Goal: Communication & Community: Answer question/provide support

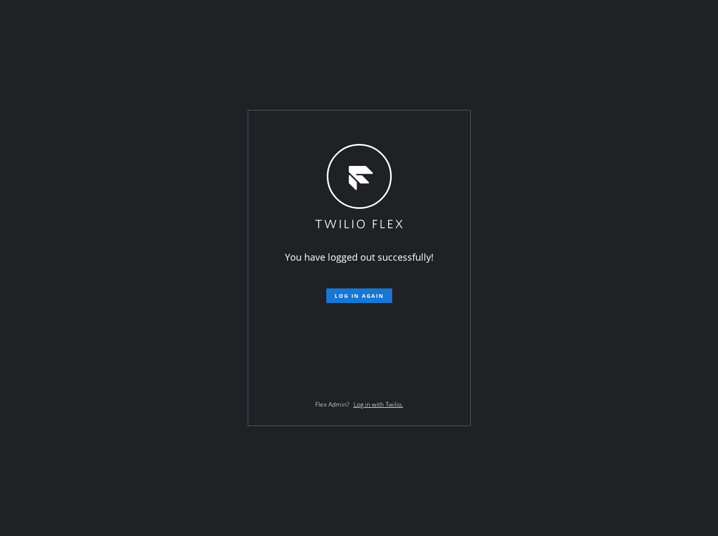
drag, startPoint x: 0, startPoint y: 0, endPoint x: 662, endPoint y: 46, distance: 663.3
click at [662, 46] on div "You have logged out successfully! Log in again Flex Admin? Log in with Twilio." at bounding box center [359, 268] width 718 height 536
click at [365, 291] on button "Log in again" at bounding box center [359, 295] width 66 height 15
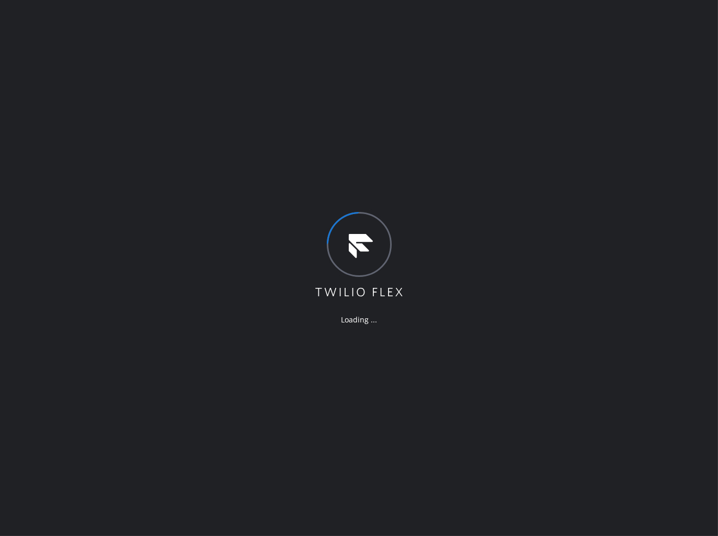
drag, startPoint x: 615, startPoint y: 37, endPoint x: 605, endPoint y: 58, distance: 22.5
click at [615, 37] on div "Loading ..." at bounding box center [359, 268] width 718 height 536
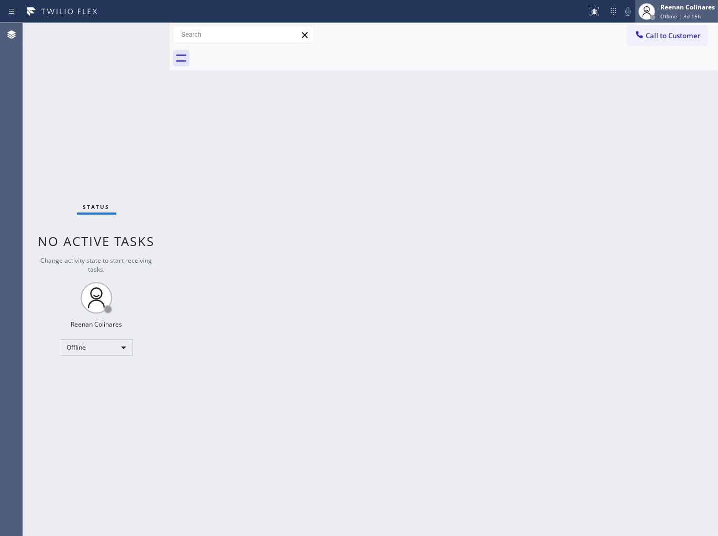
click at [673, 16] on span "Offline | 3d 15h" at bounding box center [680, 16] width 40 height 7
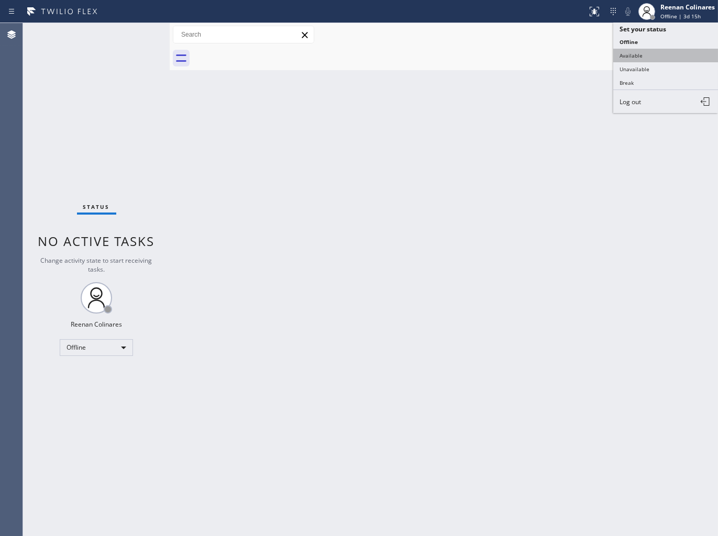
click at [637, 54] on button "Available" at bounding box center [665, 56] width 105 height 14
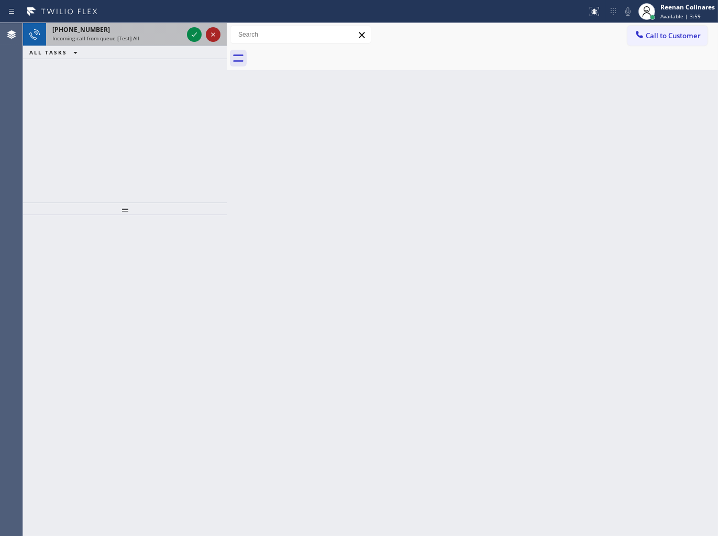
drag, startPoint x: 170, startPoint y: 36, endPoint x: 220, endPoint y: 37, distance: 50.3
click at [227, 36] on div at bounding box center [227, 279] width 0 height 513
click at [154, 35] on div "Incoming call from queue [Test] All" at bounding box center [118, 38] width 132 height 7
drag, startPoint x: 139, startPoint y: 41, endPoint x: 143, endPoint y: 37, distance: 6.3
click at [142, 38] on div "+15083142564 Incoming call from queue [Test] All" at bounding box center [116, 34] width 140 height 23
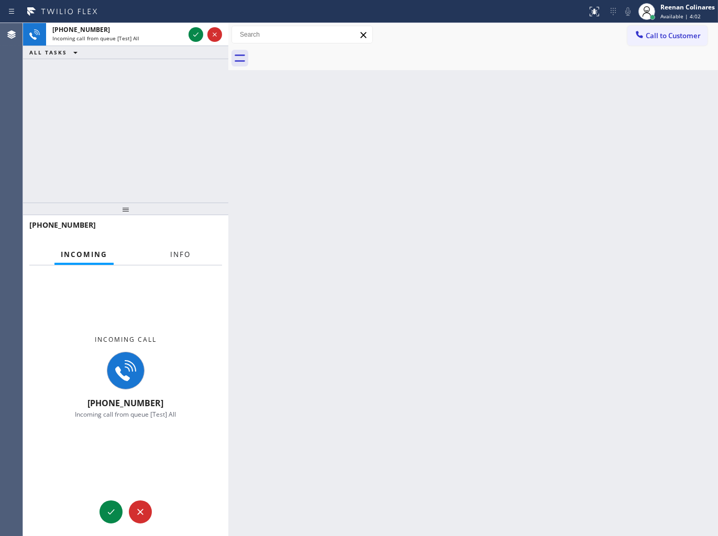
click at [182, 259] on span "Info" at bounding box center [180, 254] width 20 height 9
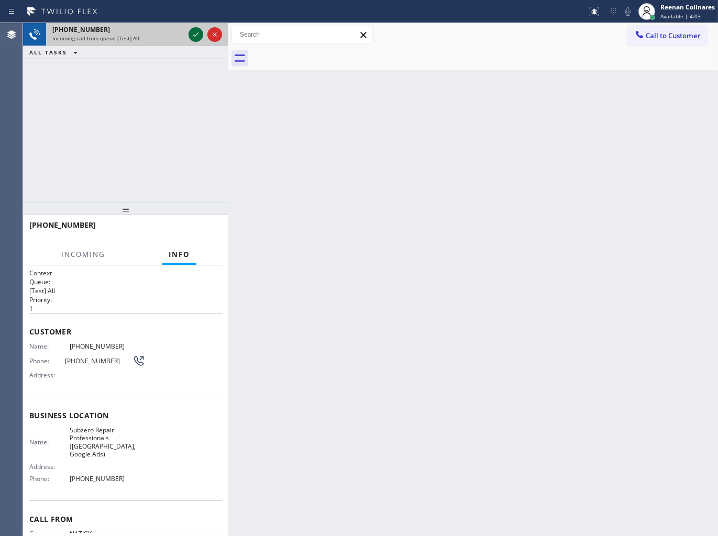
click at [196, 34] on icon at bounding box center [195, 34] width 13 height 13
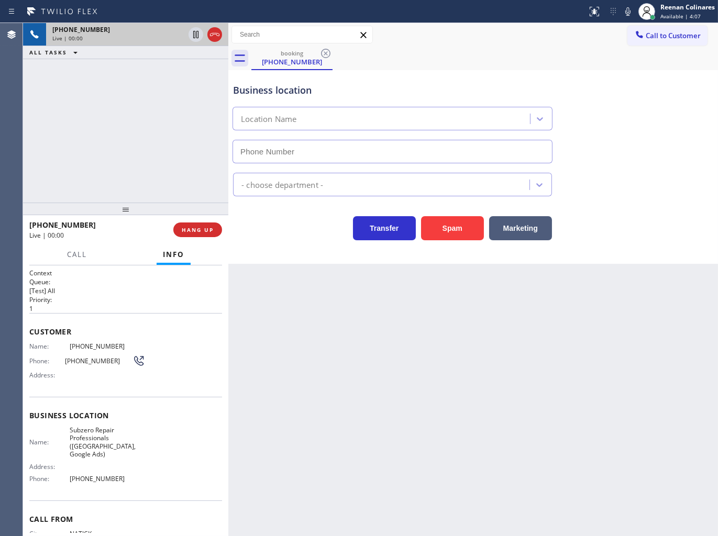
type input "(857) 219-2462"
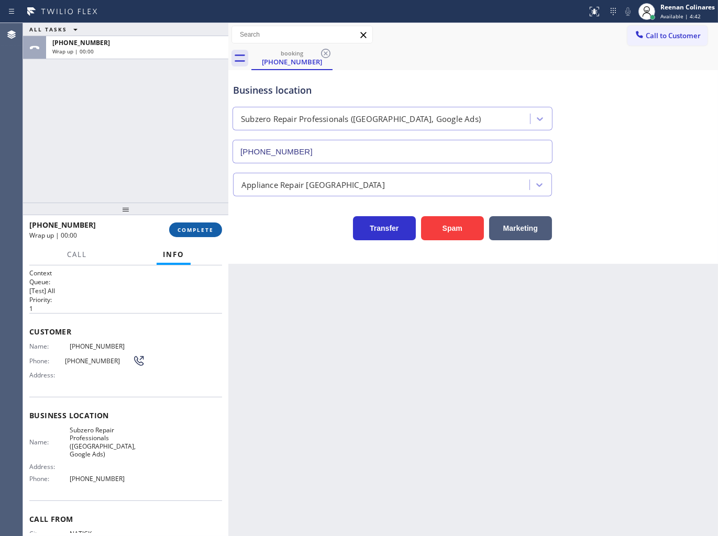
click at [200, 225] on button "COMPLETE" at bounding box center [195, 229] width 53 height 15
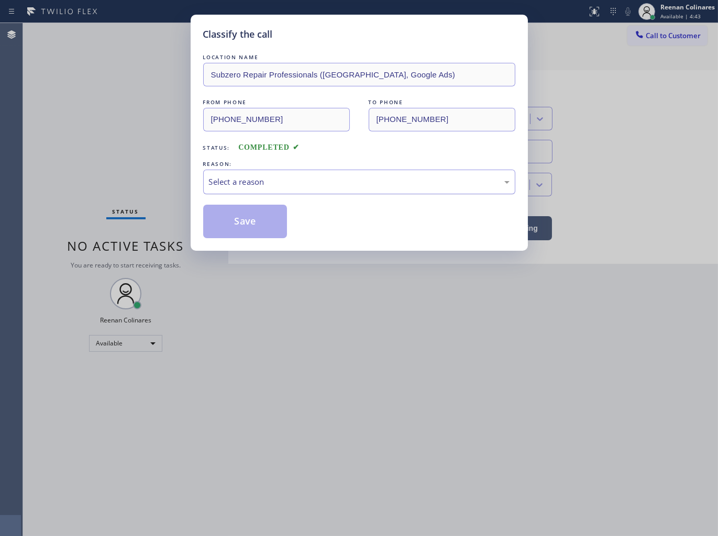
click at [238, 184] on div "Select a reason" at bounding box center [359, 182] width 300 height 12
click at [238, 218] on button "Save" at bounding box center [245, 222] width 84 height 34
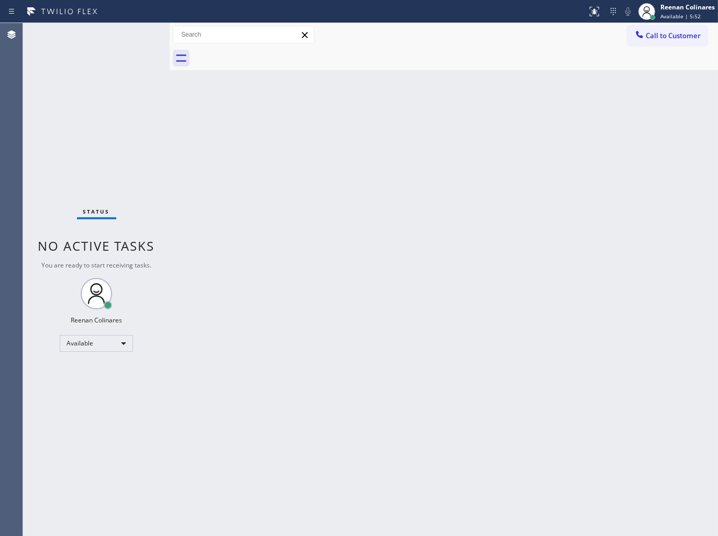
click at [351, 194] on div "Back to Dashboard Change Sender ID Customers Technicians Select a contact Outbo…" at bounding box center [444, 279] width 548 height 513
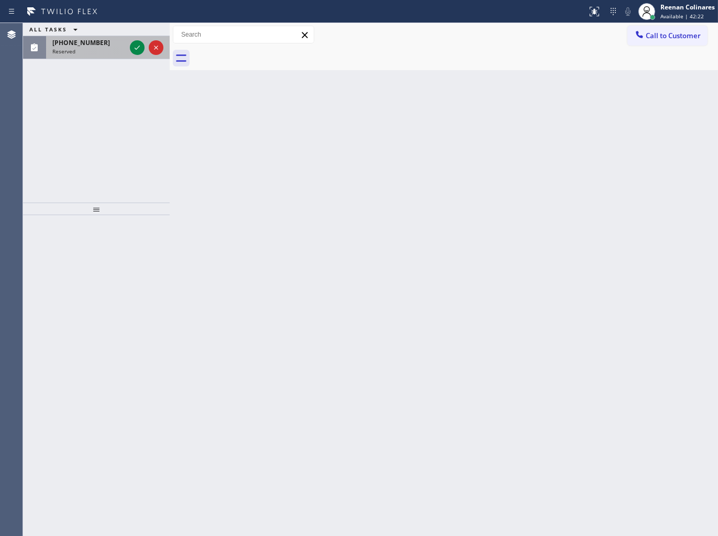
click at [138, 42] on icon at bounding box center [137, 47] width 13 height 13
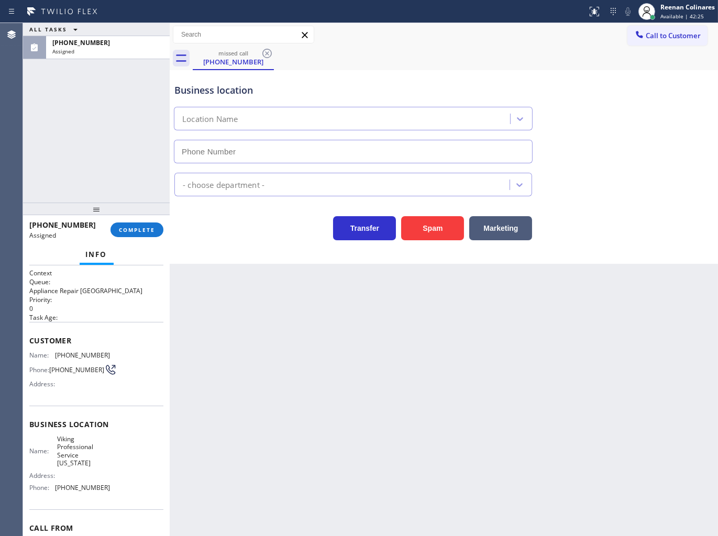
type input "[PHONE_NUMBER]"
click at [140, 255] on div "Info" at bounding box center [96, 254] width 134 height 21
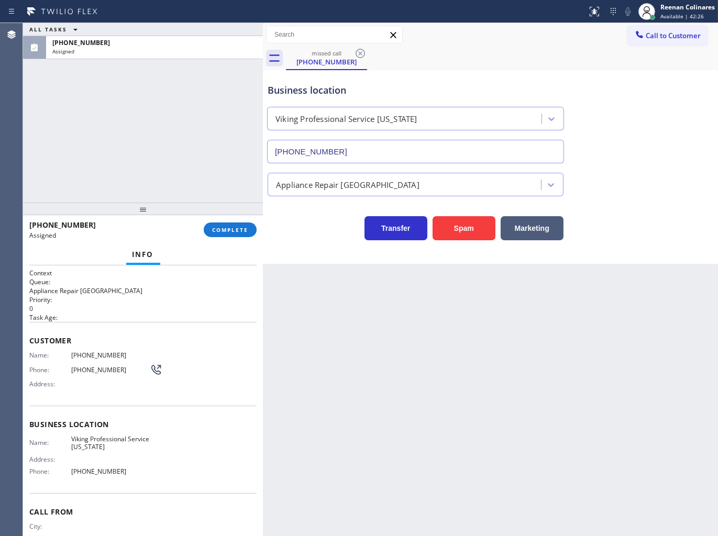
drag, startPoint x: 169, startPoint y: 113, endPoint x: 262, endPoint y: 117, distance: 93.3
click at [263, 117] on div at bounding box center [263, 279] width 0 height 513
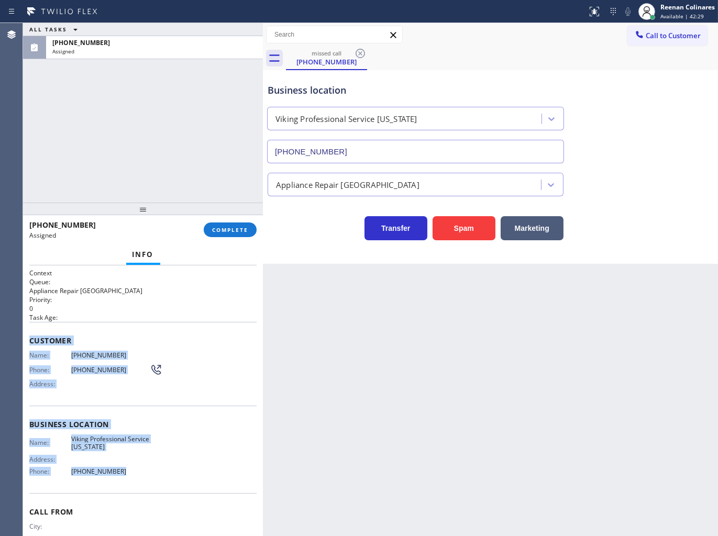
drag, startPoint x: 51, startPoint y: 364, endPoint x: 292, endPoint y: 532, distance: 293.2
click at [189, 480] on div "Context Queue: Appliance Repair High End Priority: 0 Task Age: Customer Name: […" at bounding box center [142, 421] width 227 height 304
click at [220, 234] on button "COMPLETE" at bounding box center [230, 229] width 53 height 15
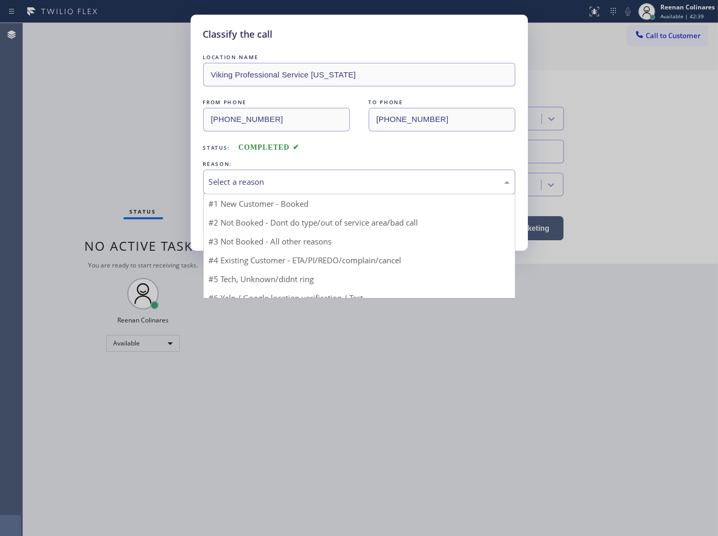
click at [259, 189] on div "Select a reason" at bounding box center [359, 182] width 312 height 25
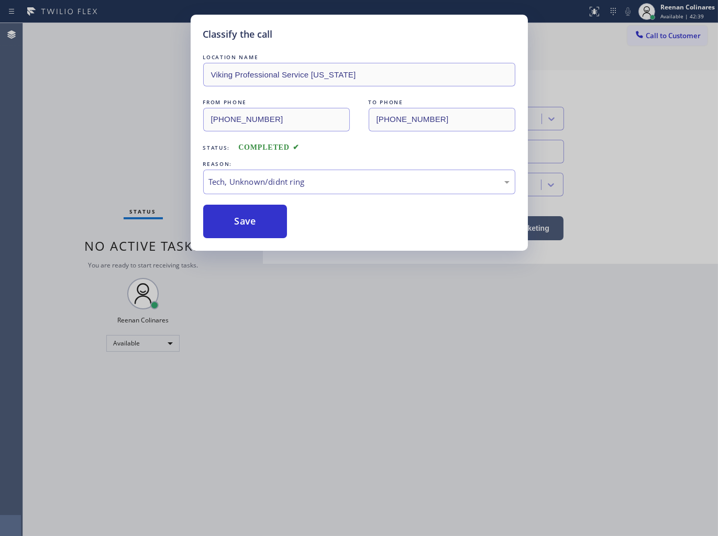
click at [224, 228] on button "Save" at bounding box center [245, 222] width 84 height 34
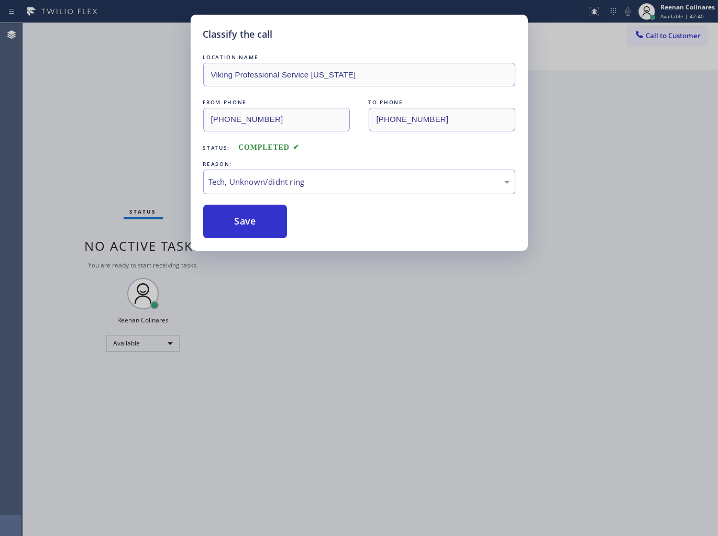
click at [141, 170] on div "Classify the call LOCATION NAME Viking Professional Service [US_STATE] FROM PHO…" at bounding box center [359, 268] width 718 height 536
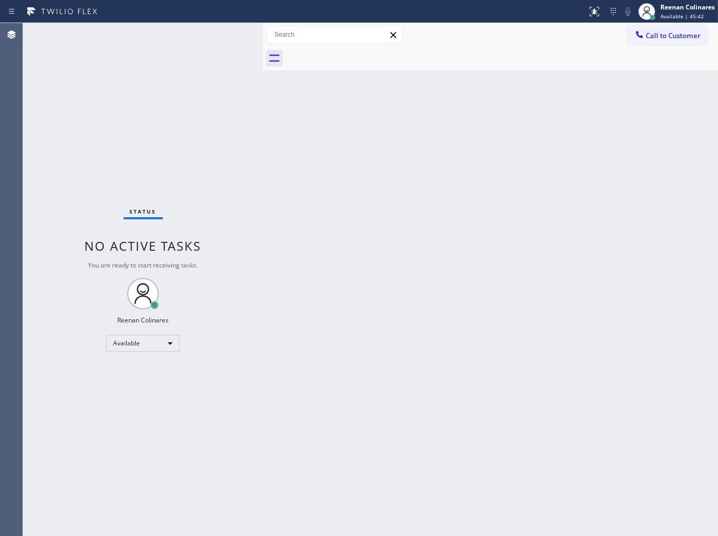
click at [457, 115] on div "Back to Dashboard Change Sender ID Customers Technicians Select a contact Outbo…" at bounding box center [490, 279] width 455 height 513
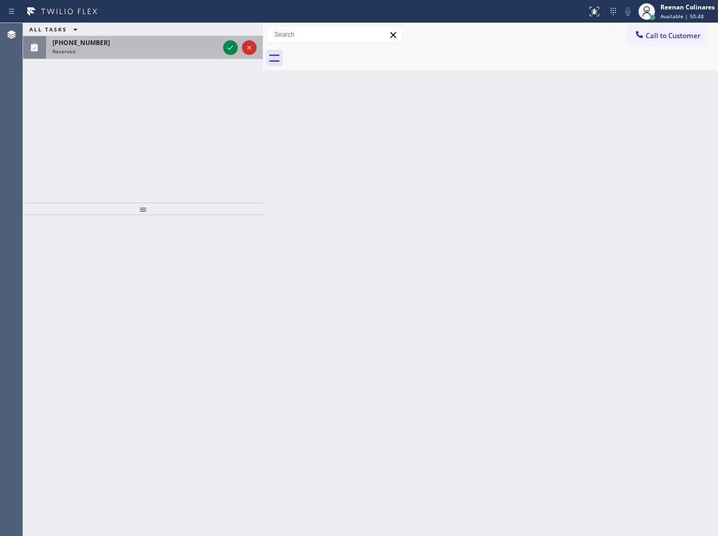
click at [168, 54] on div "Reserved" at bounding box center [135, 51] width 166 height 7
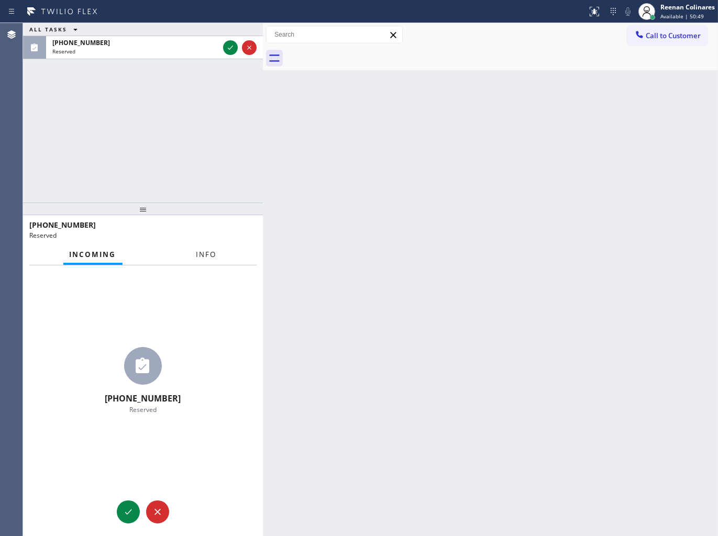
click at [204, 254] on span "Info" at bounding box center [206, 254] width 20 height 9
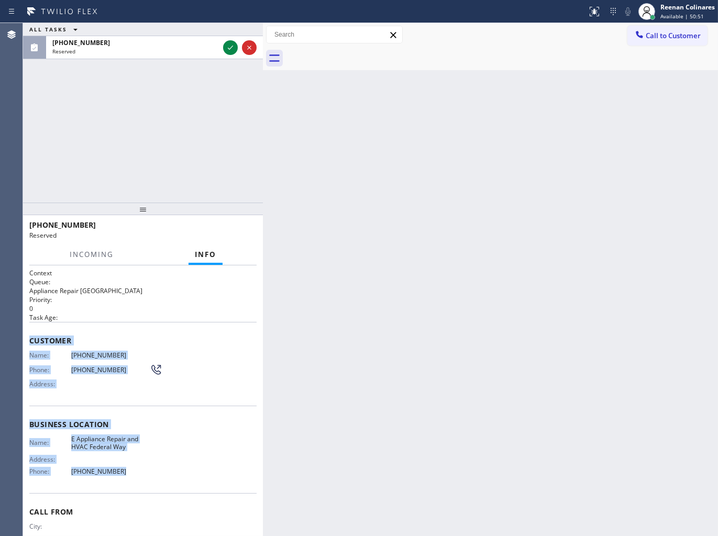
copy div "Customer Name: [PHONE_NUMBER] Phone: [PHONE_NUMBER] Address: Business location …"
drag, startPoint x: 27, startPoint y: 328, endPoint x: 211, endPoint y: 461, distance: 226.9
click at [200, 461] on div "Context Queue: Appliance Repair High End Priority: 0 Task Age: Customer Name: […" at bounding box center [143, 400] width 240 height 271
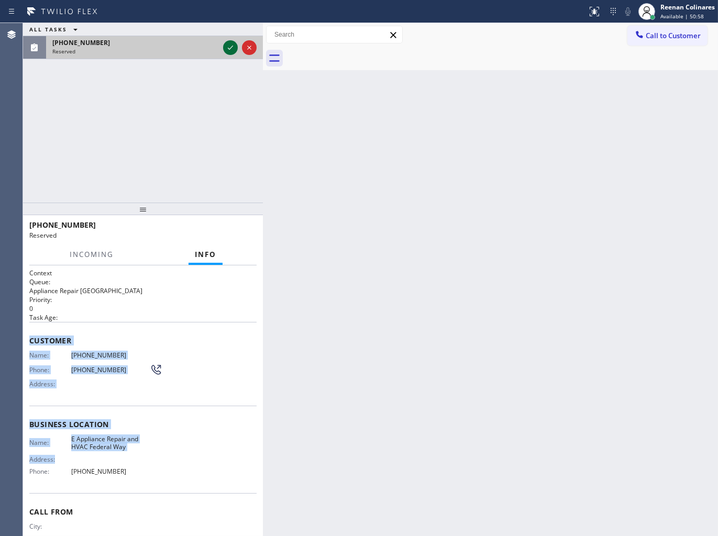
click at [226, 46] on icon at bounding box center [230, 47] width 13 height 13
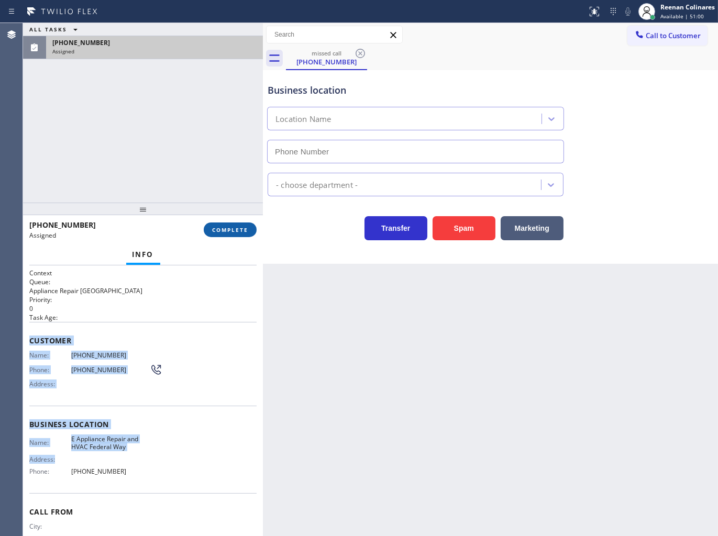
type input "[PHONE_NUMBER]"
click at [249, 233] on button "COMPLETE" at bounding box center [230, 229] width 53 height 15
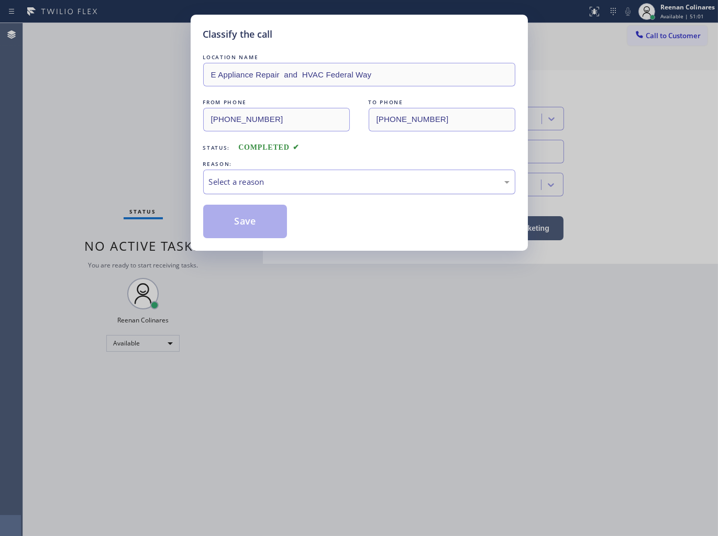
click at [276, 182] on div "Select a reason" at bounding box center [359, 182] width 300 height 12
click at [242, 231] on button "Save" at bounding box center [245, 222] width 84 height 34
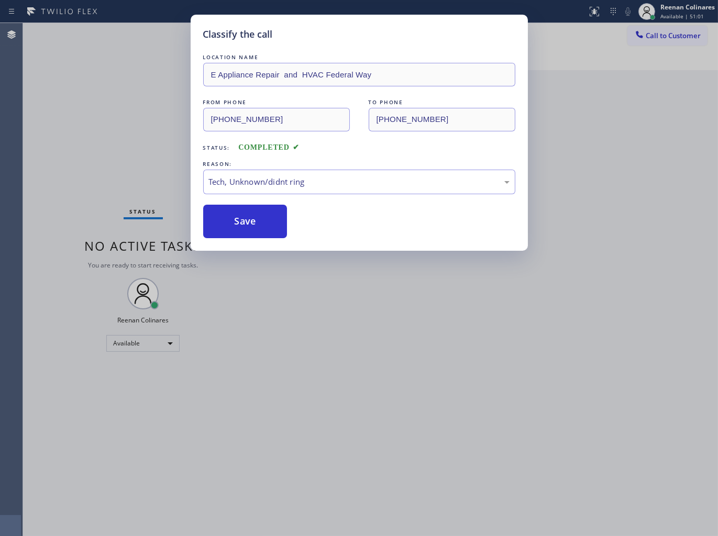
click at [87, 155] on div "Classify the call LOCATION NAME E Appliance Repair and HVAC Federal Way FROM PH…" at bounding box center [359, 268] width 718 height 536
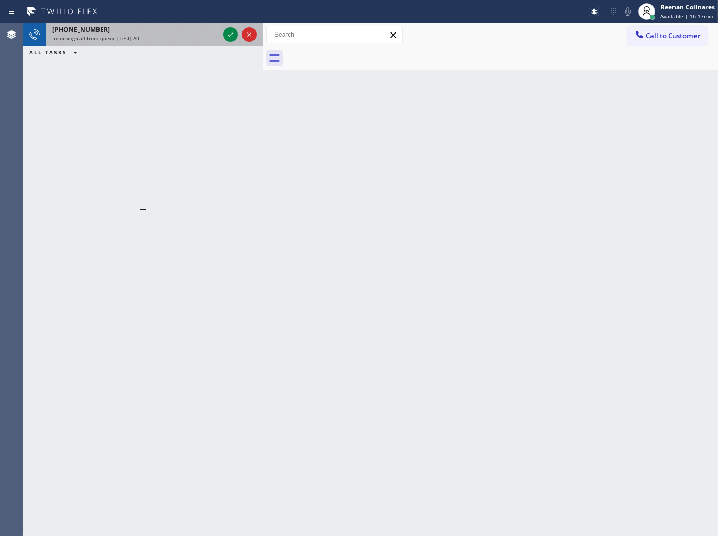
click at [155, 28] on div "[PHONE_NUMBER]" at bounding box center [135, 29] width 166 height 9
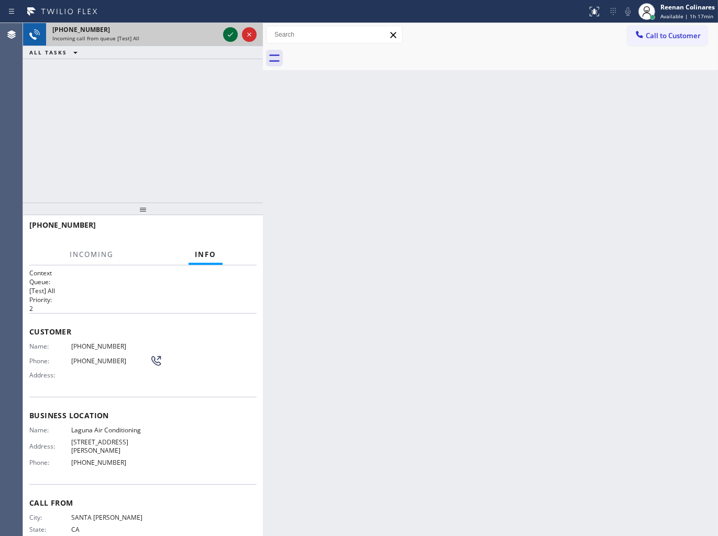
click at [227, 32] on icon at bounding box center [230, 34] width 13 height 13
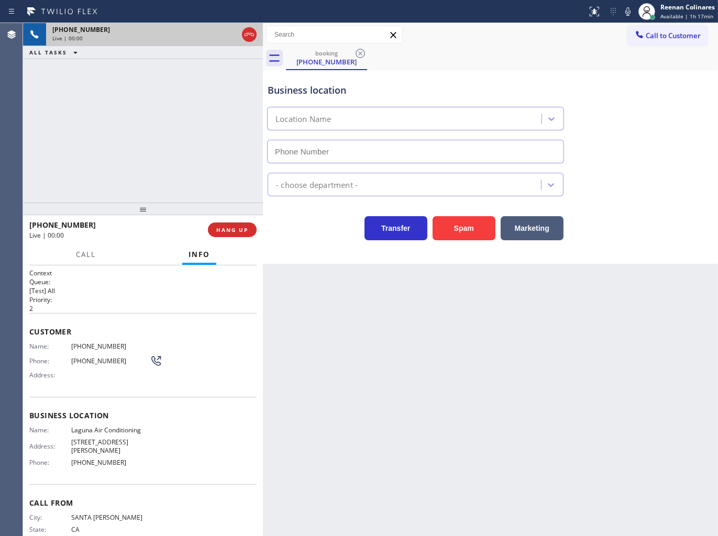
type input "[PHONE_NUMBER]"
click at [625, 16] on icon at bounding box center [627, 11] width 13 height 13
click at [626, 11] on icon at bounding box center [627, 11] width 13 height 13
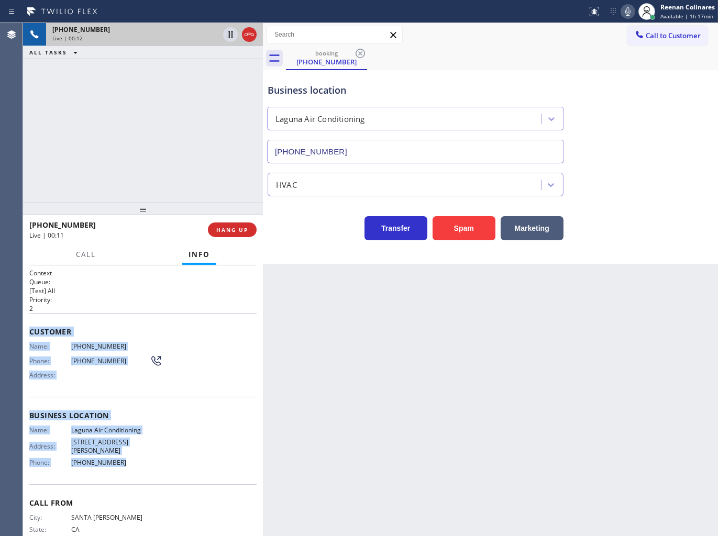
copy div "Customer Name: [PHONE_NUMBER] Phone: [PHONE_NUMBER] Address: Business location …"
drag, startPoint x: 28, startPoint y: 328, endPoint x: 364, endPoint y: 462, distance: 361.3
click at [188, 467] on div "Context Queue: [Test] All Priority: 2 Customer Name: [PHONE_NUMBER] Phone: [PHO…" at bounding box center [143, 400] width 240 height 271
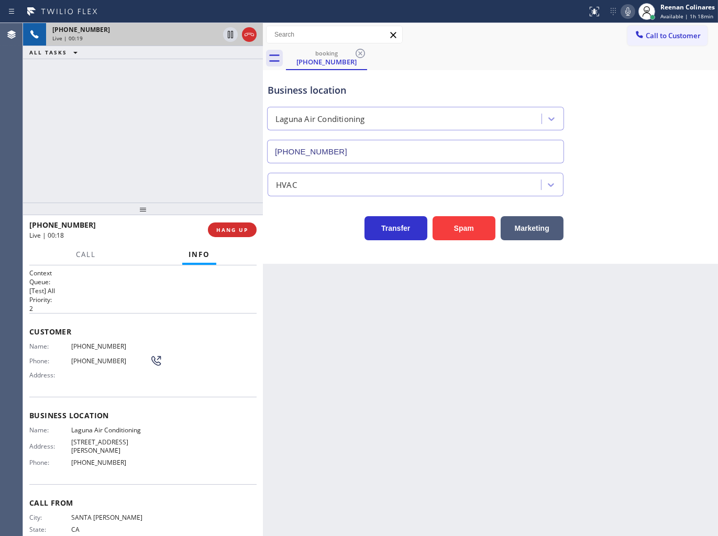
drag, startPoint x: 625, startPoint y: 3, endPoint x: 582, endPoint y: 25, distance: 48.2
click at [625, 3] on div "Status report No issues detected If you experience an issue, please download th…" at bounding box center [650, 11] width 135 height 23
click at [621, 13] on icon at bounding box center [627, 11] width 13 height 13
click at [77, 254] on span "Call" at bounding box center [86, 254] width 20 height 9
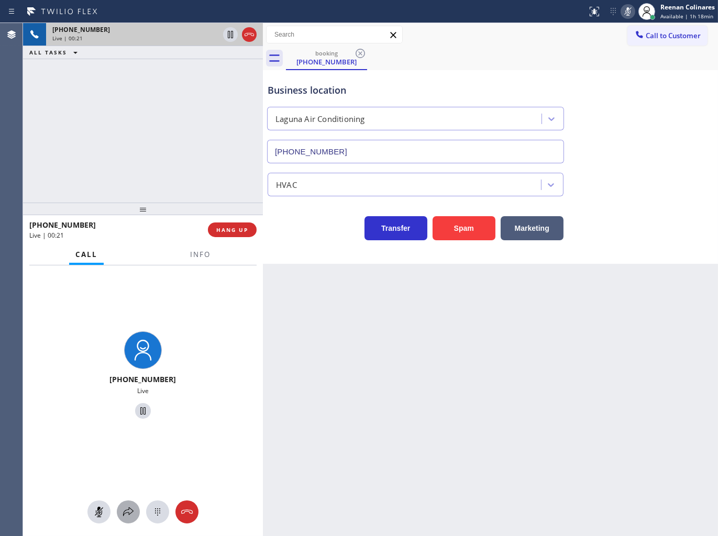
click at [127, 511] on icon at bounding box center [128, 512] width 13 height 13
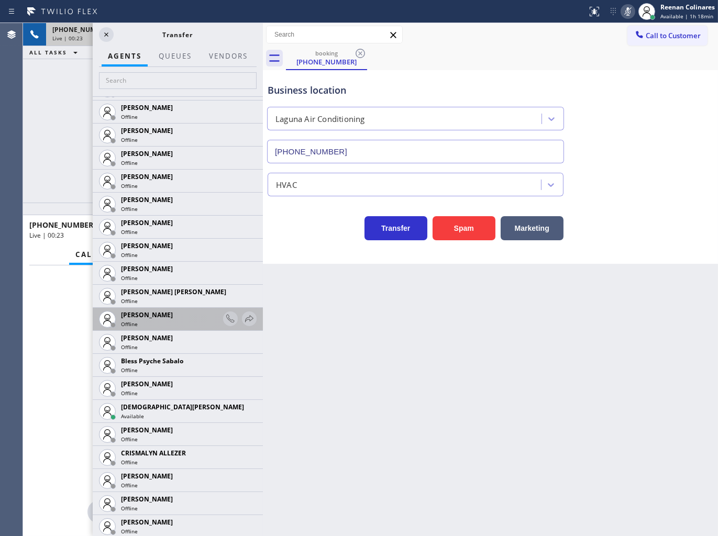
scroll to position [116, 0]
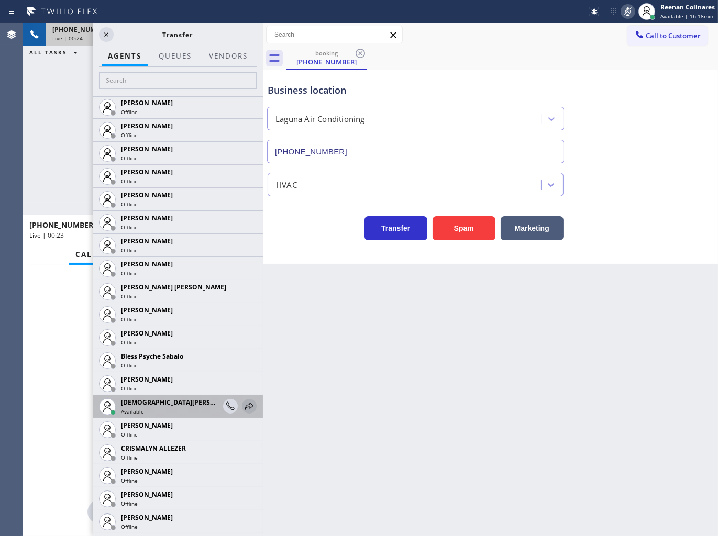
click at [245, 404] on icon at bounding box center [249, 406] width 8 height 7
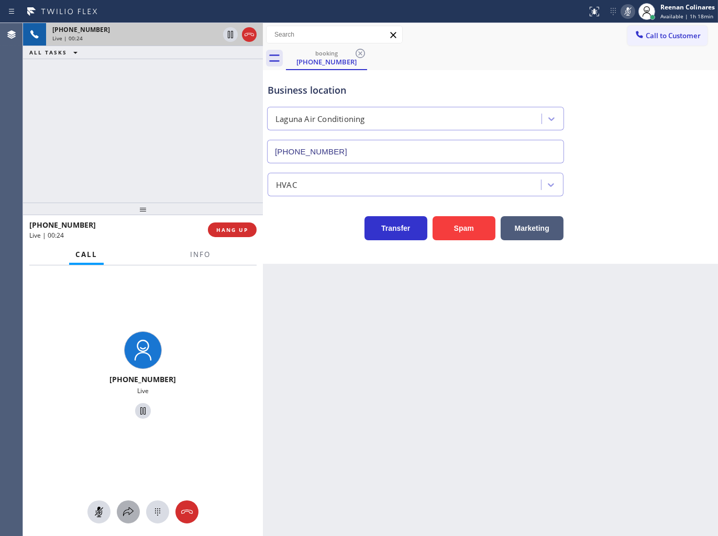
click at [126, 510] on icon at bounding box center [128, 511] width 10 height 9
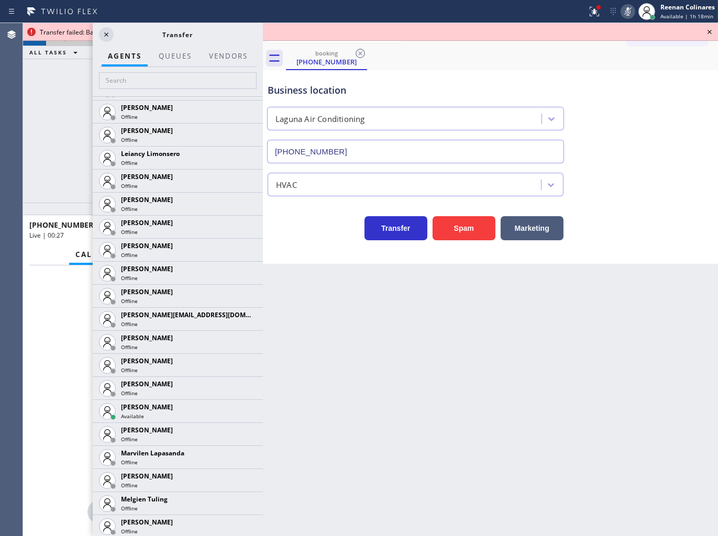
scroll to position [1505, 0]
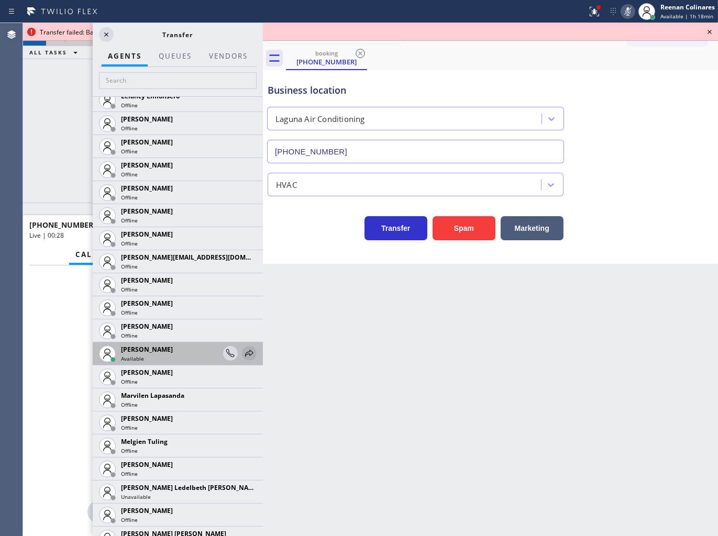
click at [245, 351] on icon at bounding box center [249, 353] width 8 height 7
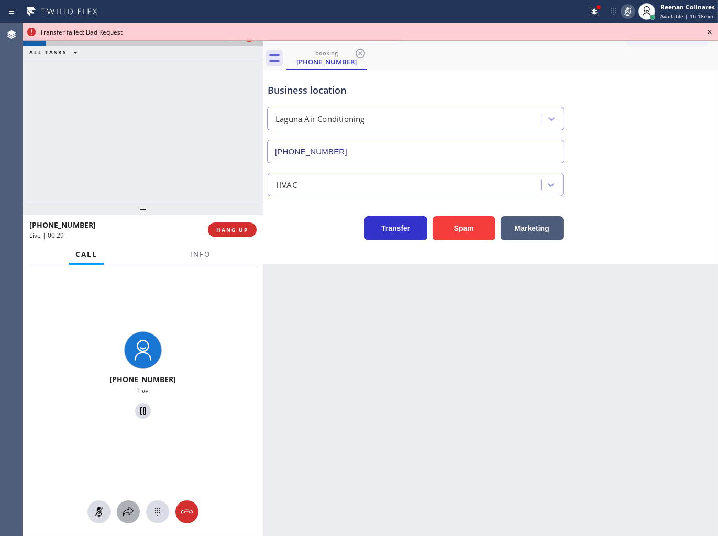
click at [122, 515] on icon at bounding box center [128, 512] width 13 height 13
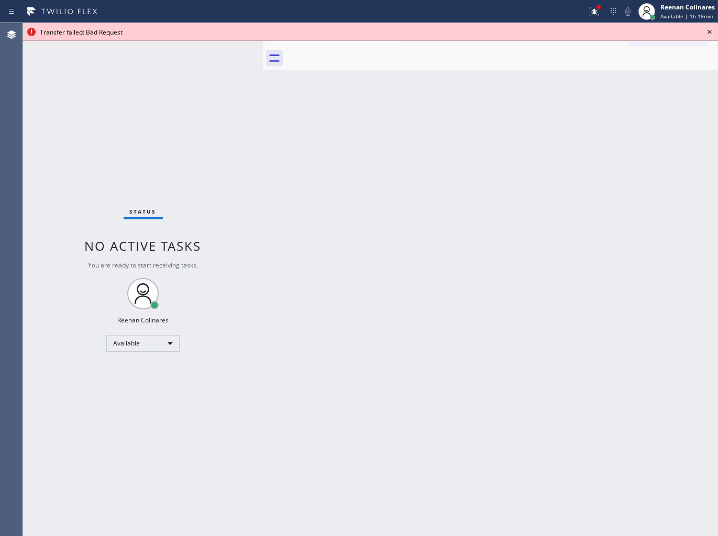
drag, startPoint x: 664, startPoint y: 373, endPoint x: 633, endPoint y: 97, distance: 277.5
click at [656, 359] on div "Back to Dashboard Change Sender ID Customers Technicians Select a contact Outbo…" at bounding box center [490, 279] width 455 height 513
click at [594, 12] on icon at bounding box center [592, 10] width 6 height 7
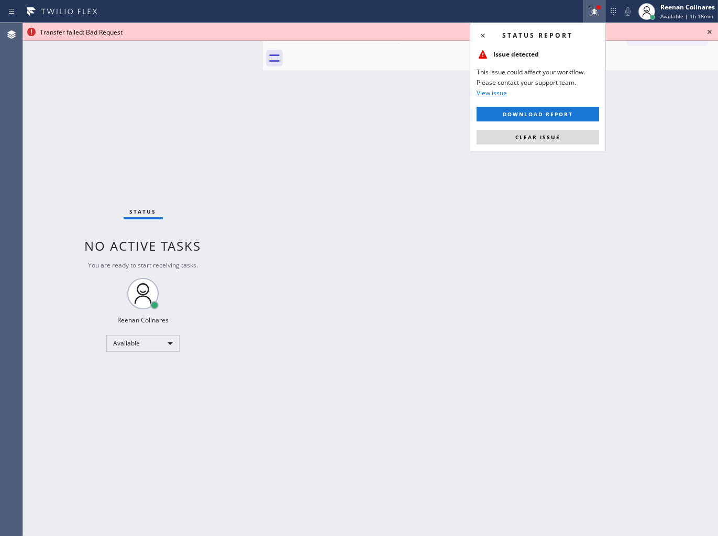
drag, startPoint x: 560, startPoint y: 140, endPoint x: 697, endPoint y: 70, distance: 154.0
click at [561, 140] on button "Clear issue" at bounding box center [537, 137] width 122 height 15
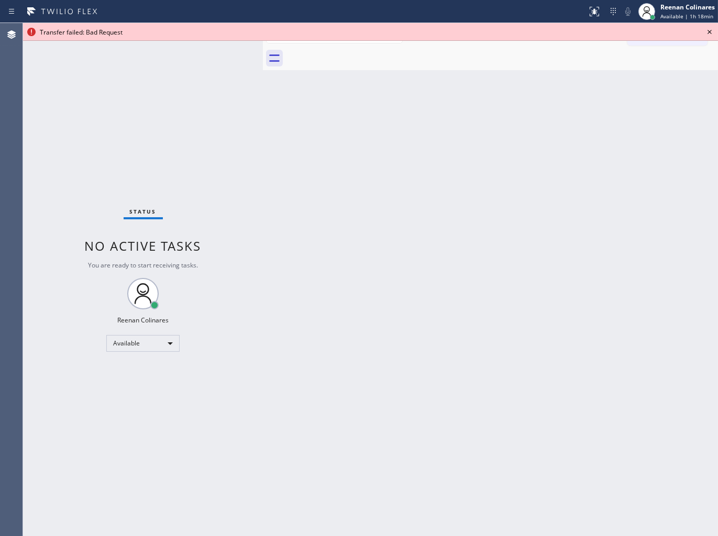
click at [708, 30] on icon at bounding box center [709, 32] width 13 height 13
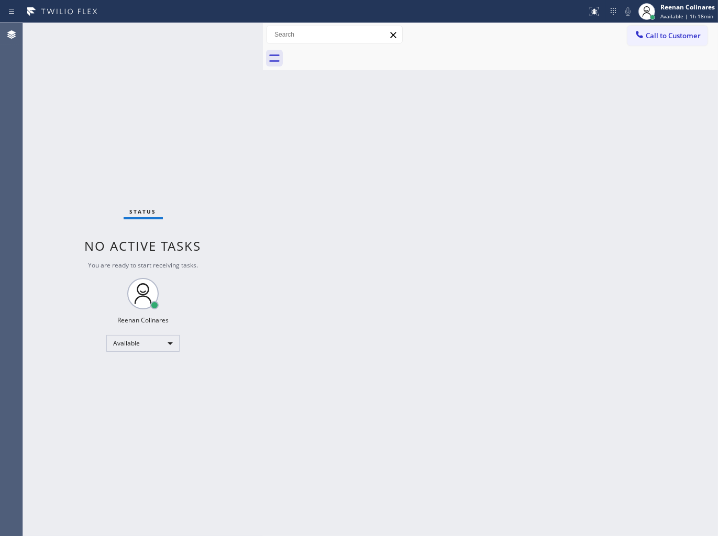
click at [530, 155] on div "Back to Dashboard Change Sender ID Customers Technicians Select a contact Outbo…" at bounding box center [490, 279] width 455 height 513
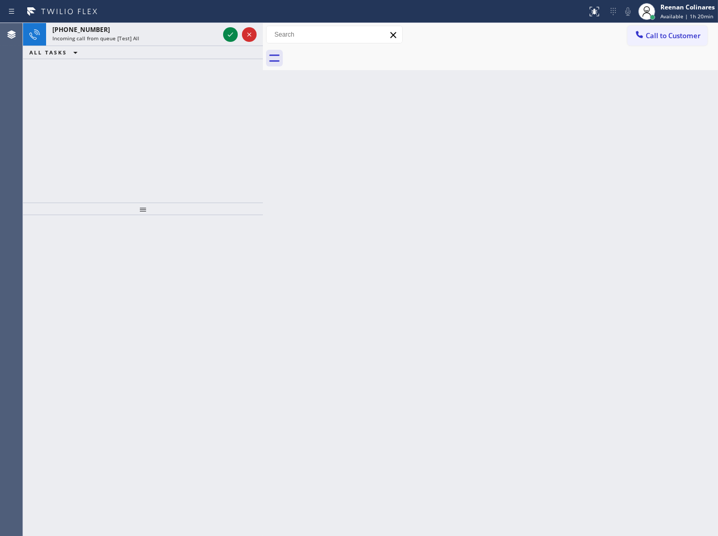
click at [178, 35] on div "Incoming call from queue [Test] All" at bounding box center [135, 38] width 166 height 7
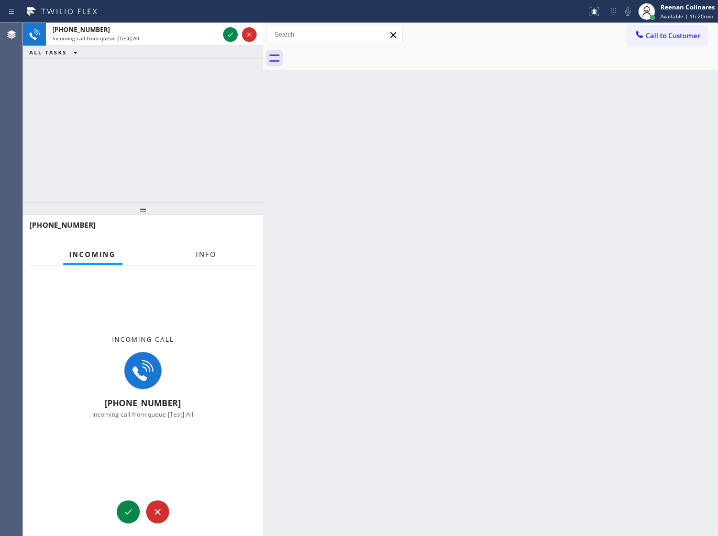
click at [196, 249] on button "Info" at bounding box center [206, 254] width 33 height 20
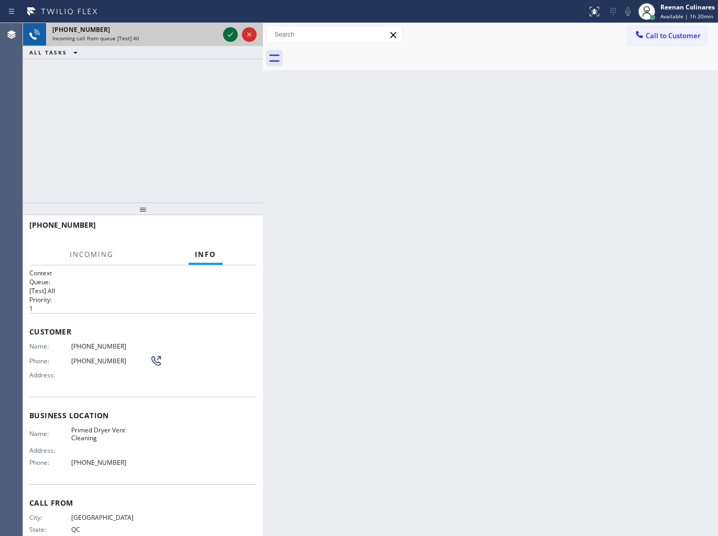
click at [226, 31] on icon at bounding box center [230, 34] width 13 height 13
click at [195, 35] on div "Incoming call from queue [Test] All" at bounding box center [135, 38] width 166 height 7
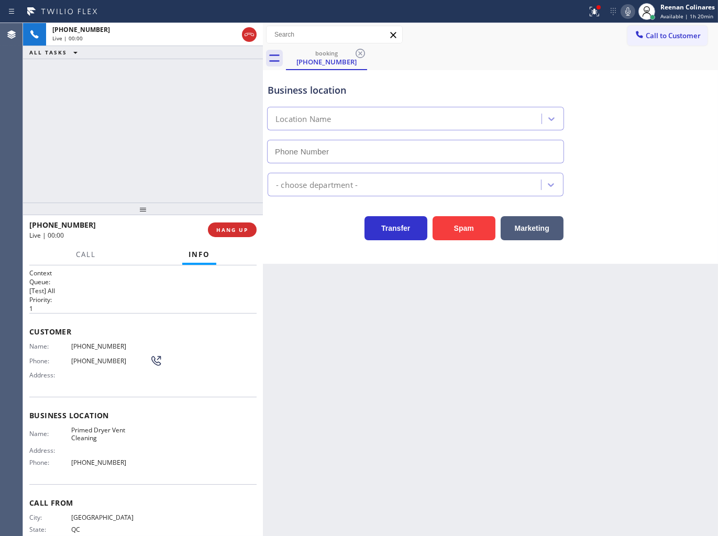
type input "[PHONE_NUMBER]"
click at [588, 11] on icon at bounding box center [594, 11] width 13 height 13
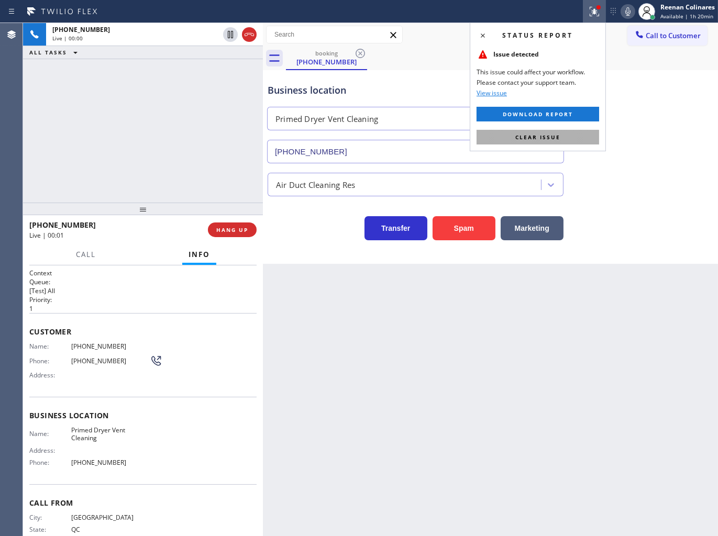
click at [554, 142] on button "Clear issue" at bounding box center [537, 137] width 122 height 15
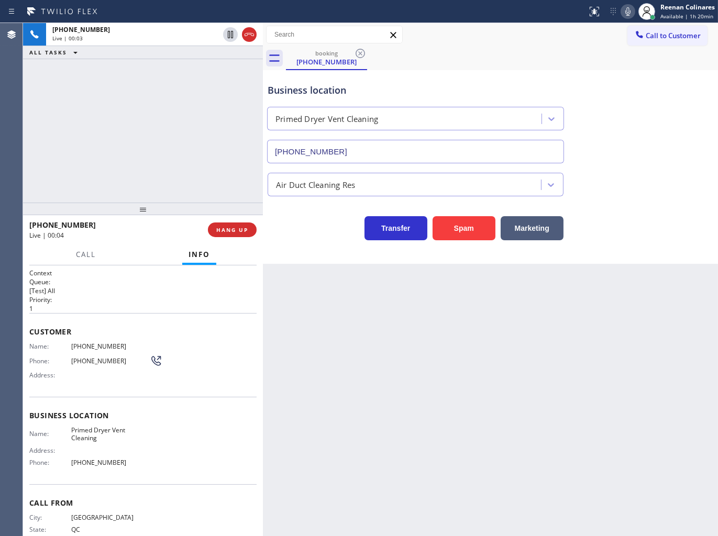
click at [624, 9] on icon at bounding box center [627, 11] width 13 height 13
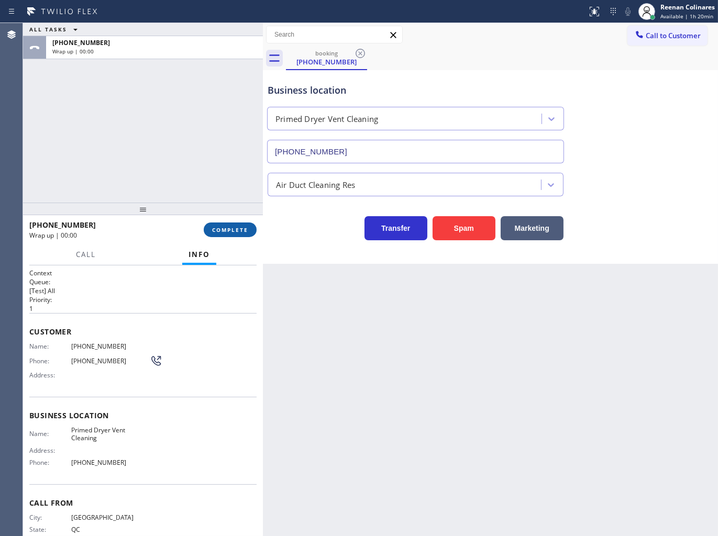
click at [239, 226] on button "COMPLETE" at bounding box center [230, 229] width 53 height 15
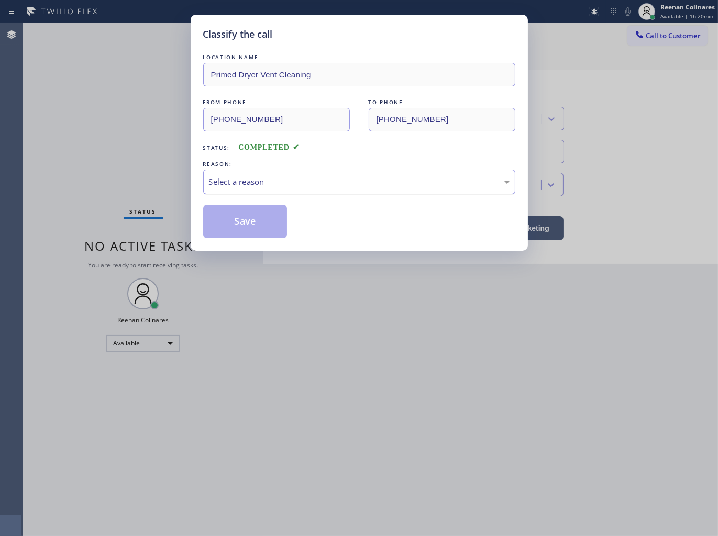
click at [285, 174] on div "Select a reason" at bounding box center [359, 182] width 312 height 25
drag, startPoint x: 232, startPoint y: 226, endPoint x: 433, endPoint y: 126, distance: 224.7
click at [233, 226] on button "Save" at bounding box center [245, 222] width 84 height 34
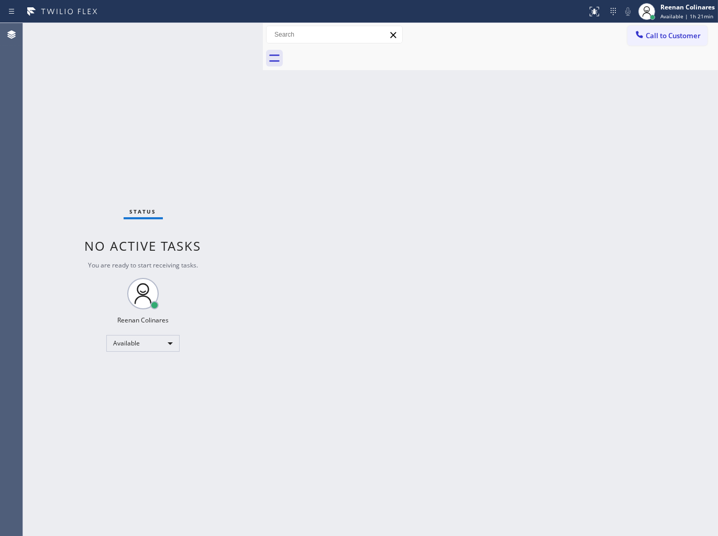
click at [431, 107] on div "Back to Dashboard Change Sender ID Customers Technicians Select a contact Outbo…" at bounding box center [490, 279] width 455 height 513
click at [436, 153] on div "Back to Dashboard Change Sender ID Customers Technicians Select a contact Outbo…" at bounding box center [490, 279] width 455 height 513
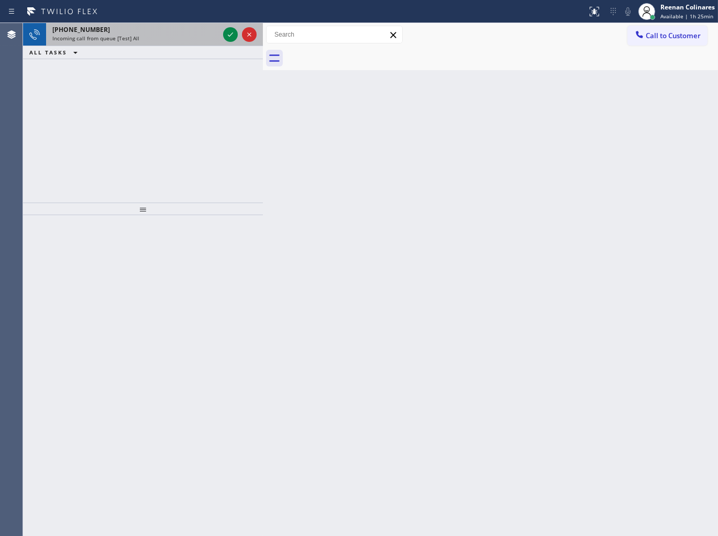
click at [159, 43] on div "[PHONE_NUMBER] Incoming call from queue [Test] All" at bounding box center [133, 34] width 175 height 23
click at [159, 35] on div "Incoming call from queue [Test] All" at bounding box center [135, 38] width 166 height 7
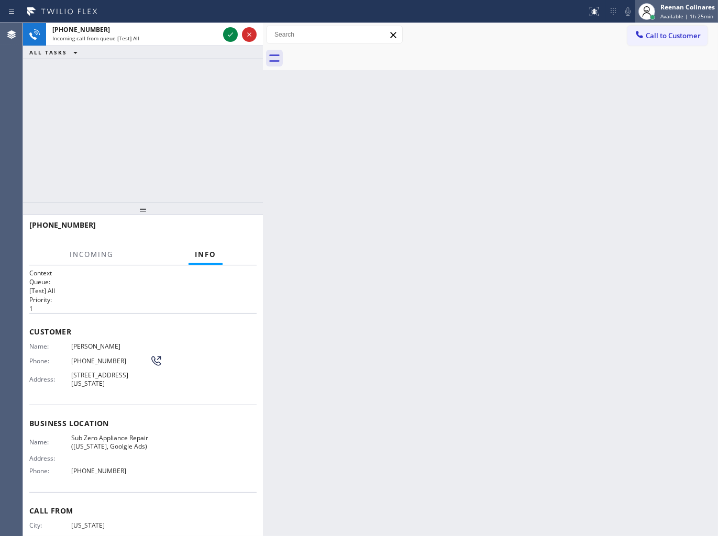
click at [673, 14] on span "Available | 1h 25min" at bounding box center [686, 16] width 53 height 7
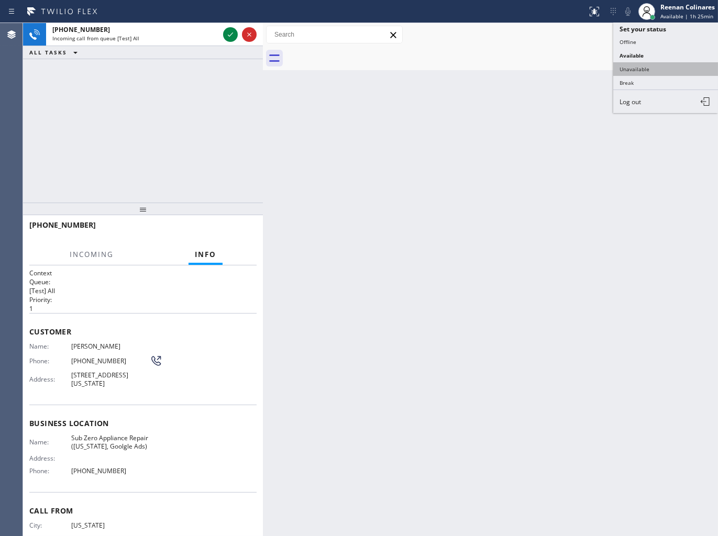
click at [640, 69] on button "Unavailable" at bounding box center [665, 69] width 105 height 14
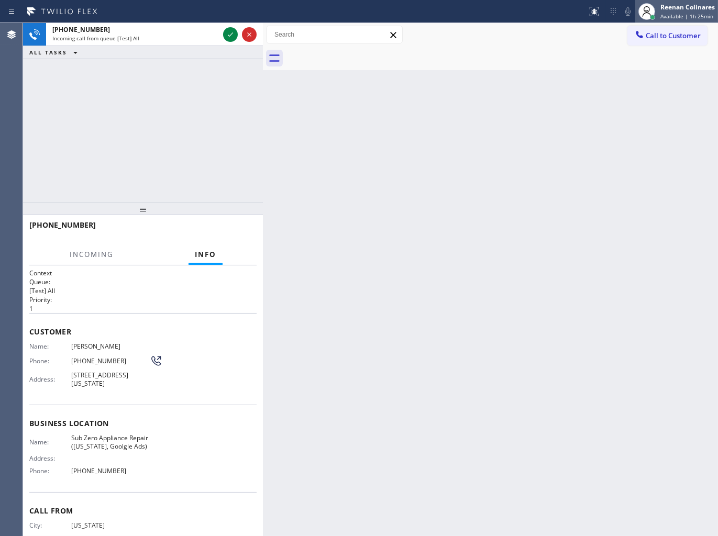
click at [681, 7] on div "Reenan Colinares" at bounding box center [687, 7] width 54 height 9
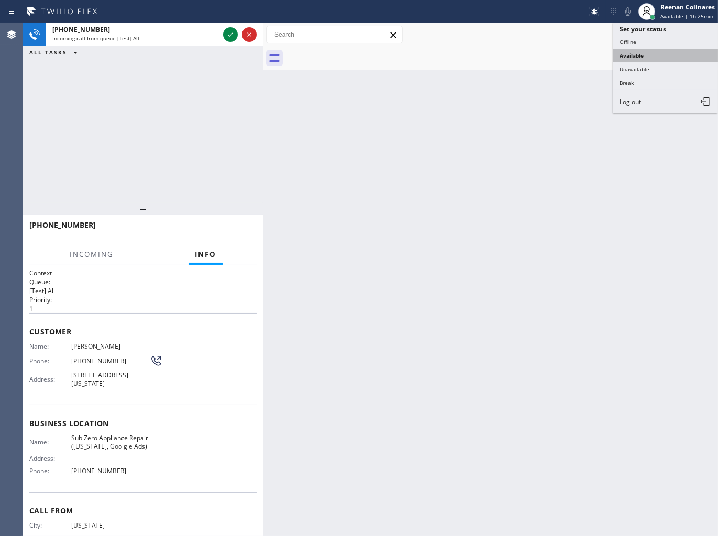
click at [634, 51] on button "Available" at bounding box center [665, 56] width 105 height 14
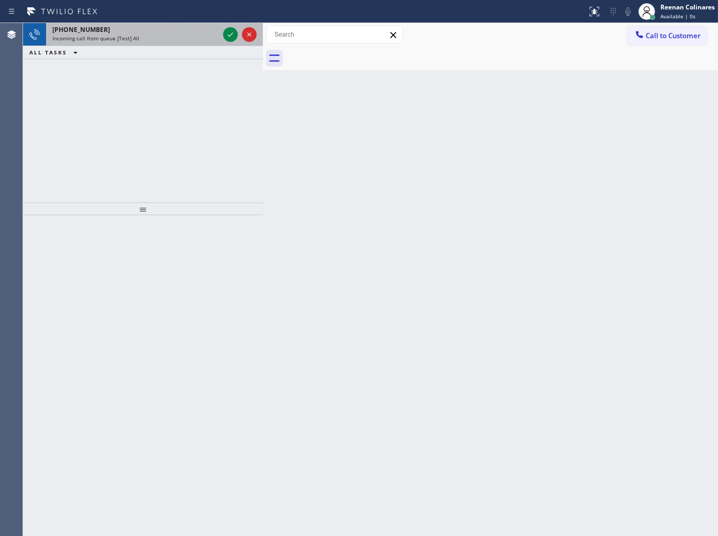
click at [144, 27] on div "[PHONE_NUMBER]" at bounding box center [135, 29] width 166 height 9
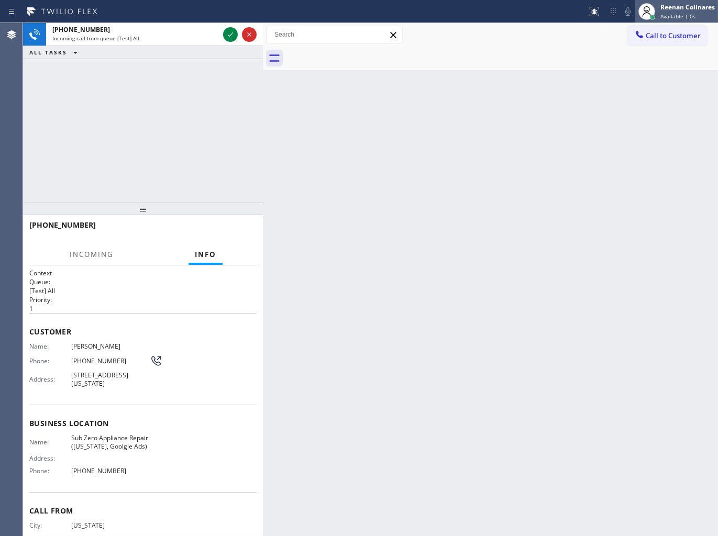
click at [675, 13] on span "Available | 0s" at bounding box center [677, 16] width 35 height 7
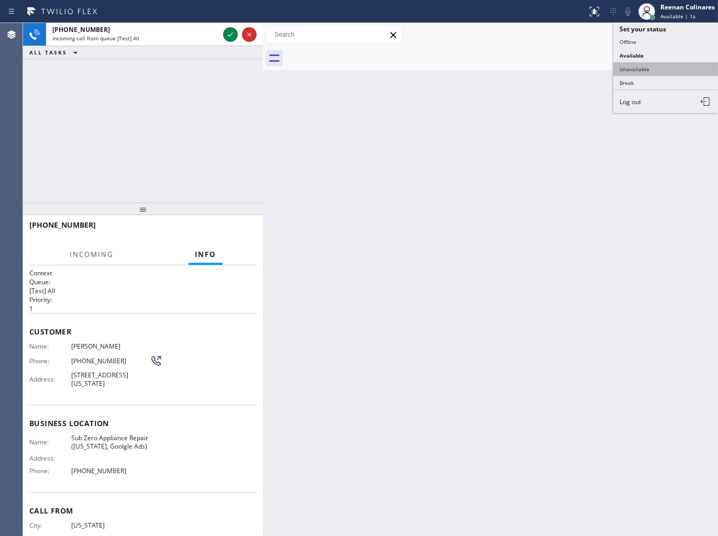
click at [630, 69] on button "Unavailable" at bounding box center [665, 69] width 105 height 14
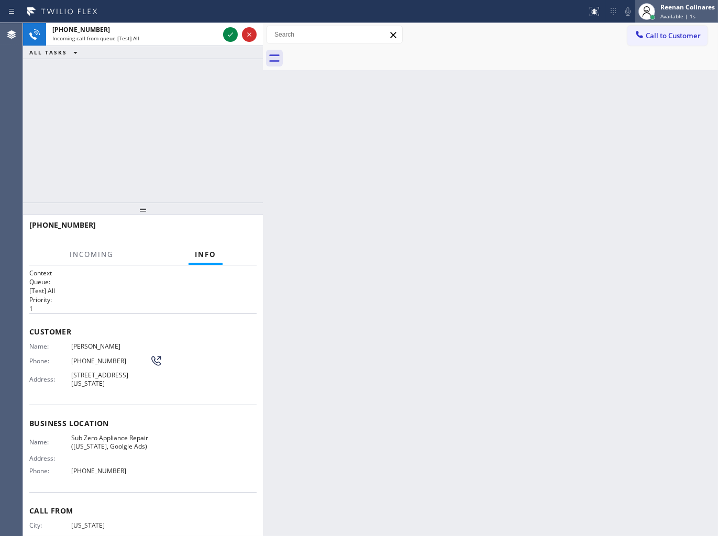
click at [667, 6] on div "Reenan Colinares" at bounding box center [687, 7] width 54 height 9
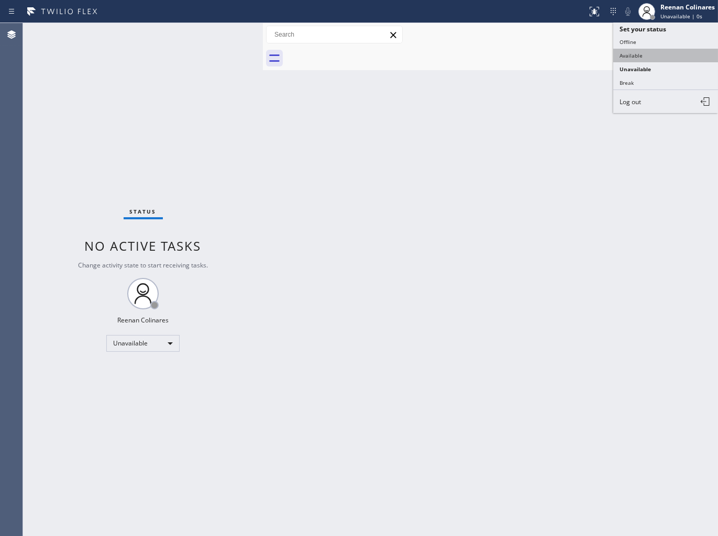
click at [631, 59] on button "Available" at bounding box center [665, 56] width 105 height 14
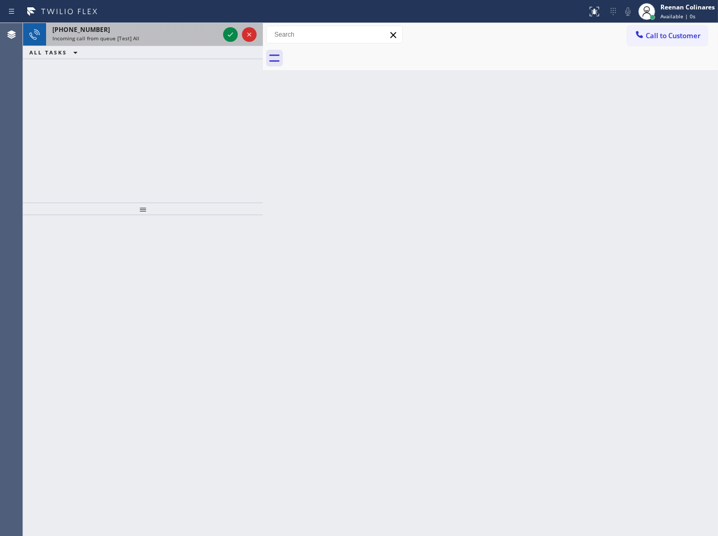
click at [146, 38] on div "Incoming call from queue [Test] All" at bounding box center [135, 38] width 166 height 7
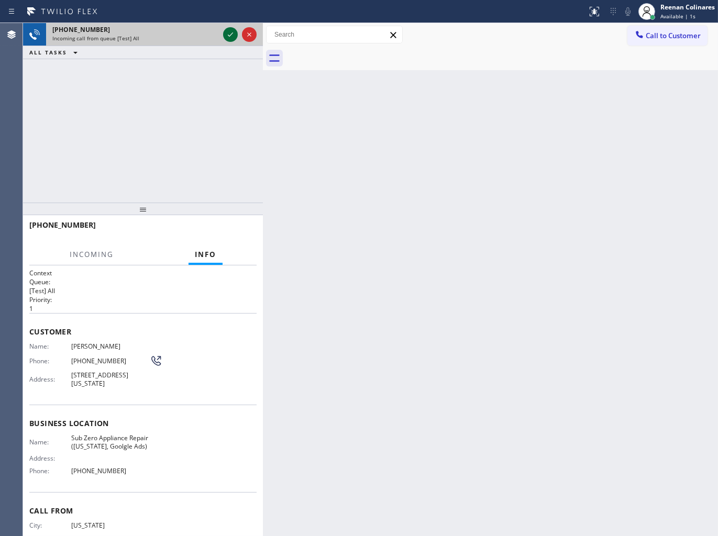
click at [232, 29] on icon at bounding box center [230, 34] width 13 height 13
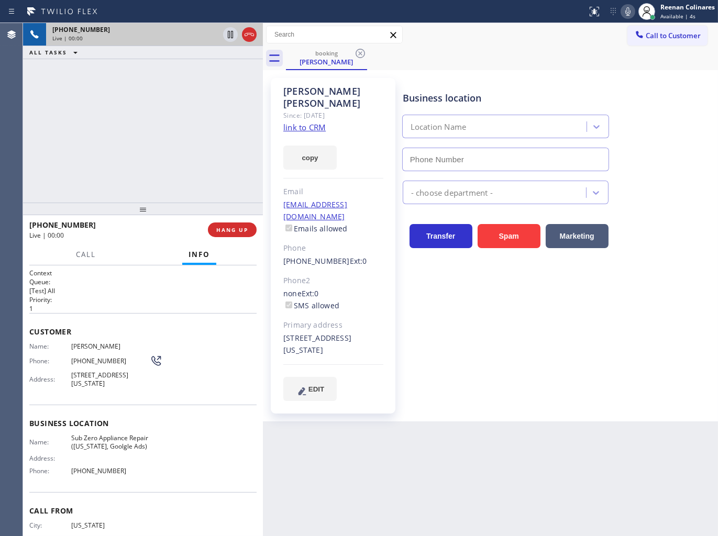
type input "[PHONE_NUMBER]"
drag, startPoint x: 297, startPoint y: 146, endPoint x: 717, endPoint y: 495, distance: 546.5
click at [297, 146] on button "copy" at bounding box center [309, 158] width 53 height 24
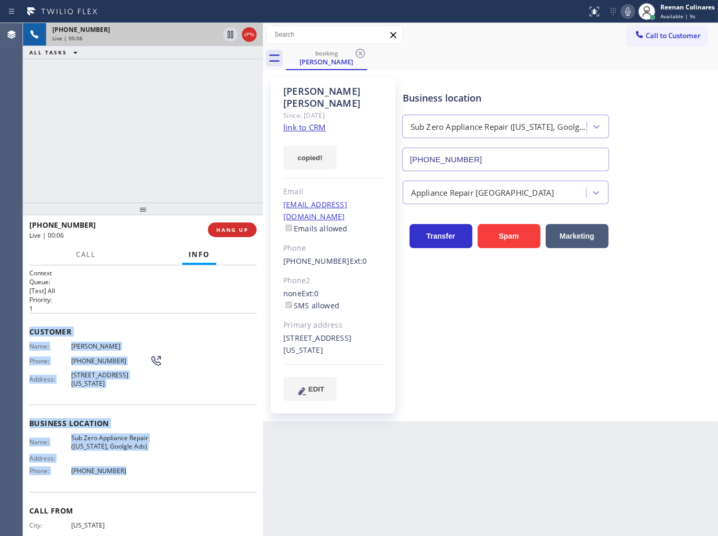
copy div "Customer Name: [PERSON_NAME] Phone: [PHONE_NUMBER] Address: [STREET_ADDRESS][US…"
drag, startPoint x: 28, startPoint y: 326, endPoint x: 477, endPoint y: 517, distance: 487.9
click at [177, 476] on div "Context Queue: [Test] All Priority: 1 Customer Name: [PERSON_NAME] Phone: [PHON…" at bounding box center [143, 400] width 240 height 271
click at [627, 14] on icon at bounding box center [627, 11] width 5 height 8
click at [625, 9] on icon at bounding box center [627, 11] width 13 height 13
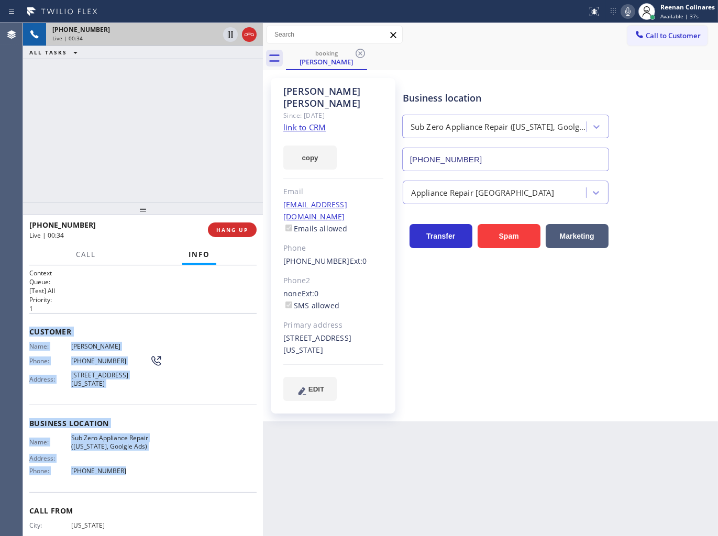
click at [629, 12] on icon at bounding box center [627, 11] width 5 height 8
click at [81, 253] on span "Call" at bounding box center [86, 254] width 20 height 9
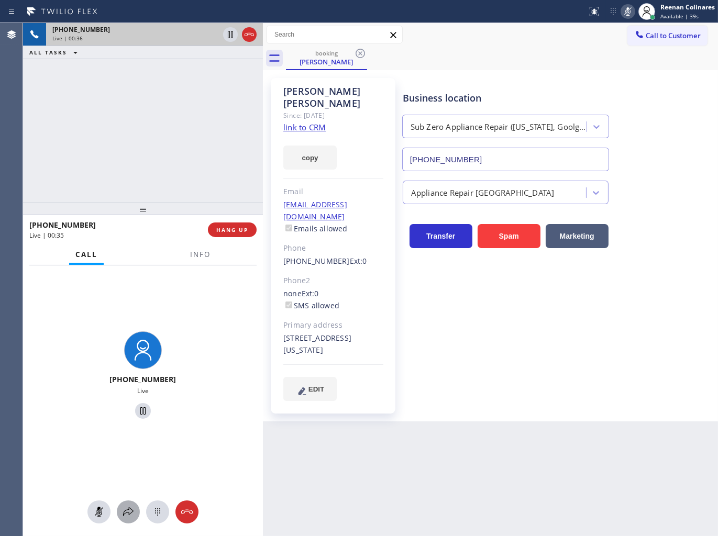
click at [127, 515] on icon at bounding box center [128, 512] width 13 height 13
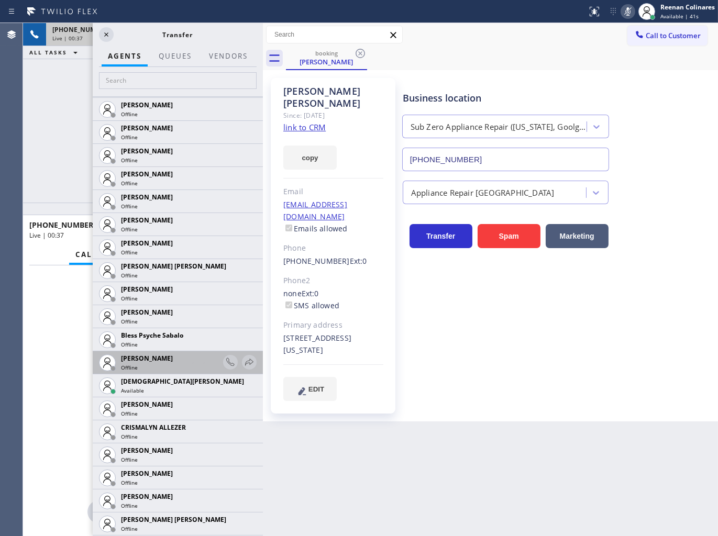
scroll to position [174, 0]
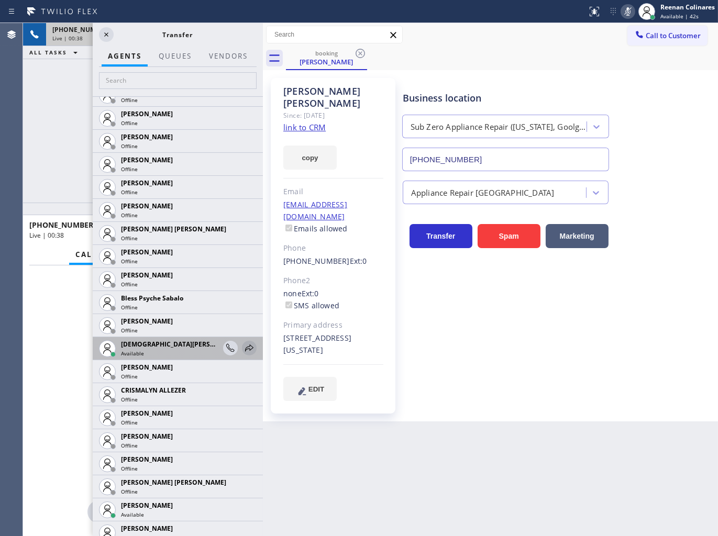
click at [243, 348] on icon at bounding box center [249, 348] width 13 height 13
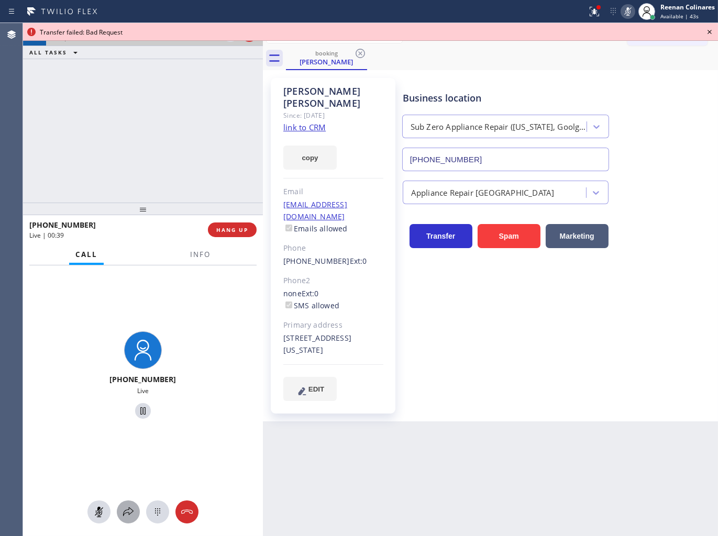
click at [125, 511] on icon at bounding box center [128, 512] width 13 height 13
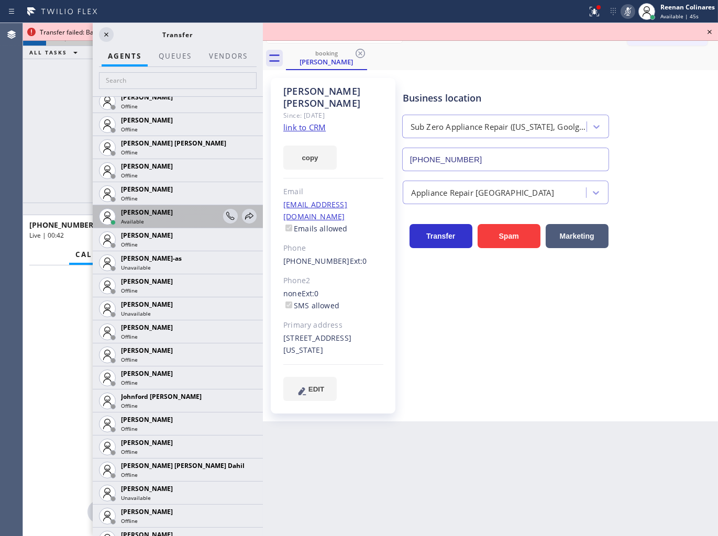
scroll to position [830, 0]
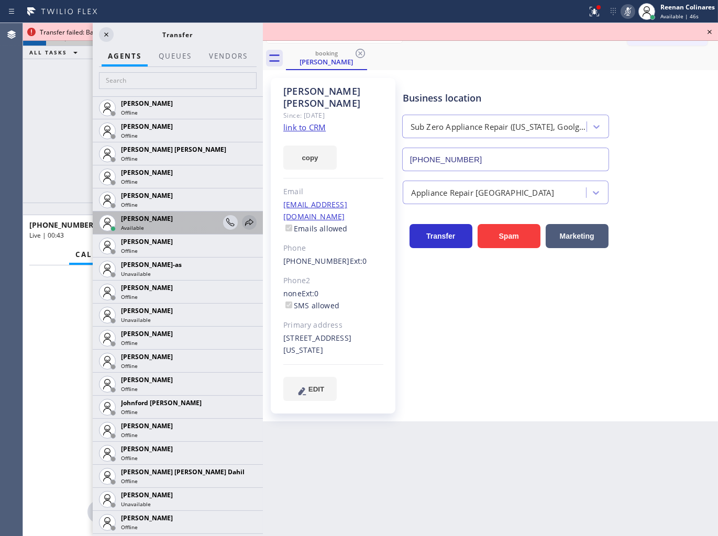
click at [243, 222] on icon at bounding box center [249, 222] width 13 height 13
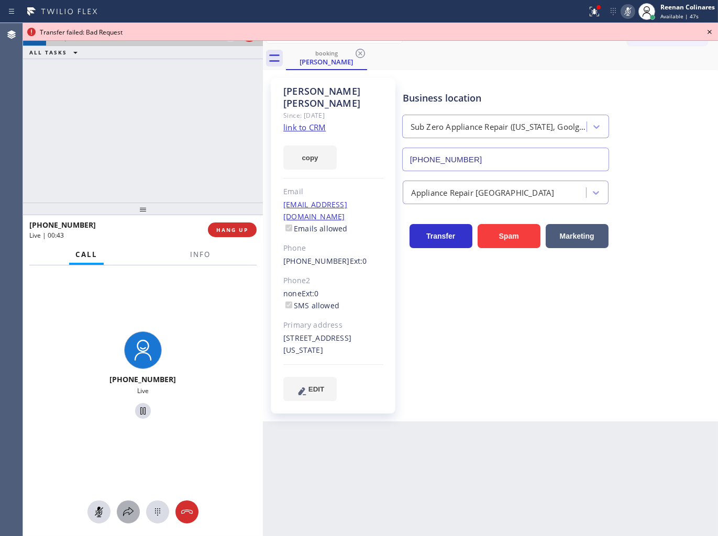
click at [131, 514] on icon at bounding box center [128, 511] width 10 height 9
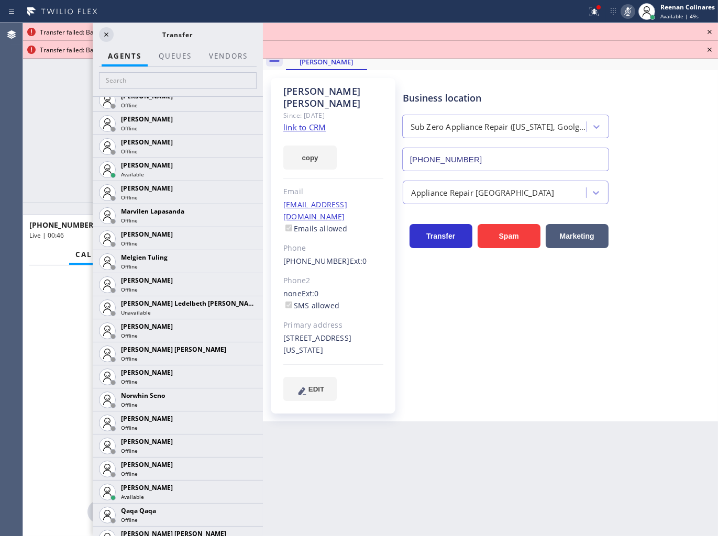
scroll to position [1693, 0]
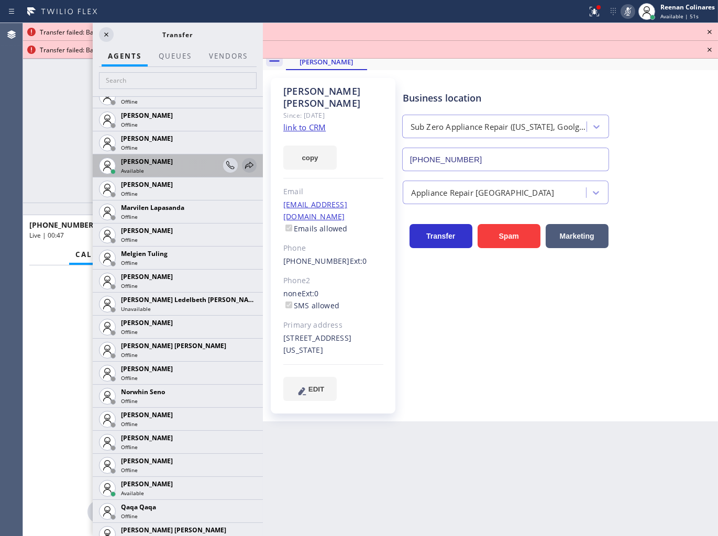
click at [243, 164] on icon at bounding box center [249, 165] width 13 height 13
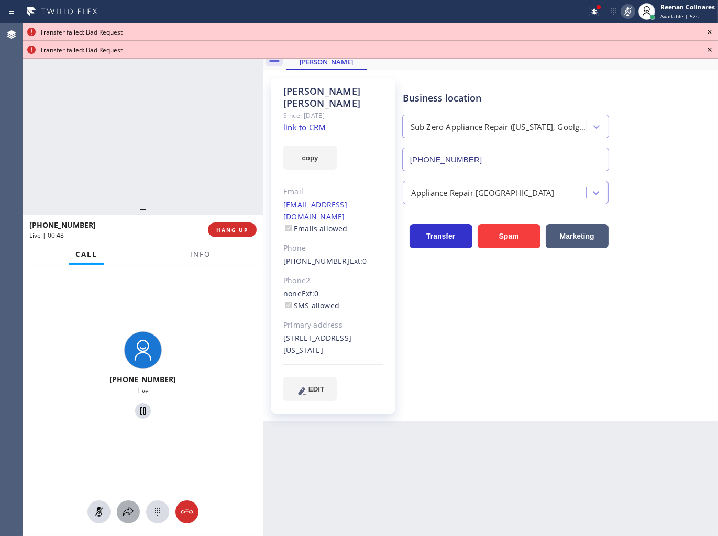
click at [122, 514] on icon at bounding box center [128, 512] width 13 height 13
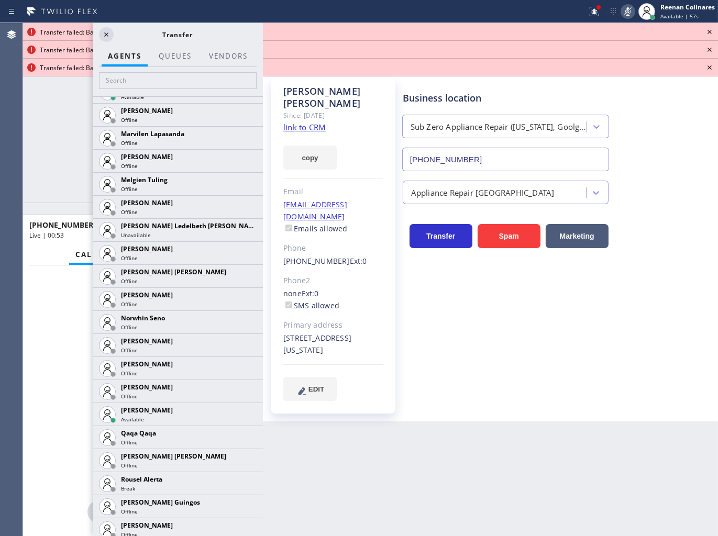
scroll to position [1791, 0]
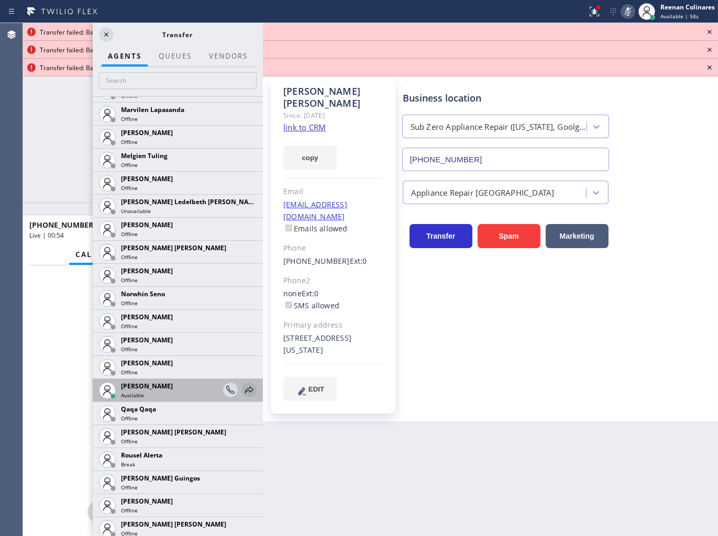
click at [242, 383] on button at bounding box center [249, 390] width 15 height 15
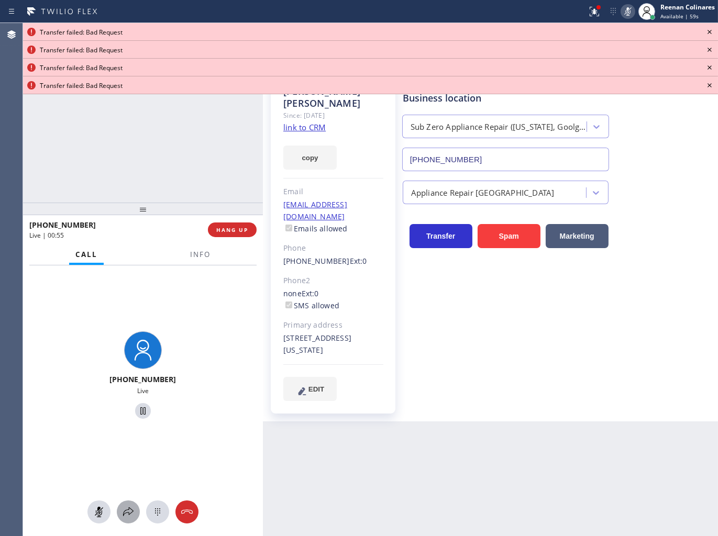
click at [124, 517] on icon at bounding box center [128, 512] width 13 height 13
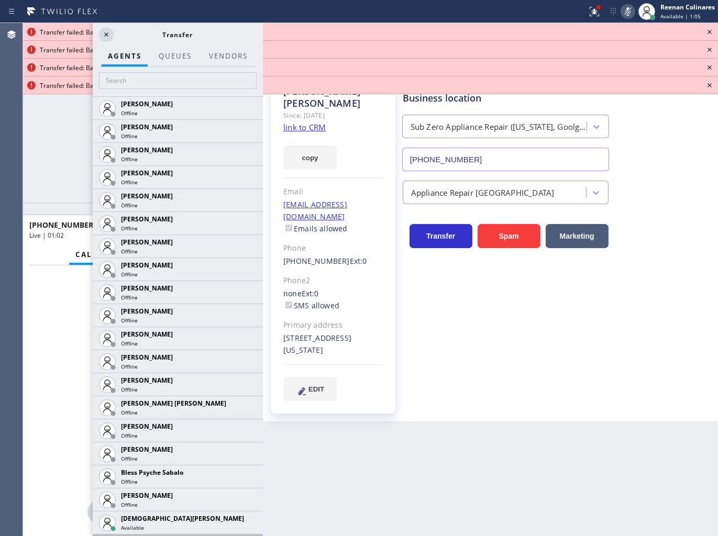
scroll to position [232, 0]
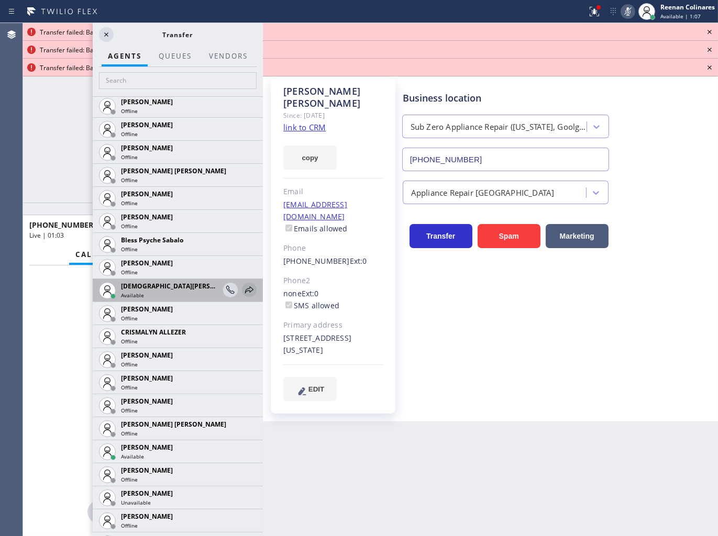
click at [243, 292] on icon at bounding box center [249, 290] width 13 height 13
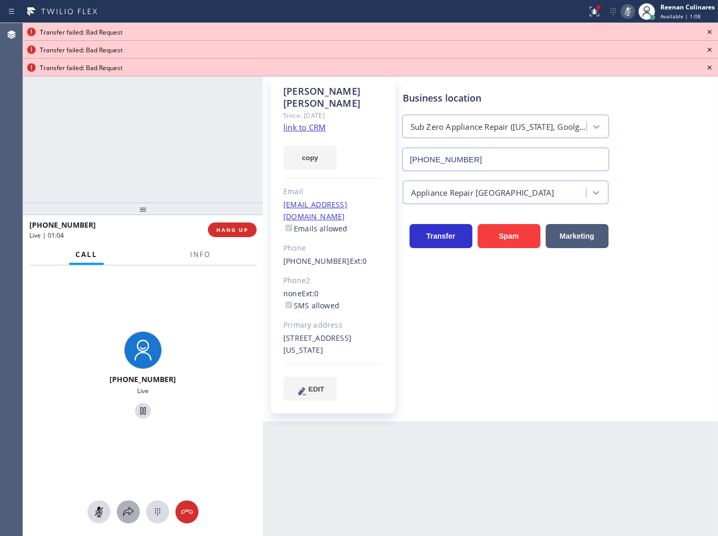
click at [128, 510] on icon at bounding box center [128, 512] width 13 height 13
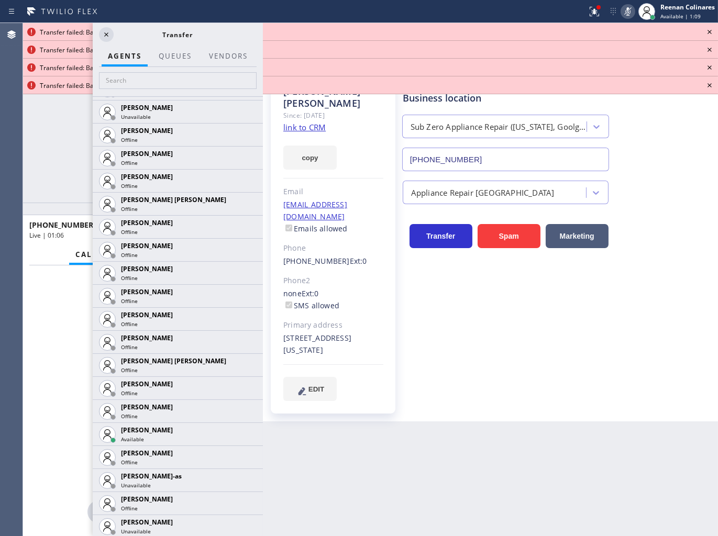
scroll to position [668, 0]
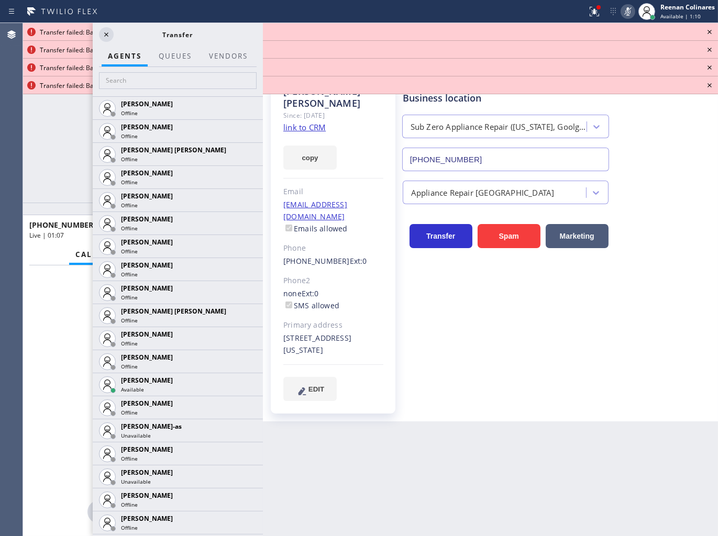
drag, startPoint x: 238, startPoint y: 385, endPoint x: 237, endPoint y: 373, distance: 12.1
click at [0, 0] on icon at bounding box center [0, 0] width 0 height 0
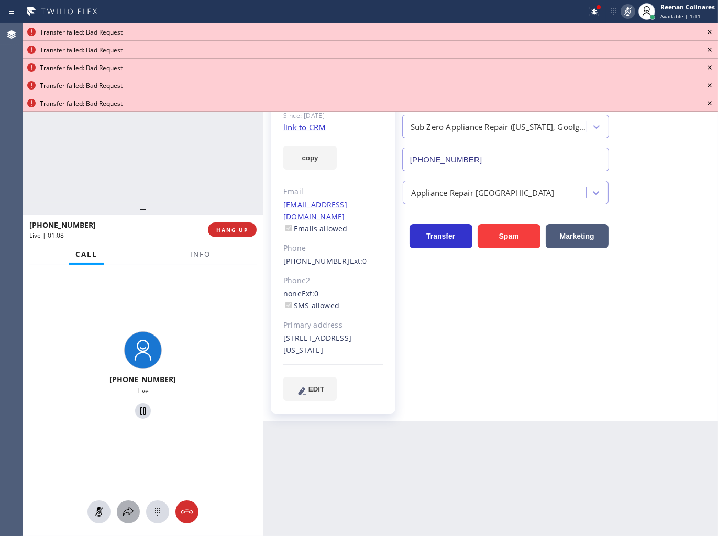
click at [127, 510] on icon at bounding box center [128, 512] width 13 height 13
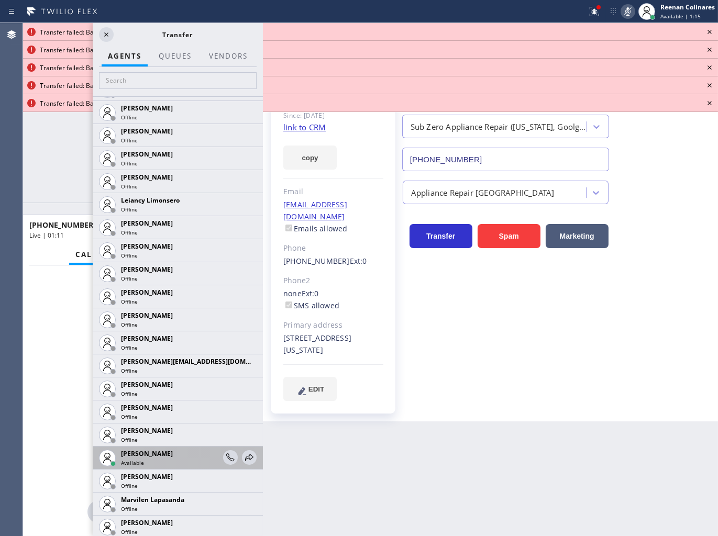
scroll to position [1458, 0]
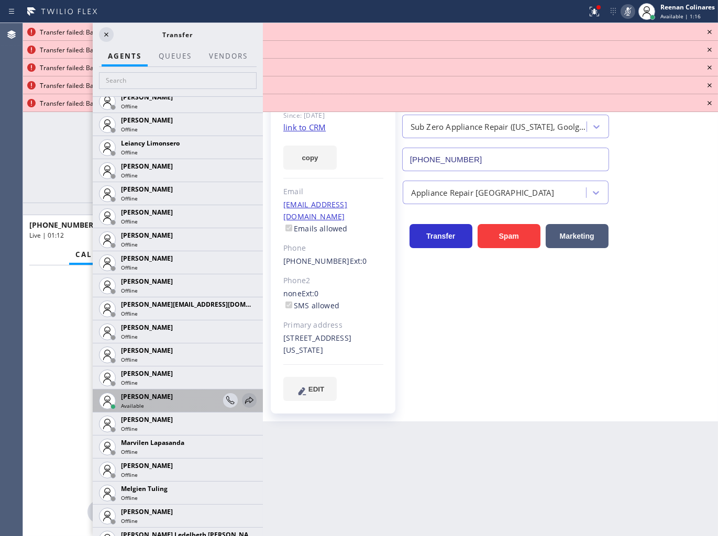
click at [243, 399] on icon at bounding box center [249, 400] width 13 height 13
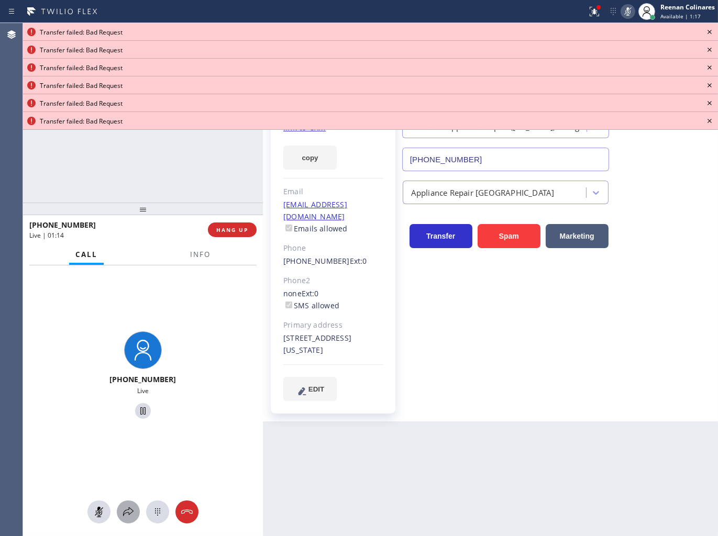
click at [126, 508] on icon at bounding box center [128, 512] width 13 height 13
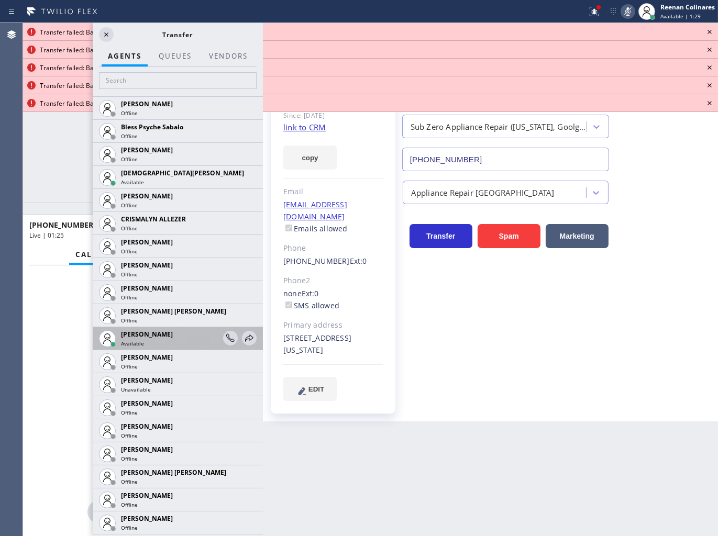
scroll to position [229, 0]
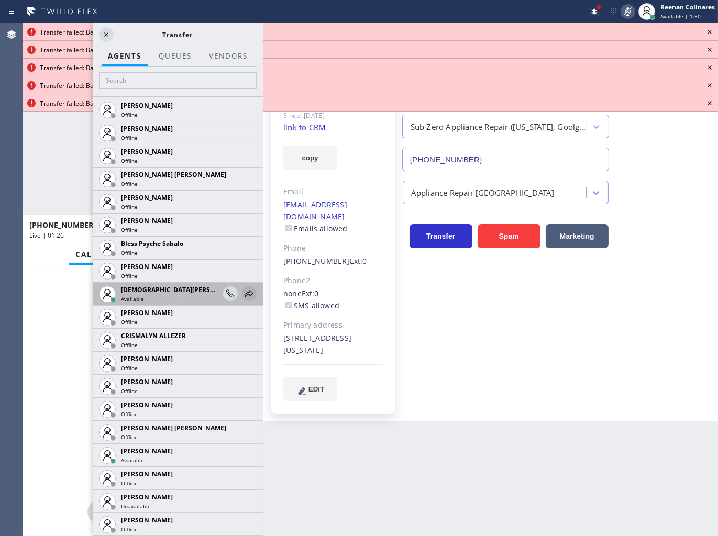
click at [243, 290] on icon at bounding box center [249, 293] width 13 height 13
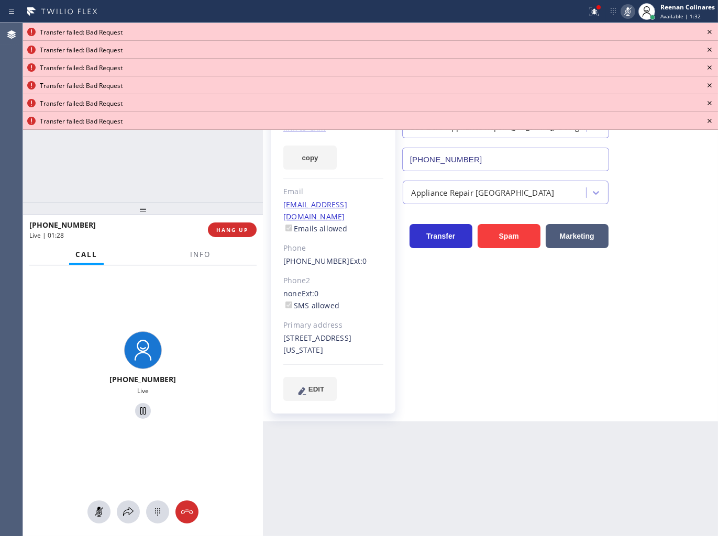
click at [710, 28] on icon at bounding box center [709, 32] width 13 height 13
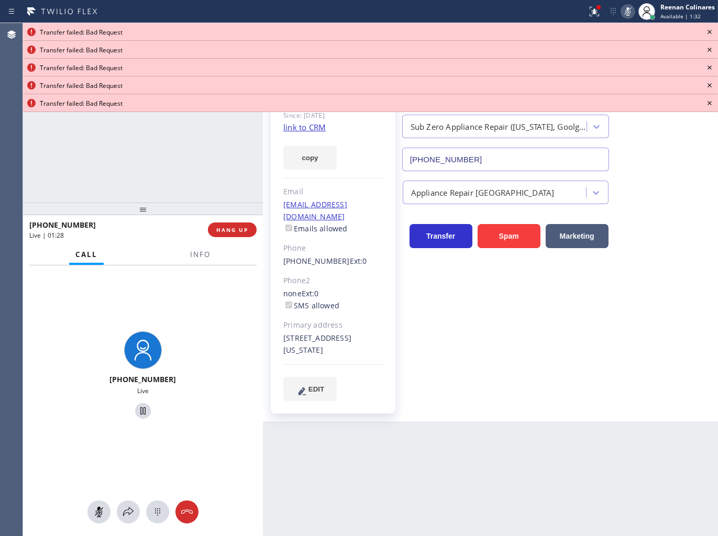
click at [710, 28] on icon at bounding box center [709, 32] width 13 height 13
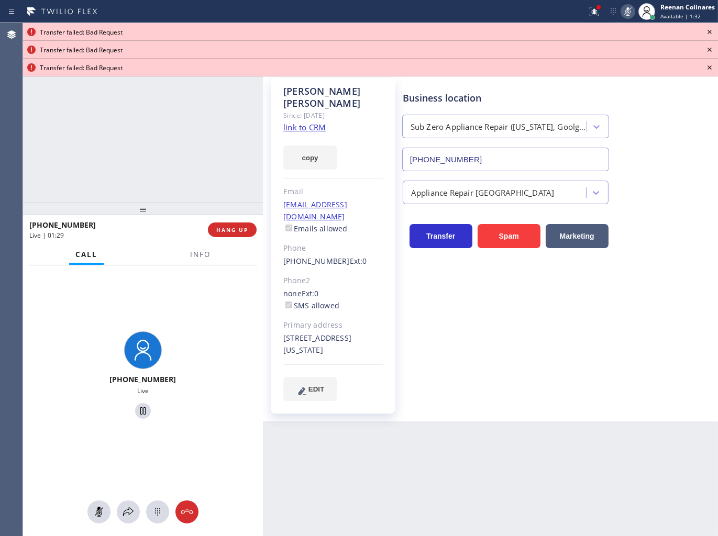
click at [710, 28] on icon at bounding box center [709, 32] width 13 height 13
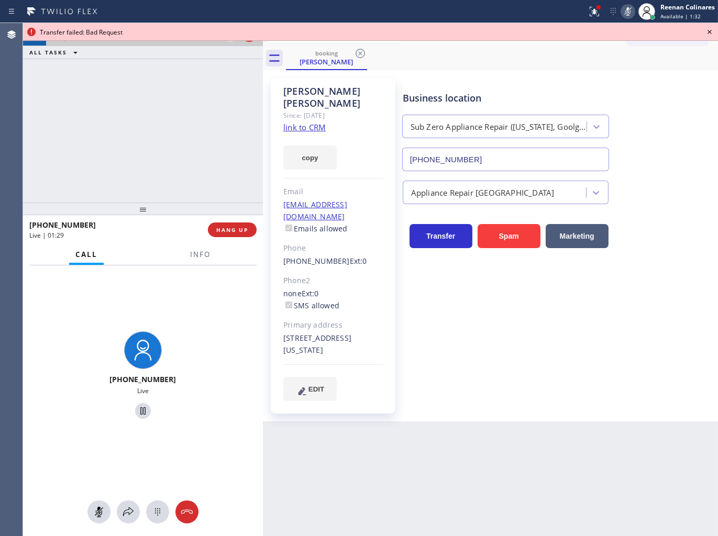
click at [710, 28] on icon at bounding box center [709, 32] width 13 height 13
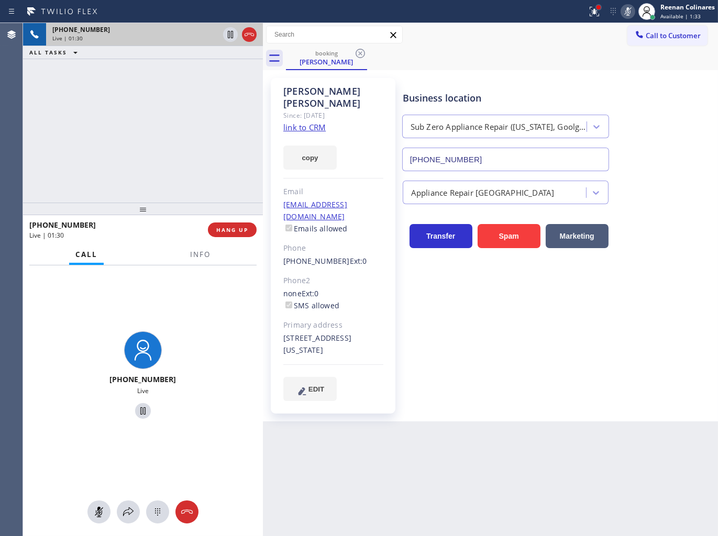
click at [599, 4] on div at bounding box center [598, 7] width 6 height 6
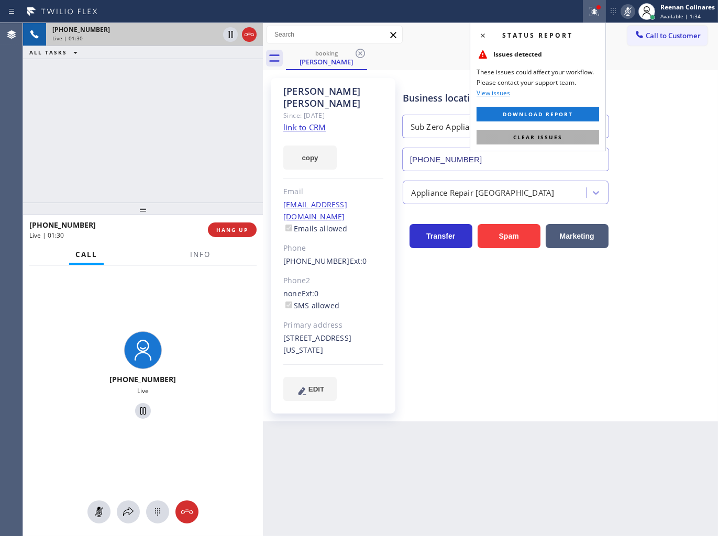
click at [518, 136] on span "Clear issues" at bounding box center [537, 136] width 49 height 7
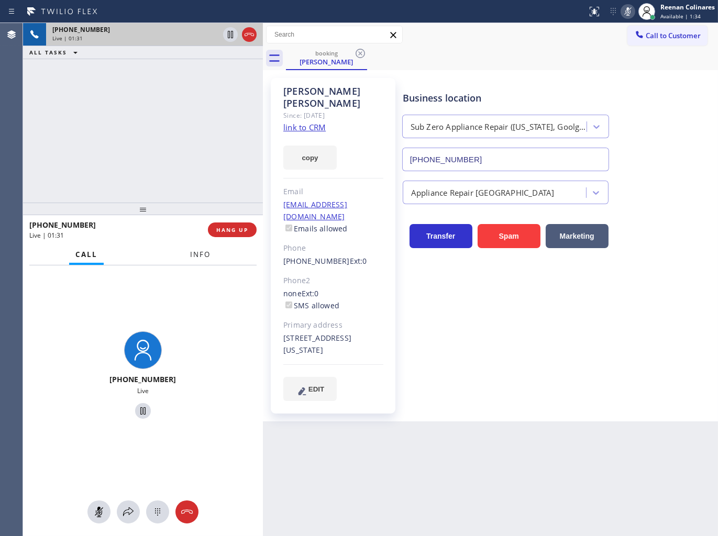
click at [200, 258] on span "Info" at bounding box center [200, 254] width 20 height 9
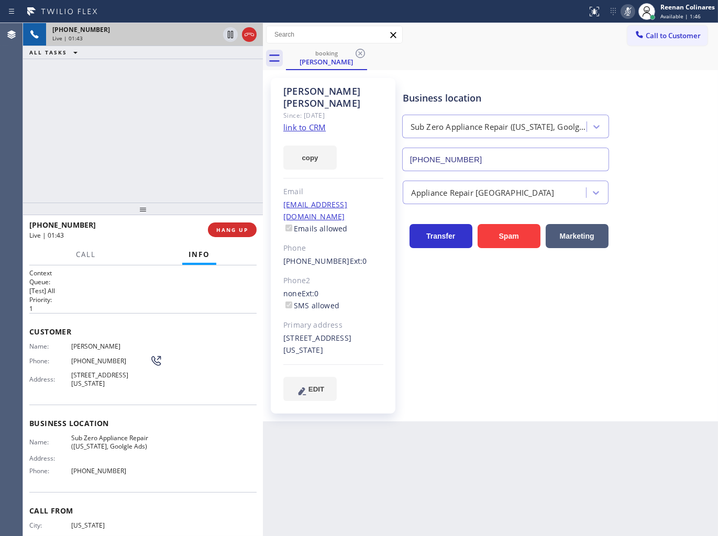
click at [626, 12] on rect at bounding box center [627, 10] width 7 height 7
click at [630, 14] on icon at bounding box center [627, 11] width 13 height 13
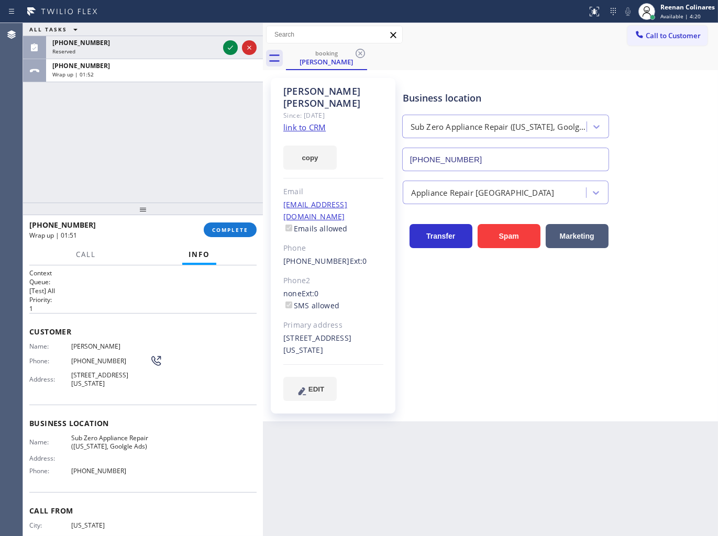
drag, startPoint x: 565, startPoint y: 59, endPoint x: 427, endPoint y: 65, distance: 138.4
click at [564, 59] on div "booking [PERSON_NAME]" at bounding box center [502, 59] width 432 height 24
click at [236, 230] on span "COMPLETE" at bounding box center [230, 229] width 36 height 7
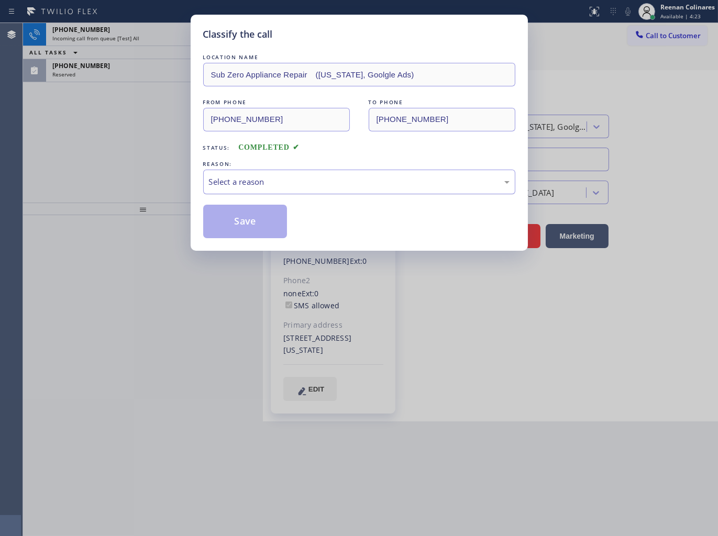
click at [273, 179] on div "Select a reason" at bounding box center [359, 182] width 300 height 12
click at [240, 228] on button "Save" at bounding box center [245, 222] width 84 height 34
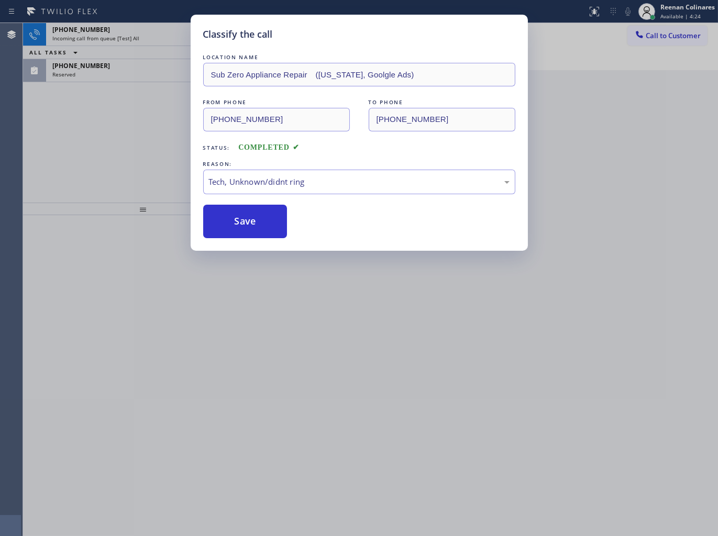
click at [140, 169] on div "Classify the call LOCATION NAME Sub Zero Appliance Repair ([US_STATE], Goolgle …" at bounding box center [359, 268] width 718 height 536
click at [119, 132] on div "Classify the call LOCATION NAME Sub Zero Appliance Repair ([US_STATE], Goolgle …" at bounding box center [359, 268] width 718 height 536
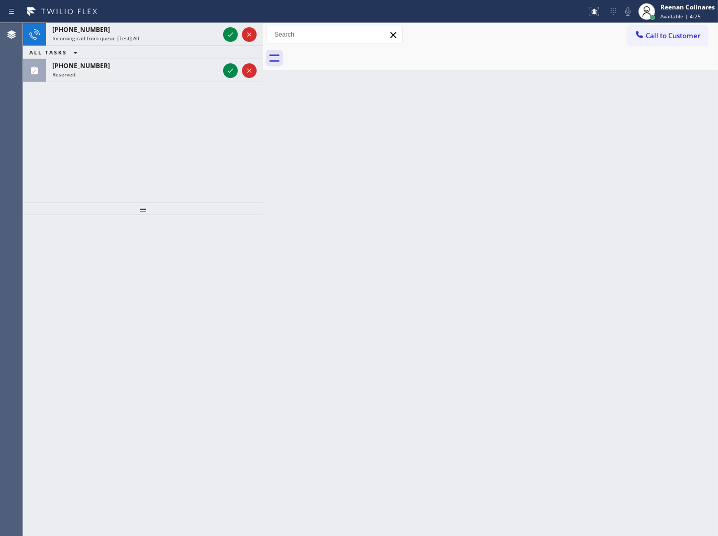
click at [113, 71] on div "Reserved" at bounding box center [135, 74] width 166 height 7
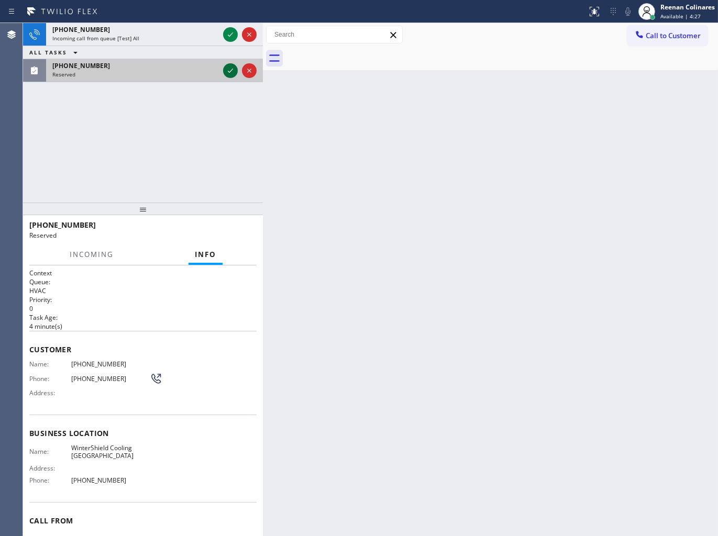
click at [227, 69] on icon at bounding box center [230, 70] width 13 height 13
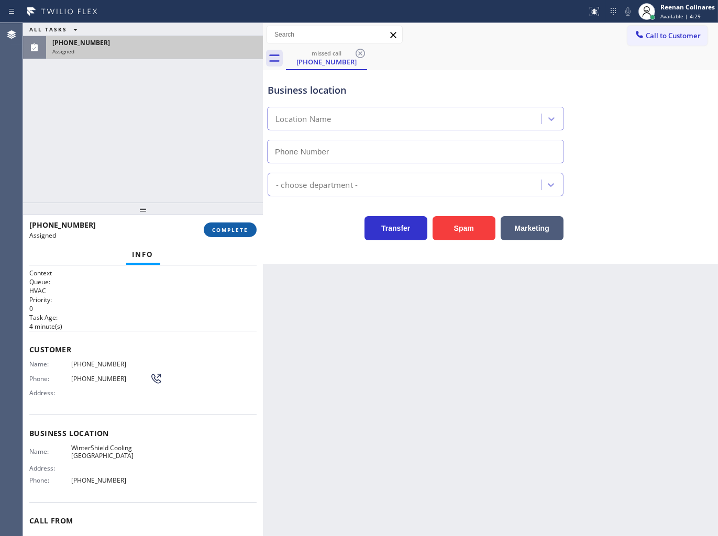
type input "[PHONE_NUMBER]"
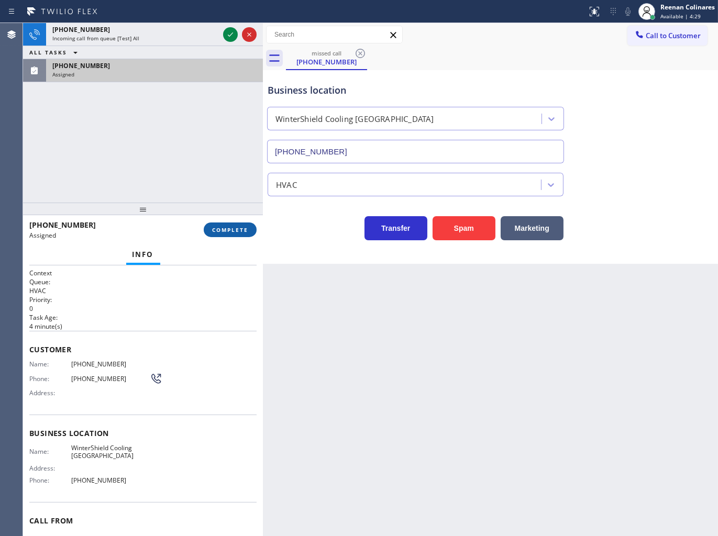
click at [224, 234] on button "COMPLETE" at bounding box center [230, 229] width 53 height 15
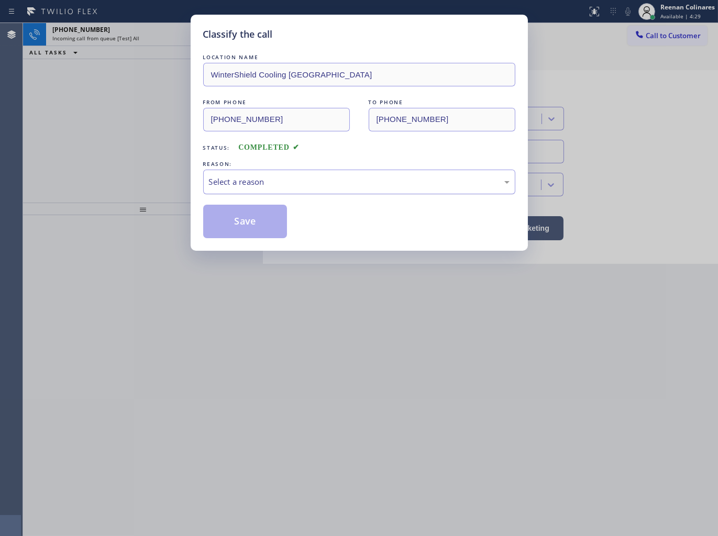
click at [270, 185] on div "Select a reason" at bounding box center [359, 182] width 300 height 12
click at [233, 228] on button "Save" at bounding box center [245, 222] width 84 height 34
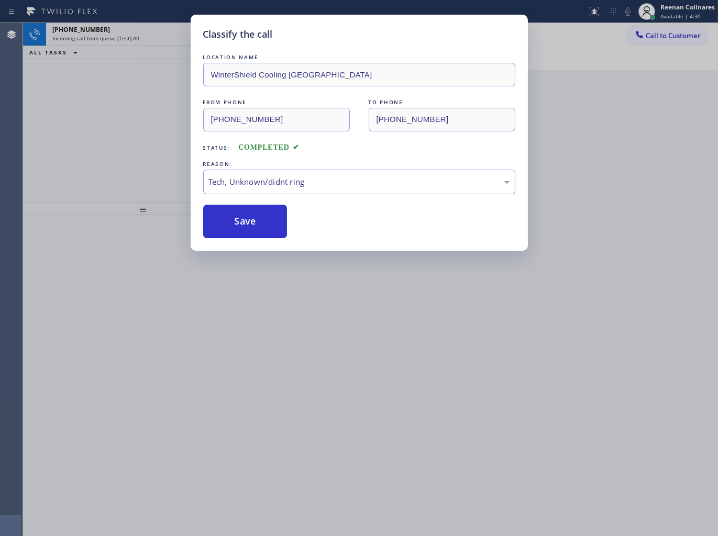
click at [138, 45] on div "Classify the call LOCATION NAME WinterShield Cooling Miami FROM PHONE [PHONE_NU…" at bounding box center [359, 268] width 718 height 536
click at [138, 44] on div "Classify the call LOCATION NAME WinterShield Cooling Miami FROM PHONE [PHONE_NU…" at bounding box center [359, 268] width 718 height 536
click at [139, 37] on div "Classify the call LOCATION NAME WinterShield Cooling Miami FROM PHONE [PHONE_NU…" at bounding box center [359, 268] width 718 height 536
click at [139, 37] on div "Classify the call LOCATION NAME Viking Professional Service [US_STATE] FROM PHO…" at bounding box center [370, 279] width 695 height 513
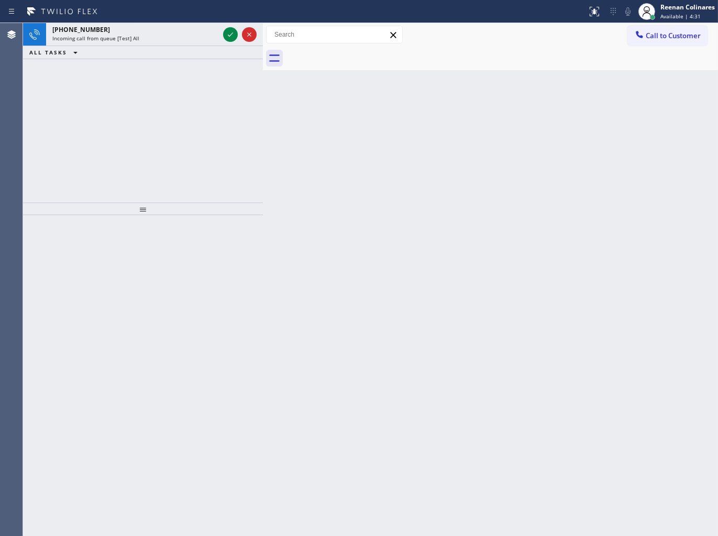
click at [139, 37] on div "Incoming call from queue [Test] All" at bounding box center [135, 38] width 166 height 7
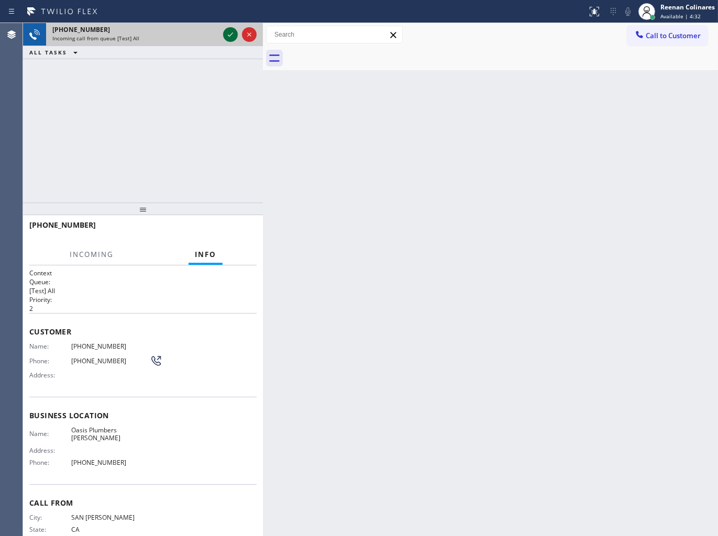
click at [225, 36] on div at bounding box center [240, 34] width 38 height 23
click at [228, 36] on icon at bounding box center [230, 34] width 13 height 13
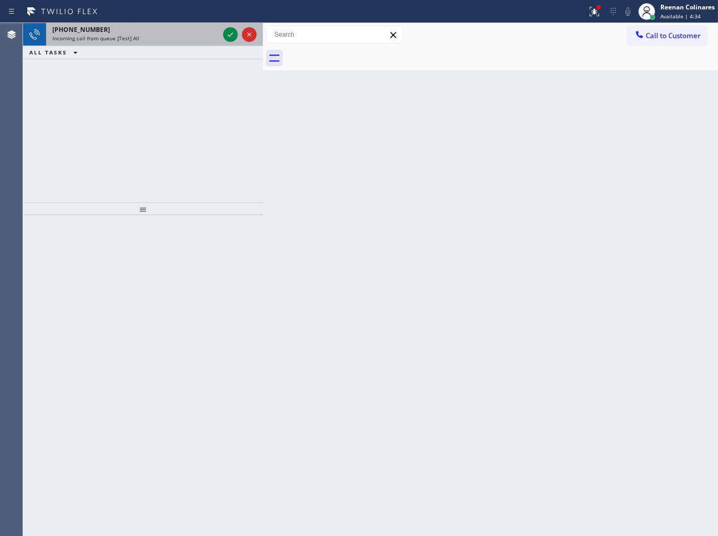
drag, startPoint x: 202, startPoint y: 35, endPoint x: 220, endPoint y: 35, distance: 18.3
click at [204, 35] on div "Incoming call from queue [Test] All" at bounding box center [135, 38] width 166 height 7
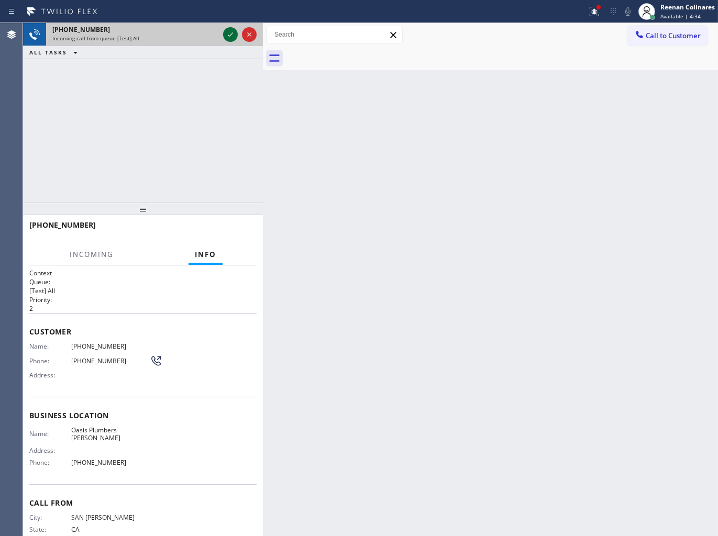
click at [229, 35] on icon at bounding box center [230, 34] width 13 height 13
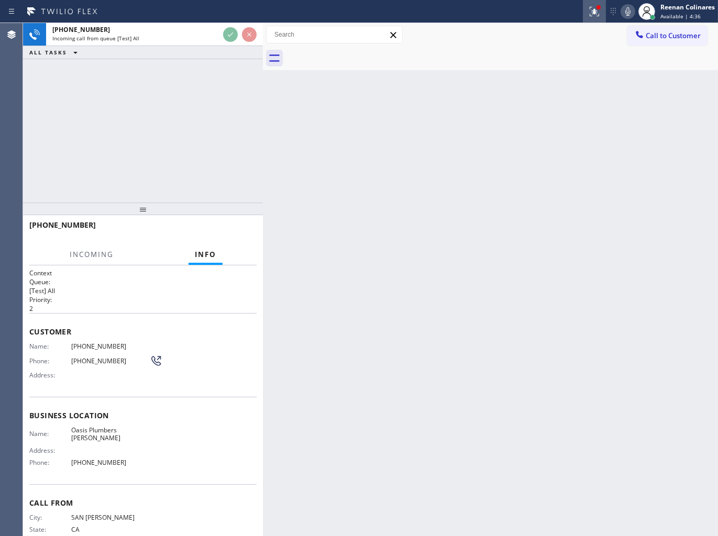
click at [593, 13] on icon at bounding box center [594, 11] width 13 height 13
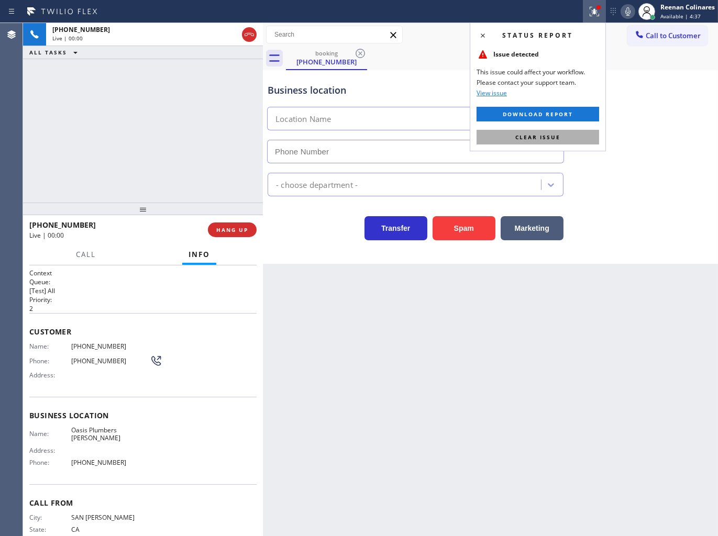
type input "[PHONE_NUMBER]"
drag, startPoint x: 548, startPoint y: 134, endPoint x: 542, endPoint y: 139, distance: 7.8
click at [548, 135] on span "Clear issue" at bounding box center [537, 136] width 45 height 7
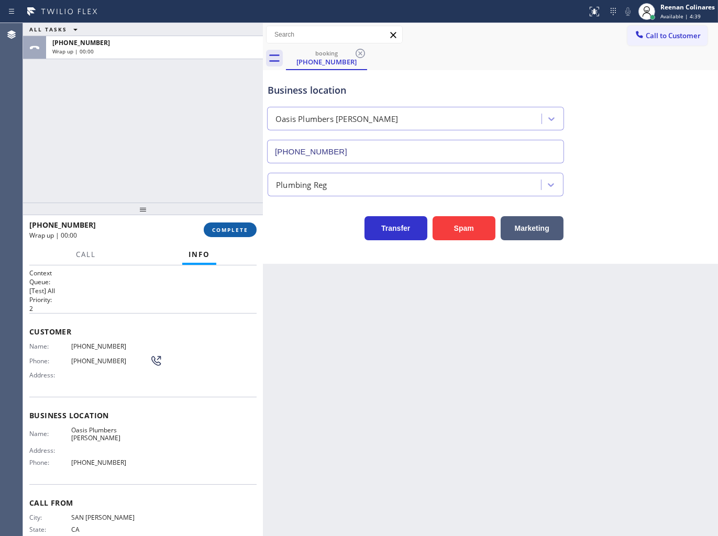
click at [243, 231] on span "COMPLETE" at bounding box center [230, 229] width 36 height 7
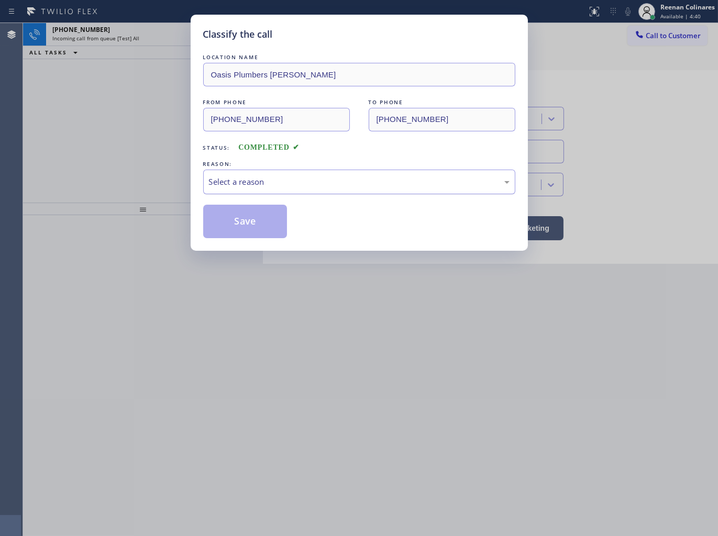
click at [261, 182] on div "Select a reason" at bounding box center [359, 182] width 300 height 12
click at [243, 228] on button "Save" at bounding box center [245, 222] width 84 height 34
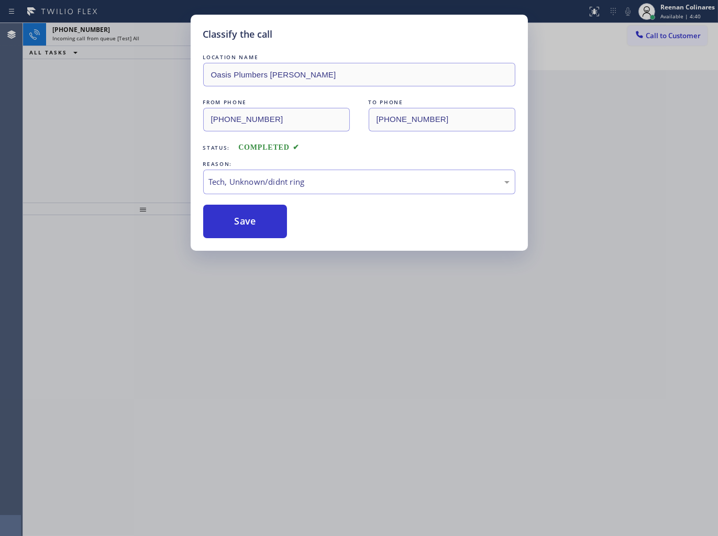
drag, startPoint x: 140, startPoint y: 147, endPoint x: 131, endPoint y: 129, distance: 19.7
click at [139, 145] on div "Classify the call LOCATION NAME Oasis Plumbers [PERSON_NAME] FROM PHONE [PHONE_…" at bounding box center [359, 268] width 718 height 536
drag, startPoint x: 129, startPoint y: 95, endPoint x: 133, endPoint y: 63, distance: 31.7
click at [130, 91] on div "Classify the call LOCATION NAME Oasis Plumbers [PERSON_NAME] FROM PHONE [PHONE_…" at bounding box center [359, 268] width 718 height 536
click at [140, 43] on div "Classify the call LOCATION NAME Oasis Plumbers [PERSON_NAME] FROM PHONE [PHONE_…" at bounding box center [359, 268] width 718 height 536
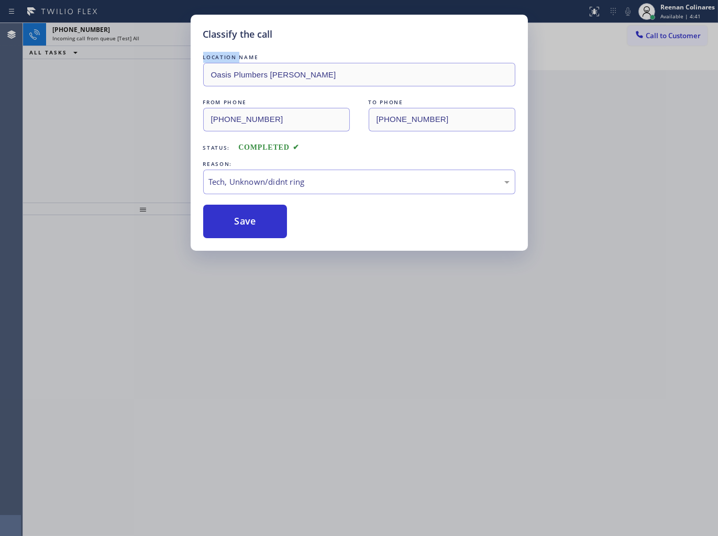
click at [141, 43] on div "Classify the call LOCATION NAME Viking Professional Service [US_STATE] FROM PHO…" at bounding box center [370, 279] width 695 height 513
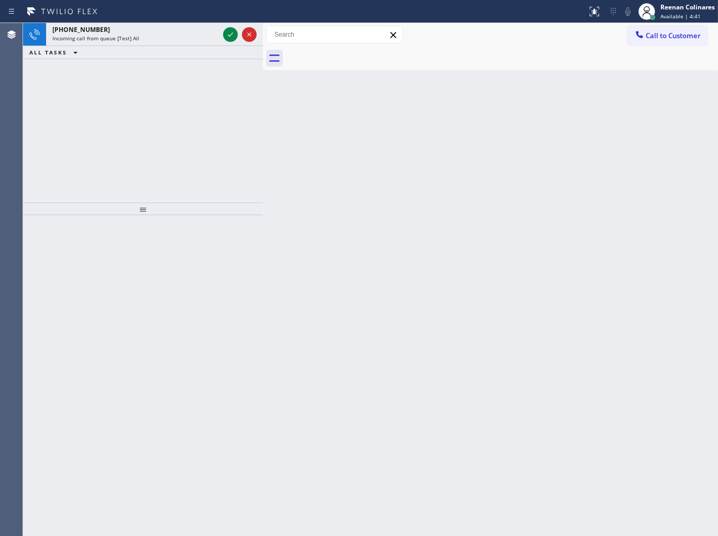
click at [141, 43] on div "[PHONE_NUMBER] Incoming call from queue [Test] All" at bounding box center [133, 34] width 175 height 23
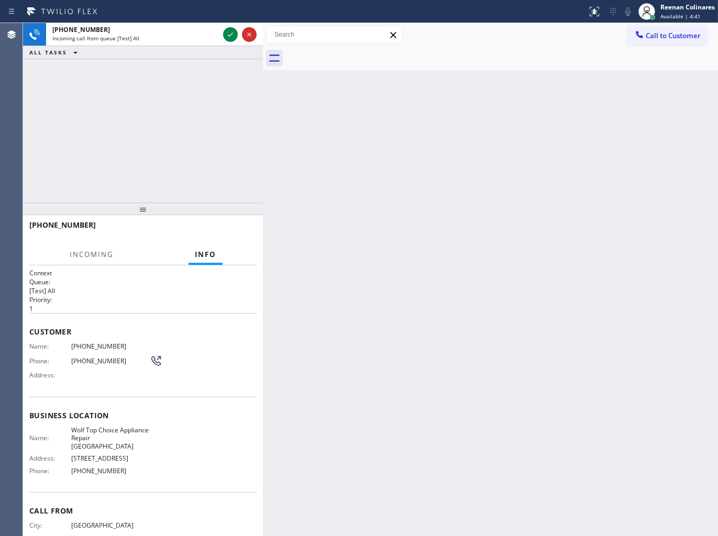
click at [141, 43] on div "[PHONE_NUMBER] Incoming call from queue [Test] All" at bounding box center [133, 34] width 175 height 23
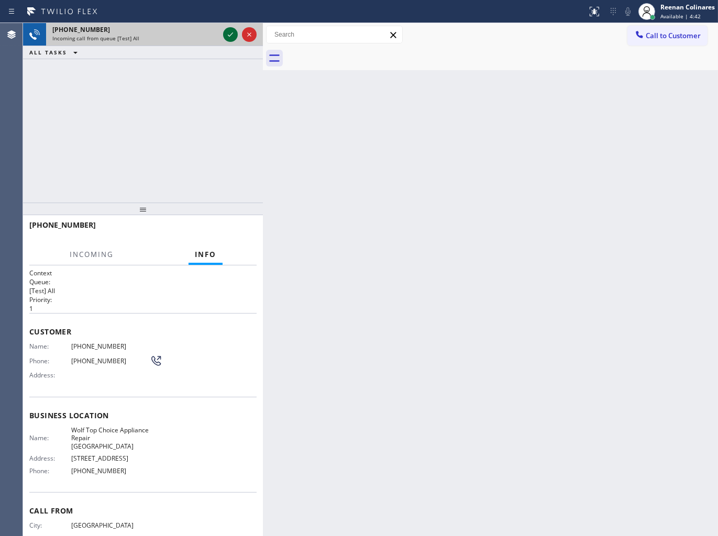
click at [230, 35] on icon at bounding box center [230, 34] width 13 height 13
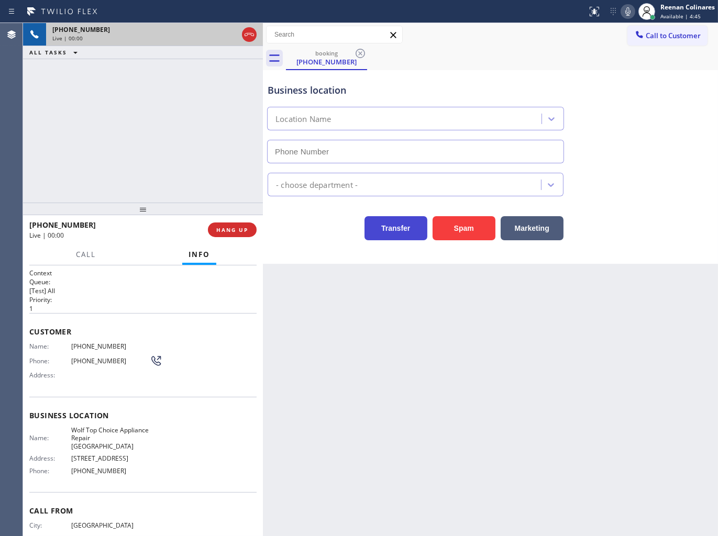
type input "[PHONE_NUMBER]"
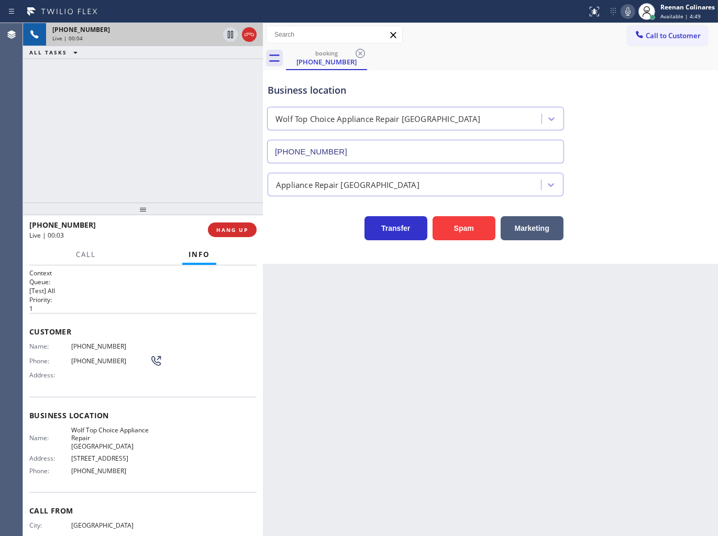
click at [623, 16] on icon at bounding box center [627, 11] width 13 height 13
click at [624, 16] on icon at bounding box center [627, 11] width 13 height 13
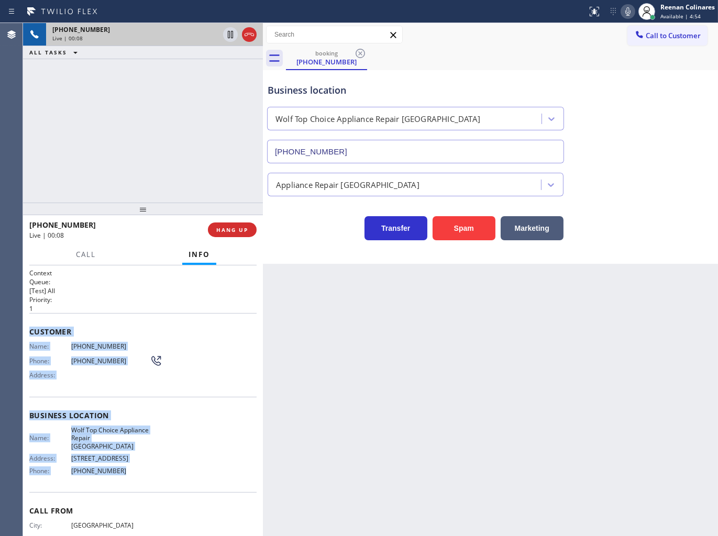
drag, startPoint x: 30, startPoint y: 330, endPoint x: 176, endPoint y: 457, distance: 193.3
click at [166, 458] on div "Context Queue: [Test] All Priority: 1 Customer Name: [PHONE_NUMBER] Phone: [PHO…" at bounding box center [142, 420] width 227 height 303
click at [626, 14] on icon at bounding box center [627, 11] width 13 height 13
drag, startPoint x: 626, startPoint y: 12, endPoint x: 621, endPoint y: 44, distance: 32.4
click at [626, 12] on rect at bounding box center [627, 10] width 7 height 7
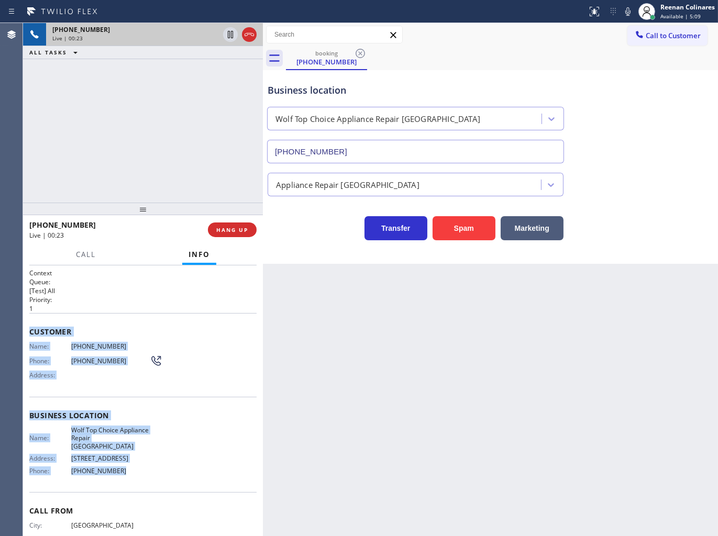
drag, startPoint x: 627, startPoint y: 11, endPoint x: 616, endPoint y: 16, distance: 12.2
click at [627, 10] on icon at bounding box center [627, 11] width 13 height 13
click at [91, 255] on span "Call" at bounding box center [86, 254] width 20 height 9
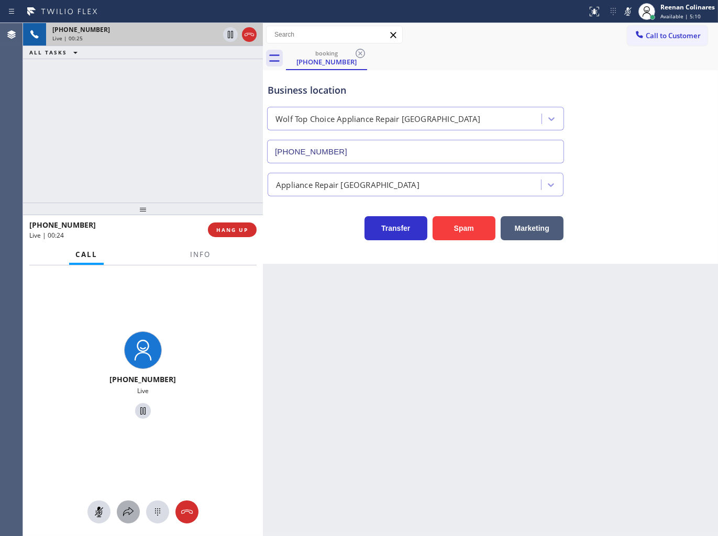
click at [126, 506] on icon at bounding box center [128, 512] width 13 height 13
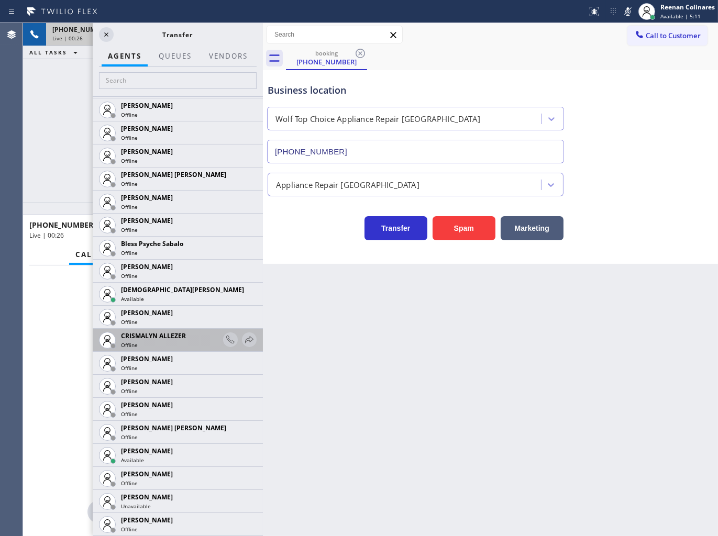
scroll to position [232, 0]
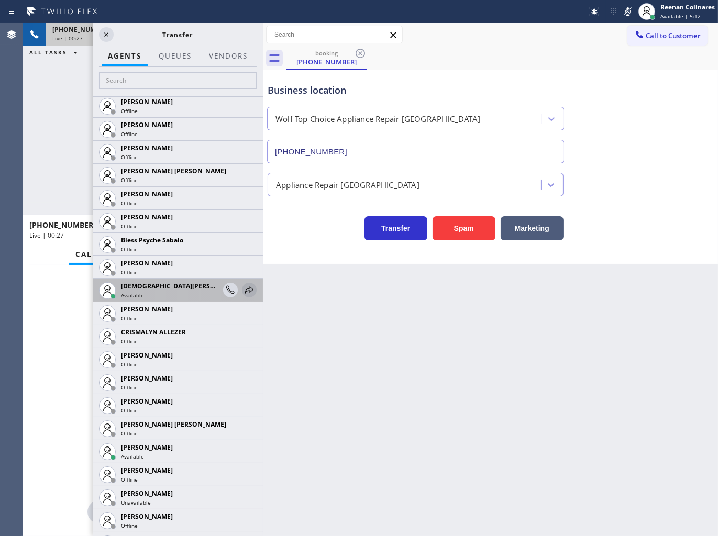
click at [245, 291] on icon at bounding box center [249, 290] width 13 height 13
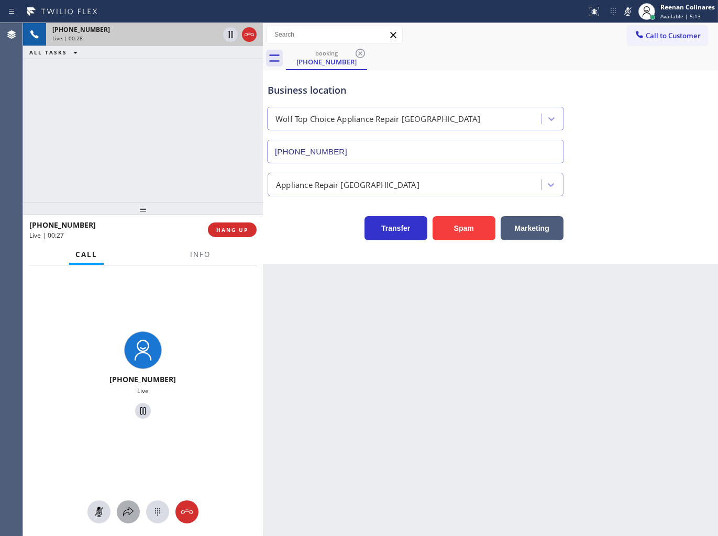
click at [125, 513] on icon at bounding box center [128, 512] width 13 height 13
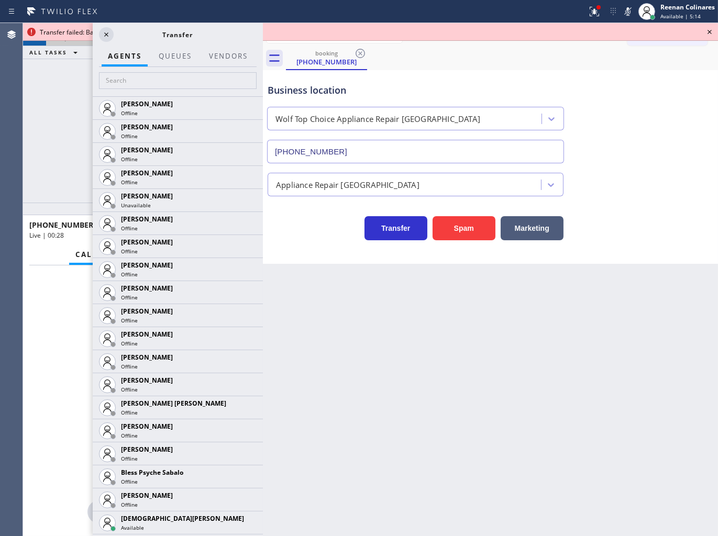
scroll to position [349, 0]
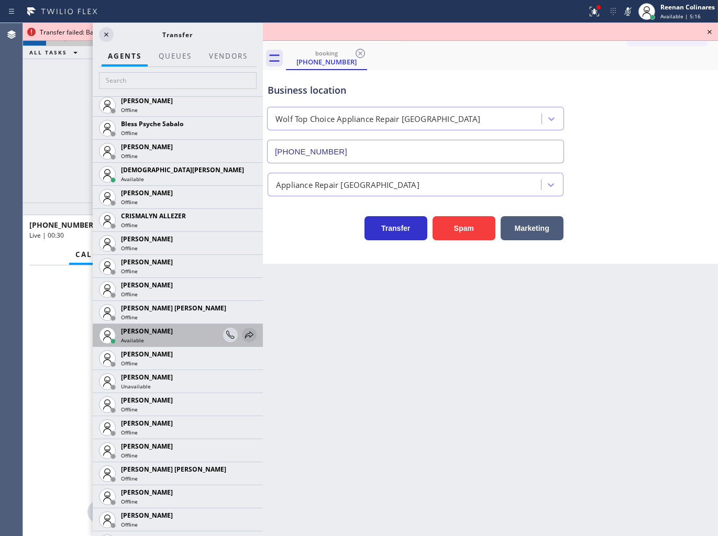
click at [243, 333] on icon at bounding box center [249, 335] width 13 height 13
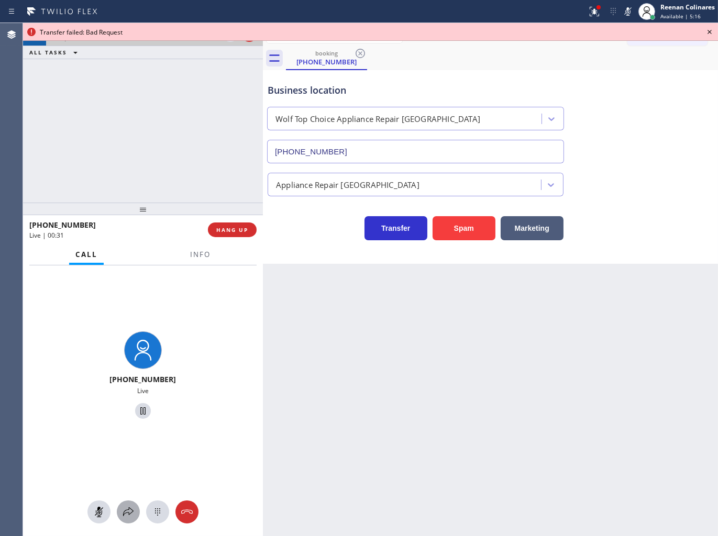
click at [126, 510] on icon at bounding box center [128, 512] width 13 height 13
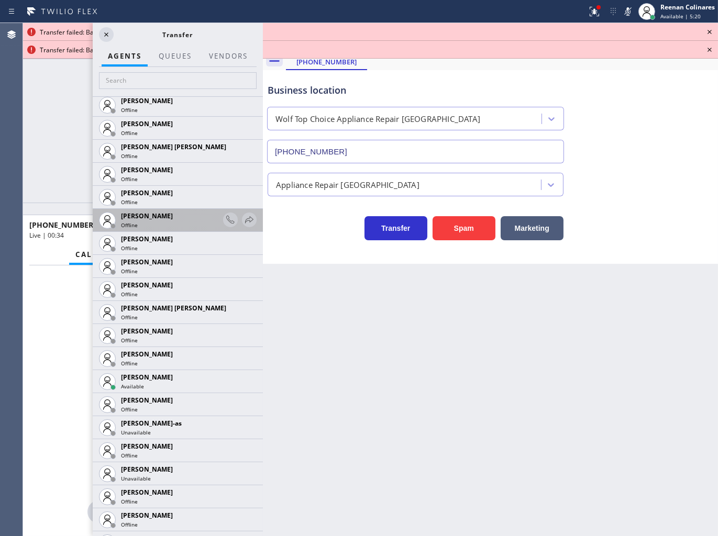
scroll to position [698, 0]
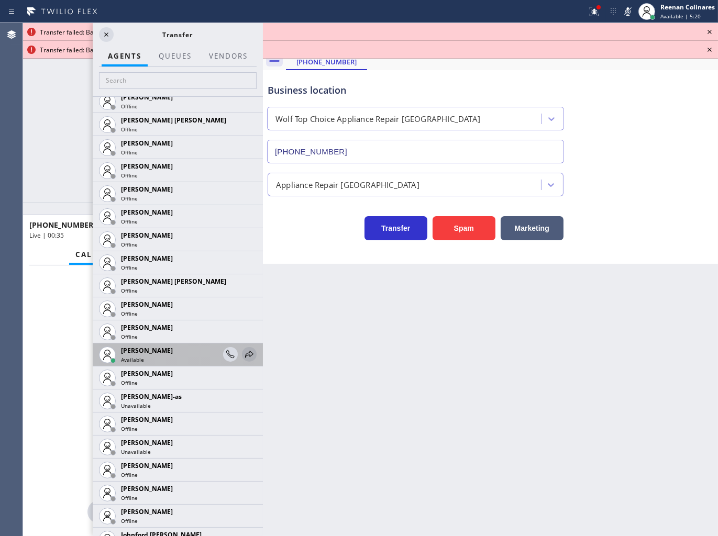
click at [245, 353] on icon at bounding box center [249, 354] width 8 height 7
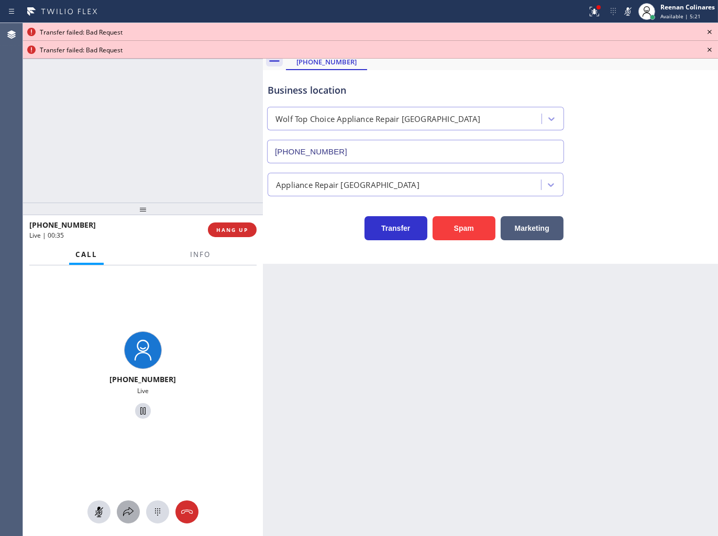
click at [125, 510] on icon at bounding box center [128, 512] width 13 height 13
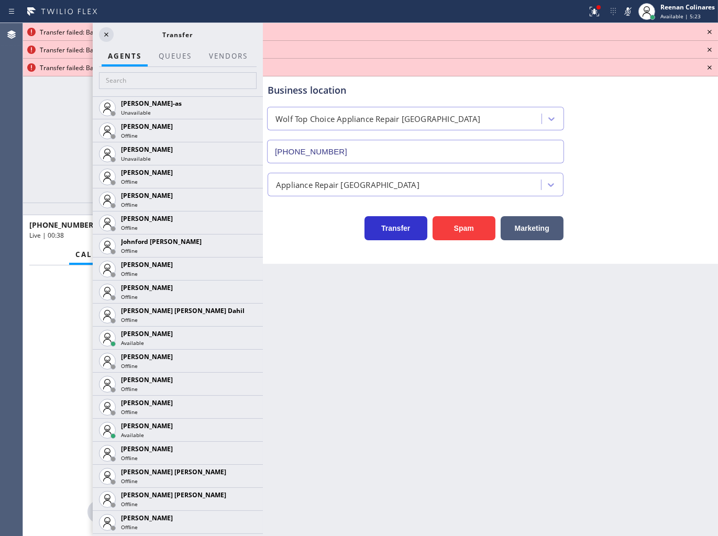
scroll to position [1434, 0]
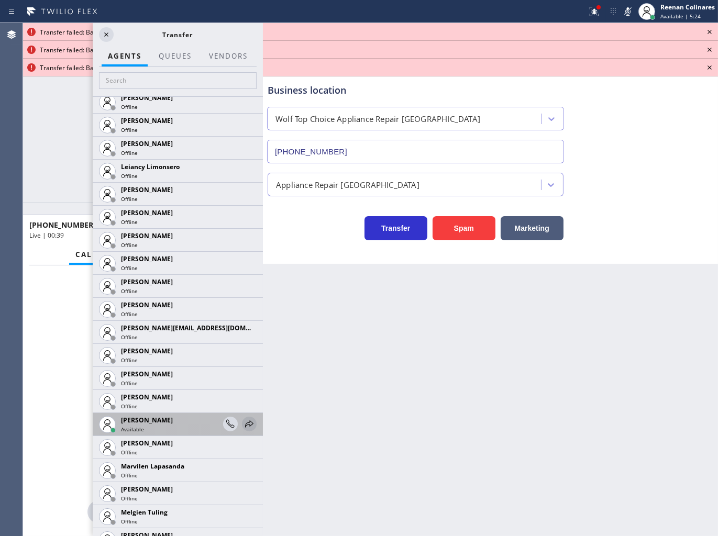
click at [243, 418] on icon at bounding box center [249, 424] width 13 height 13
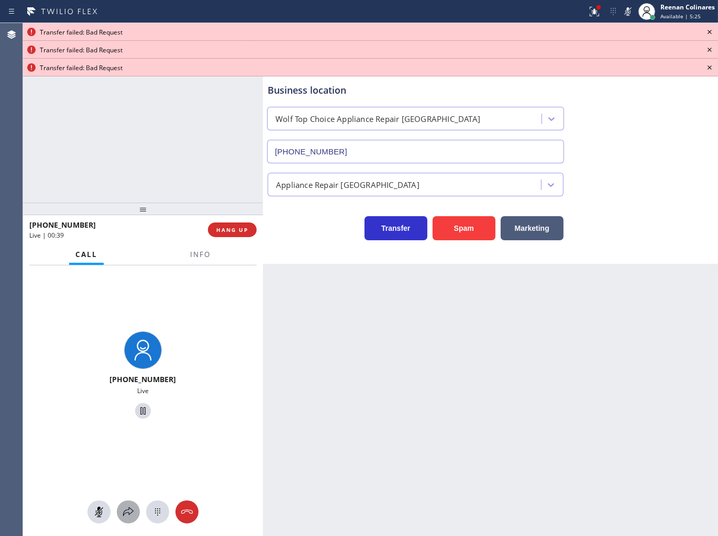
click at [125, 514] on icon at bounding box center [128, 512] width 13 height 13
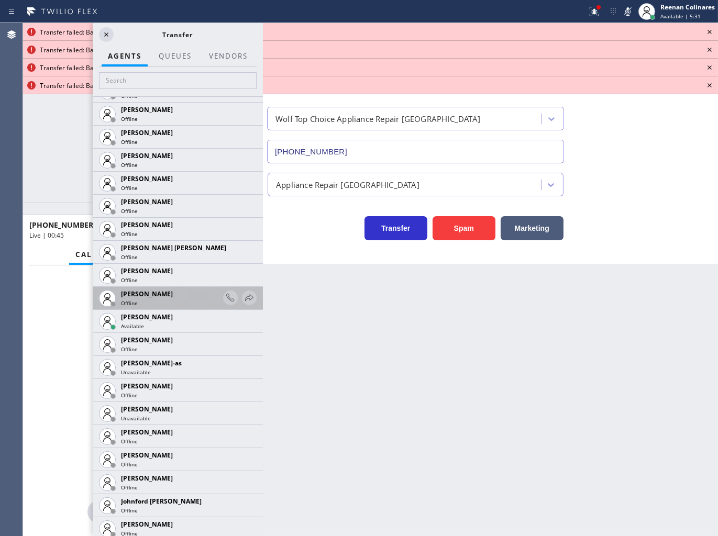
scroll to position [698, 0]
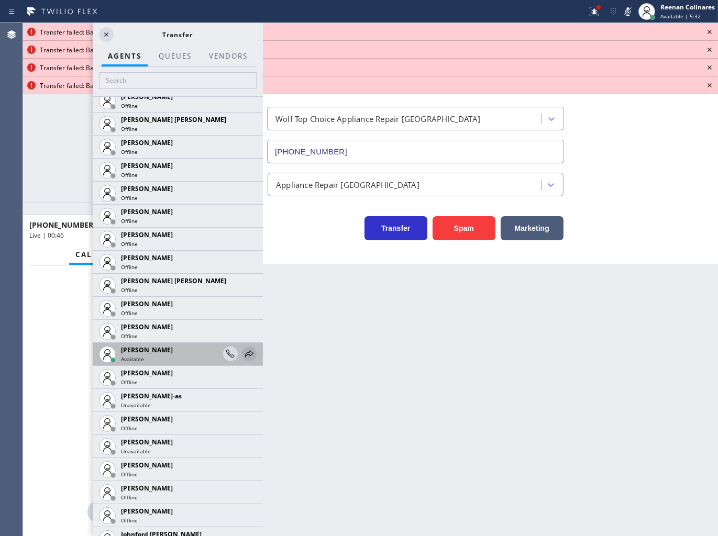
click at [243, 355] on icon at bounding box center [249, 354] width 13 height 13
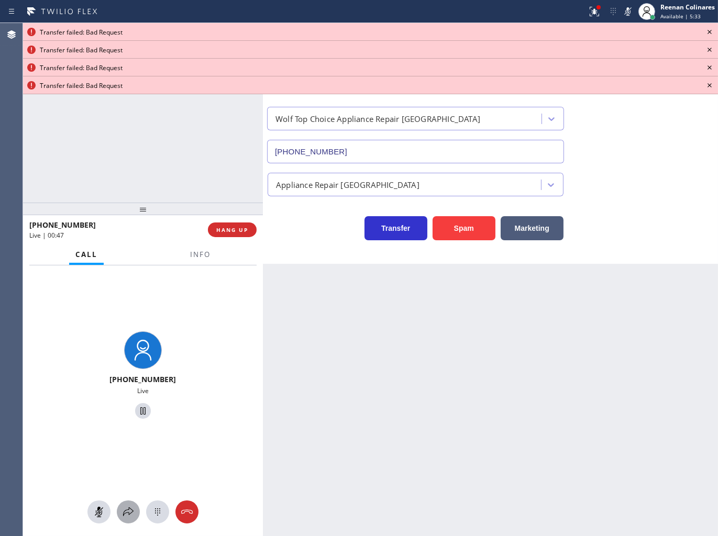
click at [124, 510] on icon at bounding box center [128, 512] width 13 height 13
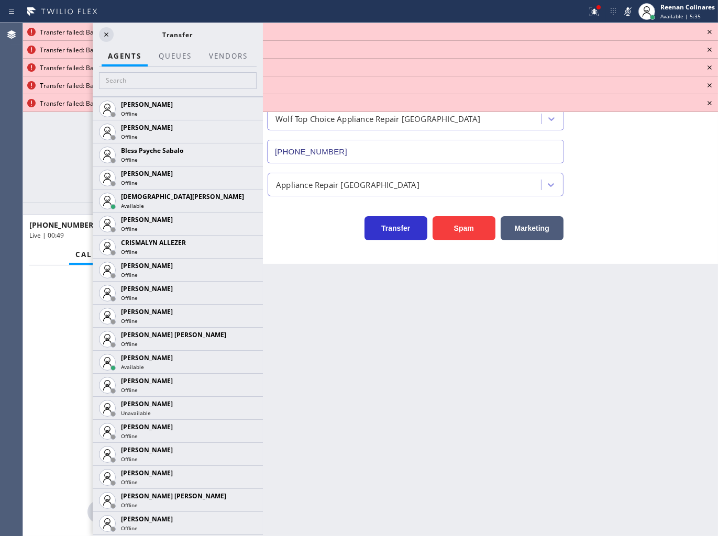
scroll to position [393, 0]
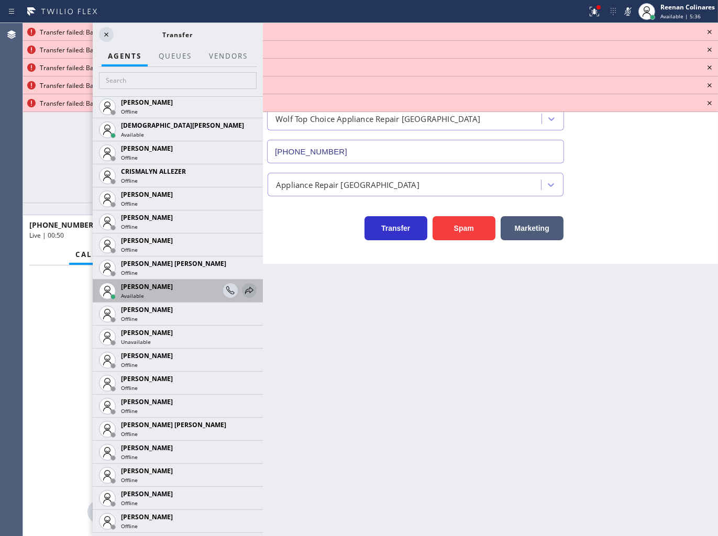
click at [243, 289] on icon at bounding box center [249, 290] width 13 height 13
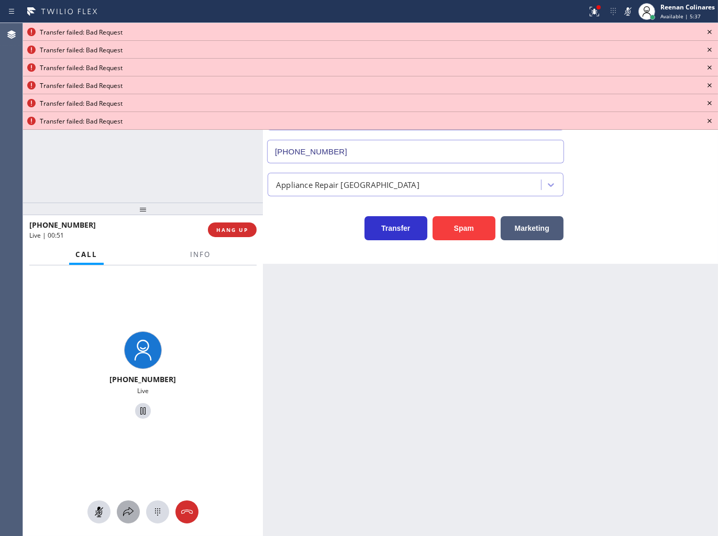
click at [130, 509] on icon at bounding box center [128, 511] width 10 height 9
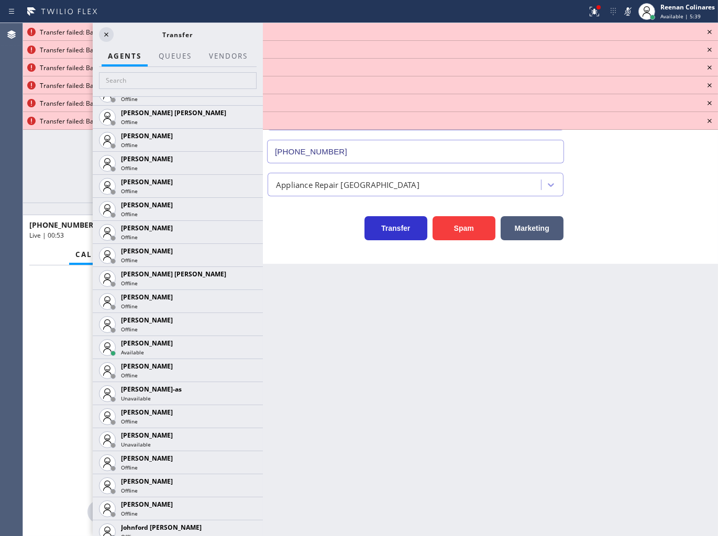
scroll to position [735, 0]
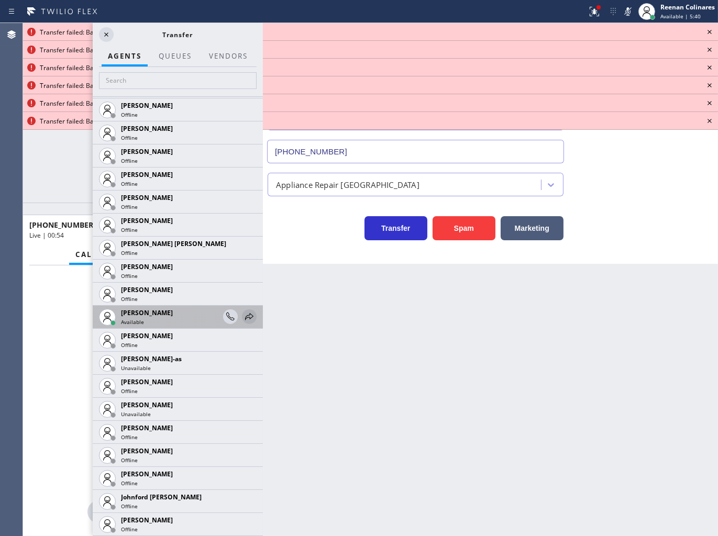
click at [245, 315] on icon at bounding box center [249, 316] width 8 height 7
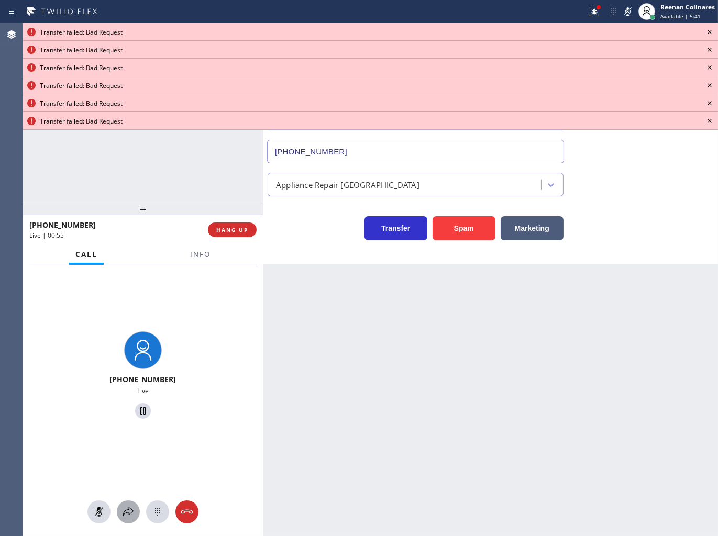
click at [128, 511] on icon at bounding box center [128, 512] width 13 height 13
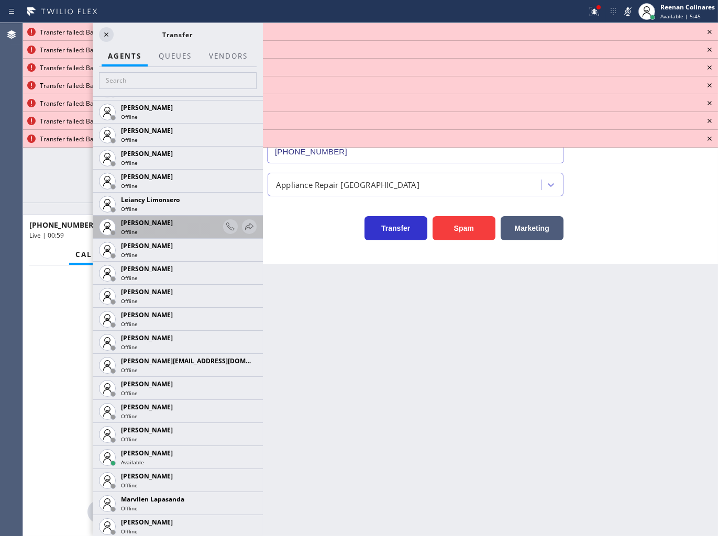
scroll to position [1428, 0]
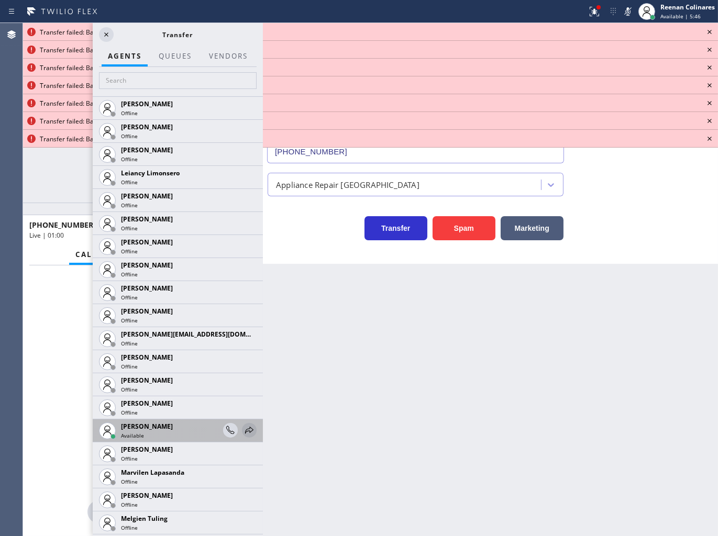
click at [244, 428] on icon at bounding box center [249, 430] width 13 height 13
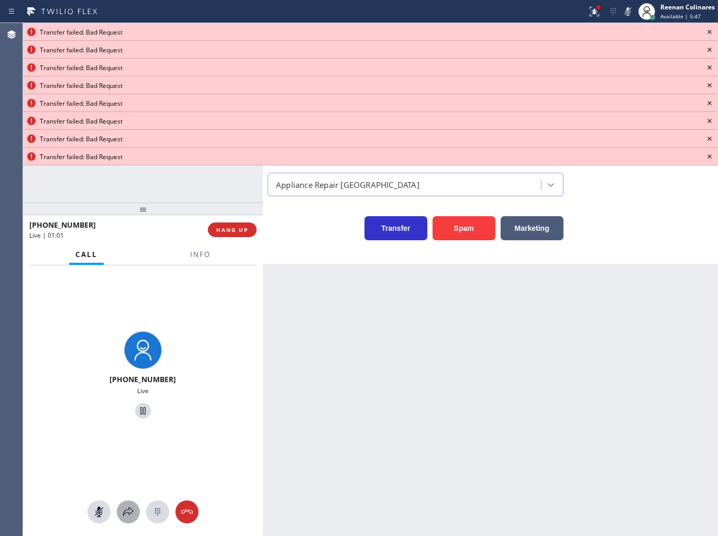
click at [127, 510] on icon at bounding box center [128, 511] width 10 height 9
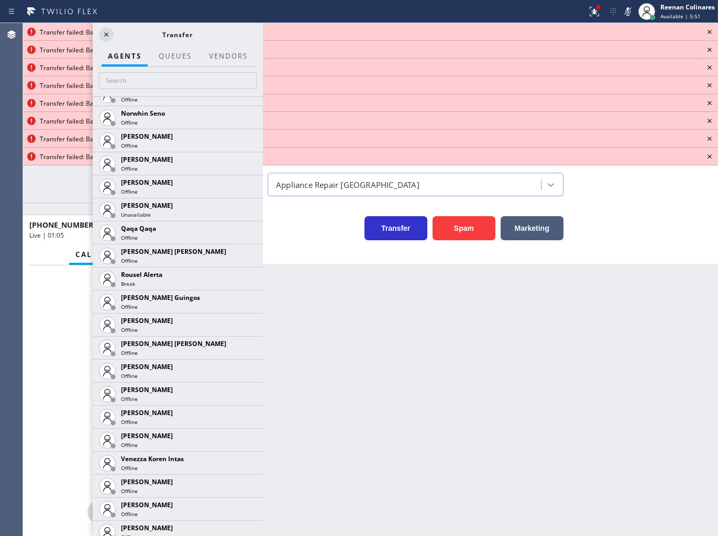
scroll to position [1978, 0]
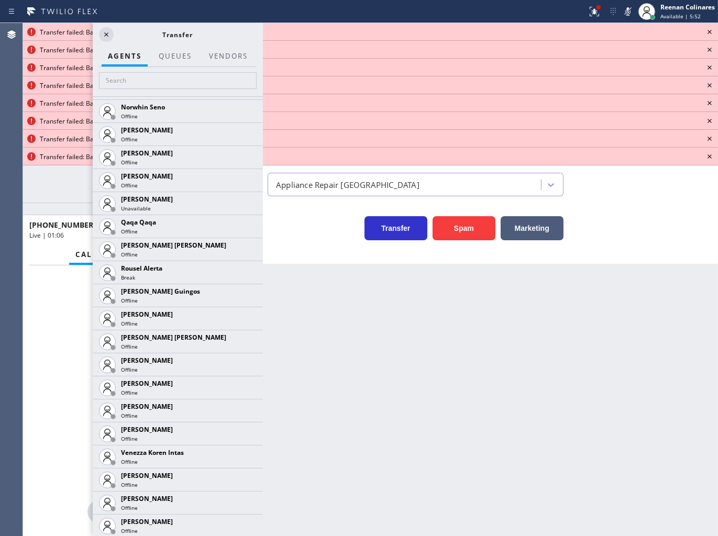
click at [707, 29] on icon at bounding box center [709, 32] width 13 height 13
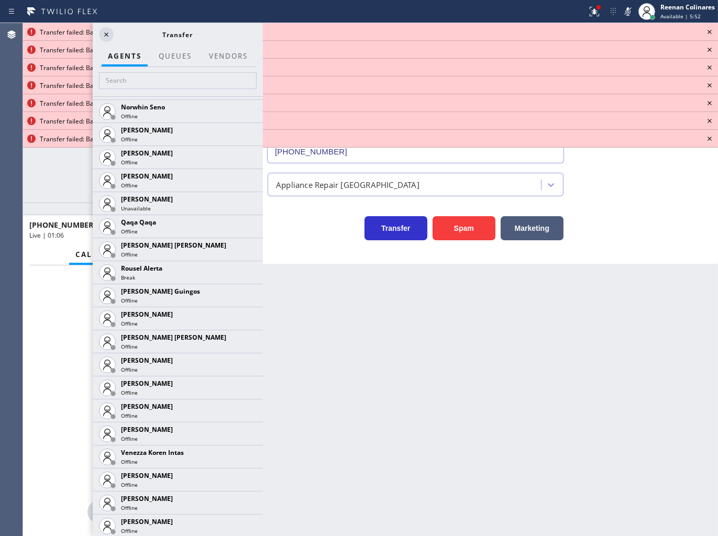
click at [707, 29] on icon at bounding box center [709, 32] width 13 height 13
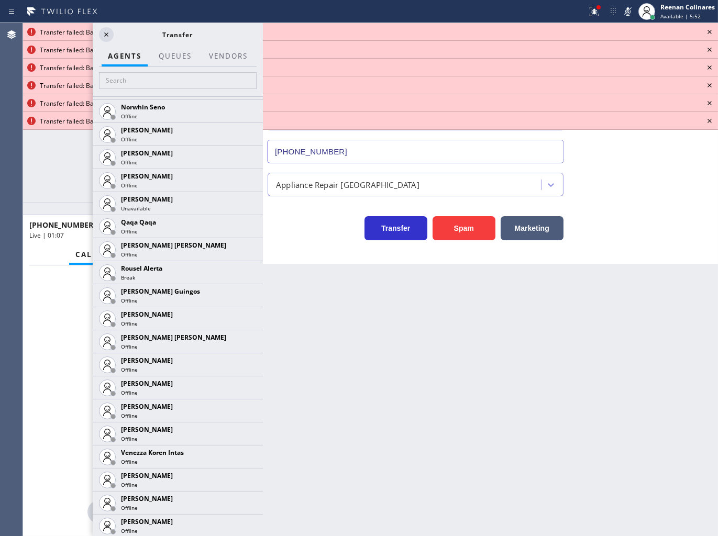
click at [707, 29] on icon at bounding box center [709, 32] width 13 height 13
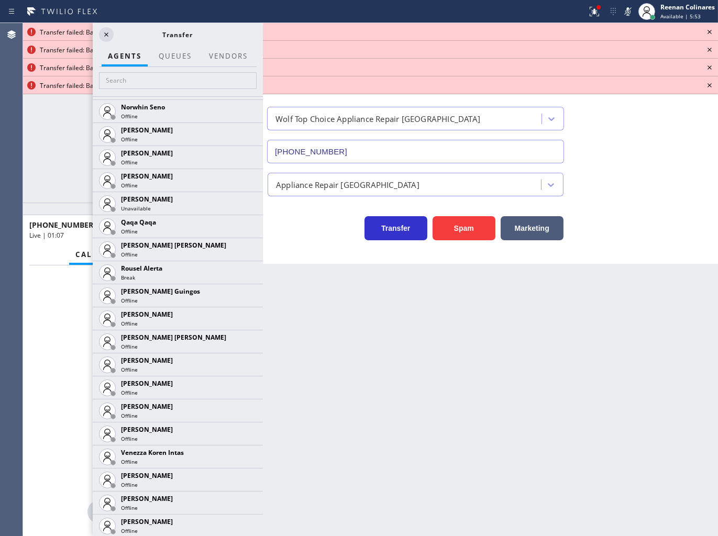
click at [707, 29] on icon at bounding box center [709, 32] width 13 height 13
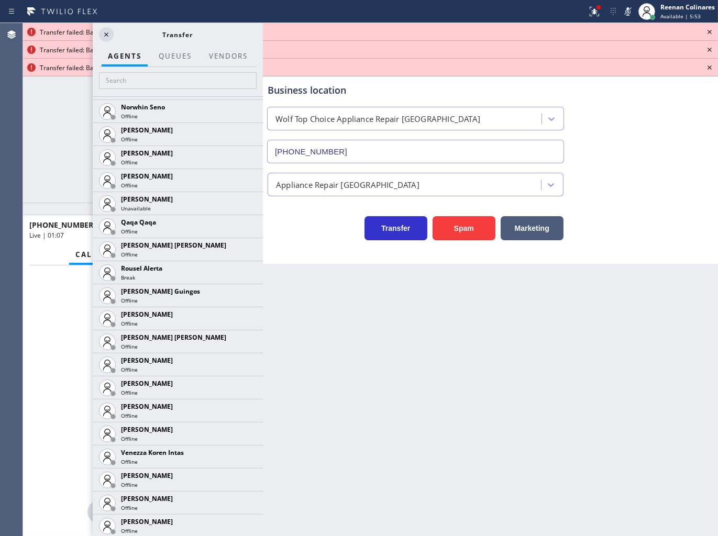
click at [707, 29] on icon at bounding box center [709, 32] width 13 height 13
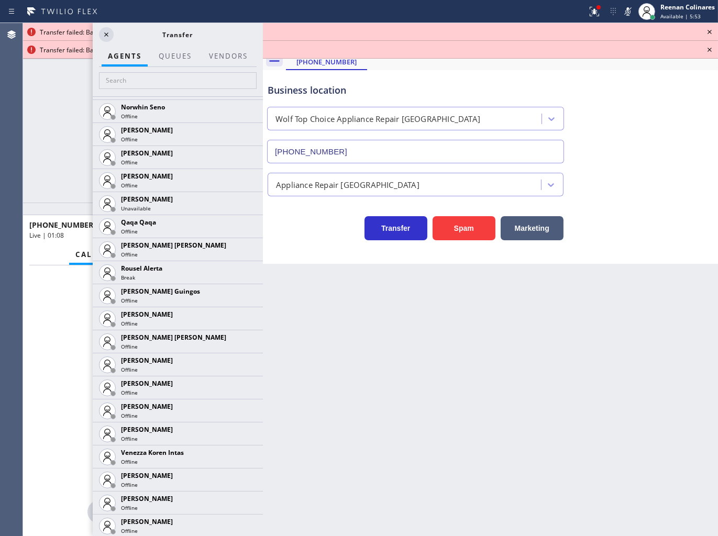
click at [707, 29] on icon at bounding box center [709, 32] width 13 height 13
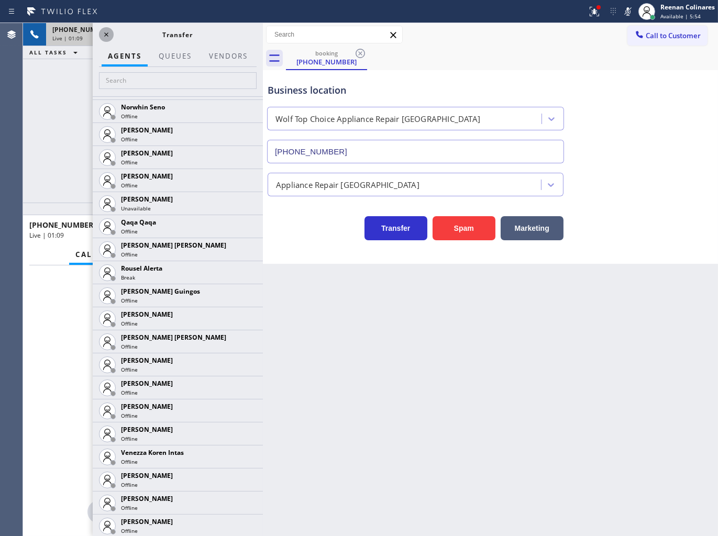
click at [111, 35] on icon at bounding box center [106, 34] width 13 height 13
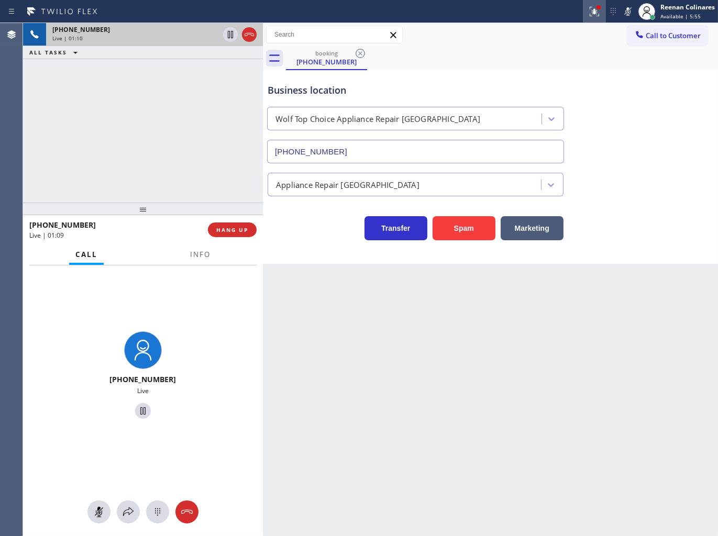
click at [597, 14] on icon at bounding box center [594, 11] width 13 height 13
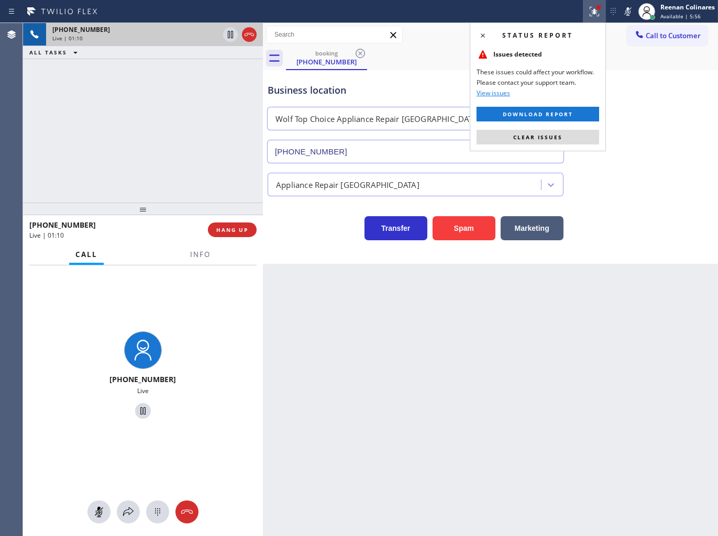
click at [577, 137] on button "Clear issues" at bounding box center [537, 137] width 122 height 15
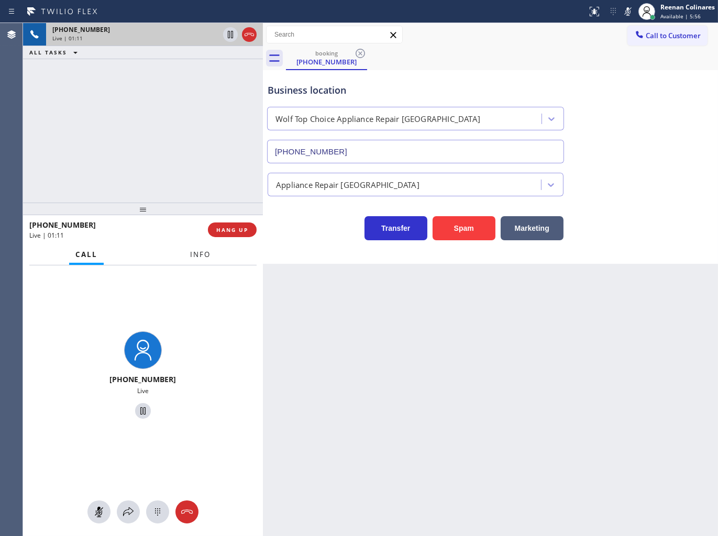
drag, startPoint x: 206, startPoint y: 254, endPoint x: 221, endPoint y: 243, distance: 18.6
click at [207, 255] on span "Info" at bounding box center [200, 254] width 20 height 9
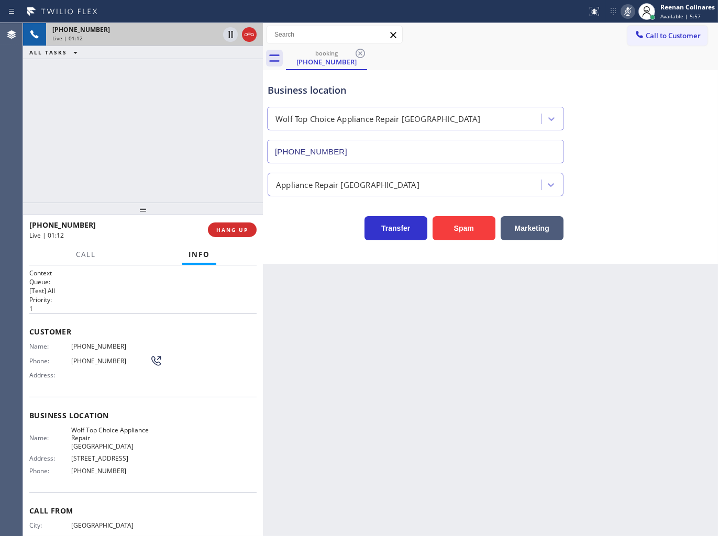
click at [626, 8] on icon at bounding box center [627, 11] width 13 height 13
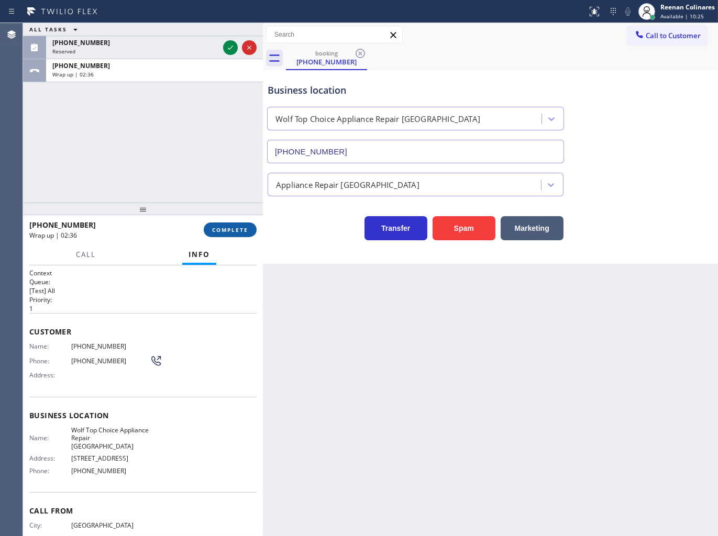
click at [239, 226] on button "COMPLETE" at bounding box center [230, 229] width 53 height 15
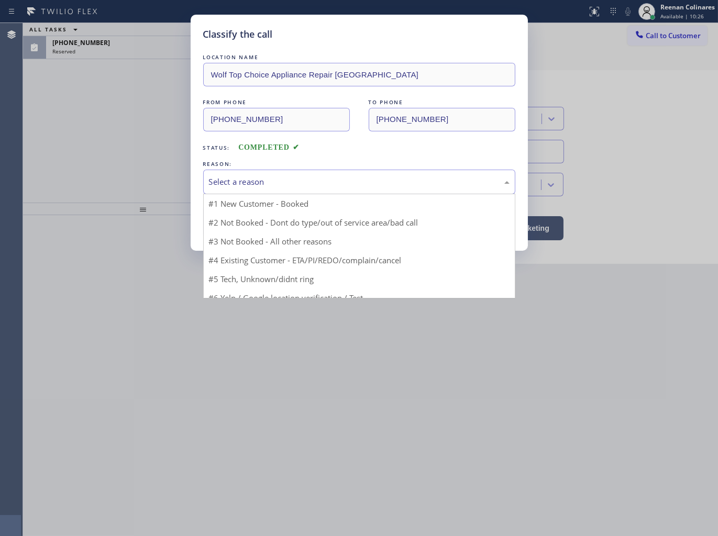
click at [269, 184] on div "Select a reason" at bounding box center [359, 182] width 300 height 12
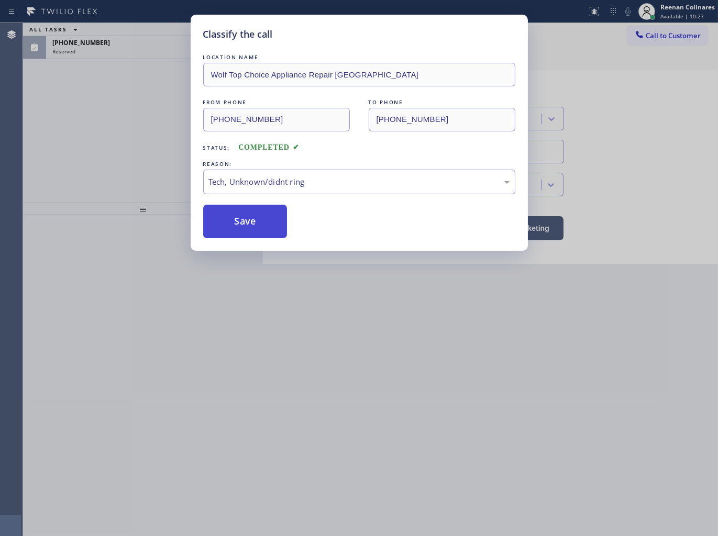
click at [229, 218] on button "Save" at bounding box center [245, 222] width 84 height 34
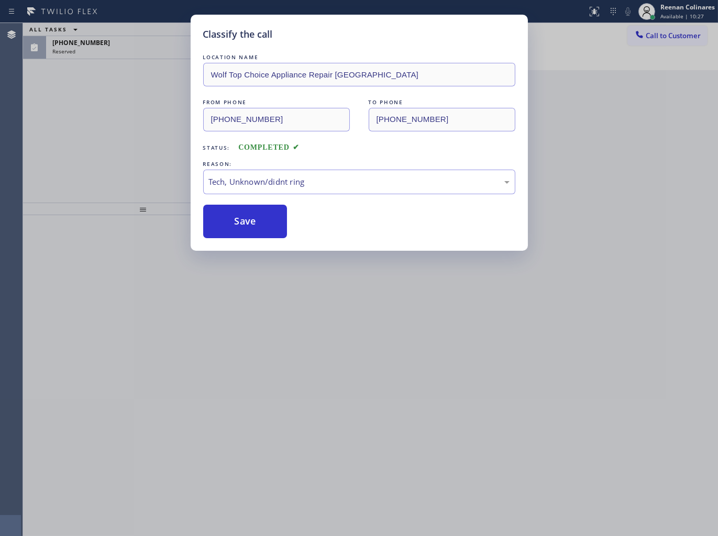
click at [147, 118] on div "Classify the call LOCATION NAME Wolf Top Choice Appliance Repair [GEOGRAPHIC_DA…" at bounding box center [359, 268] width 718 height 536
click at [122, 59] on div "Classify the call LOCATION NAME Wolf Top Choice Appliance Repair [GEOGRAPHIC_DA…" at bounding box center [359, 268] width 718 height 536
click at [119, 48] on div "Classify the call LOCATION NAME Wolf Top Choice Appliance Repair [GEOGRAPHIC_DA…" at bounding box center [359, 268] width 718 height 536
click at [119, 48] on div "Classify the call LOCATION NAME Viking Professional Service [US_STATE] FROM PHO…" at bounding box center [370, 279] width 695 height 513
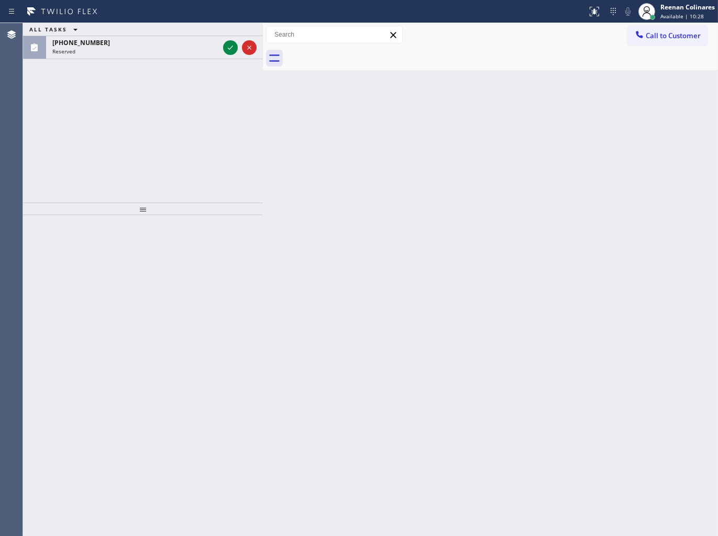
click at [119, 48] on div "Reserved" at bounding box center [135, 51] width 166 height 7
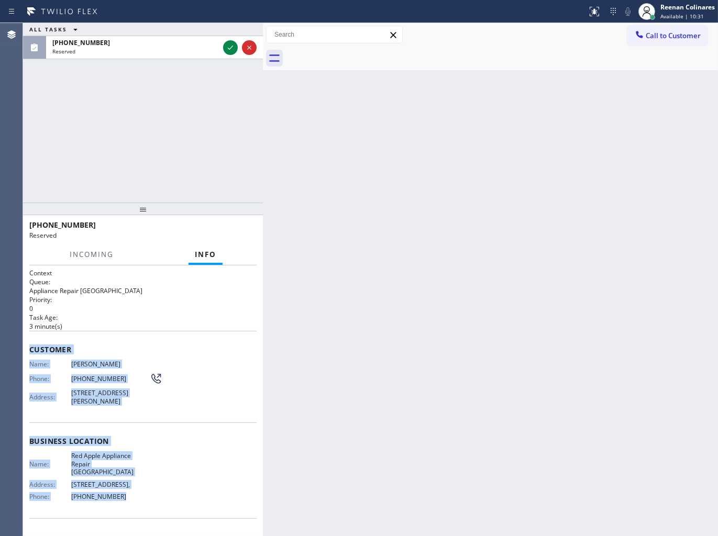
copy div "Customer Name: [PERSON_NAME] Phone: [PHONE_NUMBER] Address: [STREET_ADDRESS][PE…"
drag, startPoint x: 29, startPoint y: 344, endPoint x: 216, endPoint y: 508, distance: 248.5
click at [177, 505] on div "Context Queue: Appliance Repair High End Priority: 0 Task Age: [DEMOGRAPHIC_DAT…" at bounding box center [142, 433] width 227 height 329
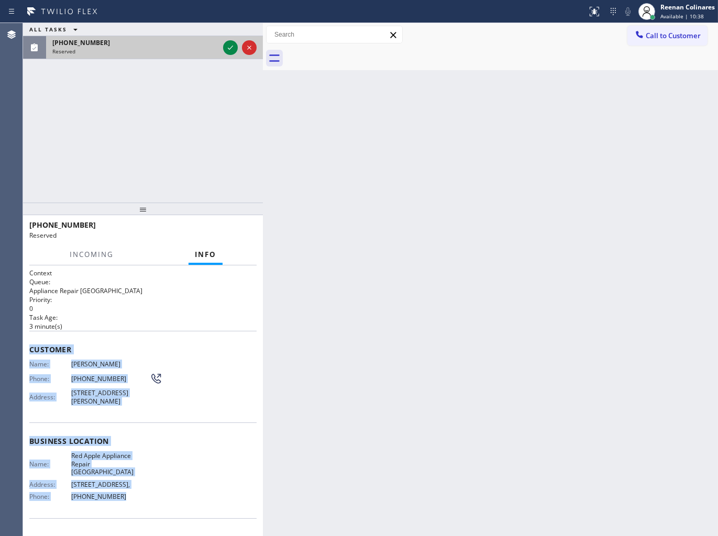
click at [206, 51] on div "Reserved" at bounding box center [135, 51] width 166 height 7
click at [227, 48] on icon at bounding box center [230, 47] width 13 height 13
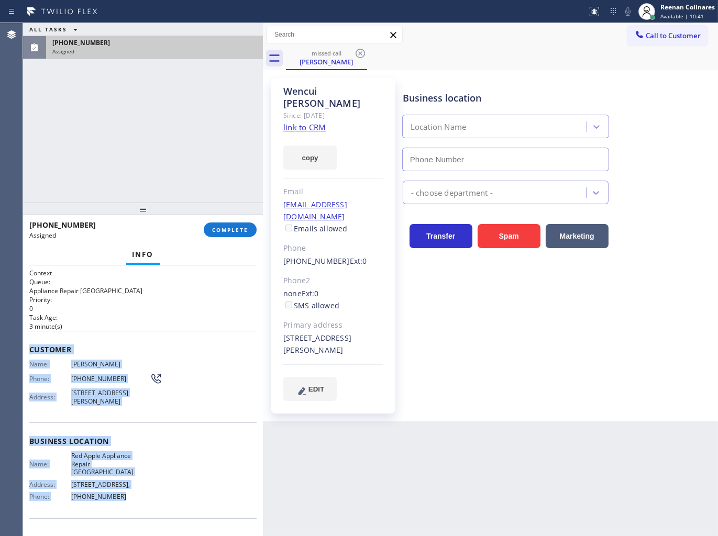
click at [233, 237] on div "[PHONE_NUMBER] Assigned COMPLETE" at bounding box center [142, 229] width 227 height 27
type input "[PHONE_NUMBER]"
click at [230, 231] on span "COMPLETE" at bounding box center [230, 229] width 36 height 7
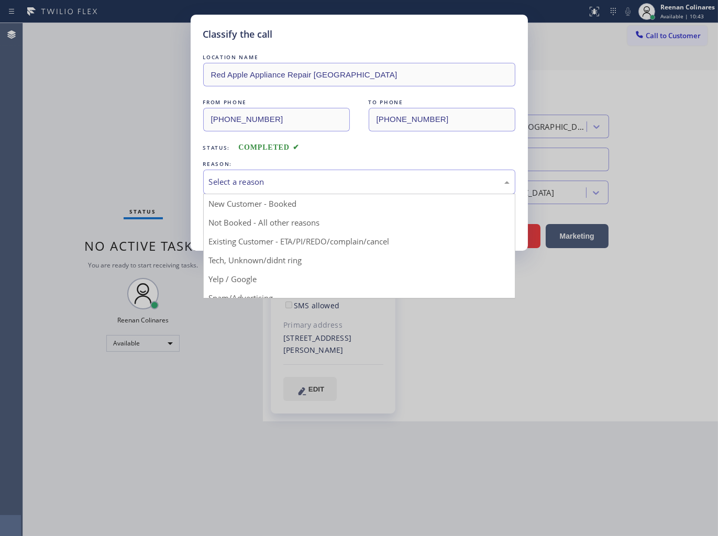
click at [275, 181] on div "Select a reason" at bounding box center [359, 182] width 300 height 12
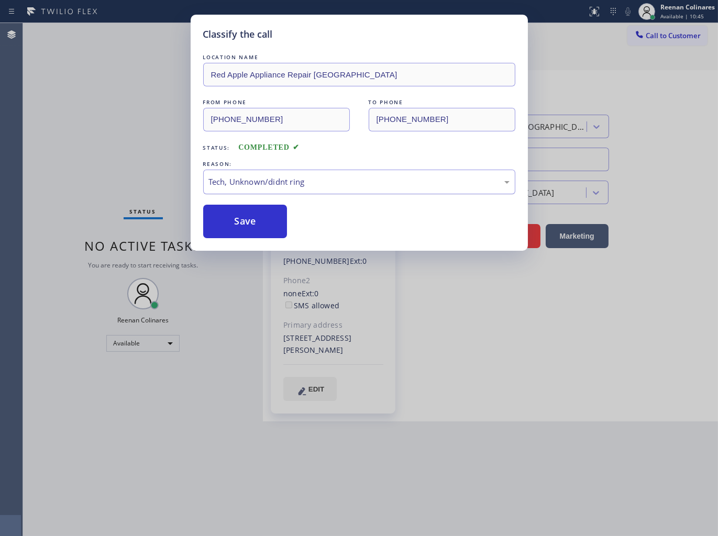
click at [231, 186] on div "Tech, Unknown/didnt ring" at bounding box center [359, 182] width 300 height 12
click at [222, 215] on button "Save" at bounding box center [245, 222] width 84 height 34
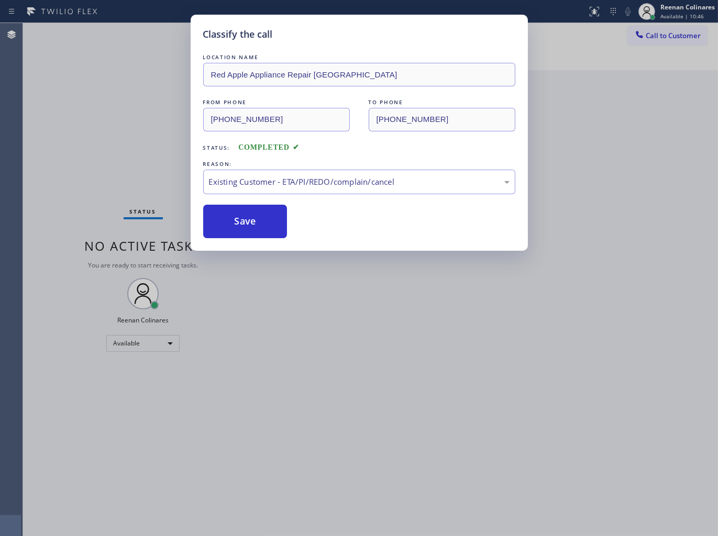
click at [75, 122] on div "Classify the call LOCATION NAME Red Apple Appliance Repair [GEOGRAPHIC_DATA] FR…" at bounding box center [359, 268] width 718 height 536
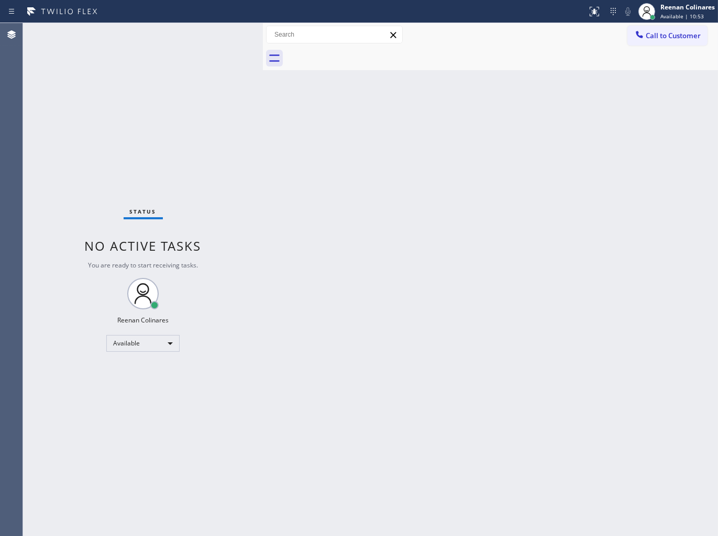
click at [433, 110] on div "Back to Dashboard Change Sender ID Customers Technicians Select a contact Outbo…" at bounding box center [490, 279] width 455 height 513
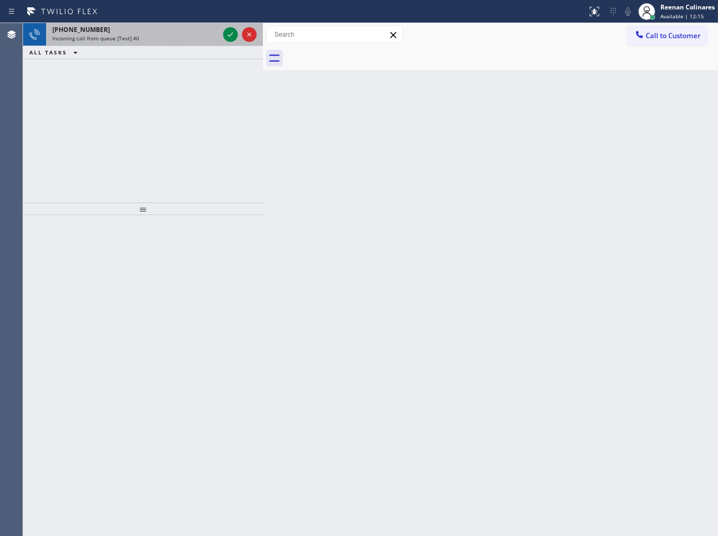
click at [147, 32] on div "[PHONE_NUMBER]" at bounding box center [135, 29] width 166 height 9
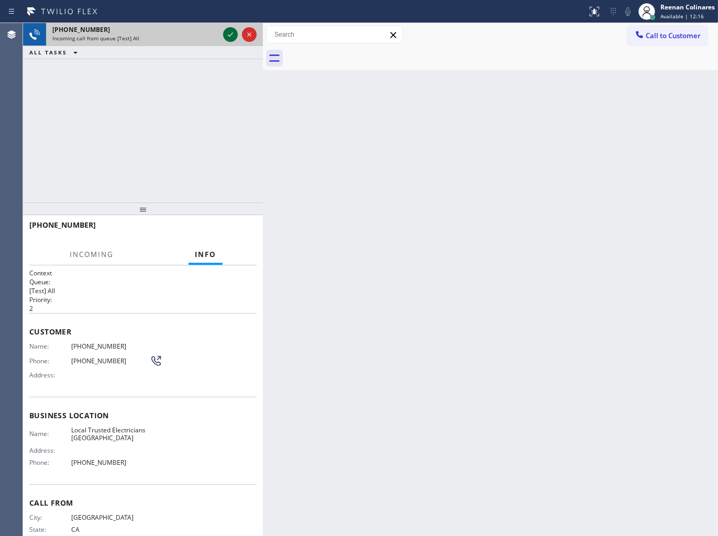
click at [224, 32] on icon at bounding box center [230, 34] width 13 height 13
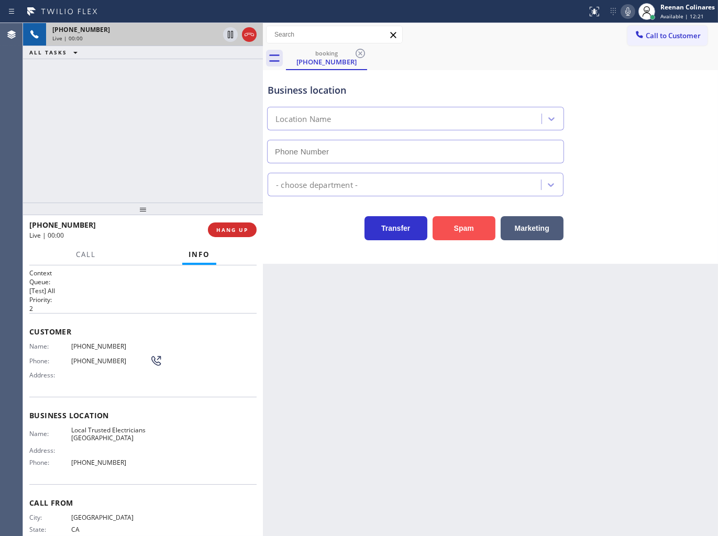
type input "[PHONE_NUMBER]"
click at [460, 226] on button "Spam" at bounding box center [463, 228] width 63 height 24
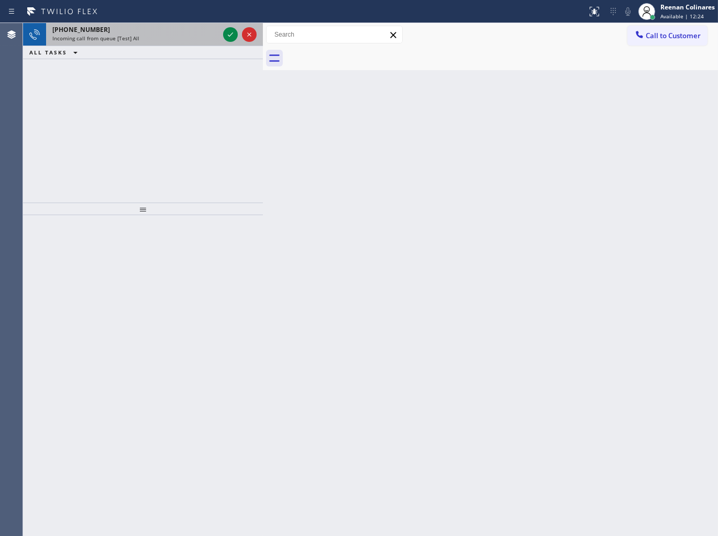
click at [171, 35] on div "Incoming call from queue [Test] All" at bounding box center [135, 38] width 166 height 7
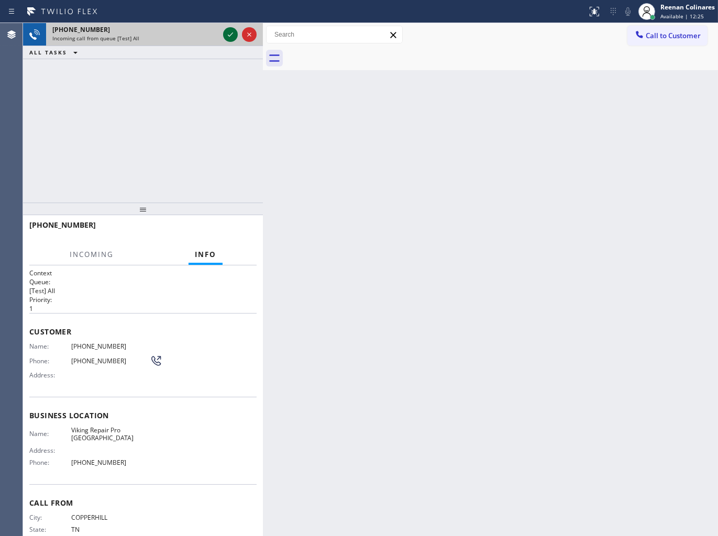
click at [229, 33] on icon at bounding box center [230, 34] width 13 height 13
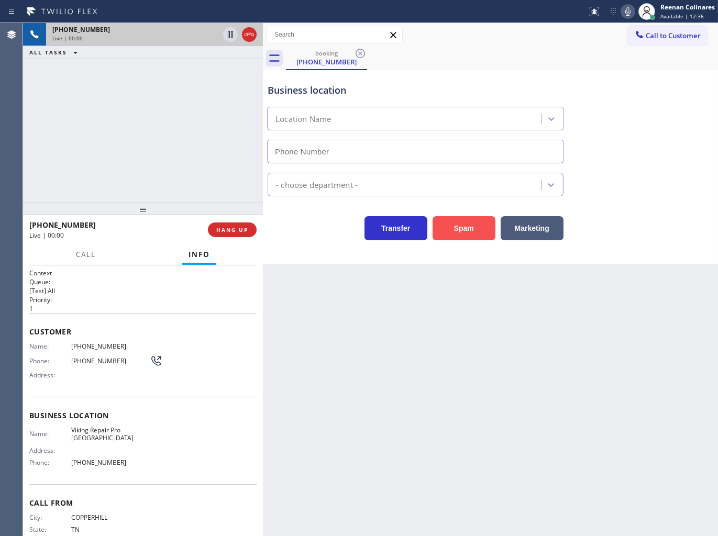
type input "[PHONE_NUMBER]"
click at [484, 231] on button "Spam" at bounding box center [463, 228] width 63 height 24
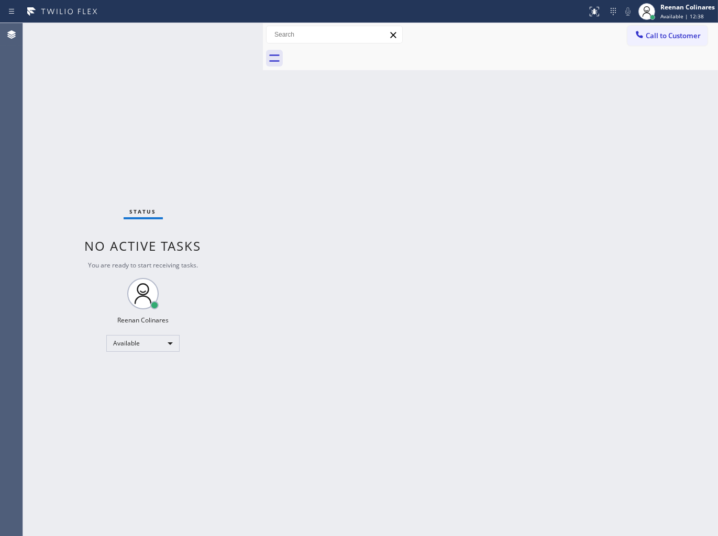
click at [529, 143] on div "Back to Dashboard Change Sender ID Customers Technicians Select a contact Outbo…" at bounding box center [490, 279] width 455 height 513
click at [463, 111] on div "Back to Dashboard Change Sender ID Customers Technicians Select a contact Outbo…" at bounding box center [490, 279] width 455 height 513
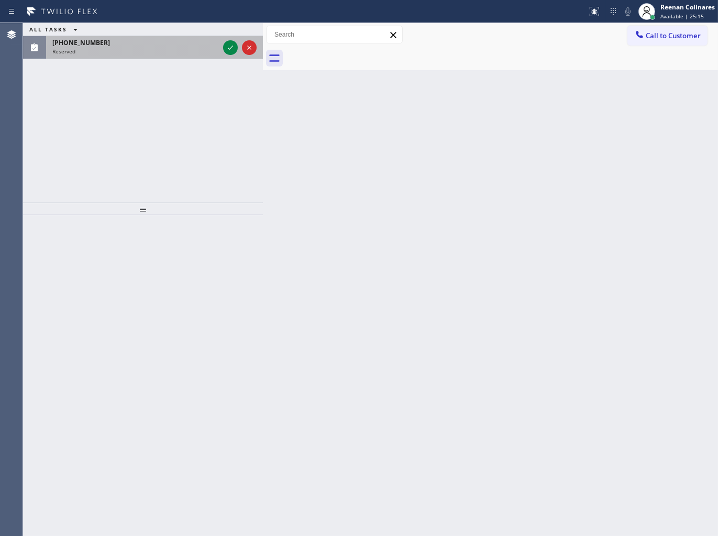
click at [117, 46] on div "[PHONE_NUMBER] Reserved" at bounding box center [133, 47] width 175 height 23
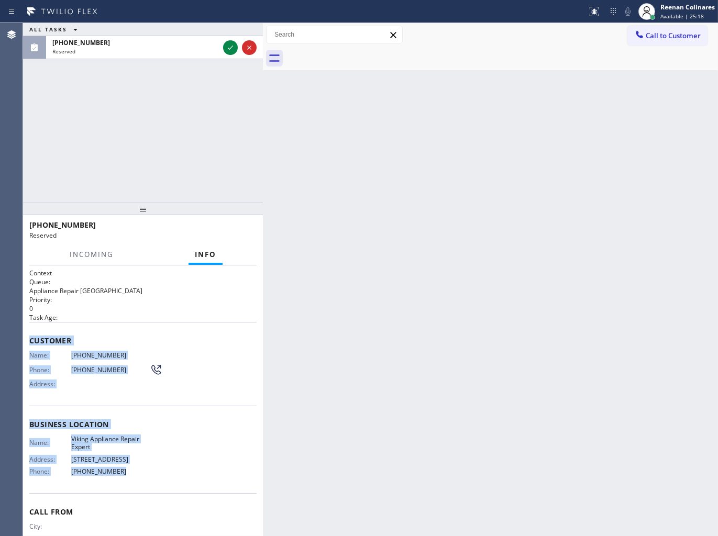
drag, startPoint x: 105, startPoint y: 420, endPoint x: 284, endPoint y: 489, distance: 191.7
click at [188, 476] on div "Context Queue: Appliance Repair High End Priority: 0 Task Age: Customer Name: […" at bounding box center [143, 400] width 240 height 271
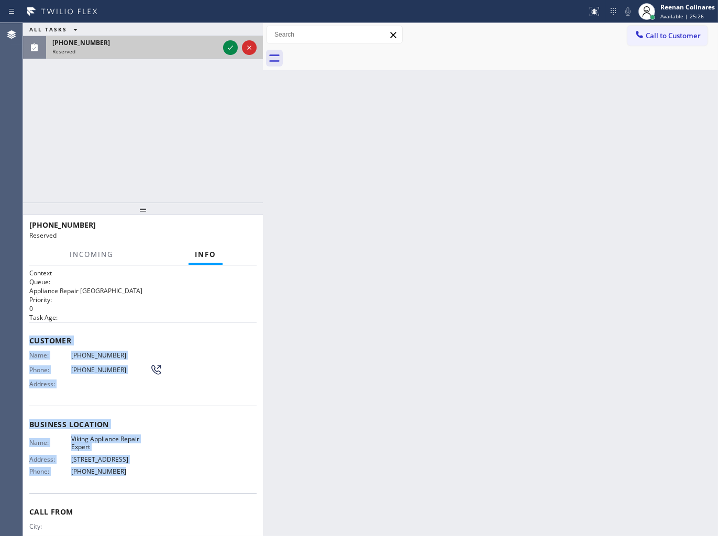
click at [222, 53] on div at bounding box center [240, 47] width 38 height 23
click at [224, 51] on icon at bounding box center [230, 47] width 13 height 13
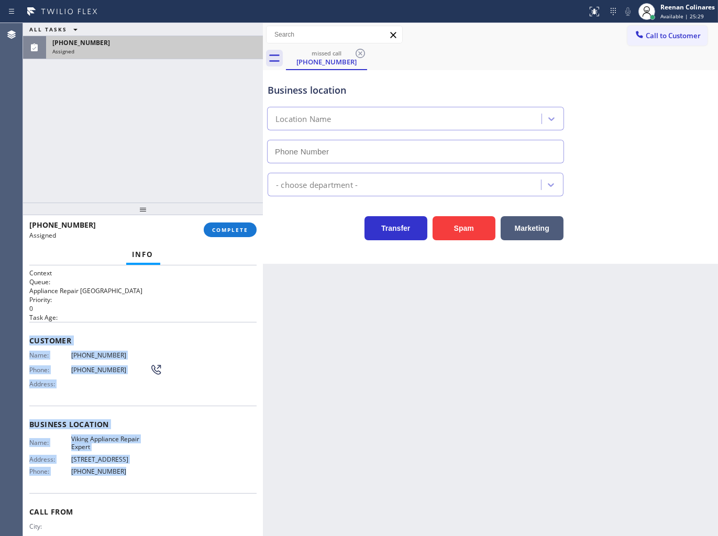
type input "[PHONE_NUMBER]"
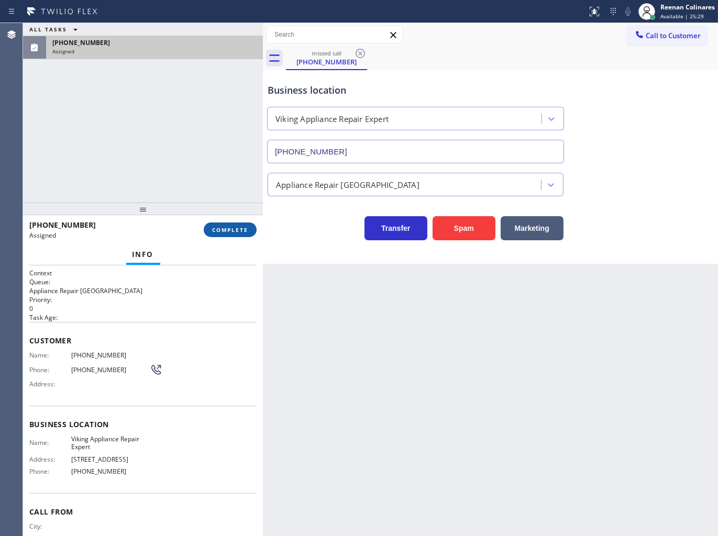
click at [232, 222] on div "[PHONE_NUMBER] Assigned COMPLETE" at bounding box center [142, 229] width 227 height 27
click at [232, 226] on span "COMPLETE" at bounding box center [230, 229] width 36 height 7
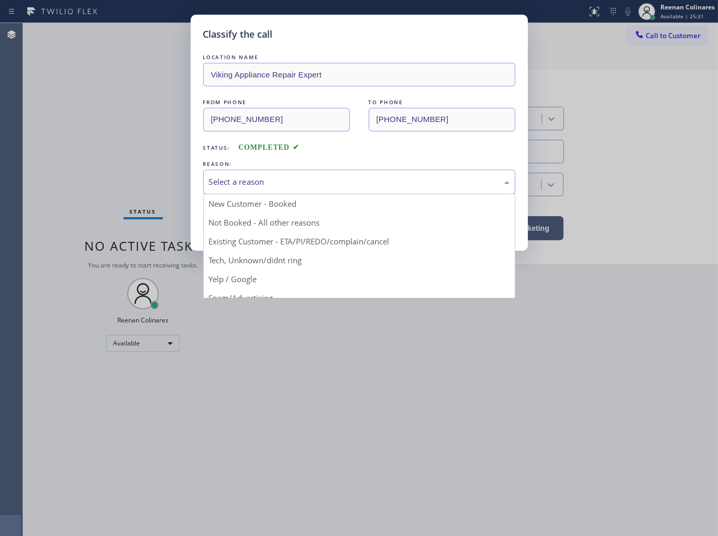
click at [277, 179] on div "Select a reason" at bounding box center [359, 182] width 300 height 12
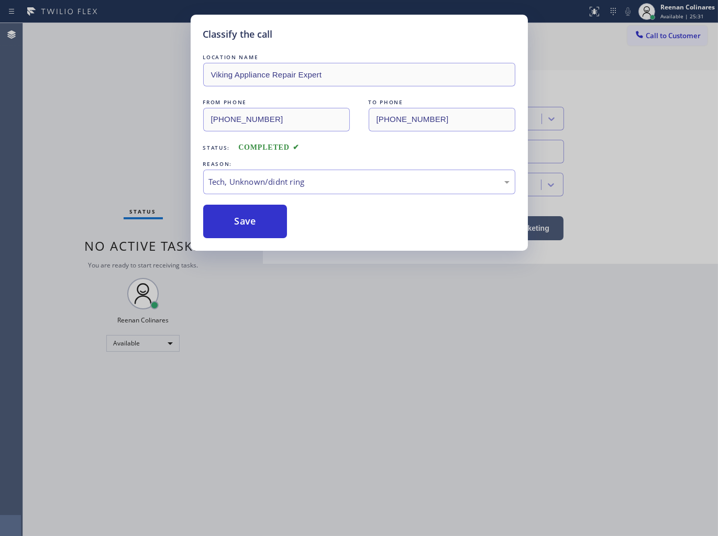
click at [227, 226] on button "Save" at bounding box center [245, 222] width 84 height 34
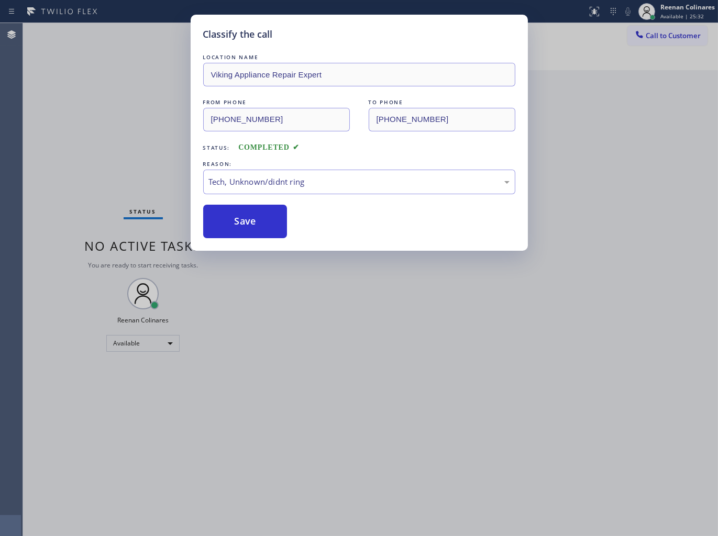
click at [55, 140] on div "Classify the call LOCATION NAME Viking Appliance Repair Expert FROM PHONE [PHON…" at bounding box center [359, 268] width 718 height 536
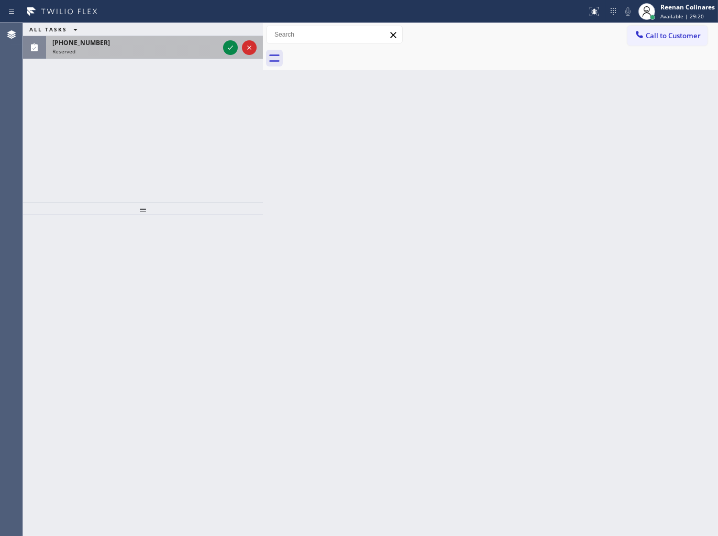
drag, startPoint x: 102, startPoint y: 33, endPoint x: 125, endPoint y: 55, distance: 31.8
click at [106, 37] on div "ALL TASKS ALL TASKS ACTIVE TASKS TASKS IN WRAP UP [PHONE_NUMBER] Reserved" at bounding box center [143, 41] width 240 height 36
click at [127, 58] on div "[PHONE_NUMBER] Reserved" at bounding box center [133, 47] width 175 height 23
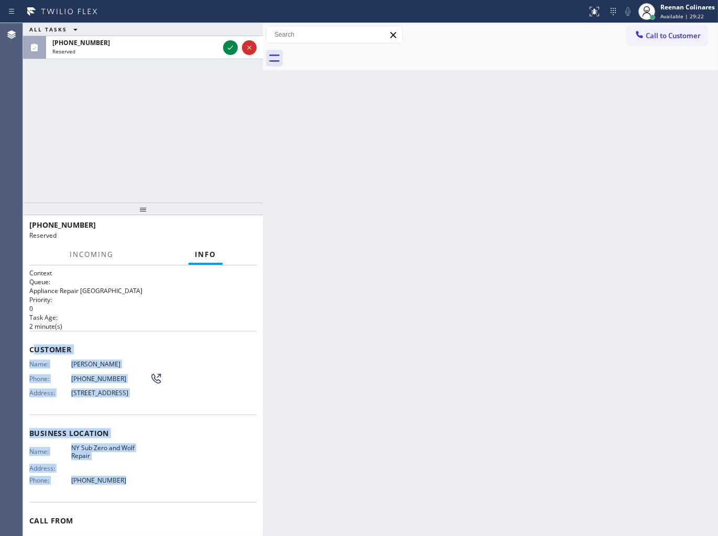
copy div "ustomer Name: [PERSON_NAME] Phone: [PHONE_NUMBER] Address: [STREET_ADDRESS] Bus…"
drag, startPoint x: 32, startPoint y: 345, endPoint x: 255, endPoint y: 531, distance: 290.7
click at [179, 505] on div "Context Queue: Appliance Repair High End Priority: 0 Task Age: [DEMOGRAPHIC_DAT…" at bounding box center [142, 425] width 227 height 313
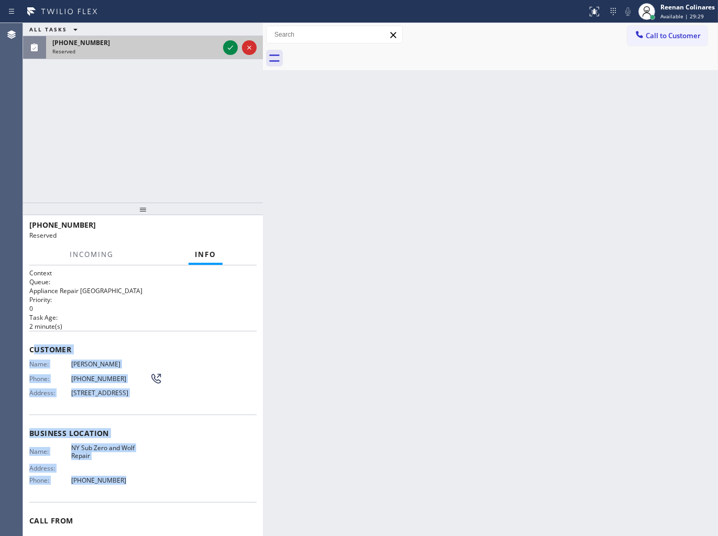
drag, startPoint x: 187, startPoint y: 54, endPoint x: 218, endPoint y: 48, distance: 30.9
click at [194, 52] on div "Reserved" at bounding box center [135, 51] width 166 height 7
click at [229, 44] on icon at bounding box center [230, 47] width 13 height 13
click at [232, 233] on button "COMPLETE" at bounding box center [230, 229] width 53 height 15
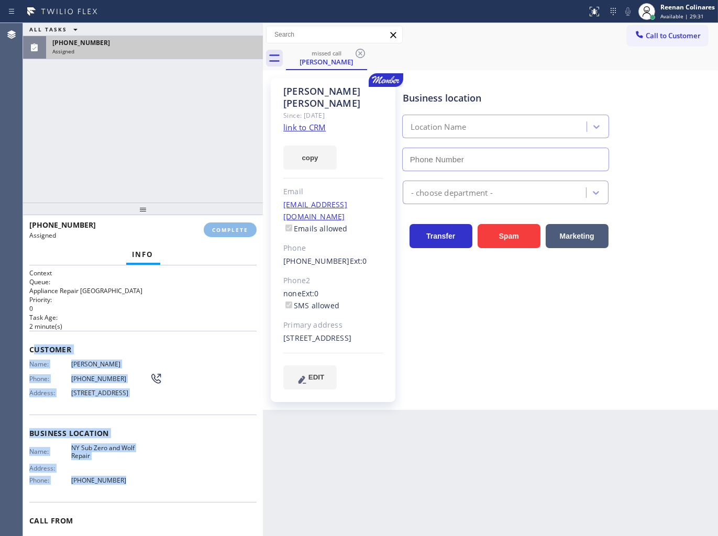
type input "[PHONE_NUMBER]"
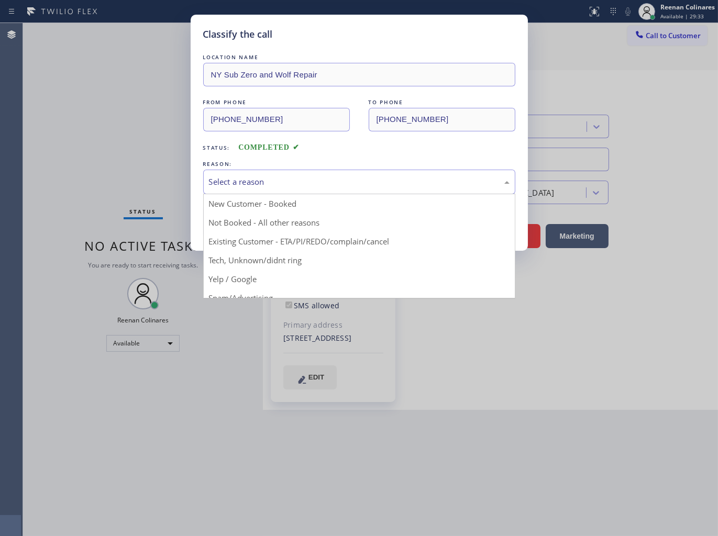
click at [278, 179] on div "Select a reason" at bounding box center [359, 182] width 300 height 12
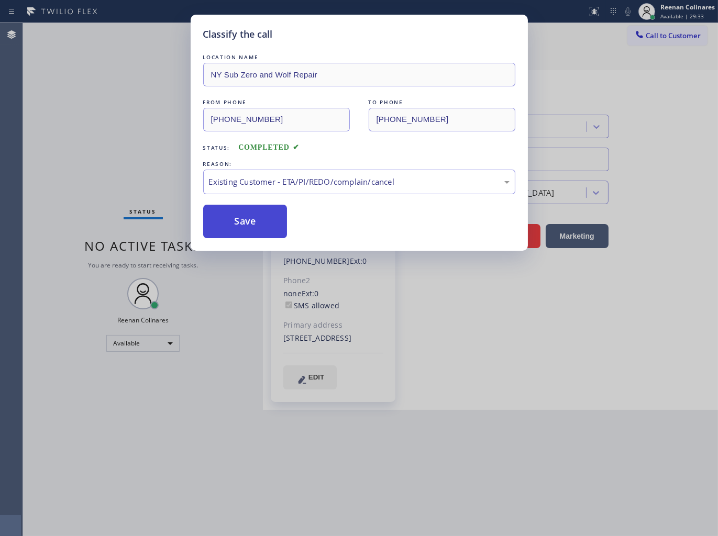
drag, startPoint x: 237, startPoint y: 213, endPoint x: 154, endPoint y: 175, distance: 90.9
click at [236, 212] on button "Save" at bounding box center [245, 222] width 84 height 34
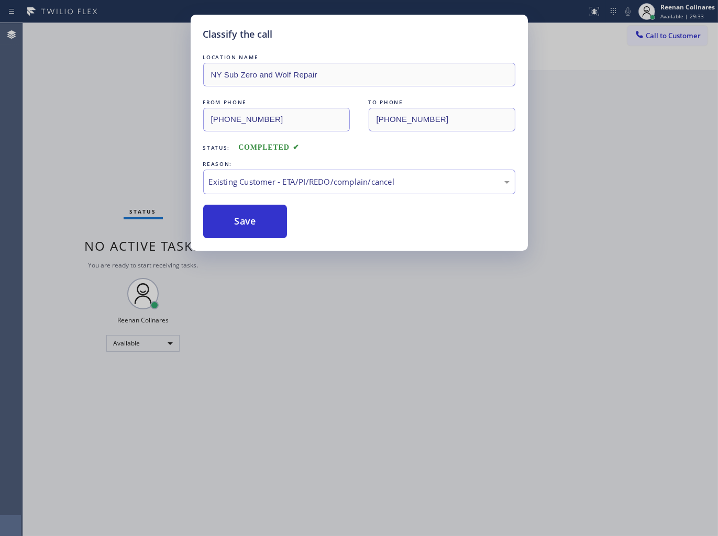
click at [97, 137] on div "Classify the call LOCATION NAME NY Sub Zero and Wolf Repair FROM PHONE [PHONE_N…" at bounding box center [359, 268] width 718 height 536
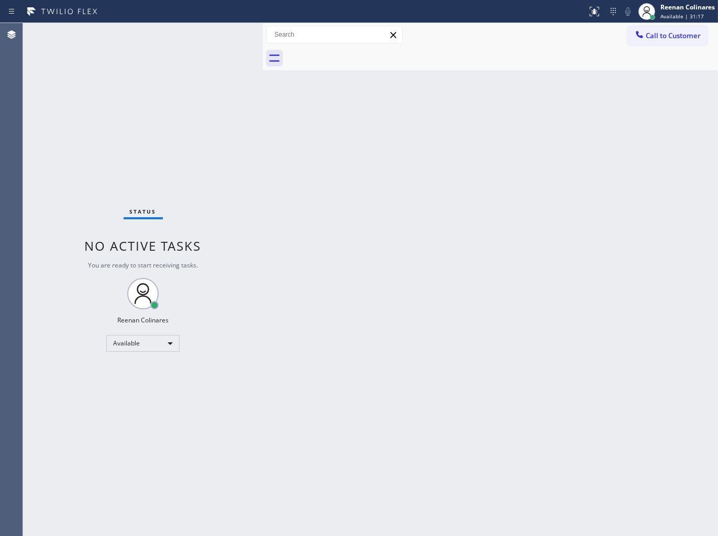
click at [363, 140] on div "Back to Dashboard Change Sender ID Customers Technicians Select a contact Outbo…" at bounding box center [490, 279] width 455 height 513
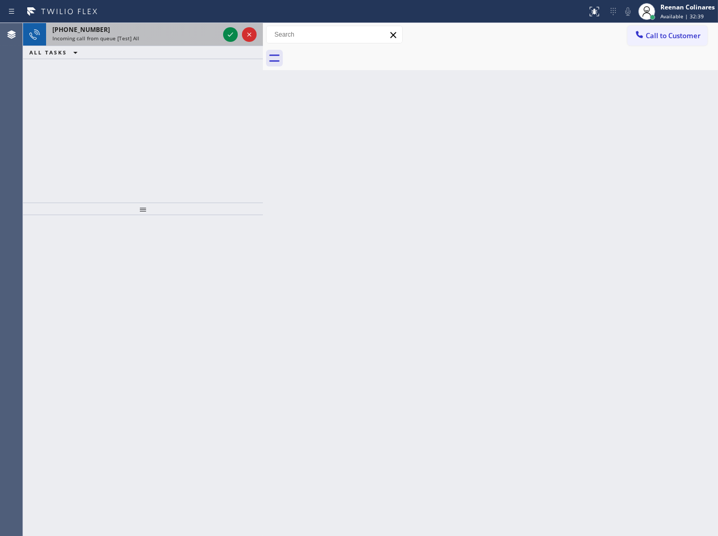
click at [169, 36] on div "Incoming call from queue [Test] All" at bounding box center [135, 38] width 166 height 7
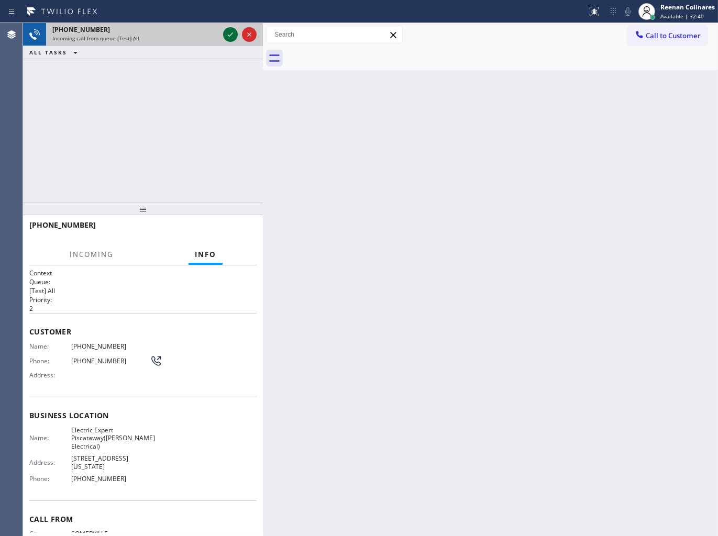
click at [228, 37] on icon at bounding box center [230, 34] width 13 height 13
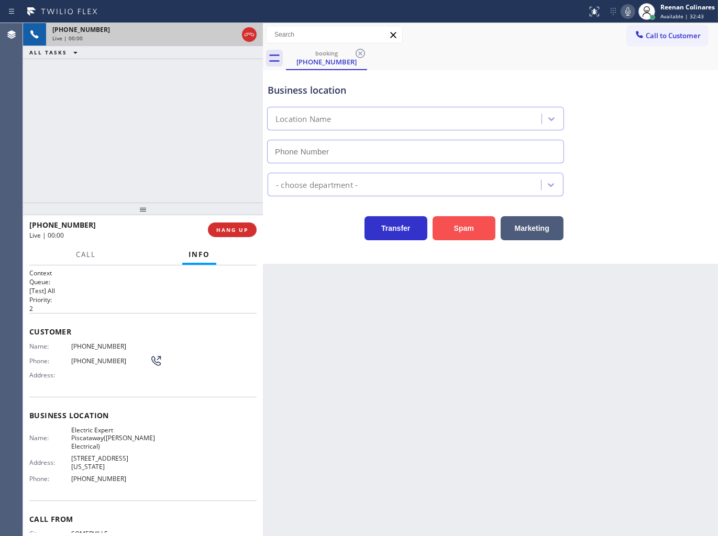
type input "[PHONE_NUMBER]"
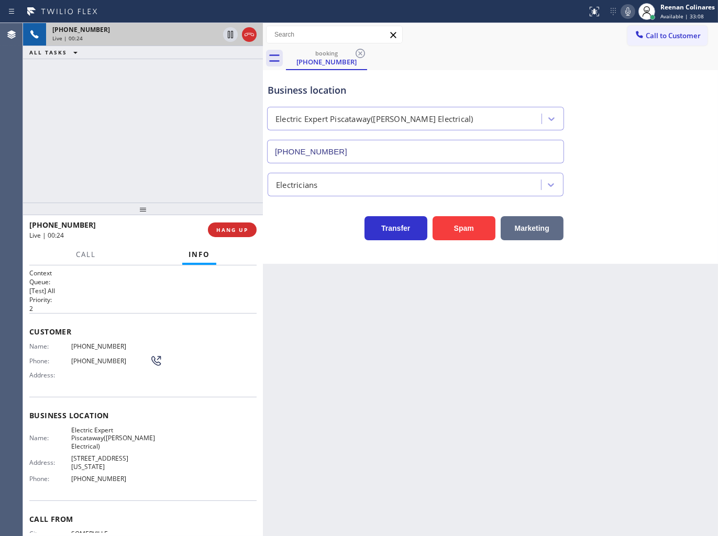
click at [537, 230] on button "Marketing" at bounding box center [531, 228] width 63 height 24
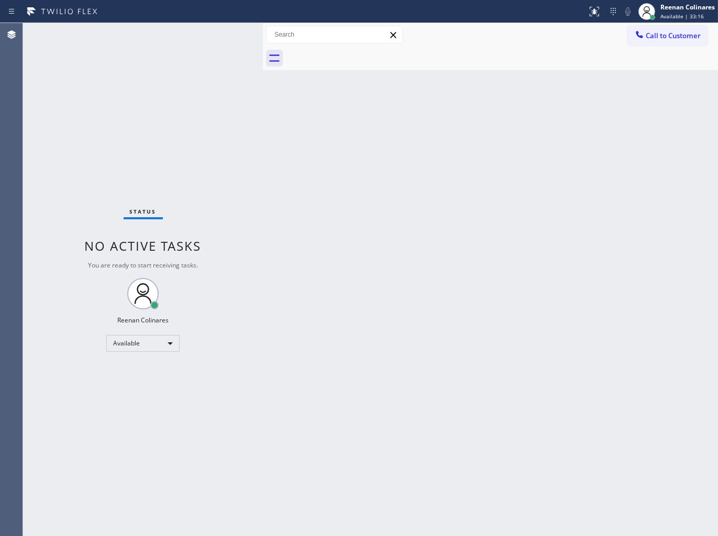
click at [358, 115] on div "Back to Dashboard Change Sender ID Customers Technicians Select a contact Outbo…" at bounding box center [490, 279] width 455 height 513
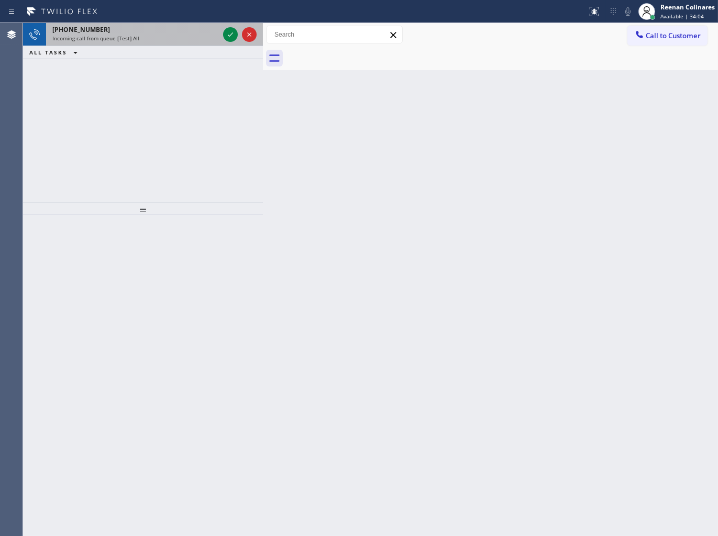
click at [161, 36] on div "Incoming call from queue [Test] All" at bounding box center [135, 38] width 166 height 7
click at [179, 35] on div "Incoming call from queue [Test] All" at bounding box center [135, 38] width 166 height 7
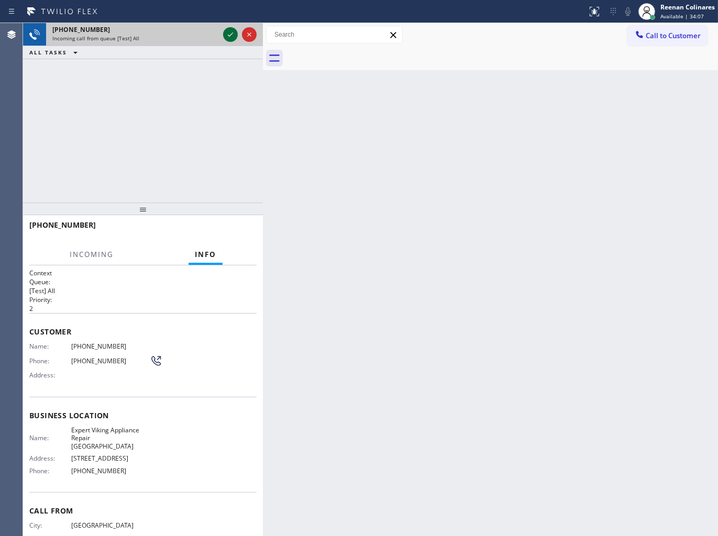
click at [226, 34] on icon at bounding box center [230, 34] width 13 height 13
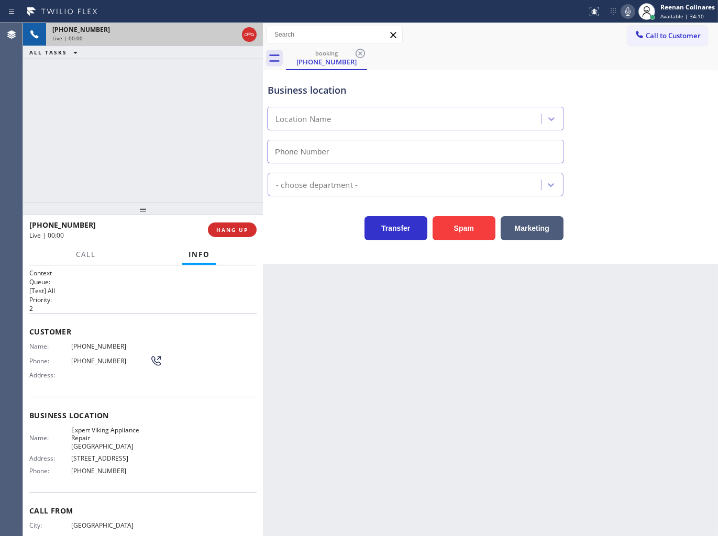
type input "[PHONE_NUMBER]"
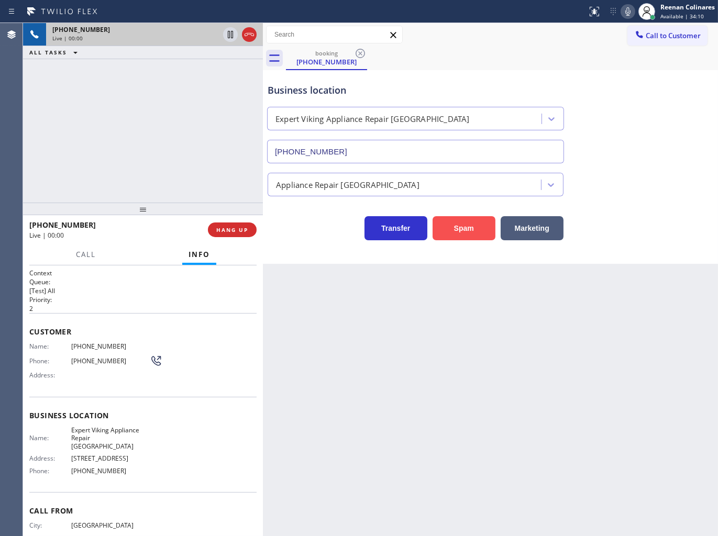
click at [459, 224] on button "Spam" at bounding box center [463, 228] width 63 height 24
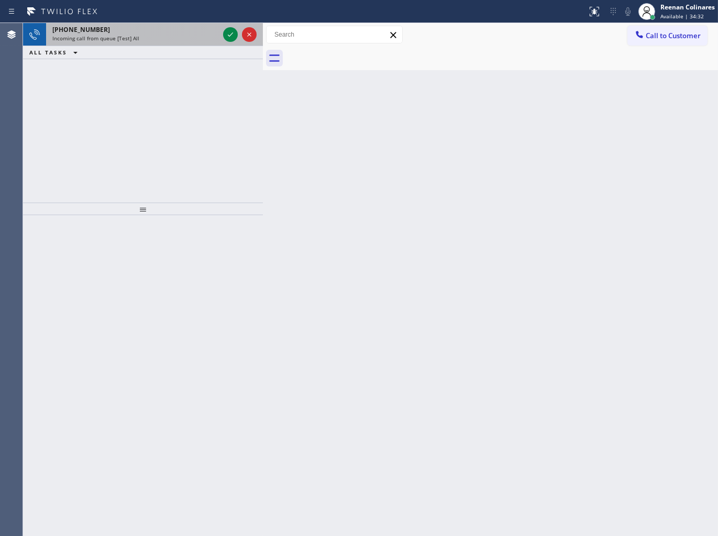
click at [182, 30] on div "[PHONE_NUMBER]" at bounding box center [135, 29] width 166 height 9
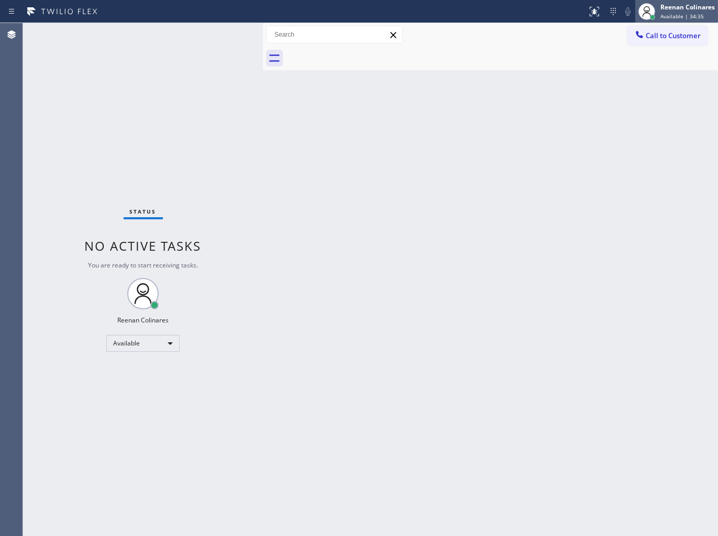
click at [690, 9] on div "Reenan Colinares" at bounding box center [687, 7] width 54 height 9
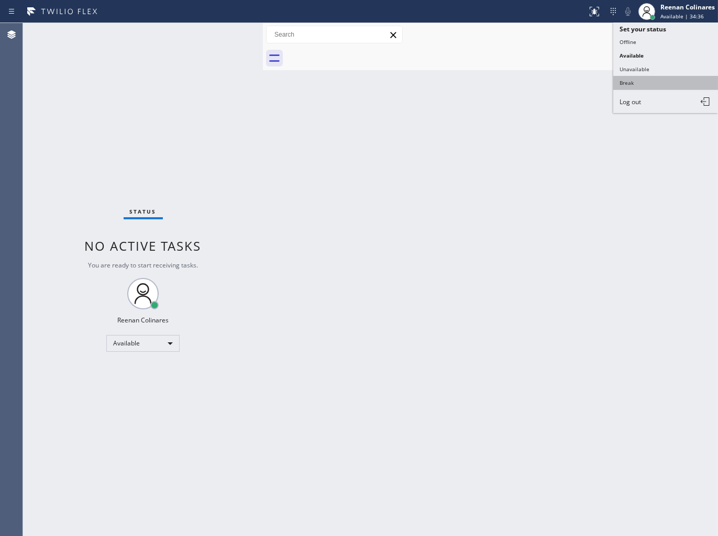
click at [627, 84] on button "Break" at bounding box center [665, 83] width 105 height 14
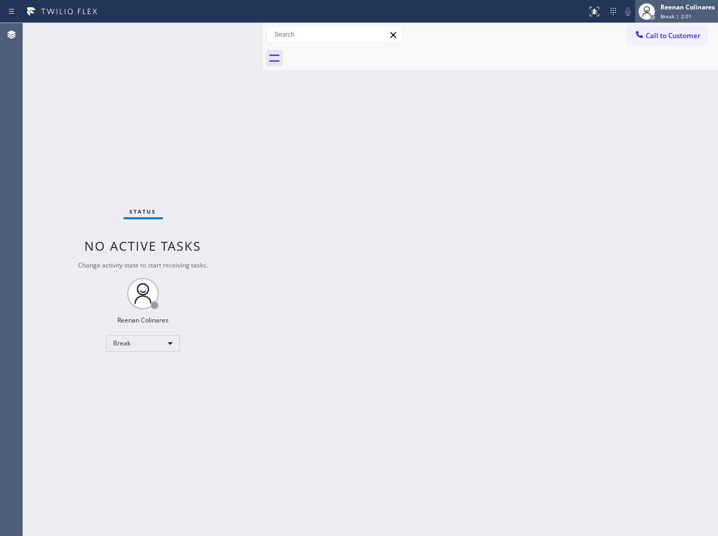
click at [678, 13] on span "Break | 2:01" at bounding box center [675, 16] width 31 height 7
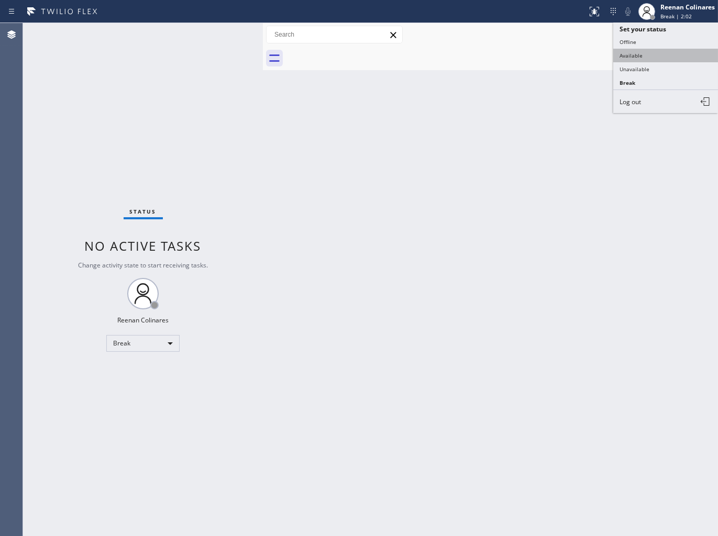
click at [650, 51] on button "Available" at bounding box center [665, 56] width 105 height 14
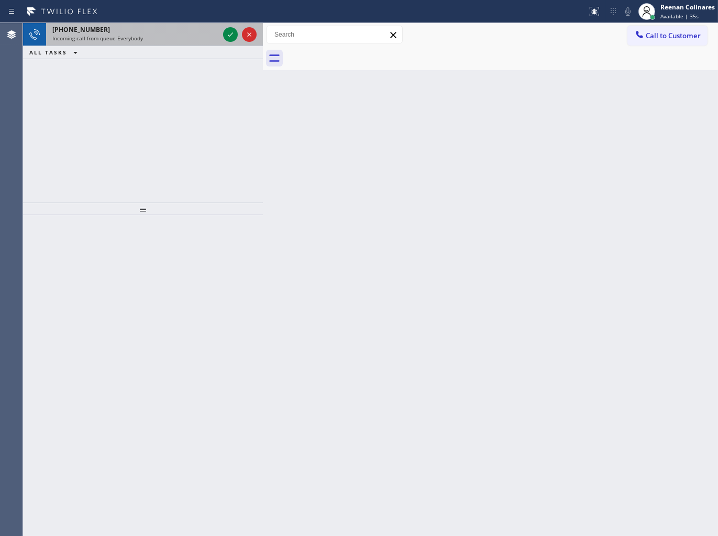
click at [183, 32] on div "[PHONE_NUMBER]" at bounding box center [135, 29] width 166 height 9
click at [154, 34] on div "[PHONE_NUMBER]" at bounding box center [135, 29] width 166 height 9
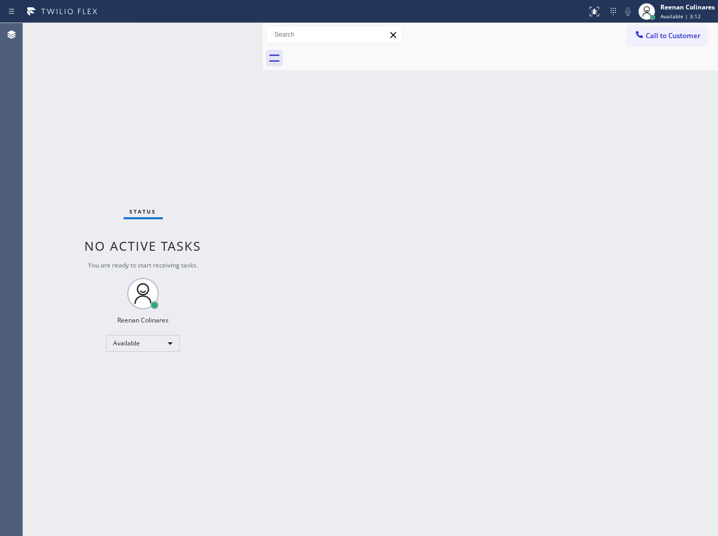
click at [189, 48] on div "Status No active tasks You are ready to start receiving tasks. Reenan Colinares…" at bounding box center [143, 279] width 240 height 513
click at [169, 37] on div "Status No active tasks You are ready to start receiving tasks. Reenan Colinares…" at bounding box center [143, 279] width 240 height 513
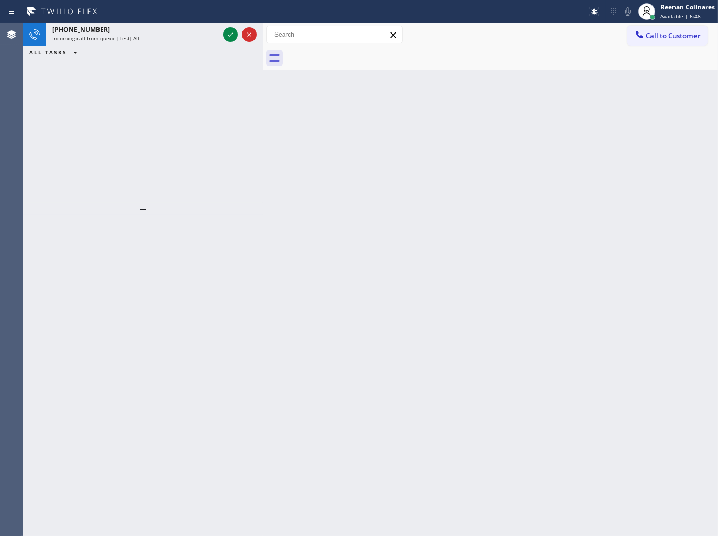
drag, startPoint x: 210, startPoint y: 64, endPoint x: 169, endPoint y: 49, distance: 44.2
click at [169, 49] on div "[PHONE_NUMBER] Incoming call from queue [Test] All ALL TASKS ALL TASKS ACTIVE T…" at bounding box center [143, 41] width 240 height 36
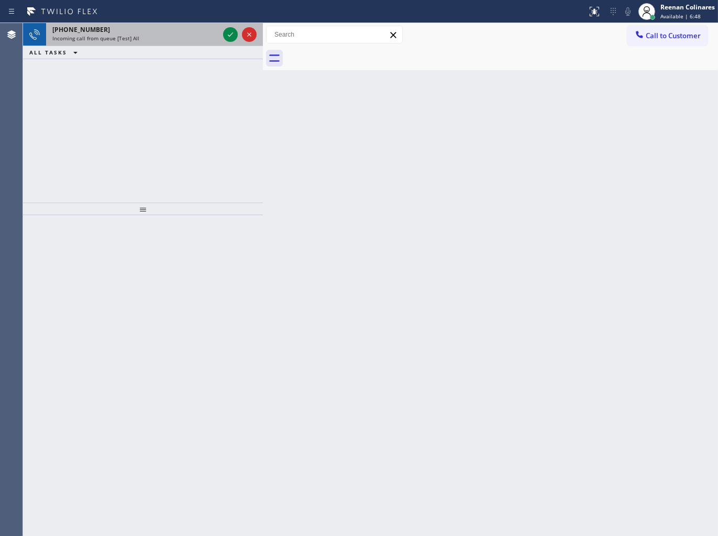
click at [178, 30] on div "[PHONE_NUMBER]" at bounding box center [135, 29] width 166 height 9
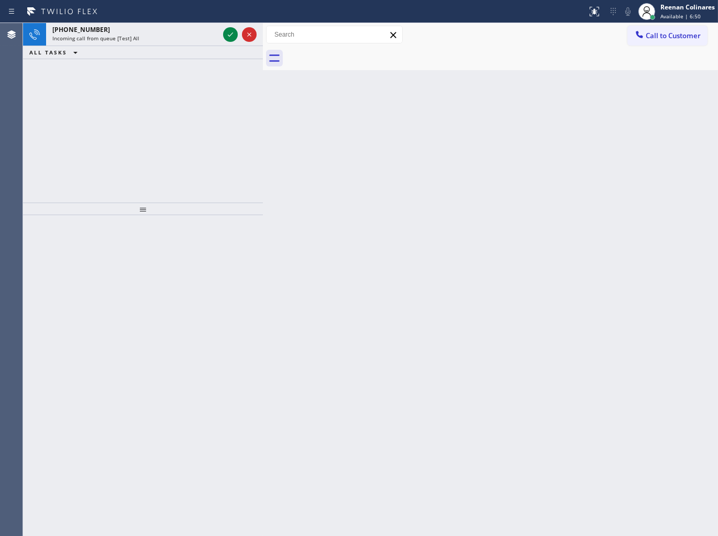
click at [225, 36] on icon at bounding box center [230, 34] width 13 height 13
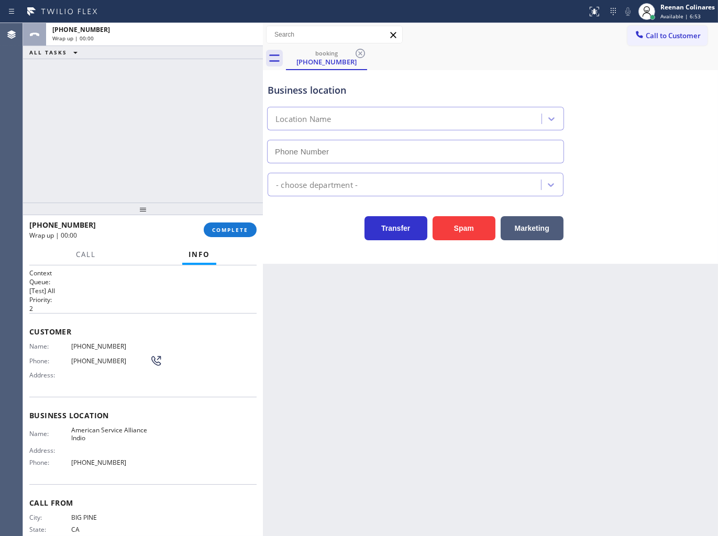
type input "[PHONE_NUMBER]"
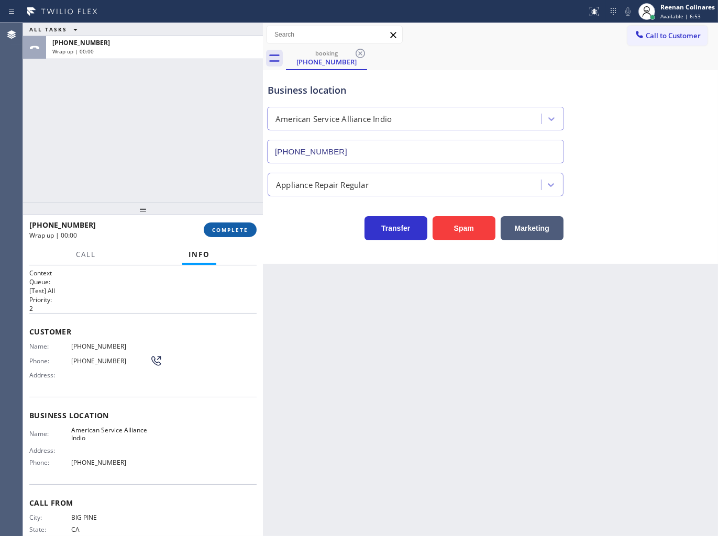
click at [248, 230] on span "COMPLETE" at bounding box center [230, 229] width 36 height 7
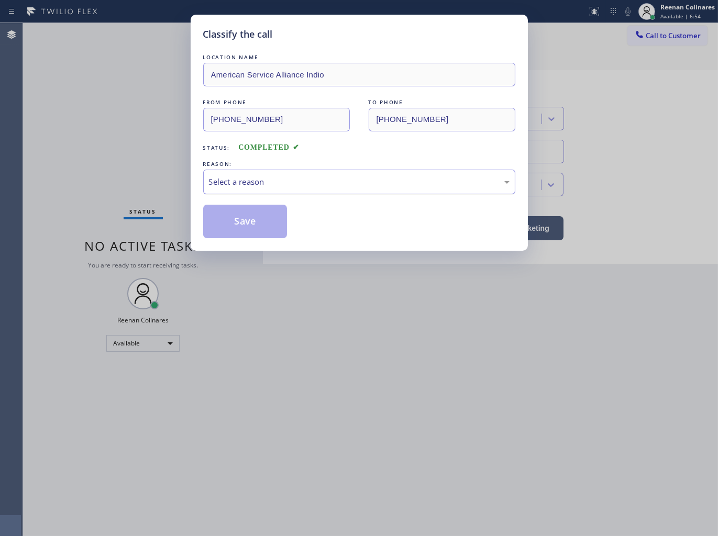
click at [270, 180] on div "Select a reason" at bounding box center [359, 182] width 300 height 12
click at [232, 230] on button "Save" at bounding box center [245, 222] width 84 height 34
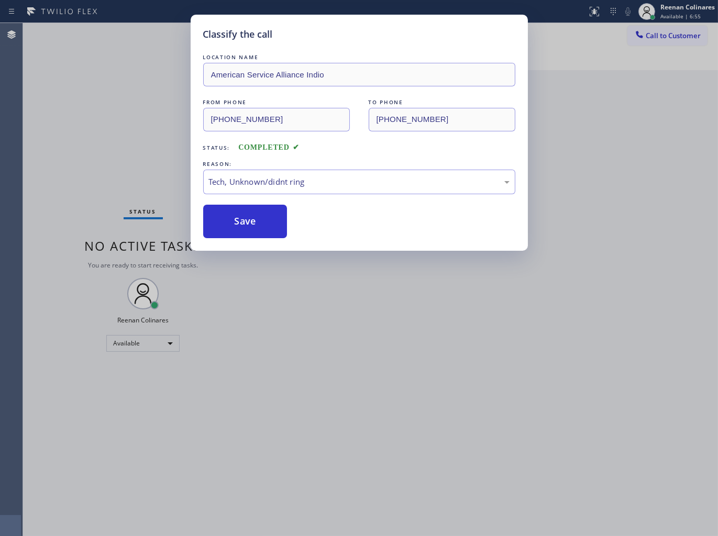
click at [133, 163] on div "Classify the call LOCATION NAME American Service Alliance Indio FROM PHONE [PHO…" at bounding box center [359, 268] width 718 height 536
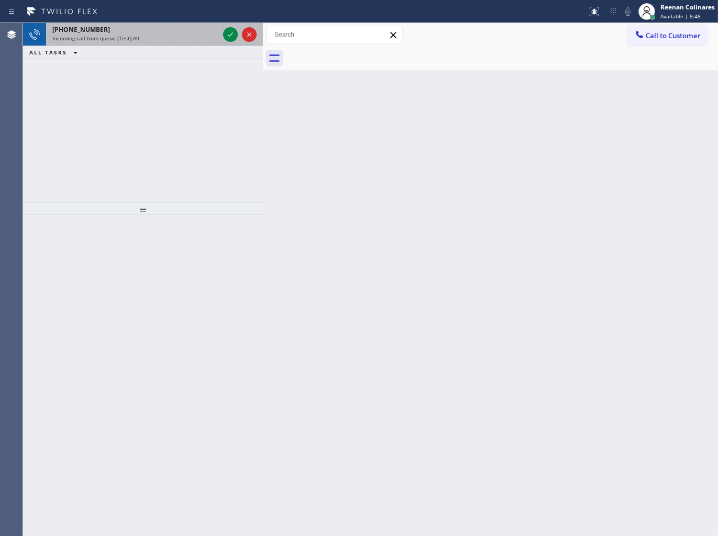
click at [151, 36] on div "Incoming call from queue [Test] All" at bounding box center [135, 38] width 166 height 7
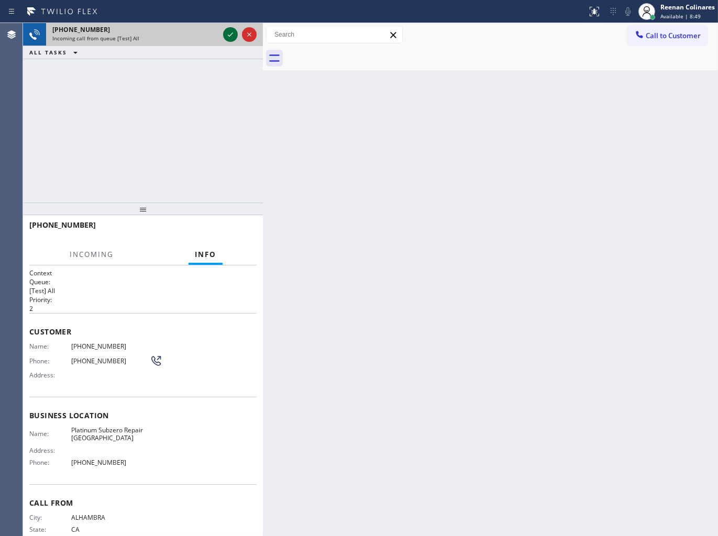
click at [226, 34] on icon at bounding box center [230, 34] width 13 height 13
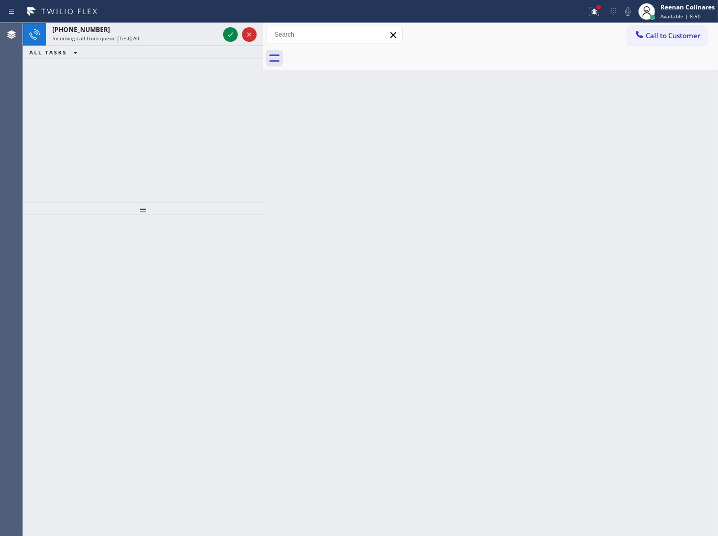
drag, startPoint x: 172, startPoint y: 46, endPoint x: 181, endPoint y: 40, distance: 11.0
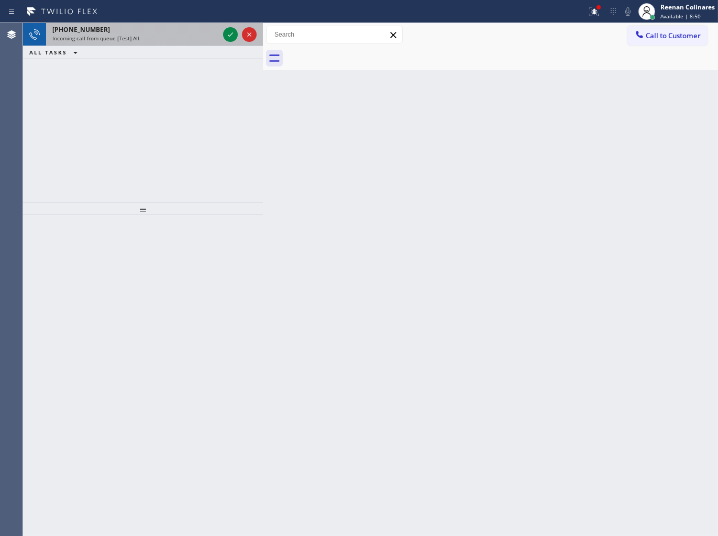
click at [172, 46] on div "ALL TASKS ALL TASKS ACTIVE TASKS TASKS IN WRAP UP" at bounding box center [143, 52] width 240 height 13
click at [184, 39] on div "Incoming call from queue [Test] All" at bounding box center [135, 38] width 166 height 7
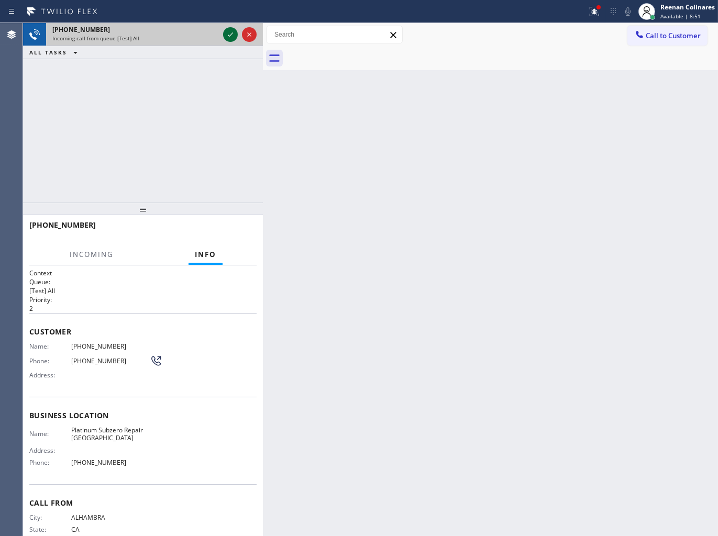
click at [231, 36] on icon at bounding box center [230, 34] width 13 height 13
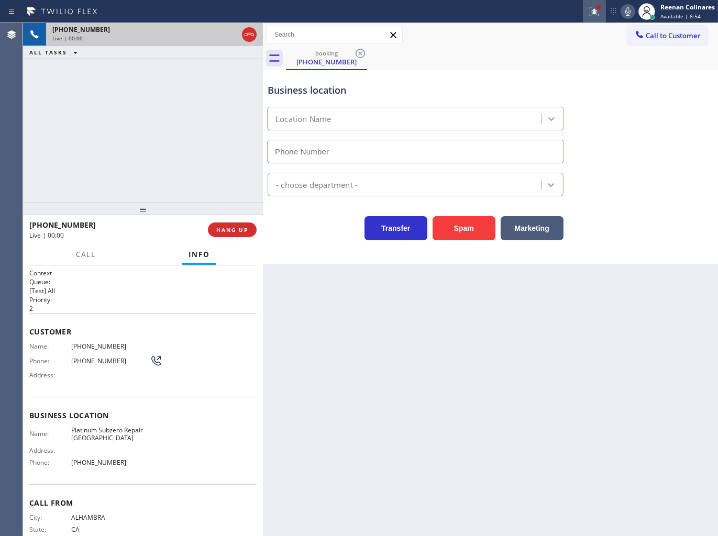
type input "[PHONE_NUMBER]"
click at [590, 14] on icon at bounding box center [594, 11] width 13 height 13
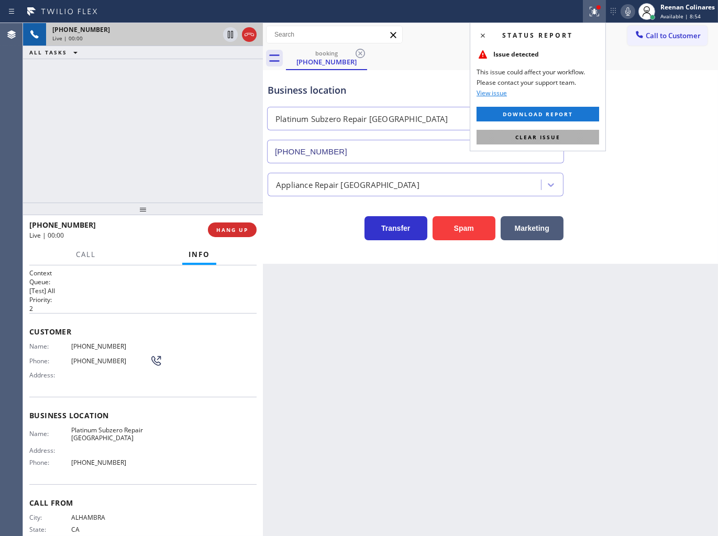
click at [568, 135] on button "Clear issue" at bounding box center [537, 137] width 122 height 15
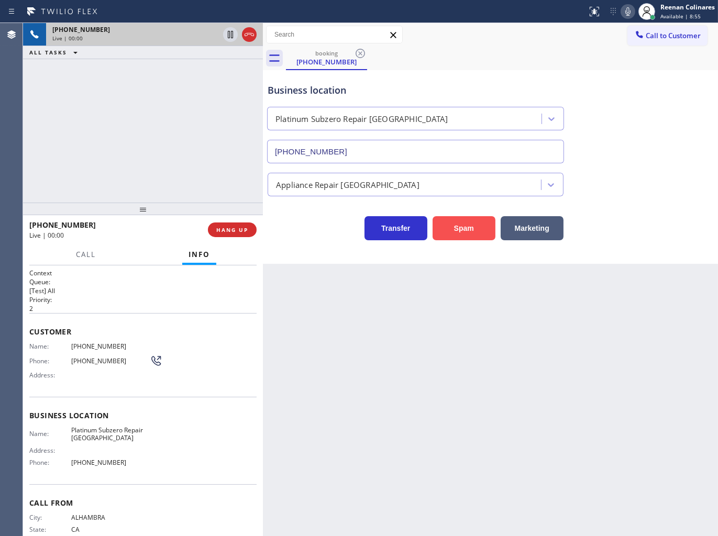
click at [470, 232] on button "Spam" at bounding box center [463, 228] width 63 height 24
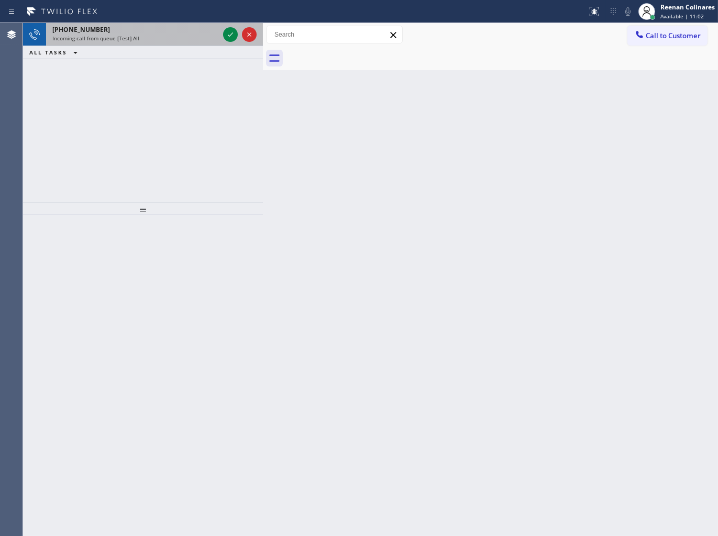
click at [128, 32] on div "[PHONE_NUMBER]" at bounding box center [135, 29] width 166 height 9
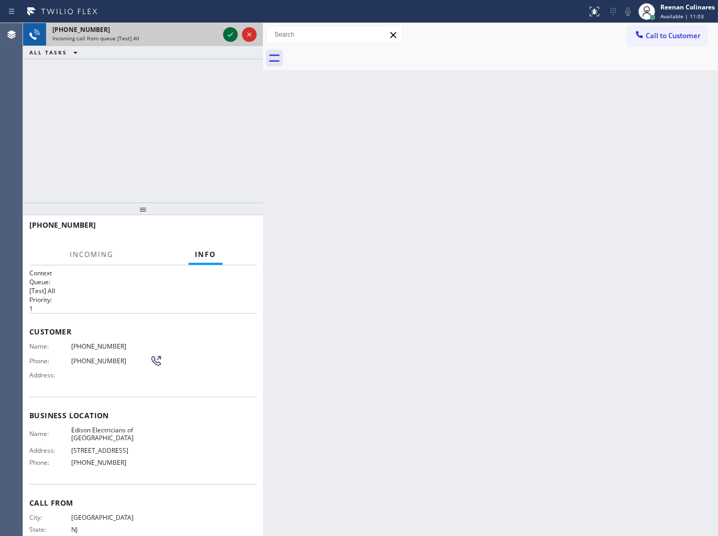
click at [231, 36] on icon at bounding box center [230, 34] width 13 height 13
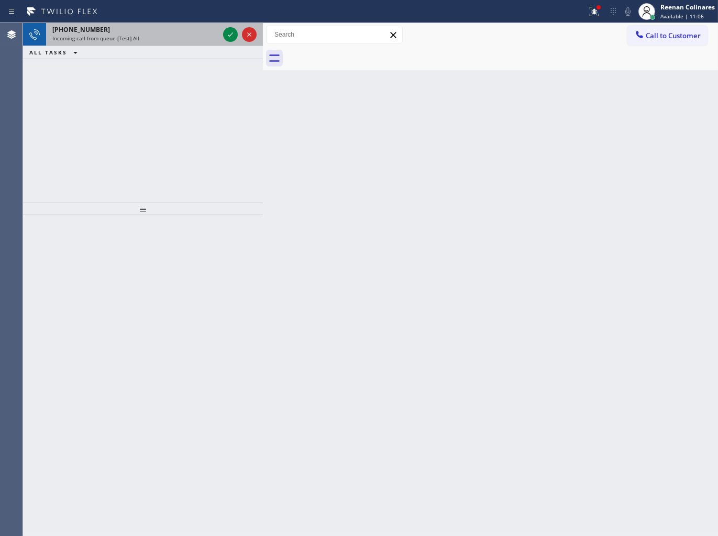
click at [191, 35] on div "[PHONE_NUMBER] Incoming call from queue [Test] All" at bounding box center [133, 34] width 175 height 23
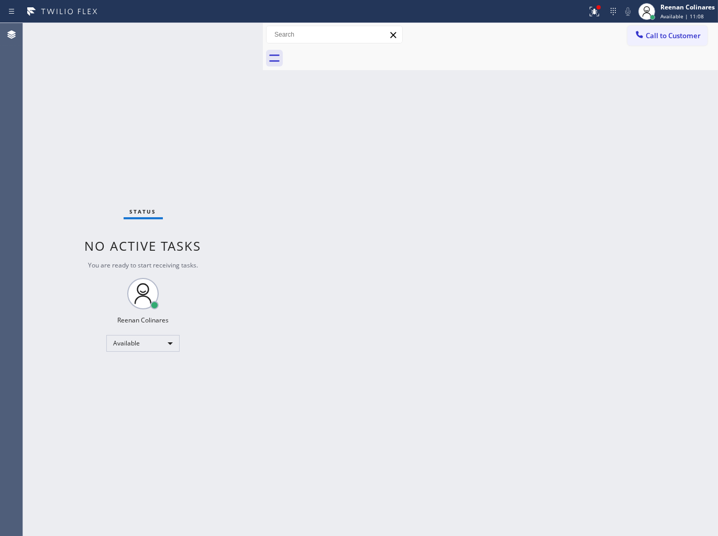
click at [231, 29] on div "Status No active tasks You are ready to start receiving tasks. Reenan Colinares…" at bounding box center [143, 279] width 240 height 513
click at [194, 32] on div "Status No active tasks You are ready to start receiving tasks. Reenan Colinares…" at bounding box center [143, 279] width 240 height 513
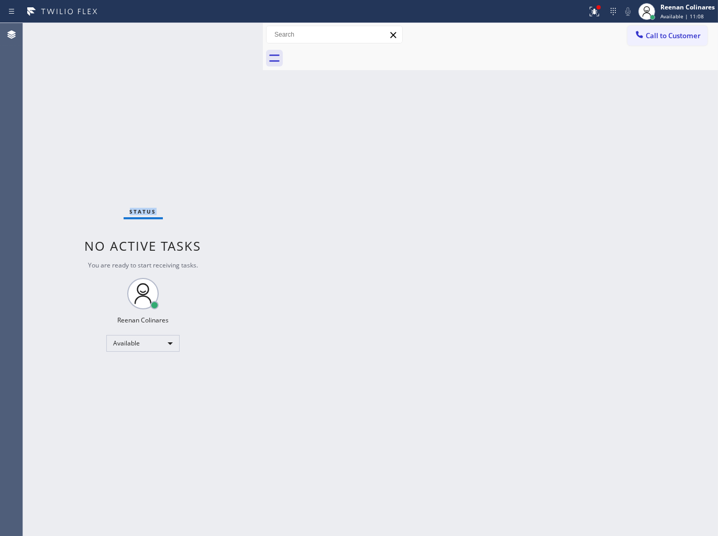
drag, startPoint x: 194, startPoint y: 32, endPoint x: 221, endPoint y: 28, distance: 27.6
click at [195, 32] on div "Status No active tasks You are ready to start receiving tasks. Reenan Colinares…" at bounding box center [143, 279] width 240 height 513
click at [579, 12] on div at bounding box center [293, 11] width 578 height 17
click at [590, 9] on icon at bounding box center [594, 11] width 13 height 13
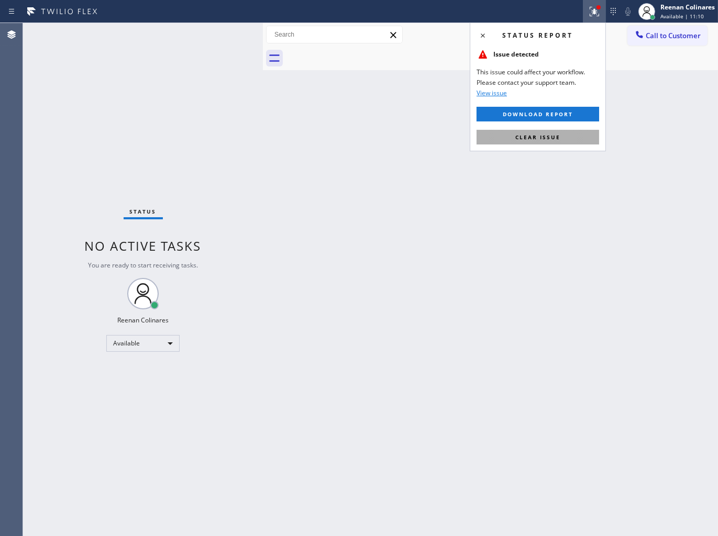
click at [528, 139] on span "Clear issue" at bounding box center [537, 136] width 45 height 7
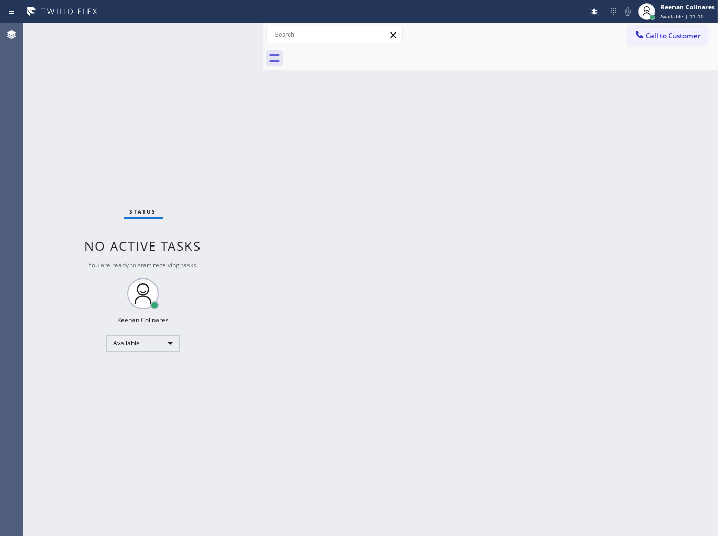
click at [350, 189] on div "Back to Dashboard Change Sender ID Customers Technicians Select a contact Outbo…" at bounding box center [490, 279] width 455 height 513
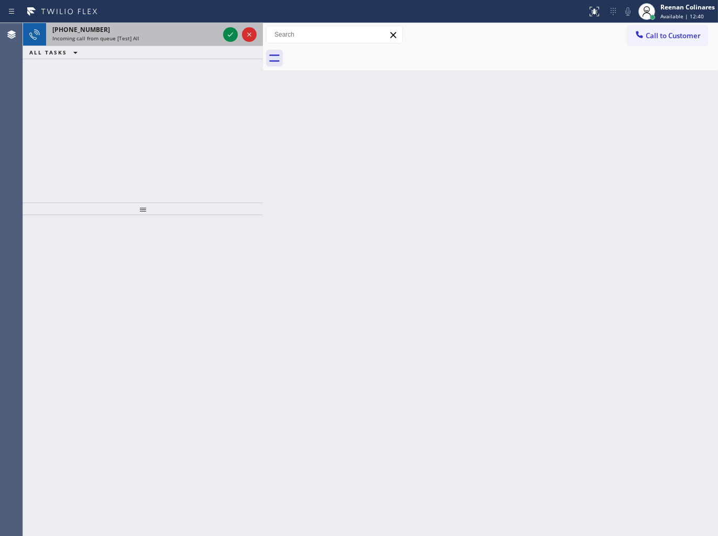
click at [108, 39] on span "Incoming call from queue [Test] All" at bounding box center [95, 38] width 87 height 7
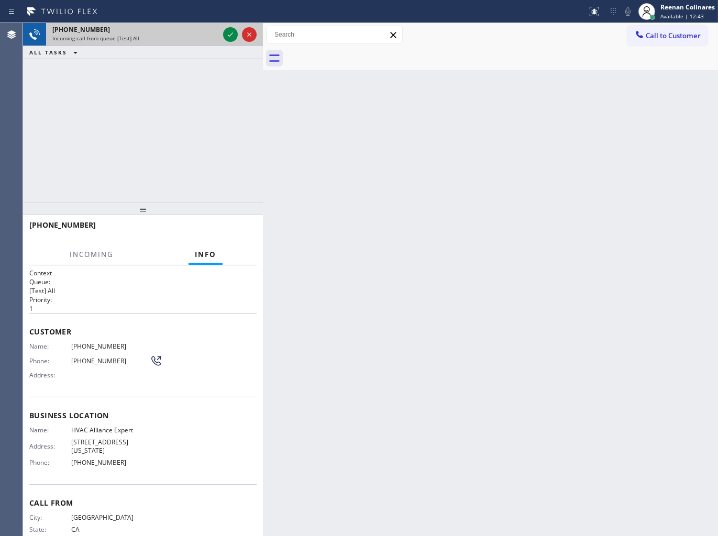
click at [207, 34] on div "[PHONE_NUMBER]" at bounding box center [135, 29] width 166 height 9
click at [229, 34] on icon at bounding box center [230, 34] width 13 height 13
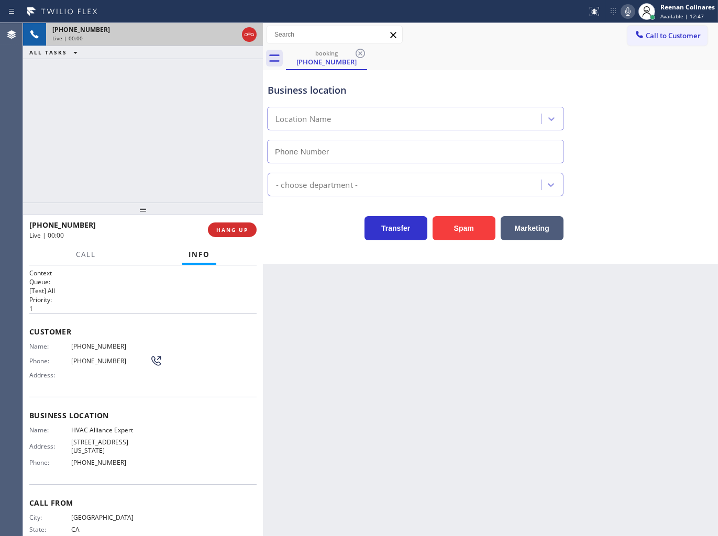
type input "[PHONE_NUMBER]"
click at [628, 13] on icon at bounding box center [627, 11] width 13 height 13
click at [626, 9] on icon at bounding box center [627, 11] width 13 height 13
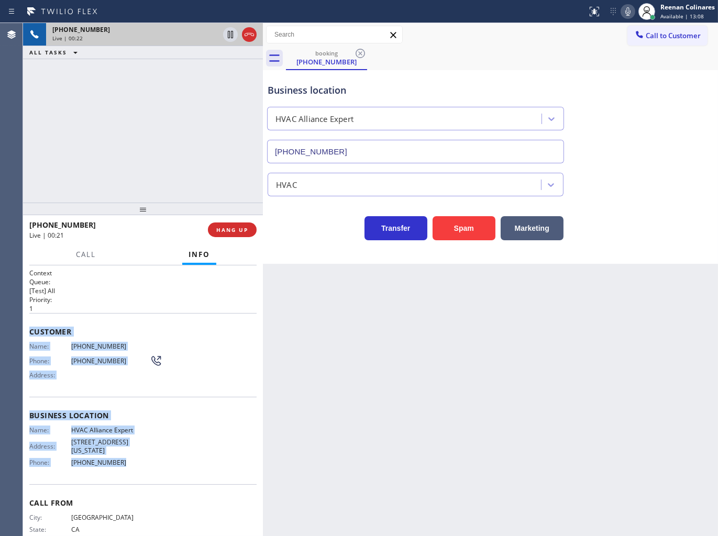
drag, startPoint x: 25, startPoint y: 323, endPoint x: 174, endPoint y: 459, distance: 201.9
click at [174, 459] on div "Context Queue: [Test] All Priority: 1 Customer Name: [PHONE_NUMBER] Phone: [PHO…" at bounding box center [143, 400] width 240 height 271
drag, startPoint x: 625, startPoint y: 12, endPoint x: 600, endPoint y: 25, distance: 27.9
click at [625, 12] on icon at bounding box center [627, 11] width 13 height 13
click at [82, 253] on span "Call" at bounding box center [86, 254] width 20 height 9
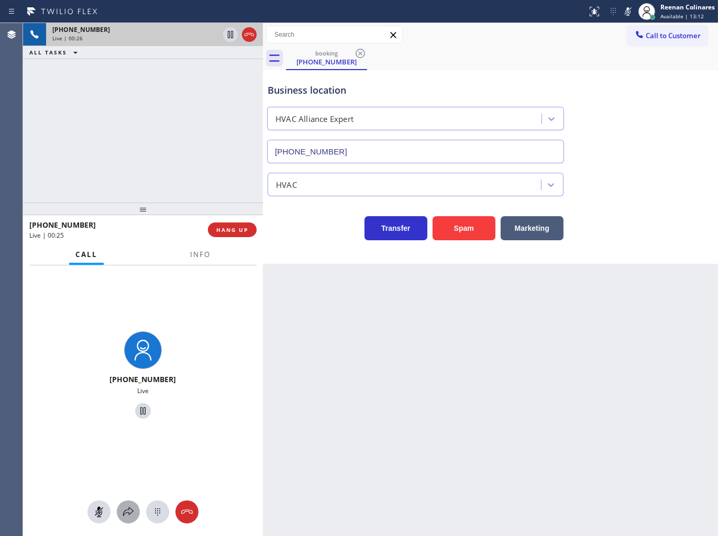
click at [127, 515] on icon at bounding box center [128, 512] width 13 height 13
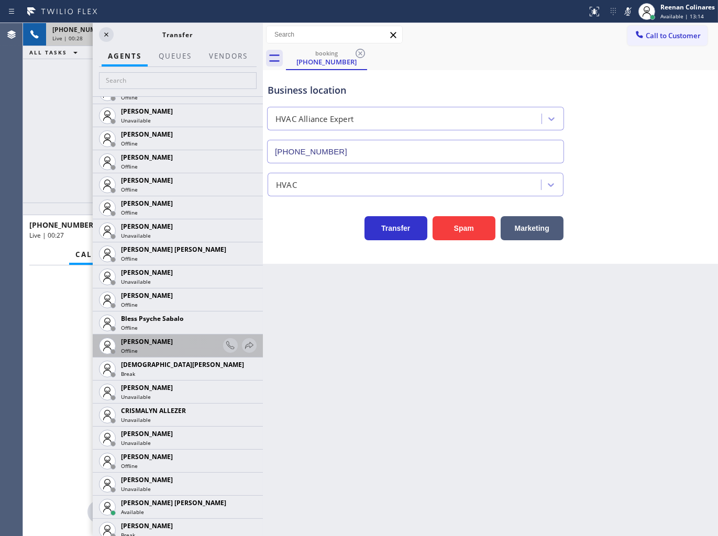
scroll to position [291, 0]
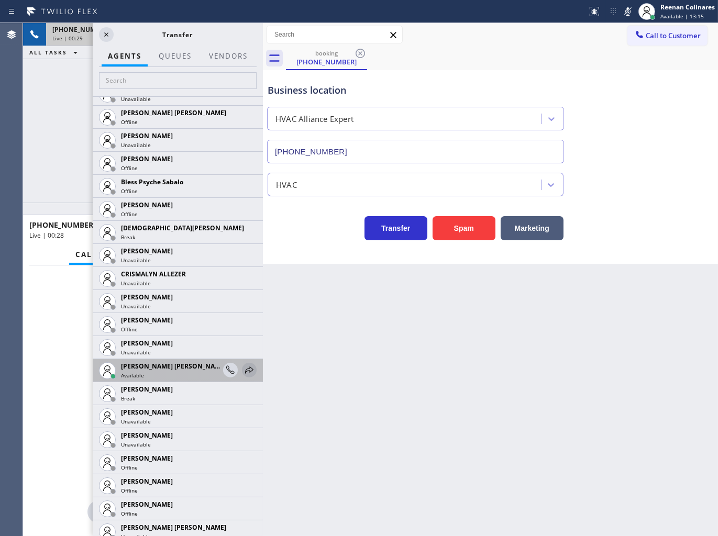
click at [243, 367] on icon at bounding box center [249, 370] width 13 height 13
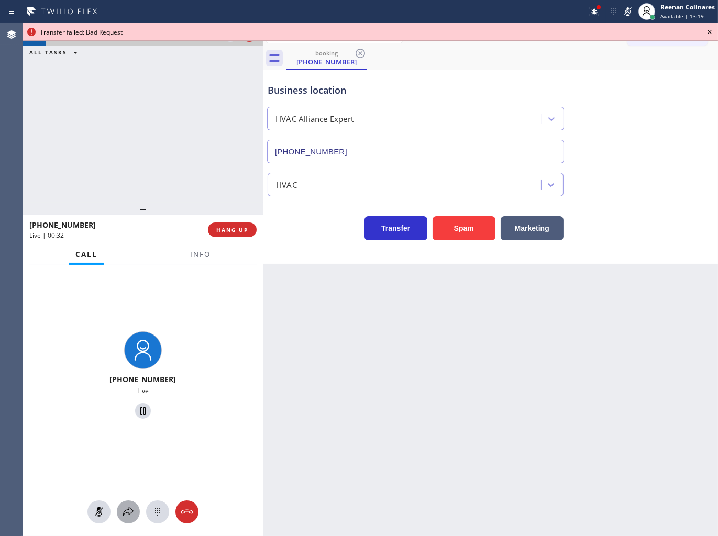
click at [128, 507] on icon at bounding box center [128, 512] width 13 height 13
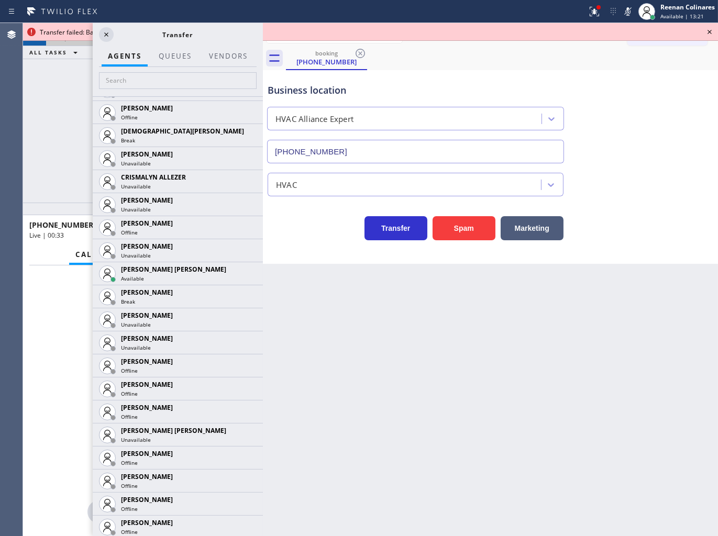
scroll to position [640, 0]
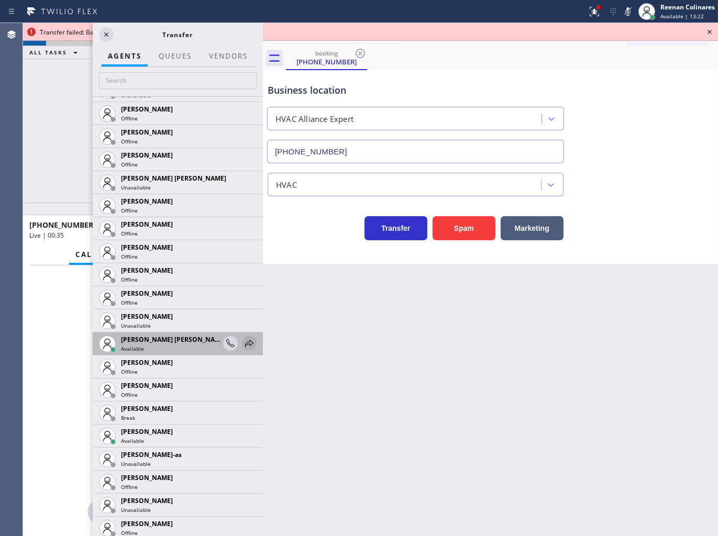
click at [243, 339] on icon at bounding box center [249, 343] width 13 height 13
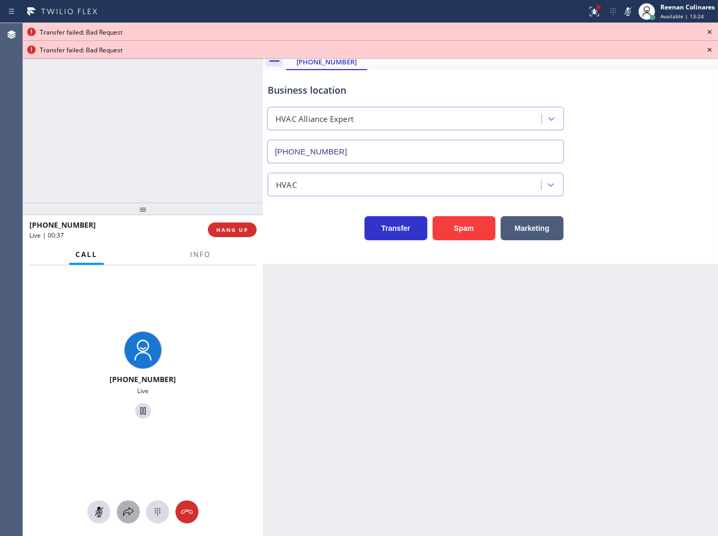
click at [126, 514] on icon at bounding box center [128, 512] width 13 height 13
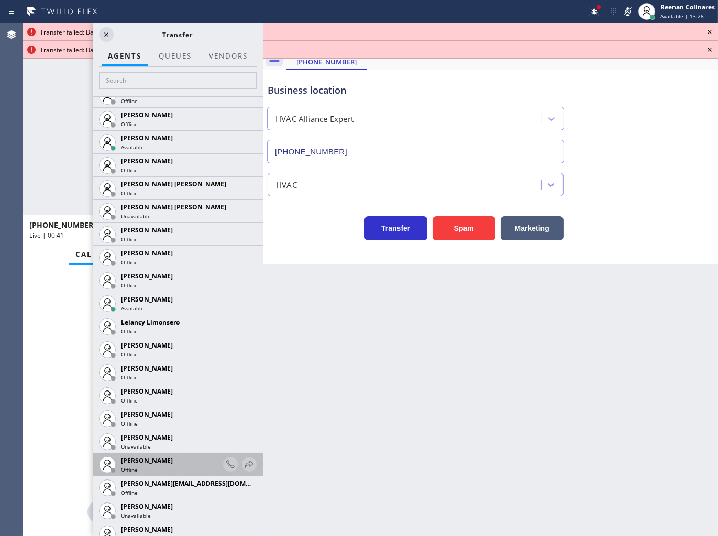
scroll to position [1279, 0]
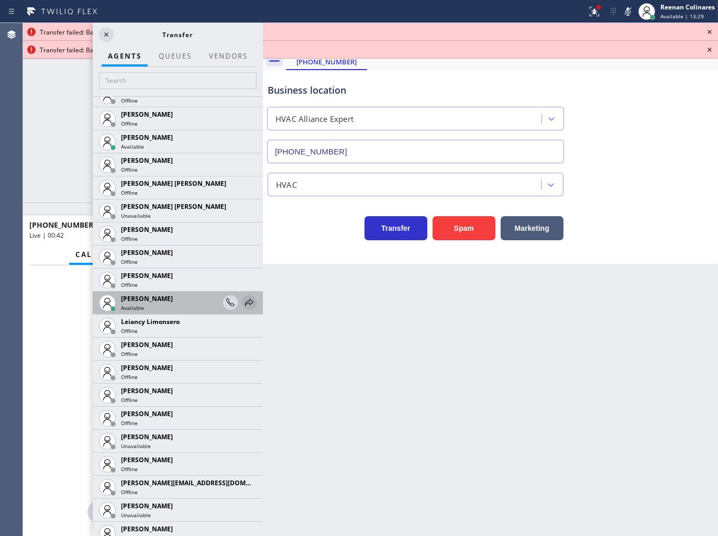
click at [243, 301] on icon at bounding box center [249, 302] width 13 height 13
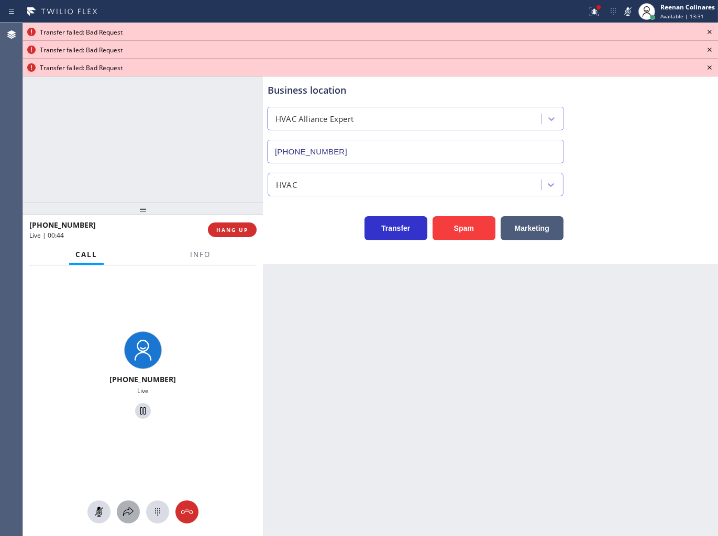
click at [123, 506] on icon at bounding box center [128, 512] width 13 height 13
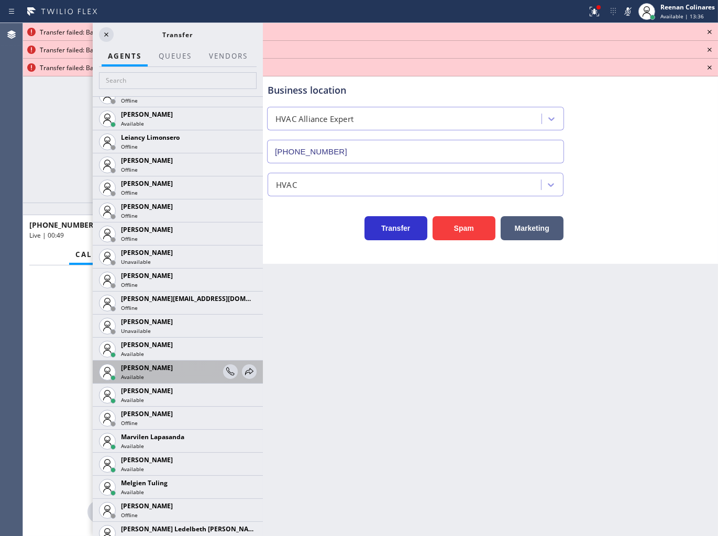
scroll to position [1512, 0]
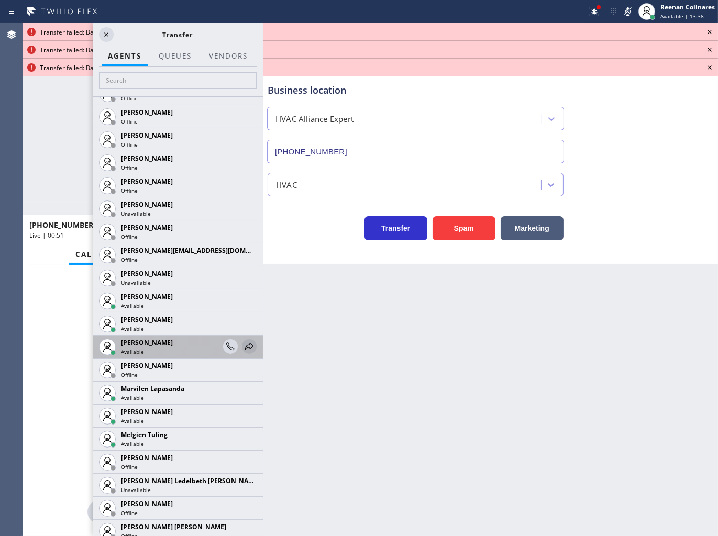
click at [245, 344] on icon at bounding box center [249, 346] width 8 height 7
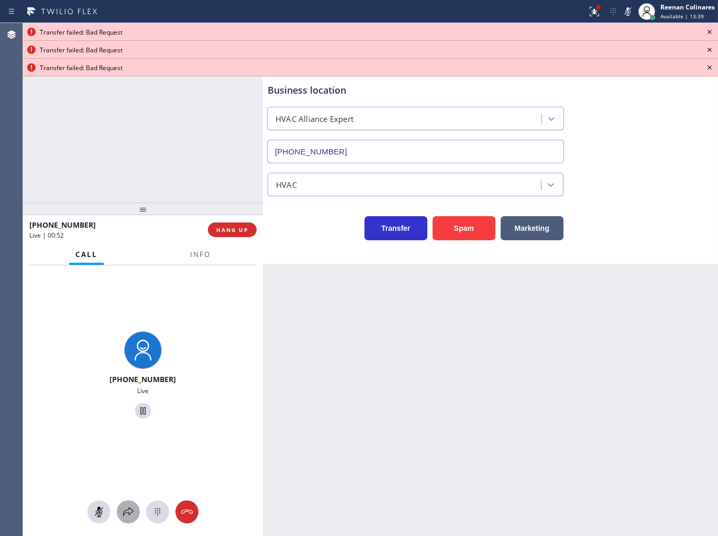
click at [124, 513] on icon at bounding box center [128, 512] width 13 height 13
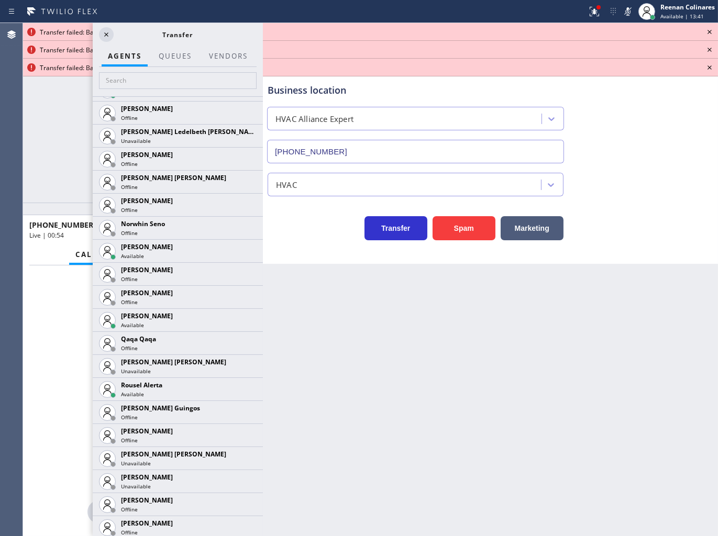
scroll to position [1945, 0]
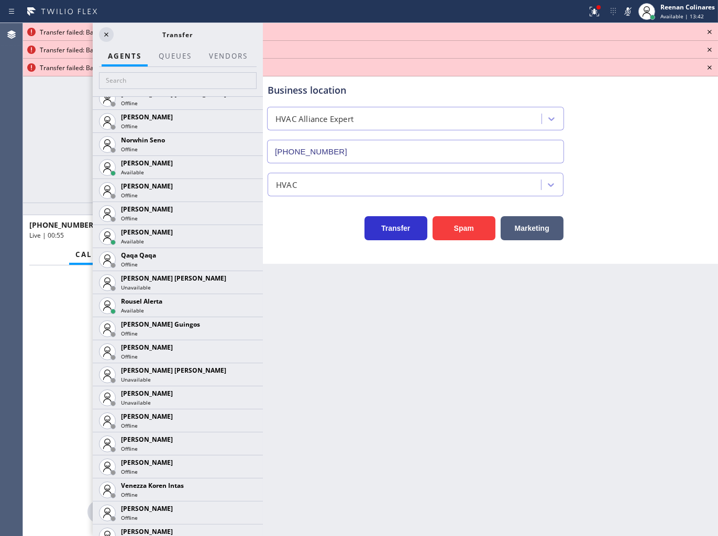
click at [0, 0] on icon at bounding box center [0, 0] width 0 height 0
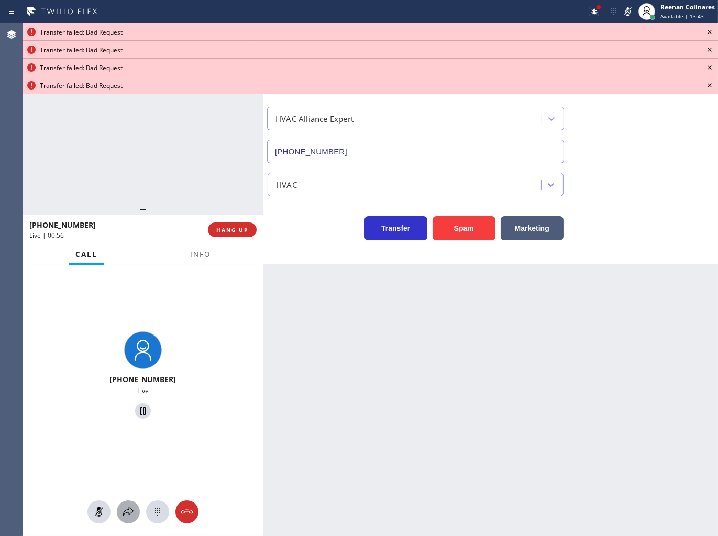
click at [126, 514] on icon at bounding box center [128, 512] width 13 height 13
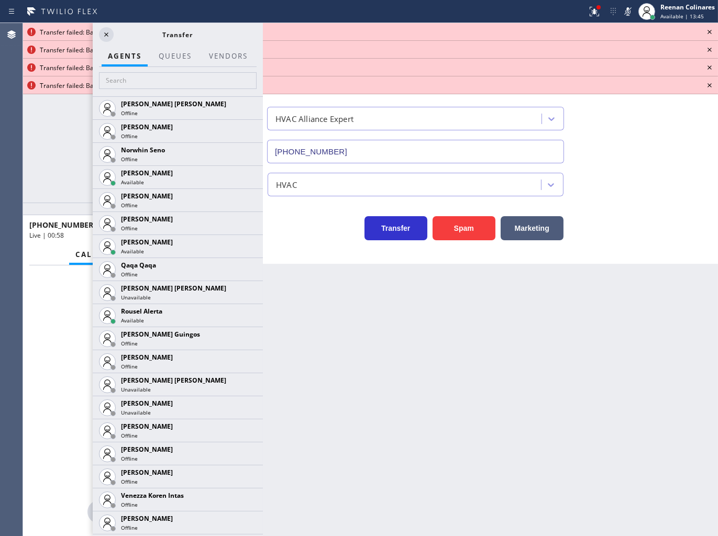
scroll to position [1978, 0]
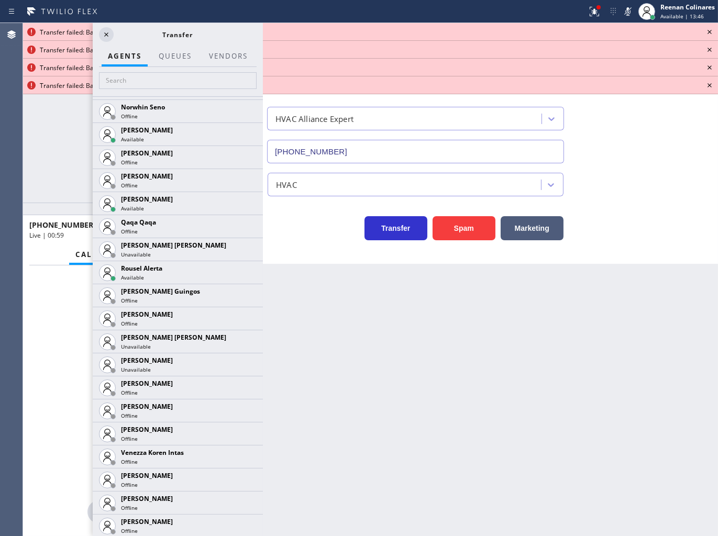
click at [0, 0] on icon at bounding box center [0, 0] width 0 height 0
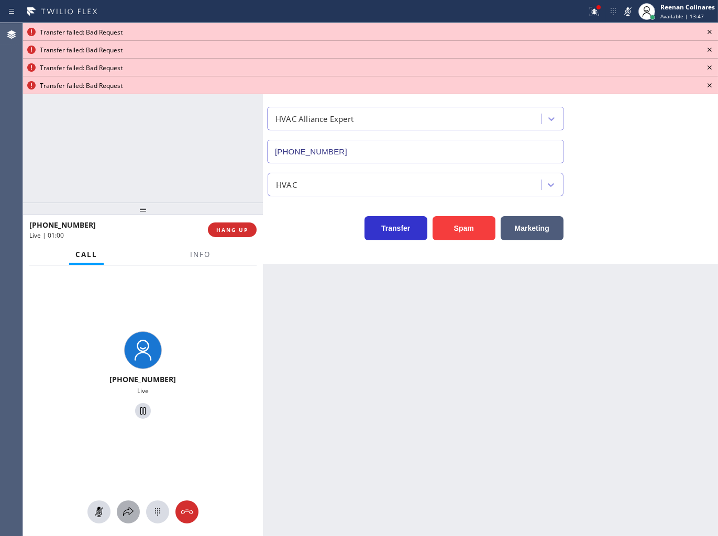
drag, startPoint x: 122, startPoint y: 523, endPoint x: 126, endPoint y: 516, distance: 8.7
click at [124, 519] on div "[PHONE_NUMBER] Live" at bounding box center [143, 400] width 240 height 271
click at [126, 515] on icon at bounding box center [128, 512] width 13 height 13
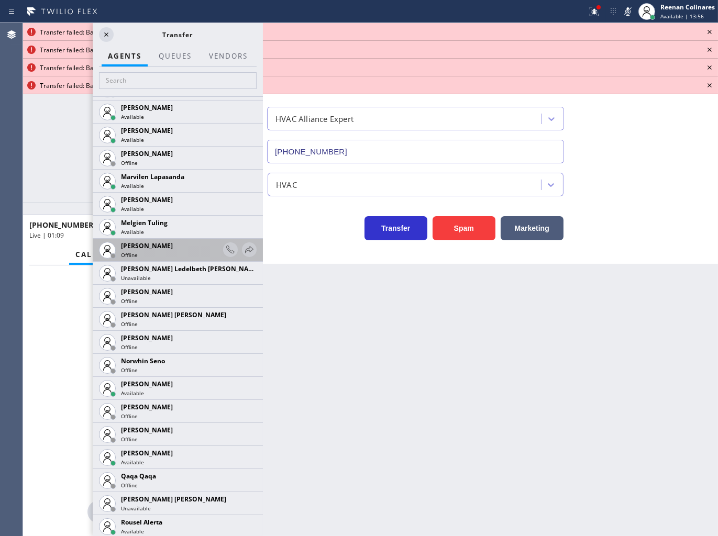
scroll to position [1687, 0]
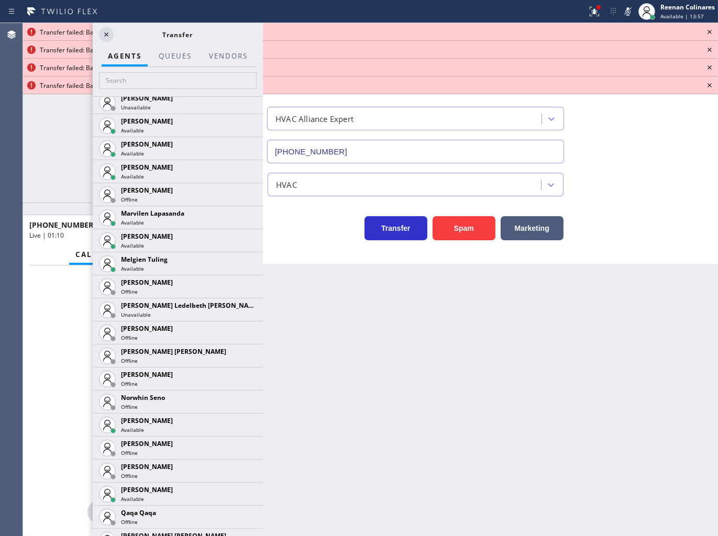
click at [0, 0] on icon at bounding box center [0, 0] width 0 height 0
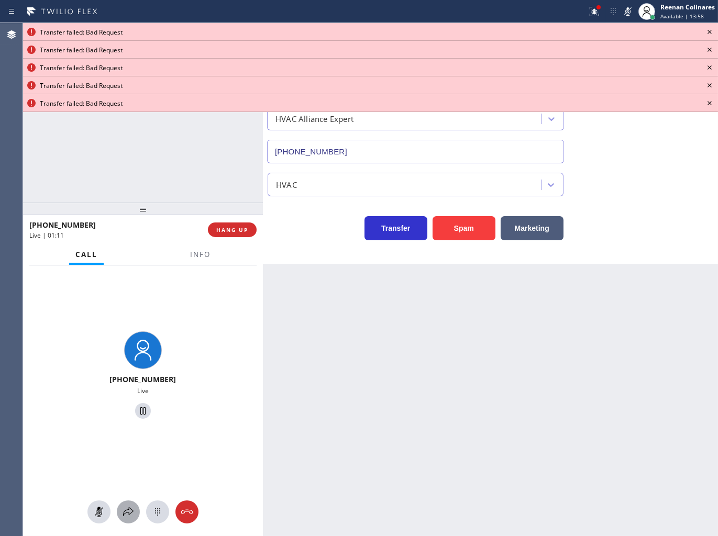
click at [129, 510] on icon at bounding box center [128, 512] width 13 height 13
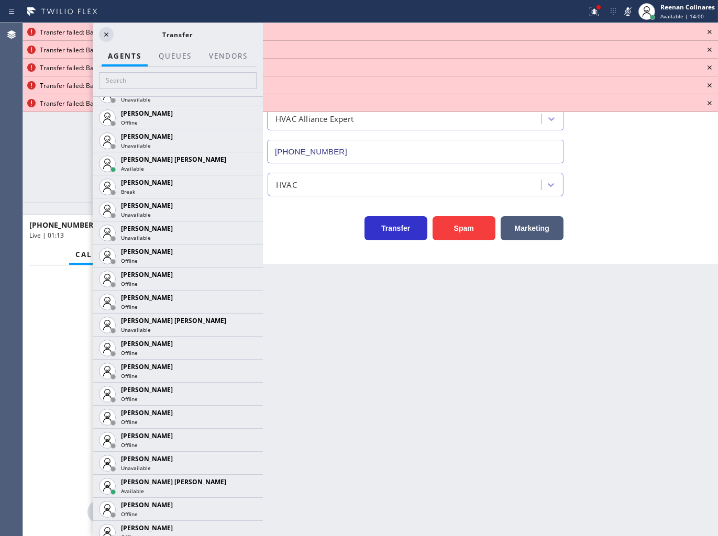
scroll to position [1028, 0]
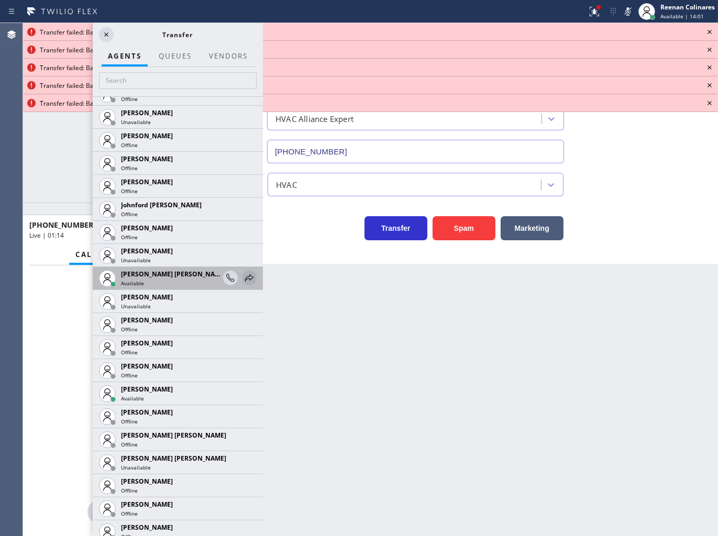
click at [243, 275] on icon at bounding box center [249, 278] width 13 height 13
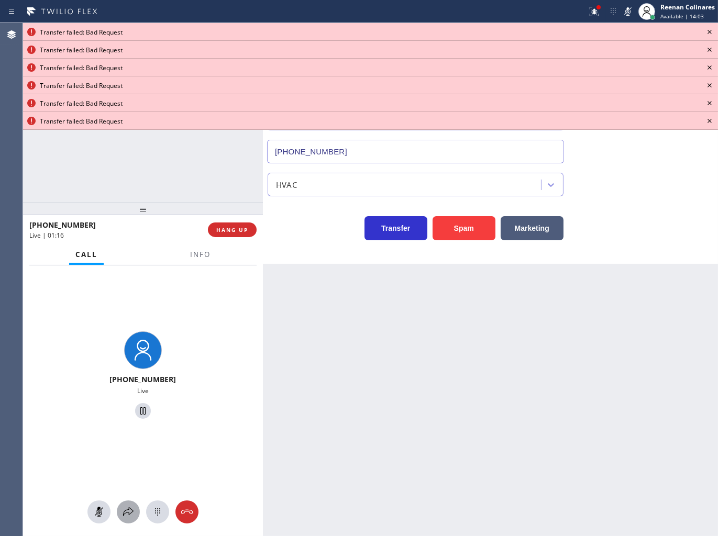
click at [122, 511] on icon at bounding box center [128, 512] width 13 height 13
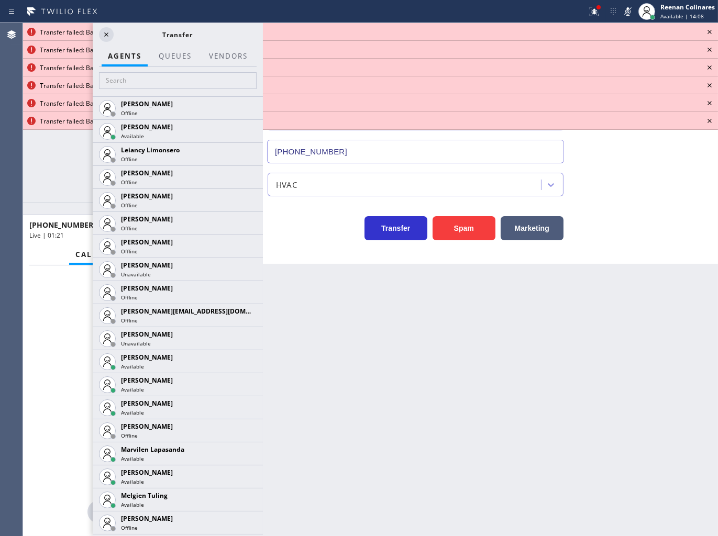
scroll to position [1458, 0]
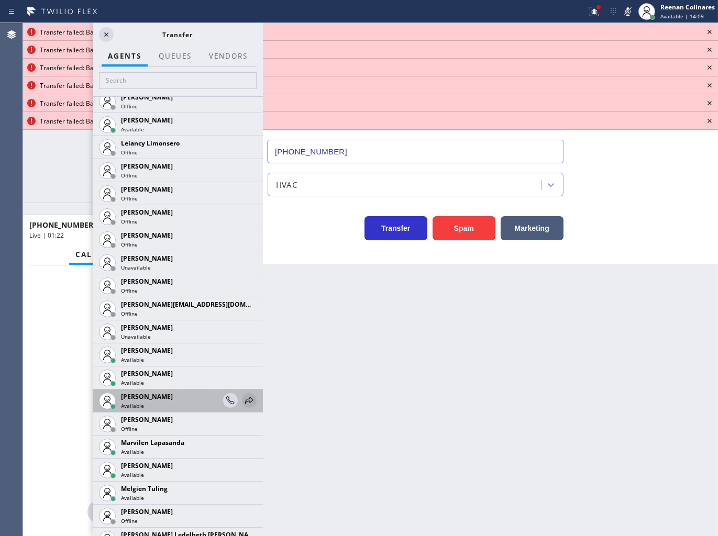
click at [243, 399] on icon at bounding box center [249, 400] width 13 height 13
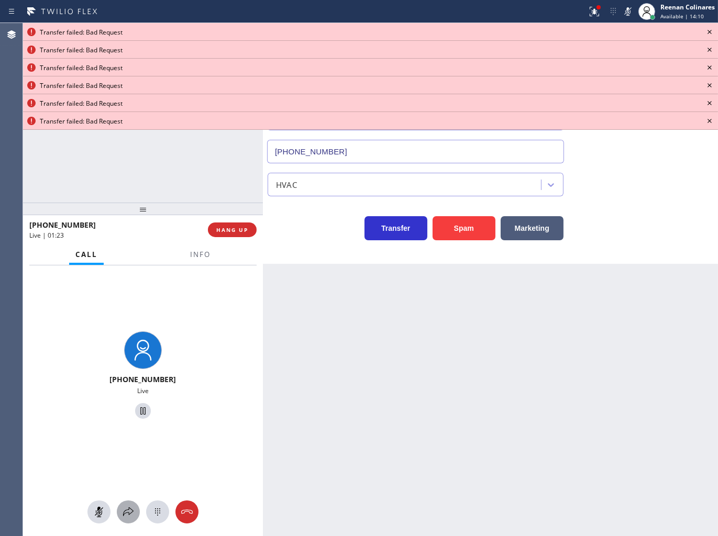
click at [127, 511] on icon at bounding box center [128, 512] width 13 height 13
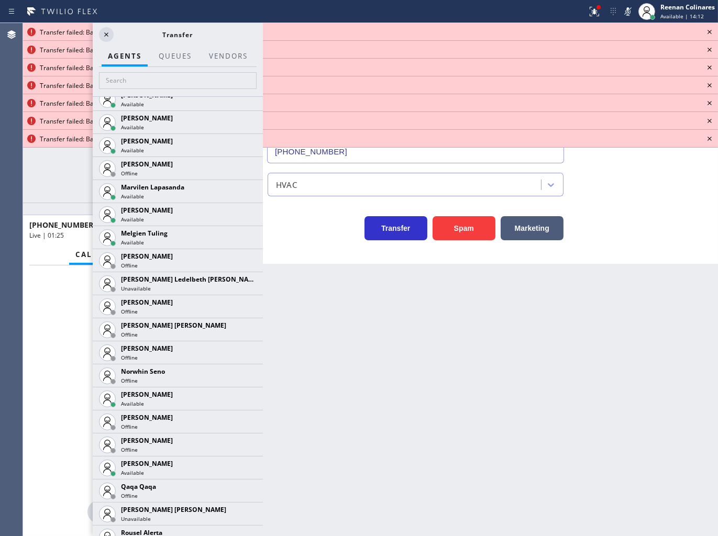
scroll to position [1801, 0]
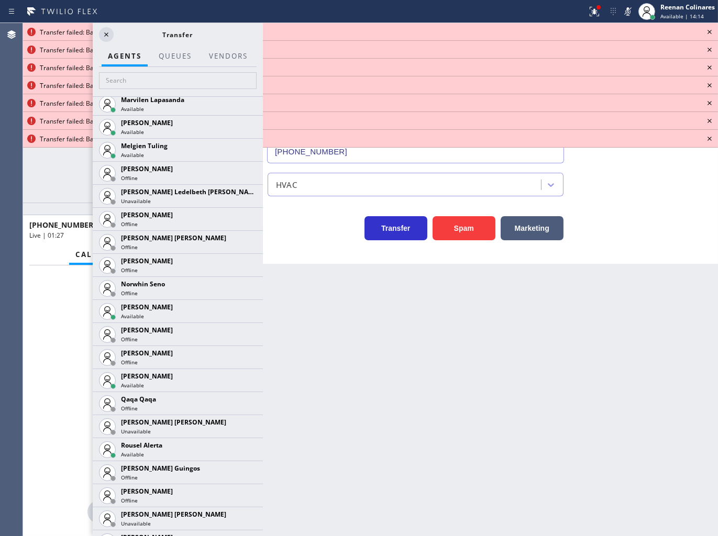
drag, startPoint x: 238, startPoint y: 380, endPoint x: 233, endPoint y: 383, distance: 6.0
click at [0, 0] on icon at bounding box center [0, 0] width 0 height 0
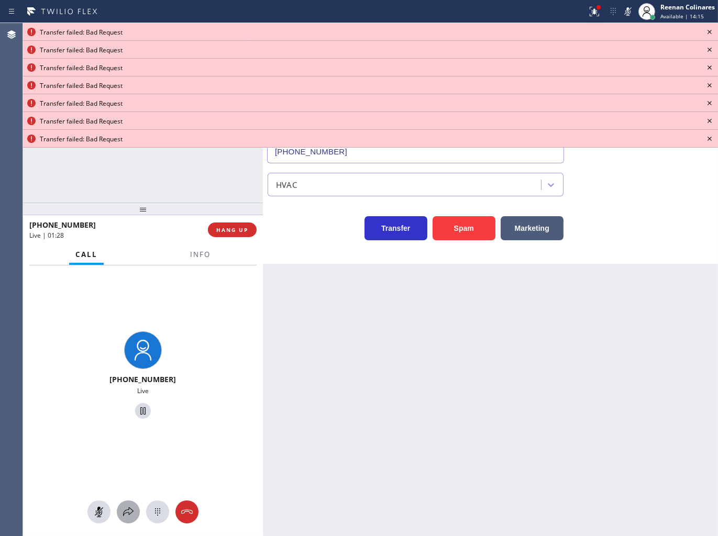
click at [127, 510] on icon at bounding box center [128, 512] width 13 height 13
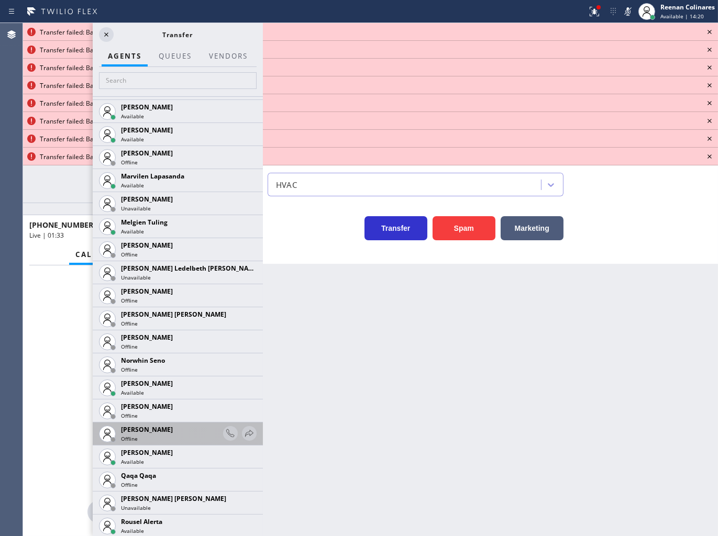
scroll to position [1829, 0]
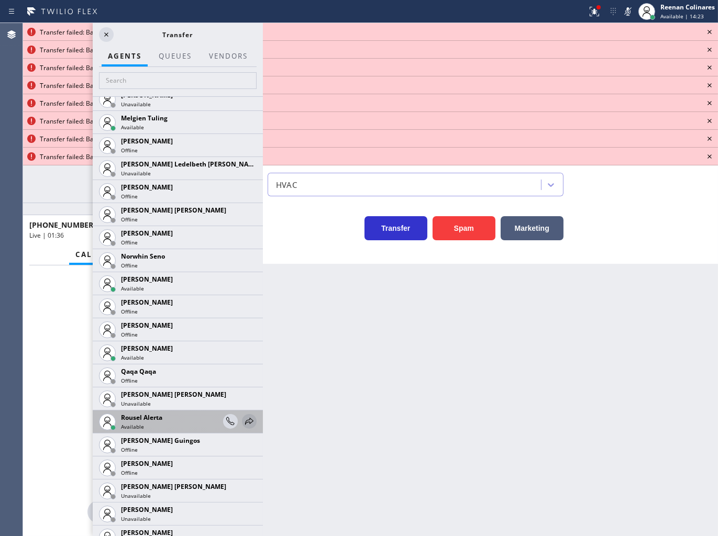
click at [243, 421] on icon at bounding box center [249, 421] width 13 height 13
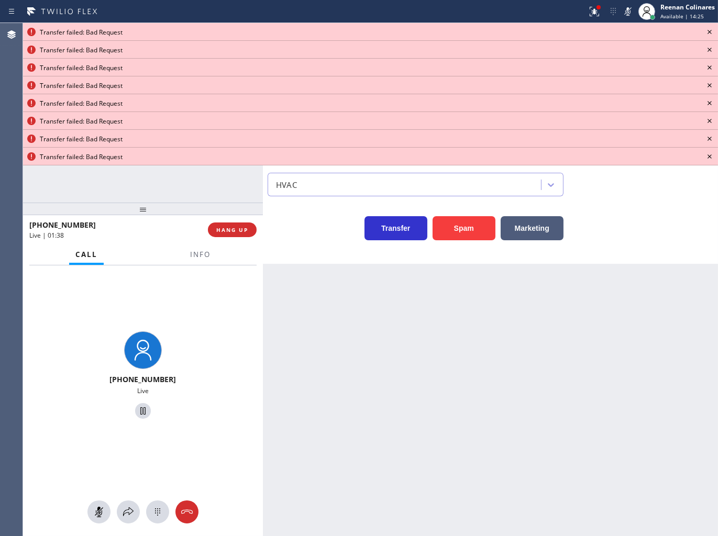
click at [711, 28] on icon at bounding box center [709, 32] width 13 height 13
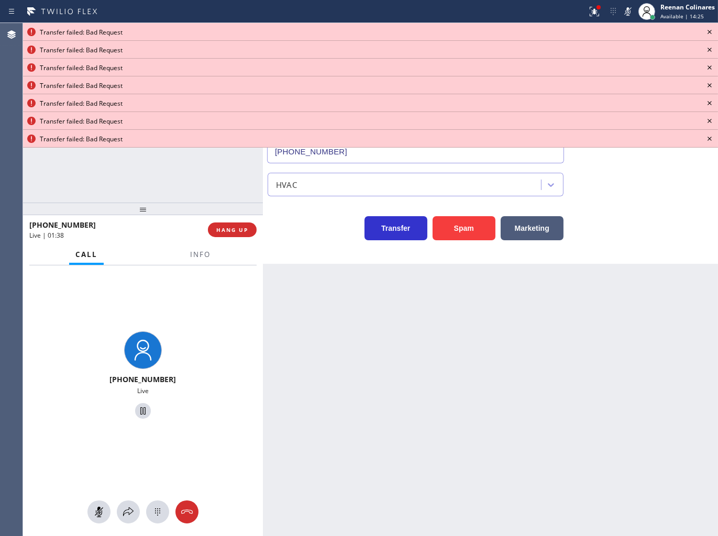
click at [711, 28] on icon at bounding box center [709, 32] width 13 height 13
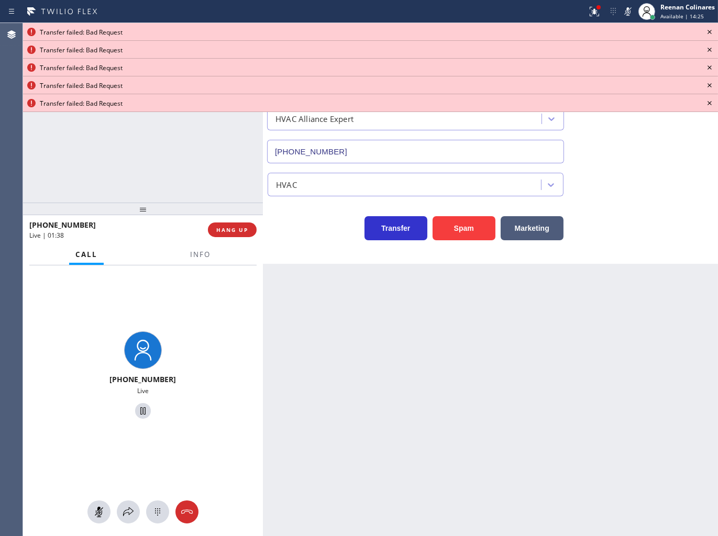
click at [711, 28] on icon at bounding box center [709, 32] width 13 height 13
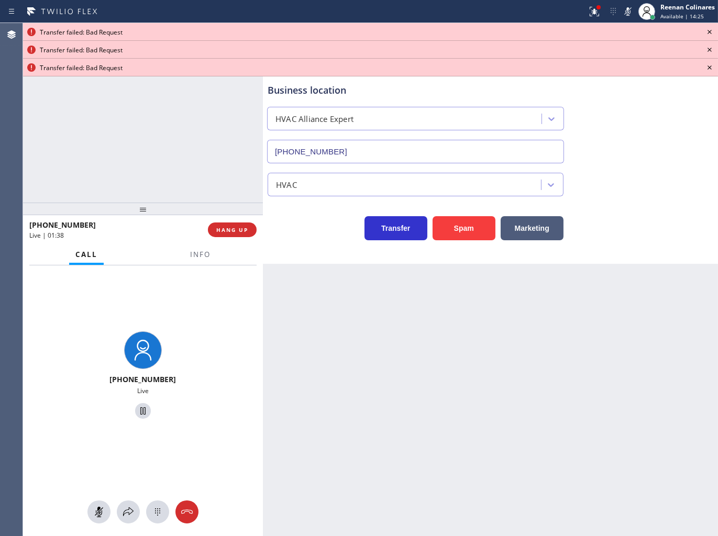
click at [711, 28] on icon at bounding box center [709, 32] width 13 height 13
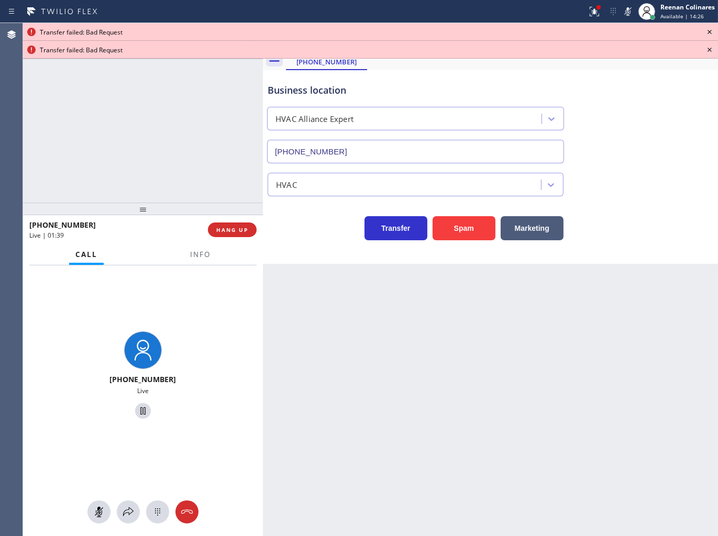
click at [711, 28] on icon at bounding box center [709, 32] width 13 height 13
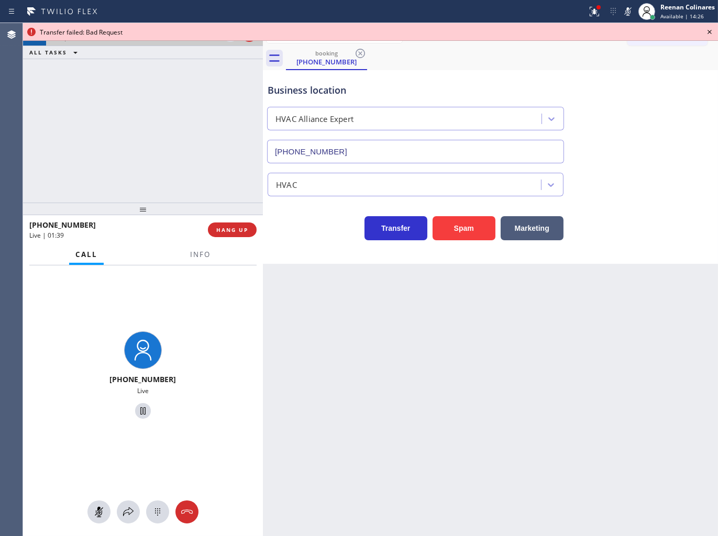
click at [711, 28] on icon at bounding box center [709, 32] width 13 height 13
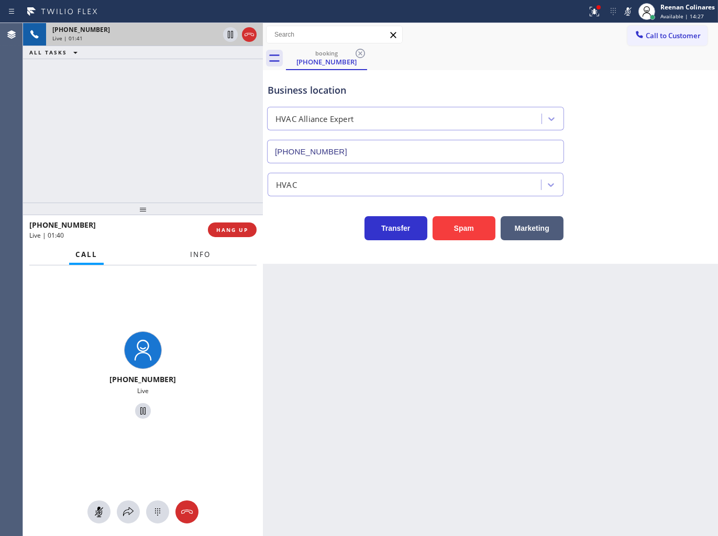
click at [195, 253] on span "Info" at bounding box center [200, 254] width 20 height 9
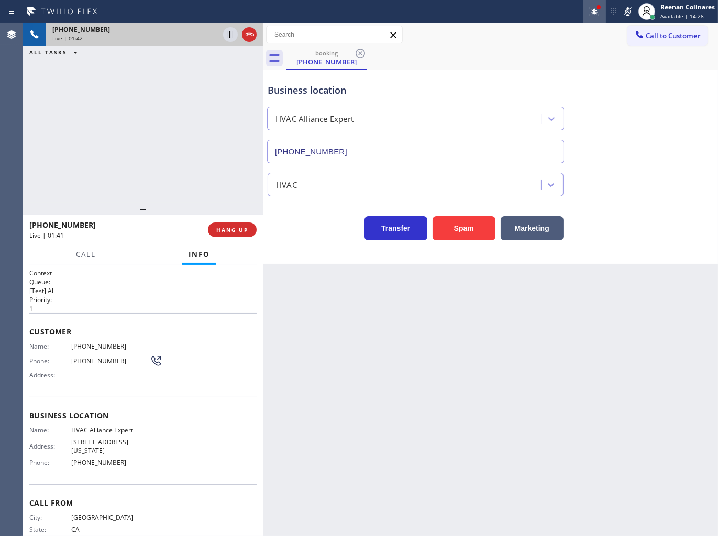
click at [587, 7] on div at bounding box center [594, 11] width 23 height 13
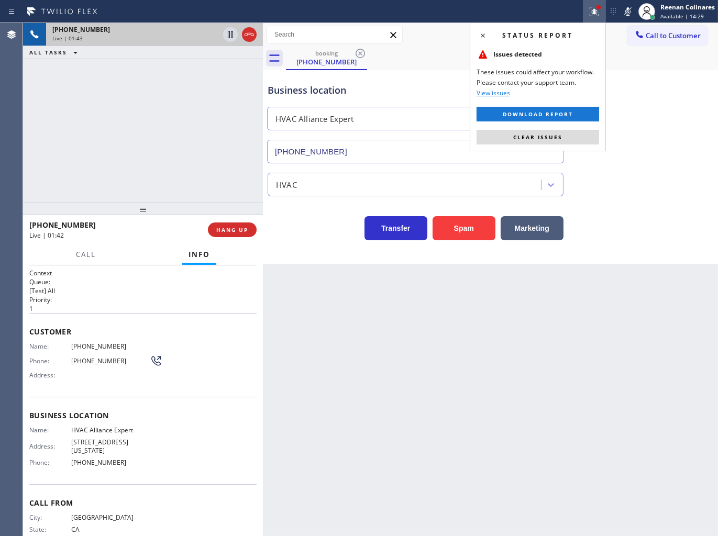
click at [573, 135] on button "Clear issues" at bounding box center [537, 137] width 122 height 15
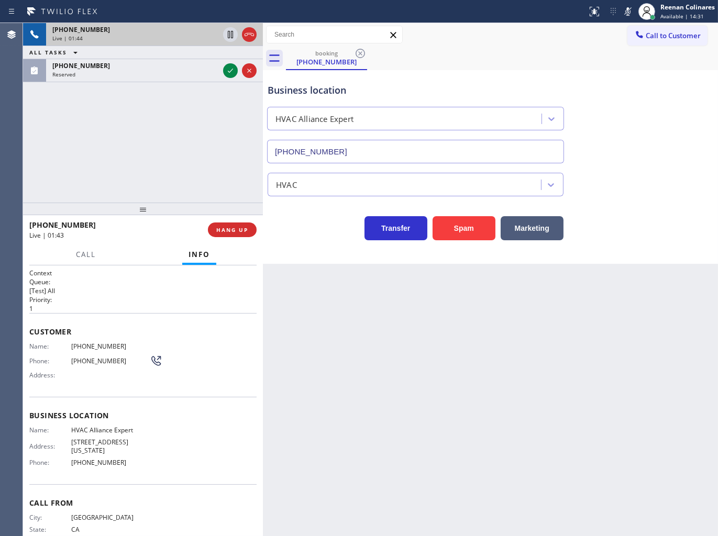
drag, startPoint x: 626, startPoint y: 7, endPoint x: 626, endPoint y: 27, distance: 19.4
click at [626, 7] on icon at bounding box center [627, 11] width 13 height 13
click at [121, 66] on div "[PHONE_NUMBER]" at bounding box center [135, 65] width 166 height 9
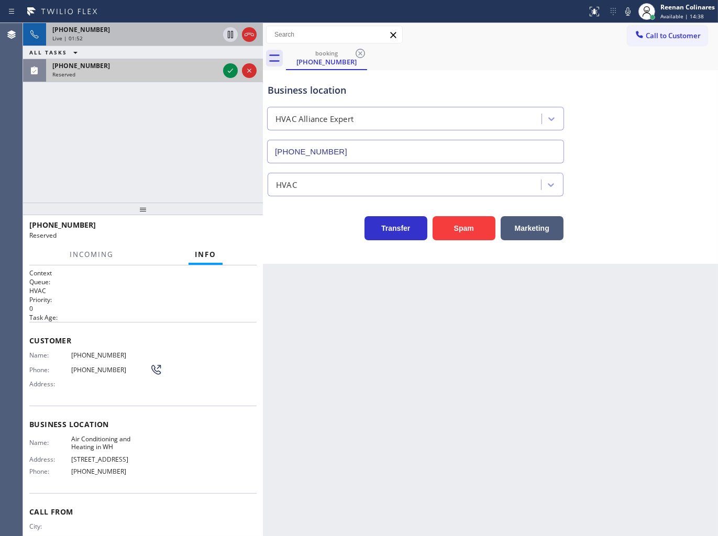
click at [169, 80] on div "[PHONE_NUMBER] Reserved" at bounding box center [133, 70] width 175 height 23
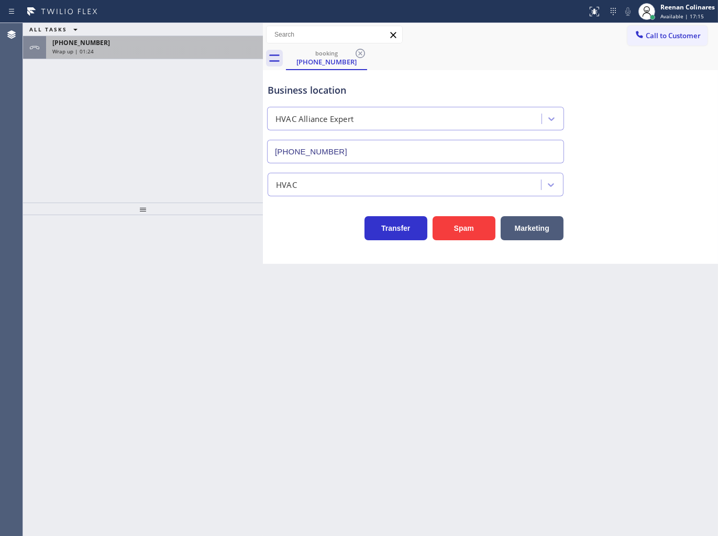
click at [129, 48] on div "Wrap up | 01:24" at bounding box center [154, 51] width 204 height 7
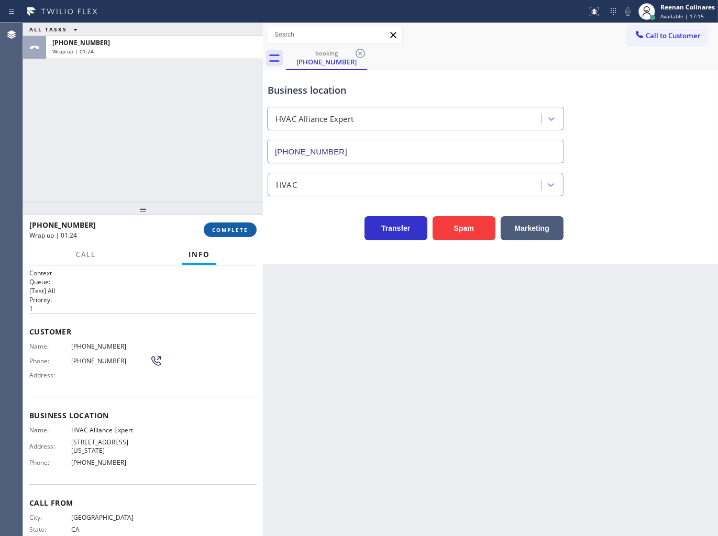
click at [242, 231] on span "COMPLETE" at bounding box center [230, 229] width 36 height 7
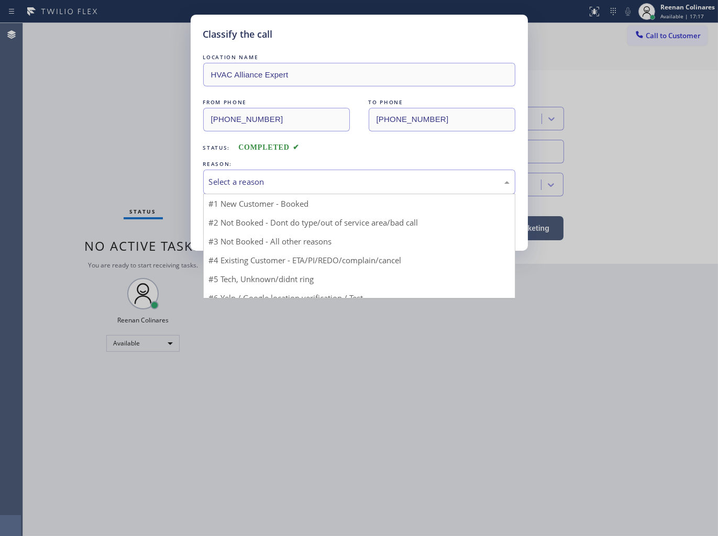
click at [276, 174] on div "Select a reason" at bounding box center [359, 182] width 312 height 25
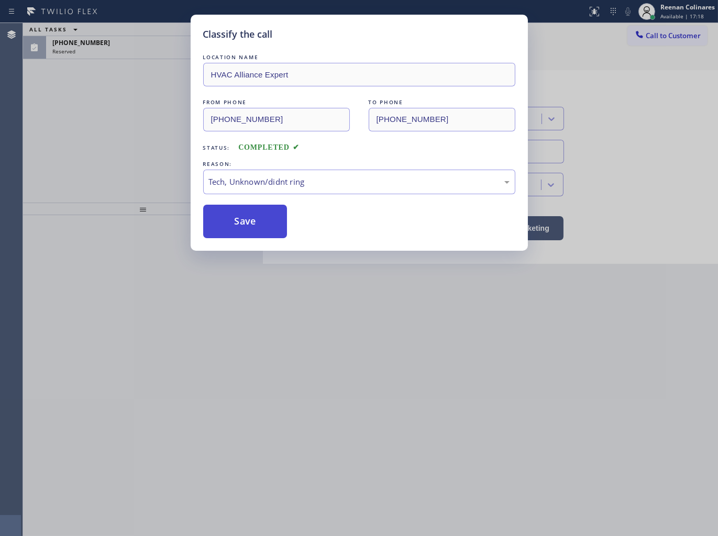
click at [228, 231] on button "Save" at bounding box center [245, 222] width 84 height 34
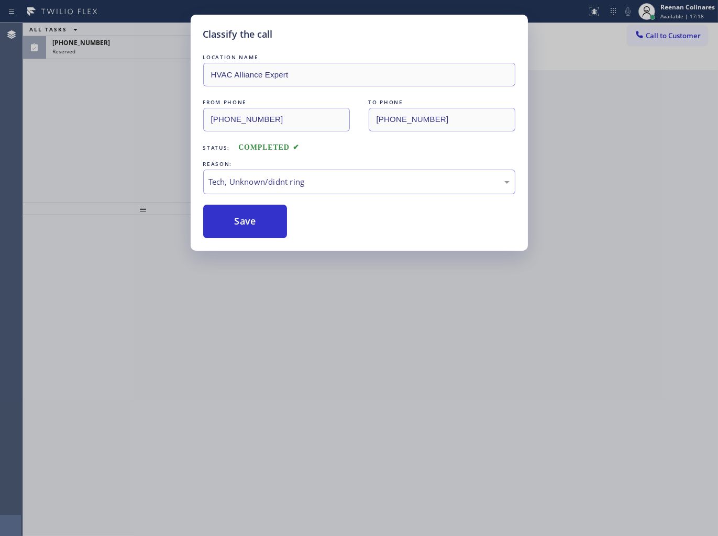
drag, startPoint x: 95, startPoint y: 123, endPoint x: 91, endPoint y: 99, distance: 23.8
click at [96, 118] on div "Classify the call LOCATION NAME HVAC Alliance Expert FROM PHONE [PHONE_NUMBER] …" at bounding box center [359, 268] width 718 height 536
click at [101, 50] on div "Classify the call LOCATION NAME HVAC Alliance Expert FROM PHONE [PHONE_NUMBER] …" at bounding box center [359, 268] width 718 height 536
click at [103, 46] on div "Classify the call LOCATION NAME Viking Professional Service [US_STATE] FROM PHO…" at bounding box center [370, 279] width 695 height 513
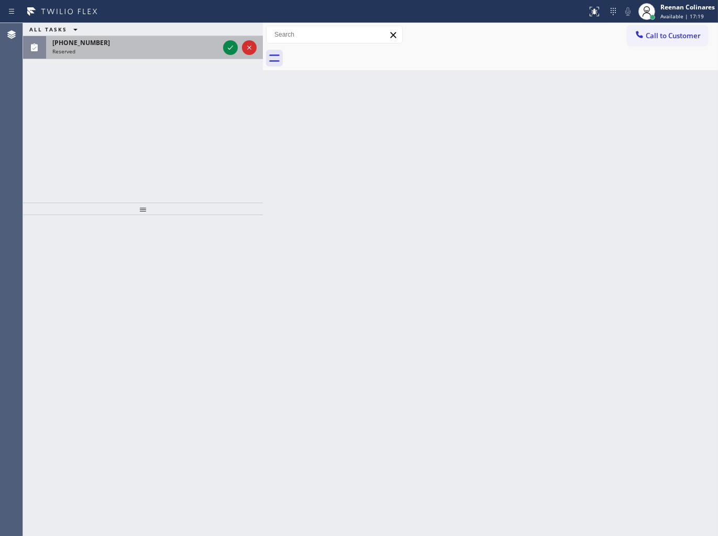
click at [104, 45] on div "[PHONE_NUMBER]" at bounding box center [135, 42] width 166 height 9
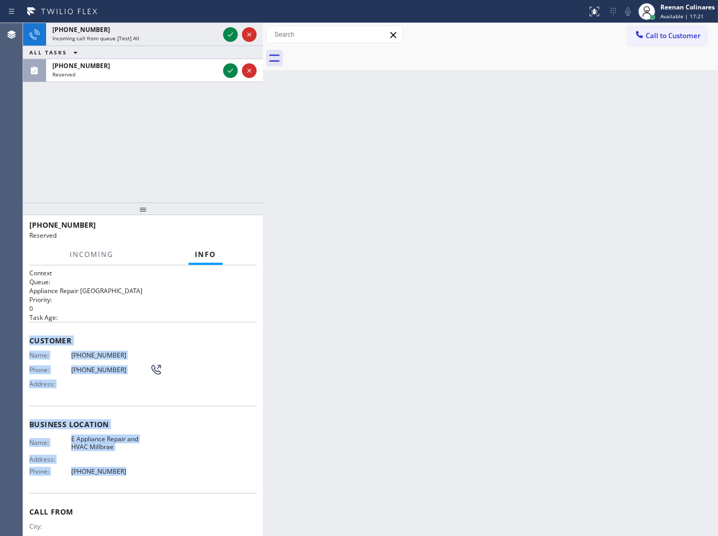
drag, startPoint x: 31, startPoint y: 343, endPoint x: 253, endPoint y: 491, distance: 266.1
click at [178, 471] on div "Context Queue: Appliance Repair High End Priority: 0 Task Age: Customer Name: […" at bounding box center [142, 421] width 227 height 304
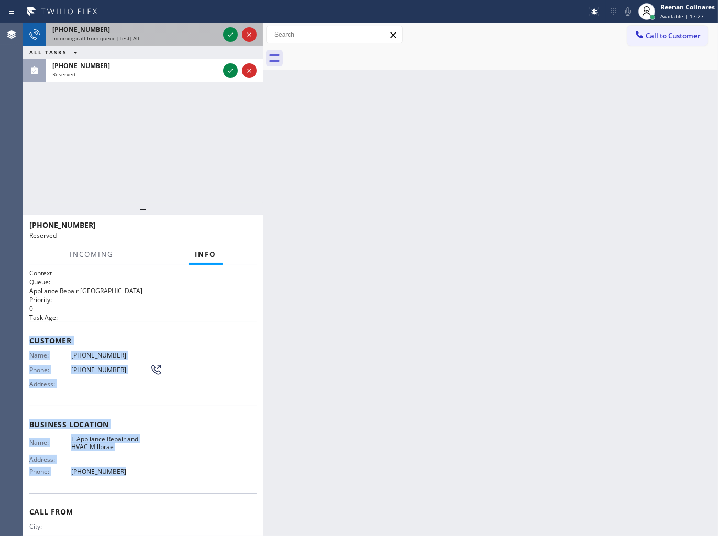
click at [186, 32] on div "[PHONE_NUMBER]" at bounding box center [135, 29] width 166 height 9
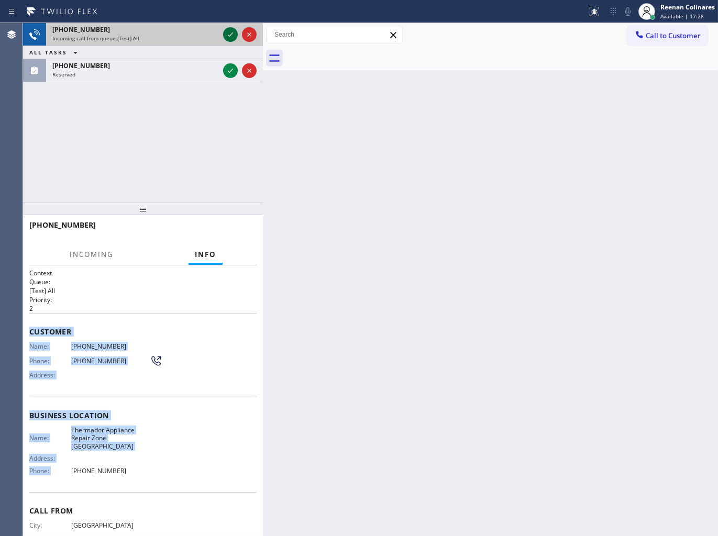
click at [227, 32] on icon at bounding box center [230, 34] width 13 height 13
click at [176, 36] on div "Incoming call from queue [Test] All" at bounding box center [135, 38] width 166 height 7
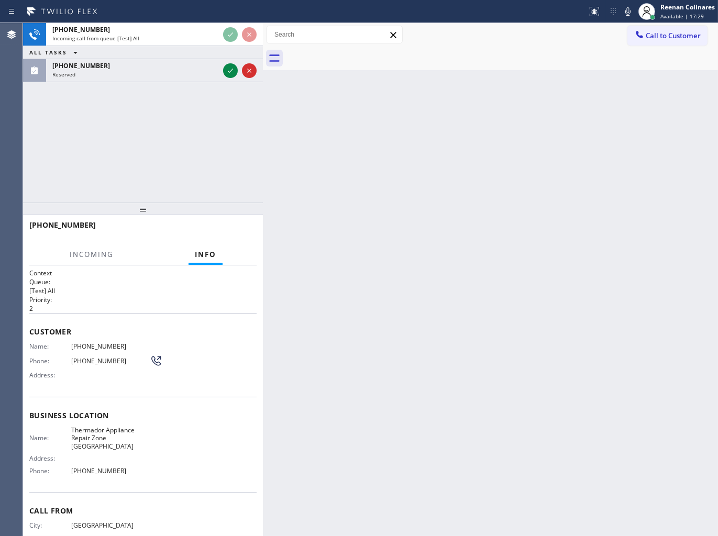
click at [190, 152] on div "[PHONE_NUMBER] Incoming call from queue [Test] All ALL TASKS ALL TASKS ACTIVE T…" at bounding box center [143, 113] width 240 height 180
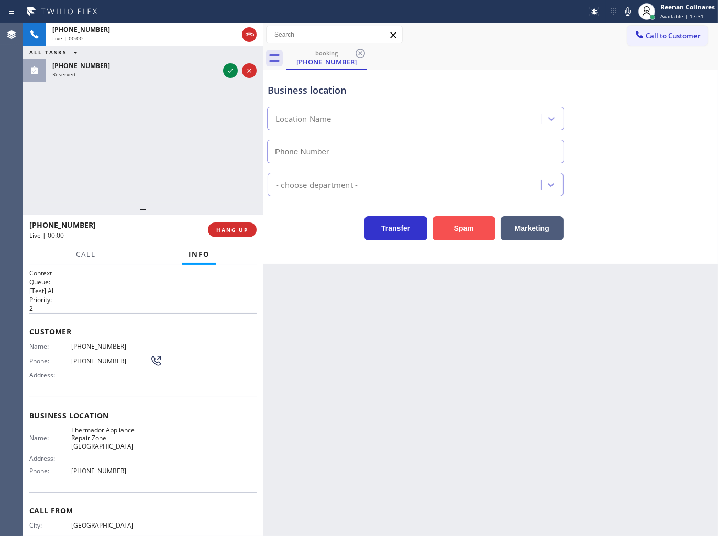
drag, startPoint x: 641, startPoint y: 226, endPoint x: 470, endPoint y: 221, distance: 171.8
click at [530, 283] on div "Back to Dashboard Change Sender ID Customers Technicians Select a contact Outbo…" at bounding box center [490, 279] width 455 height 513
type input "[PHONE_NUMBER]"
drag, startPoint x: 467, startPoint y: 216, endPoint x: 469, endPoint y: 226, distance: 10.0
click at [468, 219] on button "Spam" at bounding box center [463, 228] width 63 height 24
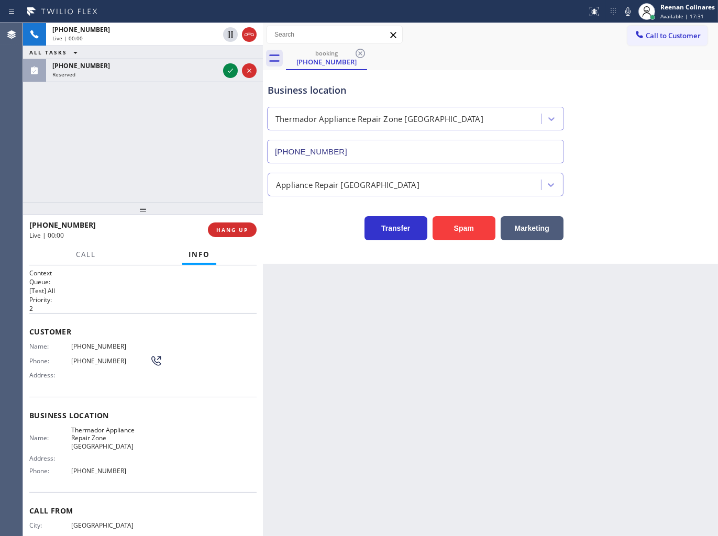
drag, startPoint x: 469, startPoint y: 226, endPoint x: 541, endPoint y: 139, distance: 113.7
click at [470, 226] on button "Spam" at bounding box center [463, 228] width 63 height 24
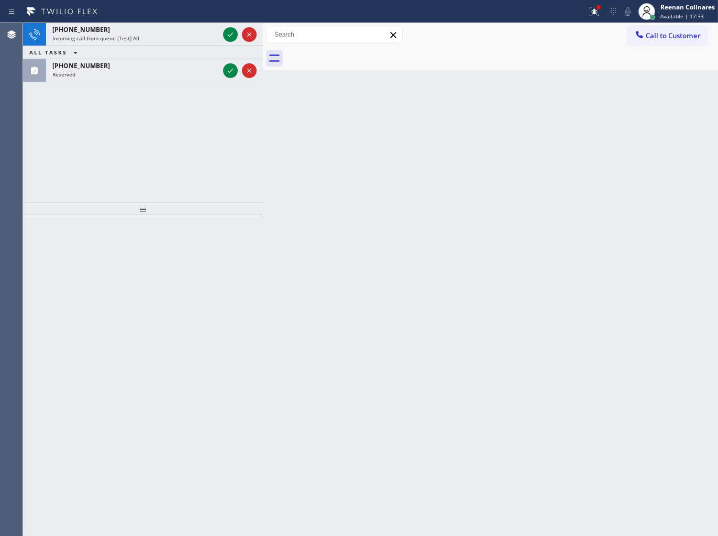
drag, startPoint x: 301, startPoint y: 232, endPoint x: 72, endPoint y: 91, distance: 269.3
click at [258, 211] on div "[PHONE_NUMBER] Incoming call from queue [Test] All ALL TASKS ALL TASKS ACTIVE T…" at bounding box center [370, 279] width 695 height 513
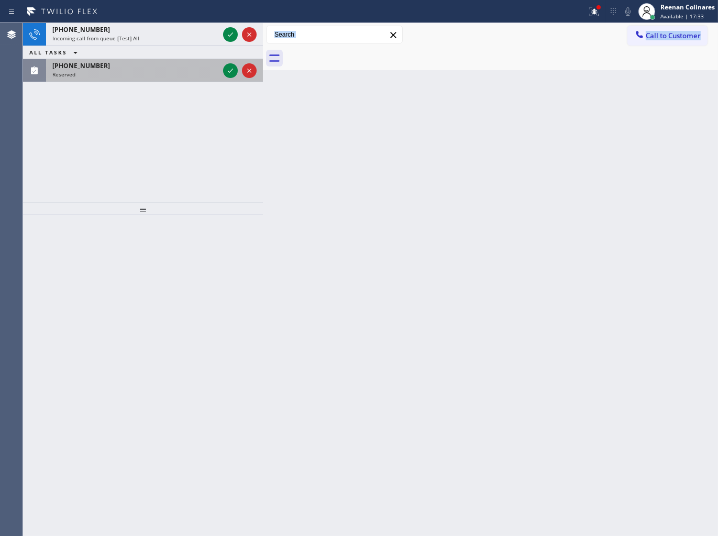
click at [77, 61] on span "[PHONE_NUMBER]" at bounding box center [81, 65] width 58 height 9
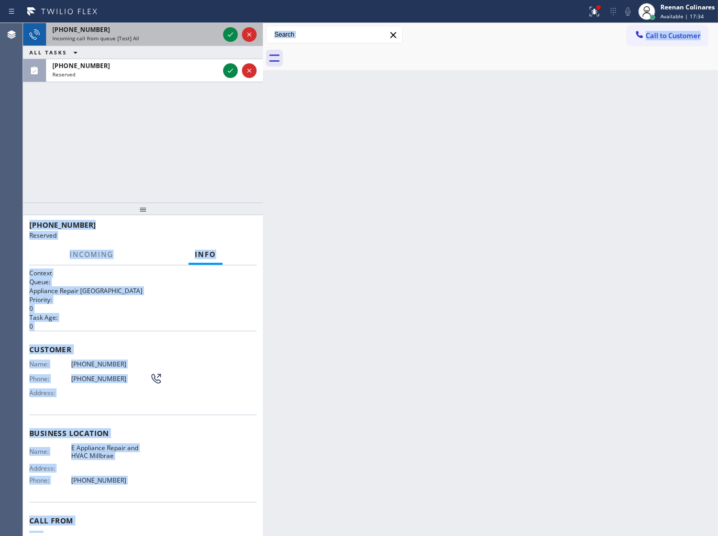
click at [168, 23] on div "[PHONE_NUMBER] Incoming call from queue [Test] All" at bounding box center [133, 34] width 175 height 23
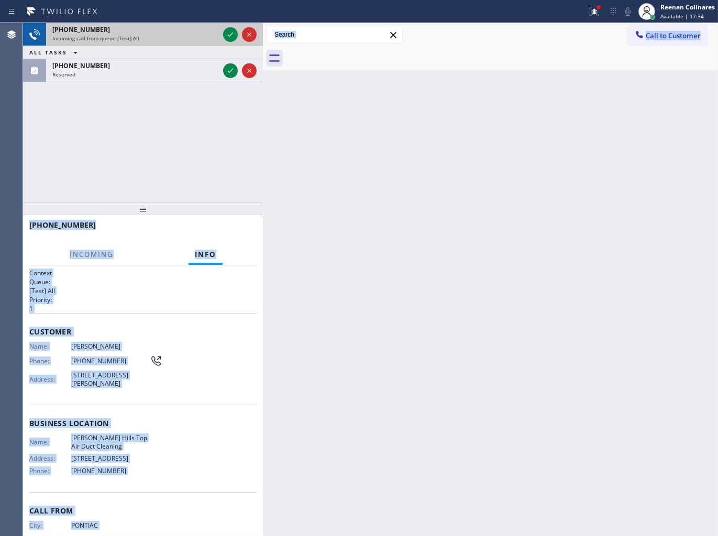
click at [170, 32] on div "[PHONE_NUMBER]" at bounding box center [135, 29] width 166 height 9
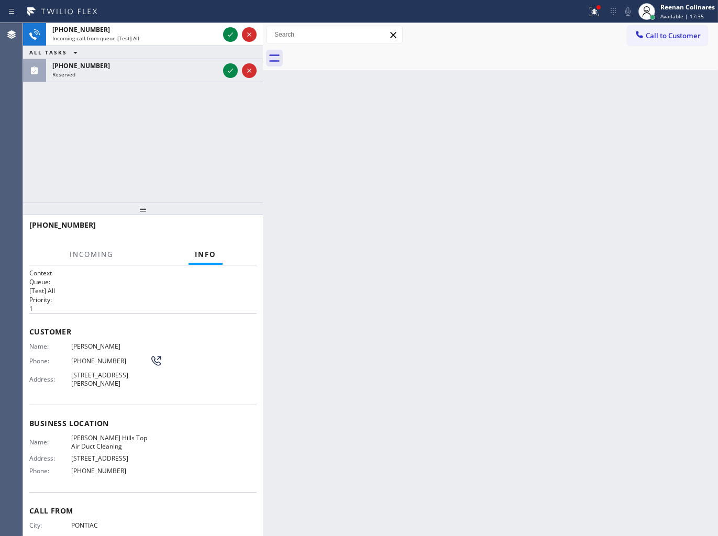
click at [170, 108] on div "[PHONE_NUMBER] Incoming call from queue [Test] All ALL TASKS ALL TASKS ACTIVE T…" at bounding box center [143, 113] width 240 height 180
click at [590, 11] on icon at bounding box center [594, 11] width 13 height 13
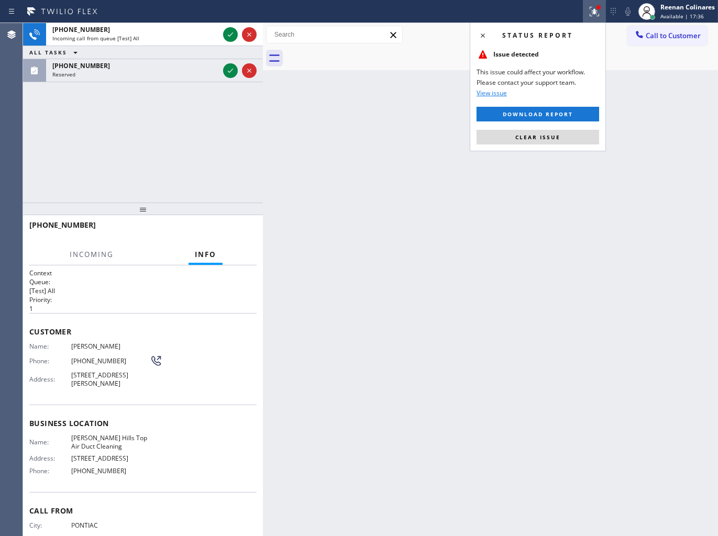
drag, startPoint x: 556, startPoint y: 137, endPoint x: 491, endPoint y: 132, distance: 66.1
click at [538, 137] on span "Clear issue" at bounding box center [537, 136] width 45 height 7
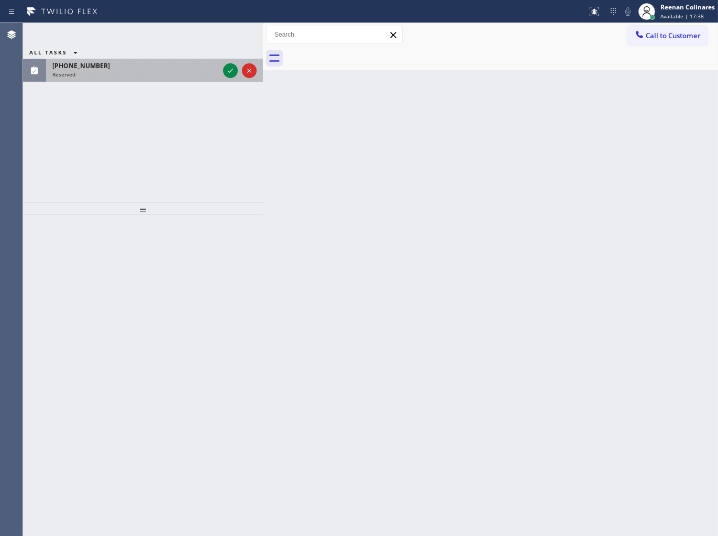
click at [129, 59] on div "ALL TASKS ALL TASKS ACTIVE TASKS TASKS IN WRAP UP [PHONE_NUMBER] Reserved" at bounding box center [143, 41] width 240 height 36
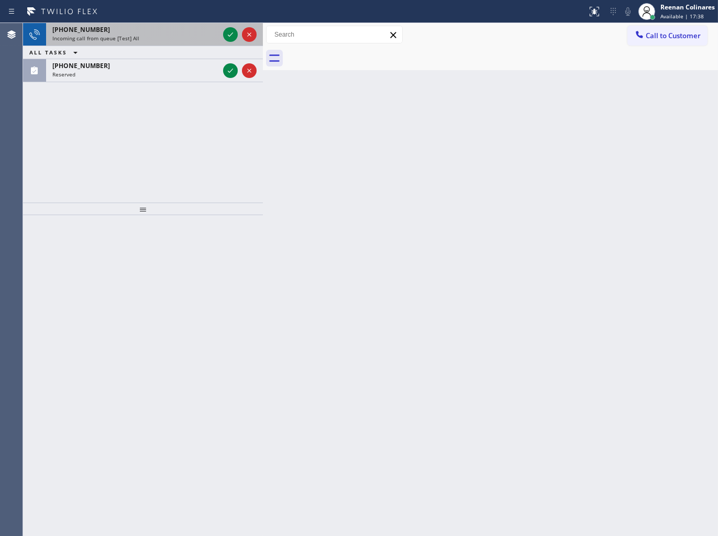
click at [165, 43] on div "[PHONE_NUMBER] Incoming call from queue [Test] All" at bounding box center [133, 34] width 175 height 23
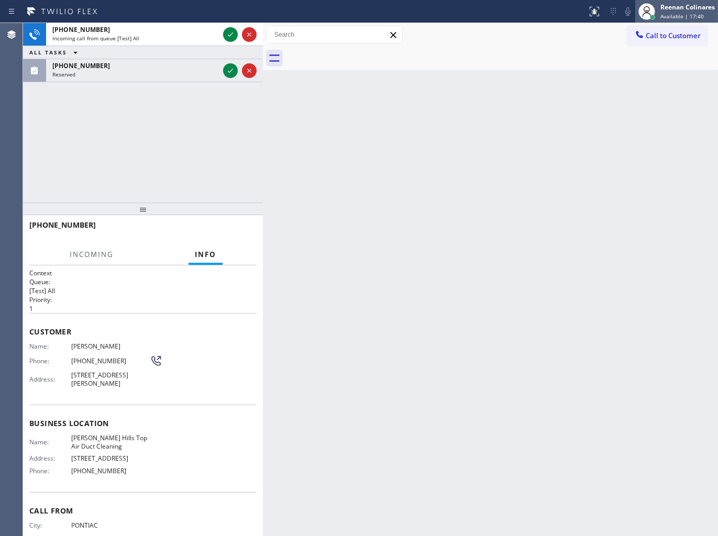
click at [671, 3] on div "Reenan Colinares" at bounding box center [687, 7] width 54 height 9
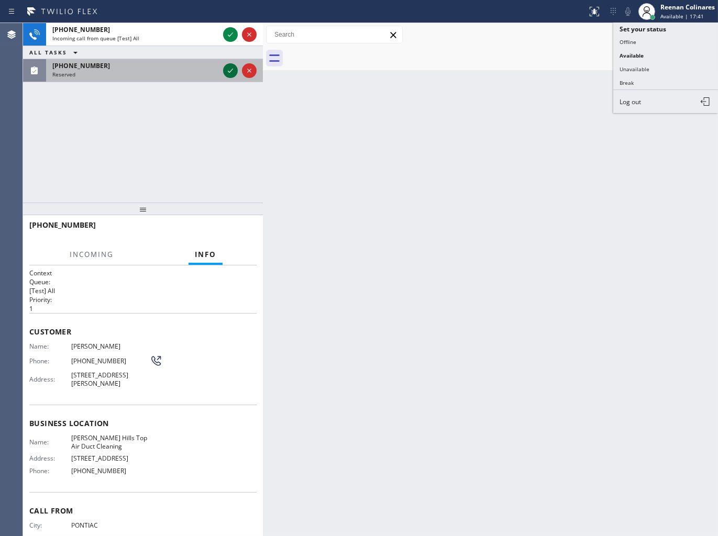
click at [188, 73] on div "Reserved" at bounding box center [135, 74] width 166 height 7
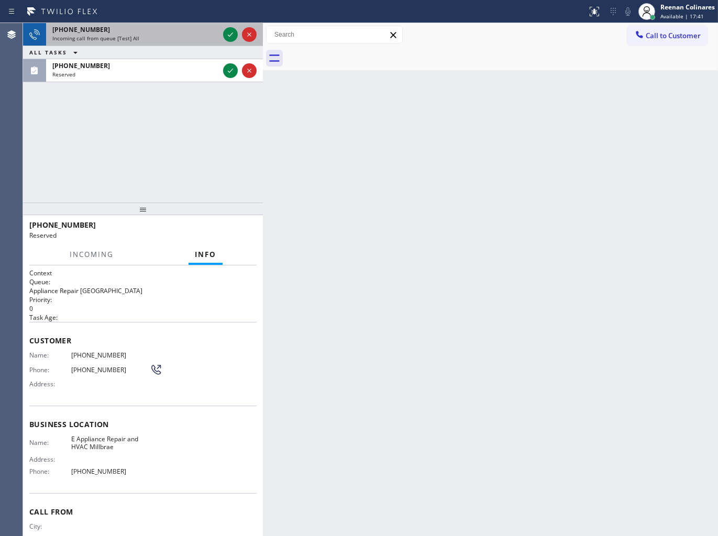
click at [162, 23] on div "[PHONE_NUMBER] Incoming call from queue [Test] All" at bounding box center [133, 34] width 175 height 23
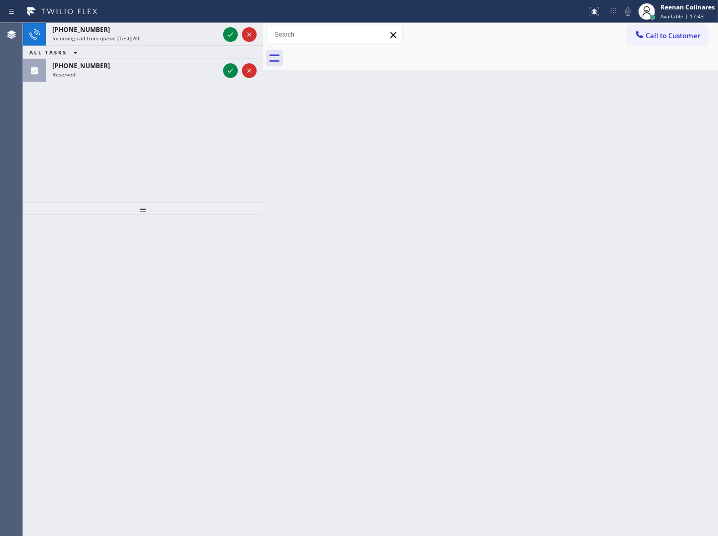
click at [153, 46] on div "ALL TASKS ALL TASKS ACTIVE TASKS TASKS IN WRAP UP" at bounding box center [143, 52] width 240 height 13
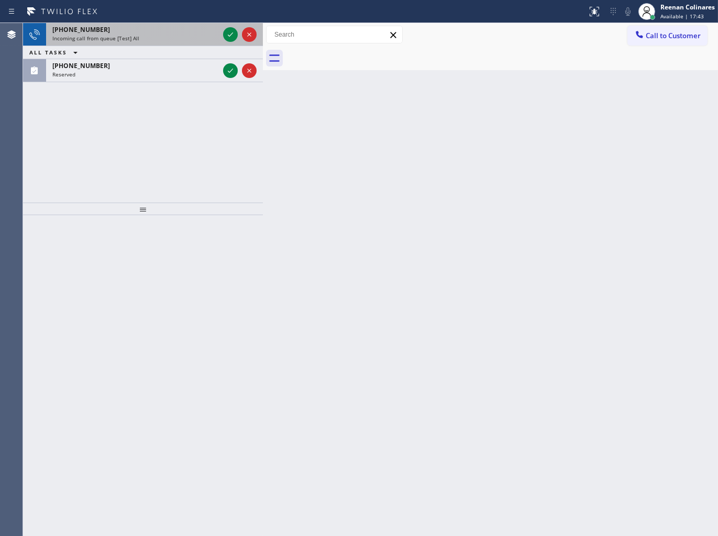
click at [153, 37] on div "Incoming call from queue [Test] All" at bounding box center [135, 38] width 166 height 7
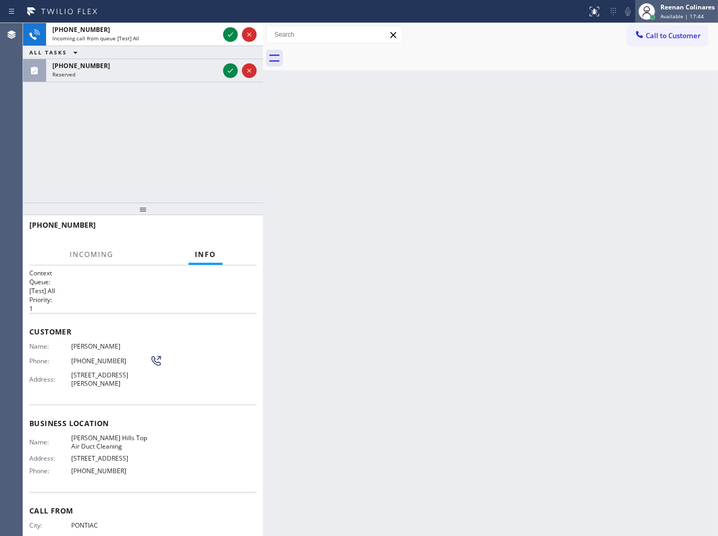
click at [683, 7] on div "Reenan Colinares" at bounding box center [687, 7] width 54 height 9
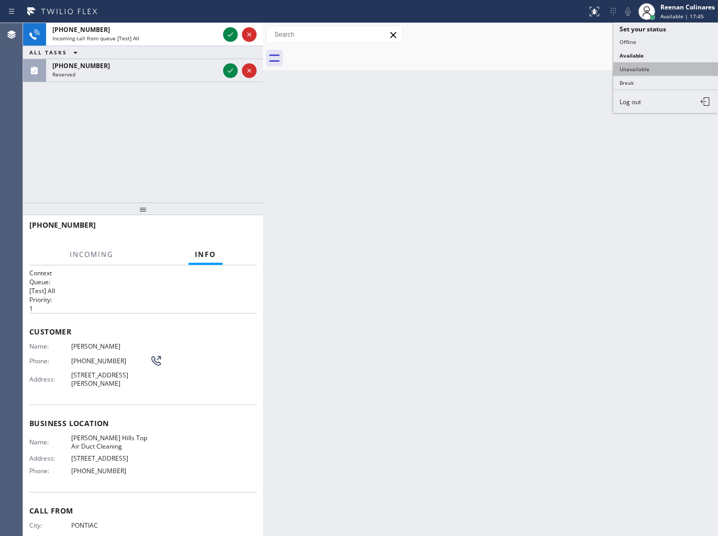
click at [631, 69] on button "Unavailable" at bounding box center [665, 69] width 105 height 14
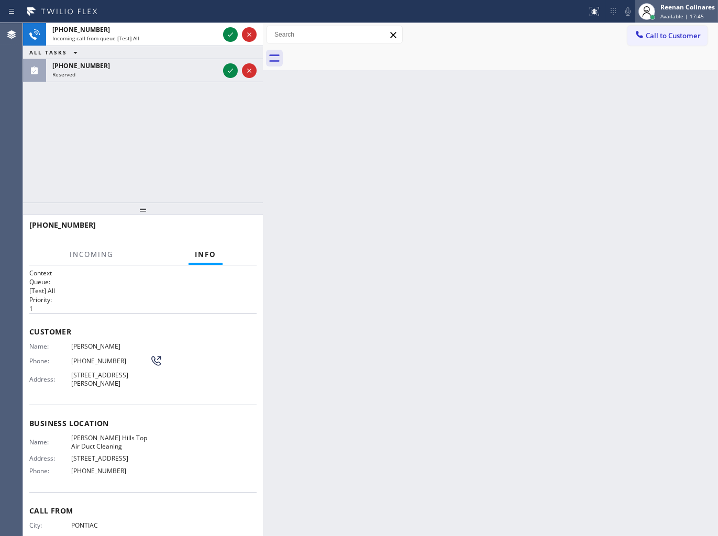
click at [683, 13] on span "Available | 17:45" at bounding box center [681, 16] width 43 height 7
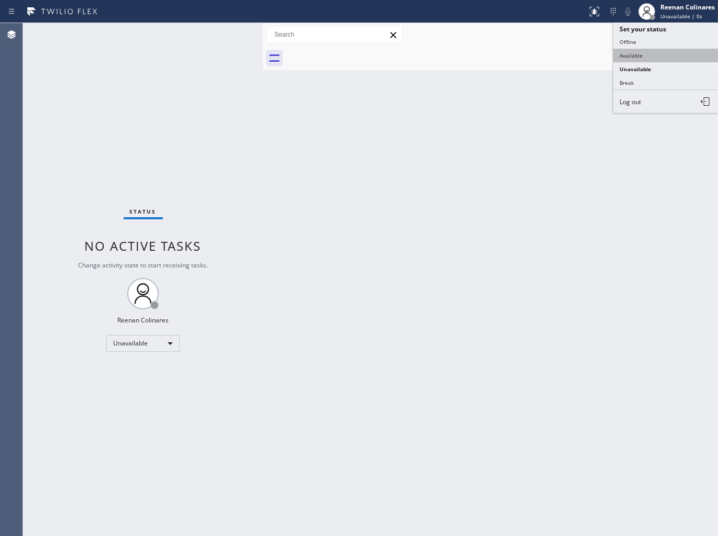
click at [629, 49] on ul "Set your status Offline Available Unavailable Break Log out" at bounding box center [665, 68] width 105 height 91
click at [629, 50] on button "Available" at bounding box center [665, 56] width 105 height 14
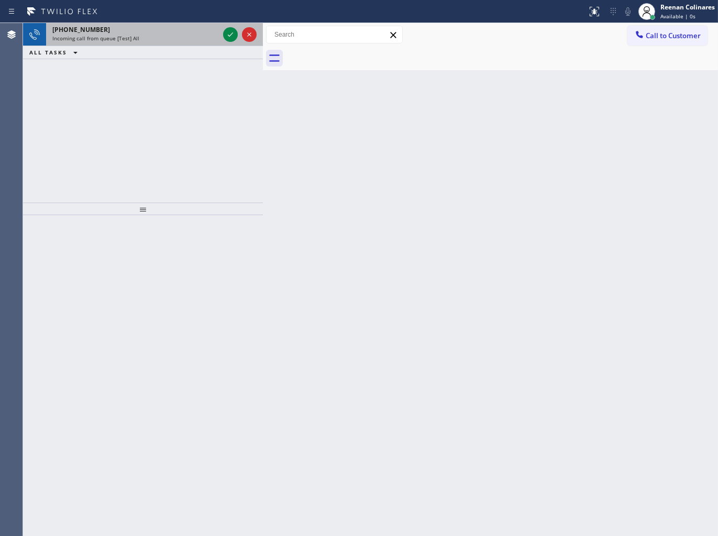
click at [187, 43] on div "[PHONE_NUMBER] Incoming call from queue [Test] All" at bounding box center [133, 34] width 175 height 23
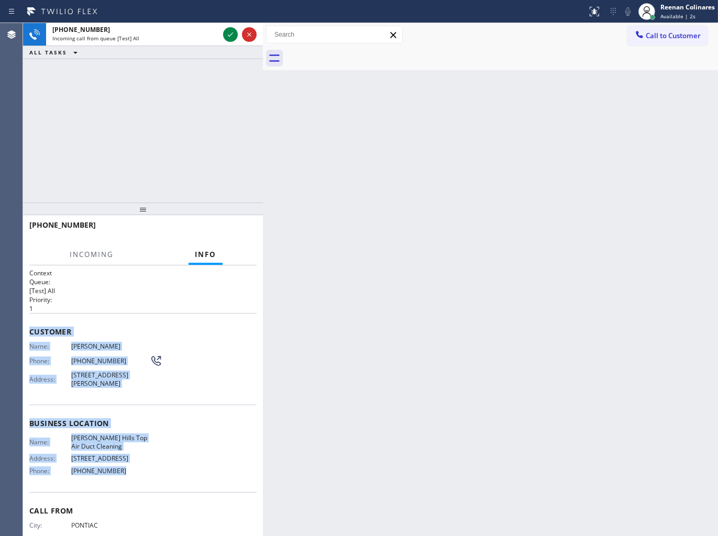
copy div "Customer Name: [PERSON_NAME] Phone: [PHONE_NUMBER] Address: [STREET_ADDRESS][PE…"
drag, startPoint x: 27, startPoint y: 324, endPoint x: 579, endPoint y: 513, distance: 584.4
click at [195, 472] on div "Context Queue: [Test] All Priority: 1 Customer Name: [PERSON_NAME] Phone: [PHON…" at bounding box center [143, 400] width 240 height 271
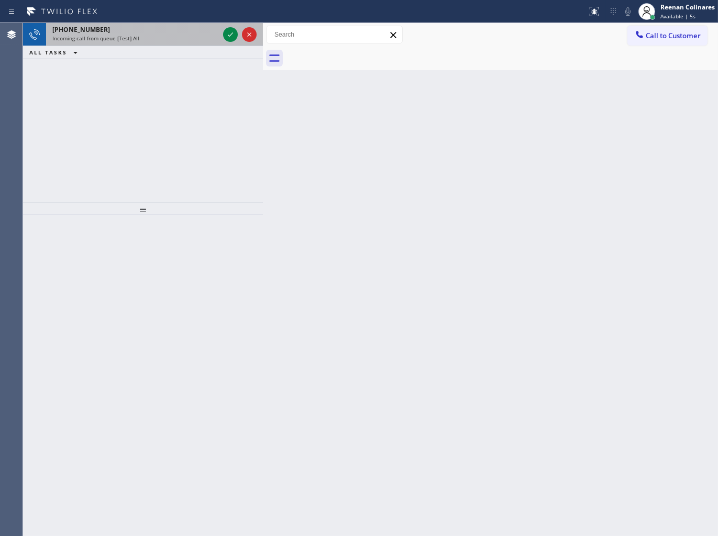
click at [211, 37] on div "Incoming call from queue [Test] All" at bounding box center [135, 38] width 166 height 7
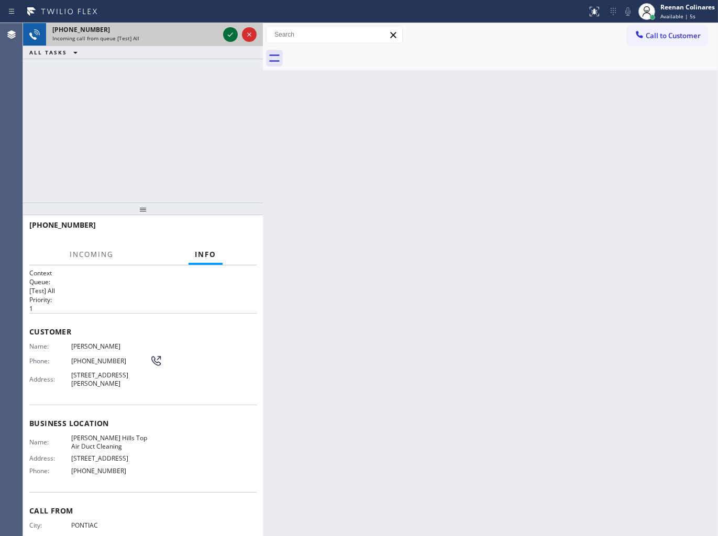
click at [233, 35] on icon at bounding box center [230, 34] width 13 height 13
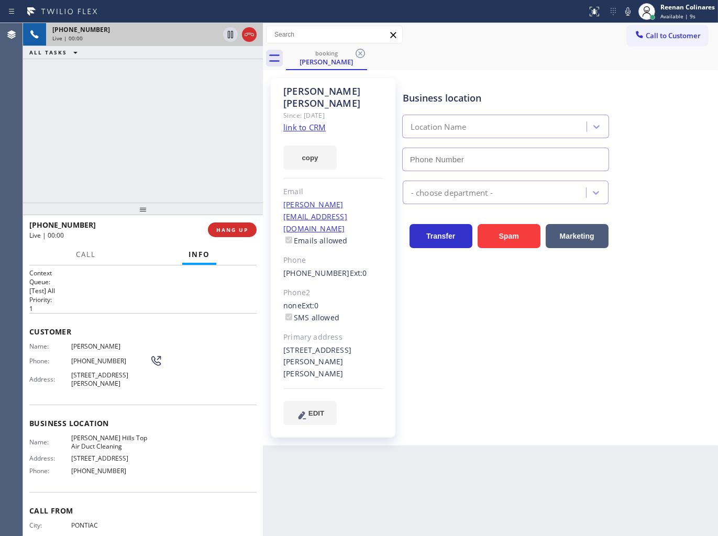
type input "[PHONE_NUMBER]"
click at [335, 151] on div "copy" at bounding box center [333, 151] width 100 height 36
click at [312, 149] on button "copy" at bounding box center [309, 158] width 53 height 24
drag, startPoint x: 581, startPoint y: 55, endPoint x: 626, endPoint y: 17, distance: 59.1
click at [588, 52] on div "booking [PERSON_NAME]" at bounding box center [502, 59] width 432 height 24
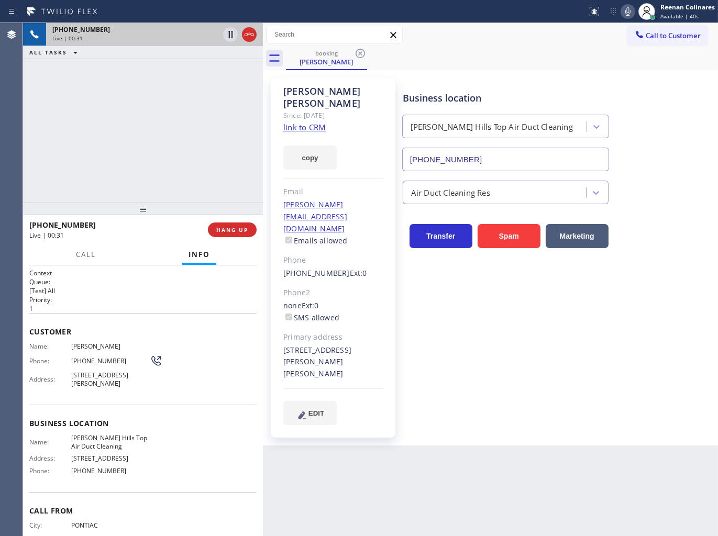
drag, startPoint x: 627, startPoint y: 11, endPoint x: 236, endPoint y: 108, distance: 403.0
click at [627, 10] on icon at bounding box center [627, 11] width 13 height 13
click at [79, 250] on button "Call" at bounding box center [86, 254] width 32 height 20
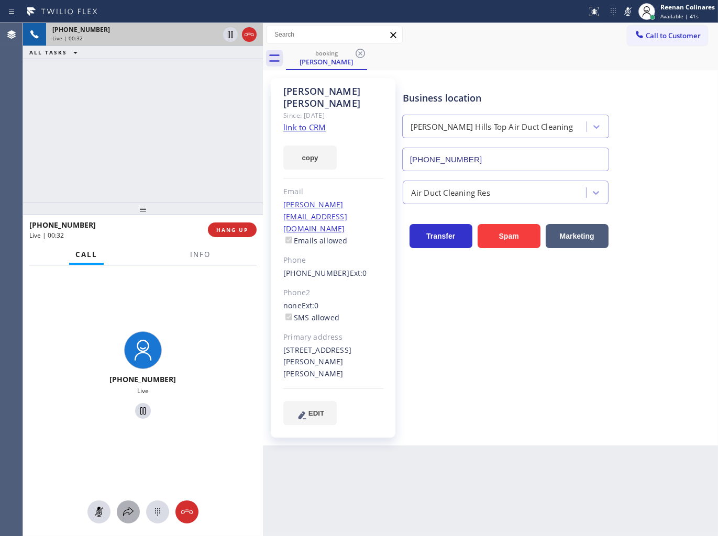
click at [124, 508] on icon at bounding box center [128, 512] width 13 height 13
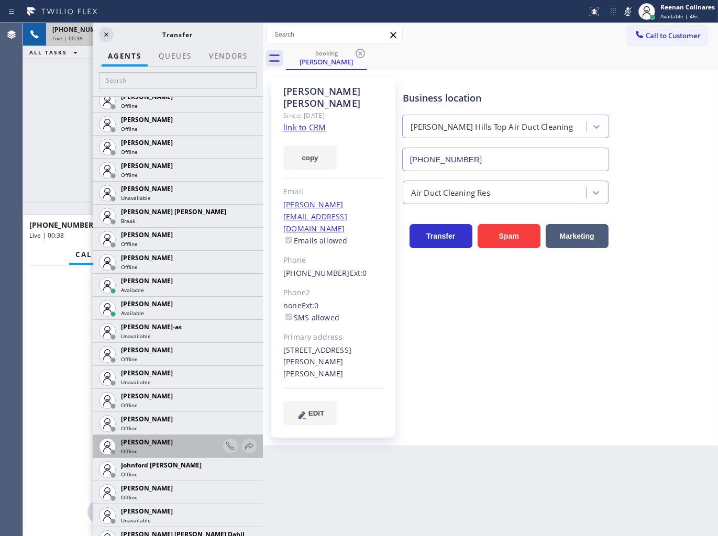
scroll to position [872, 0]
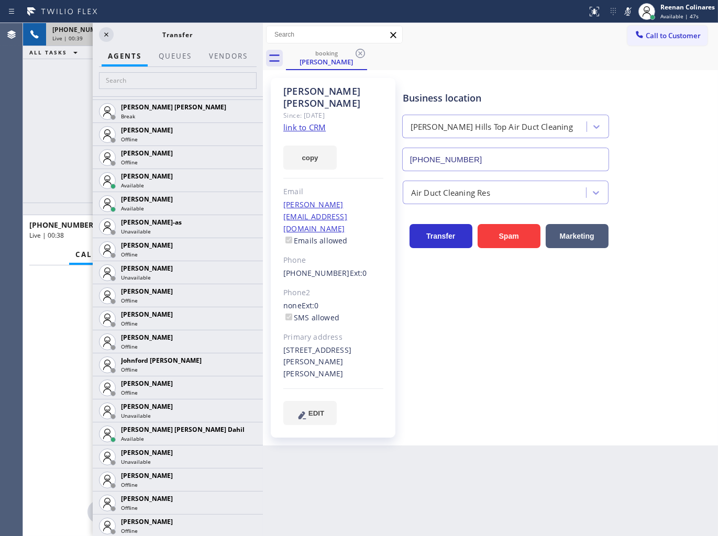
click at [0, 0] on icon at bounding box center [0, 0] width 0 height 0
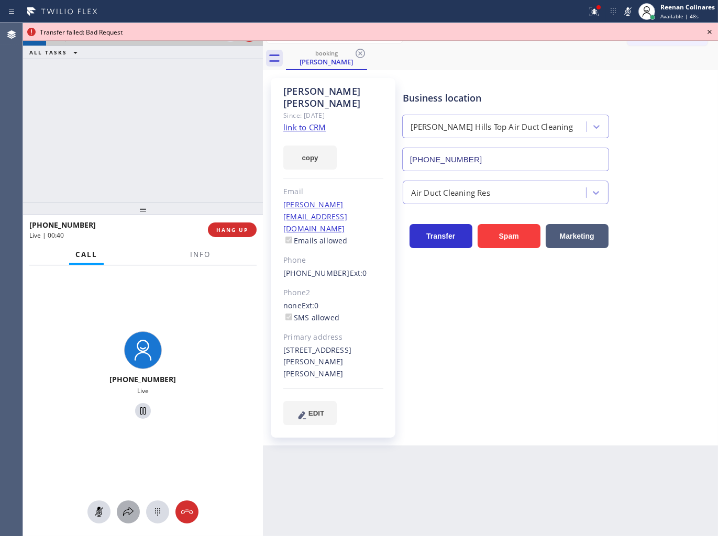
click at [128, 514] on icon at bounding box center [128, 512] width 13 height 13
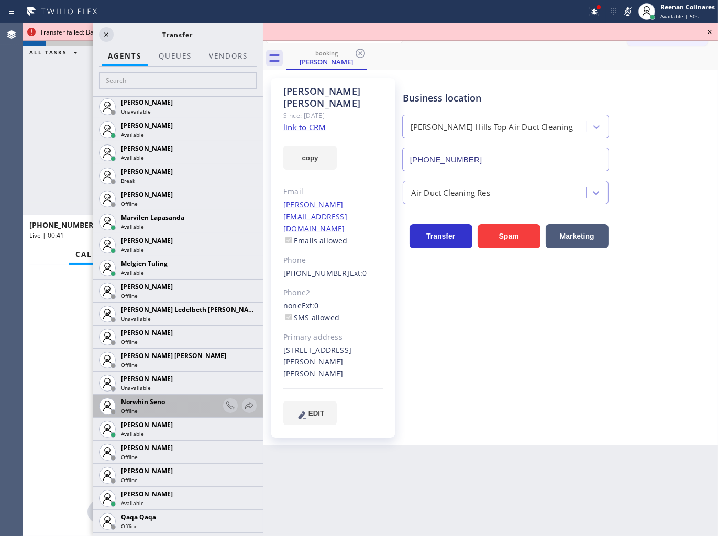
scroll to position [1676, 0]
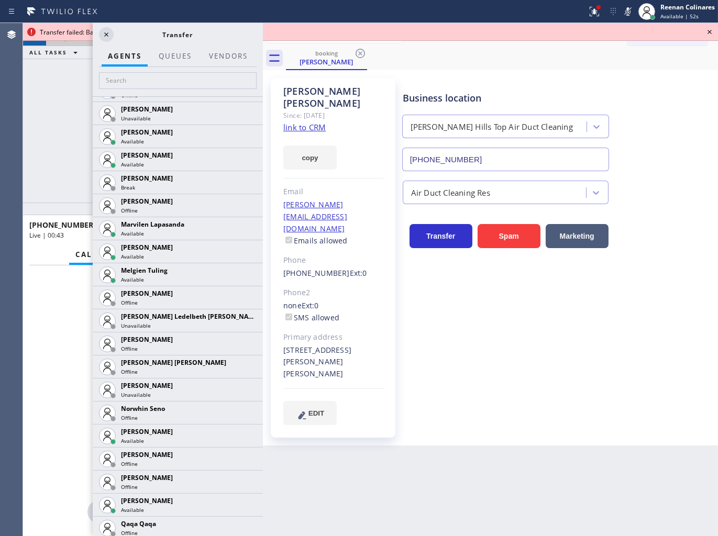
click at [0, 0] on icon at bounding box center [0, 0] width 0 height 0
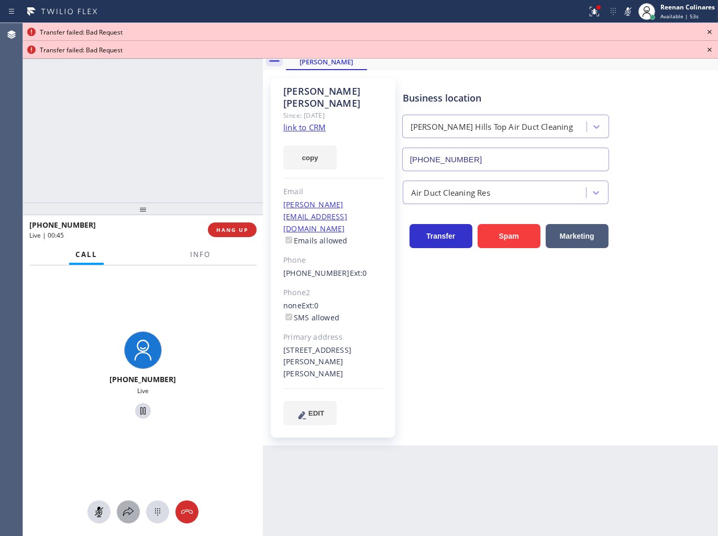
click at [124, 514] on icon at bounding box center [128, 511] width 10 height 9
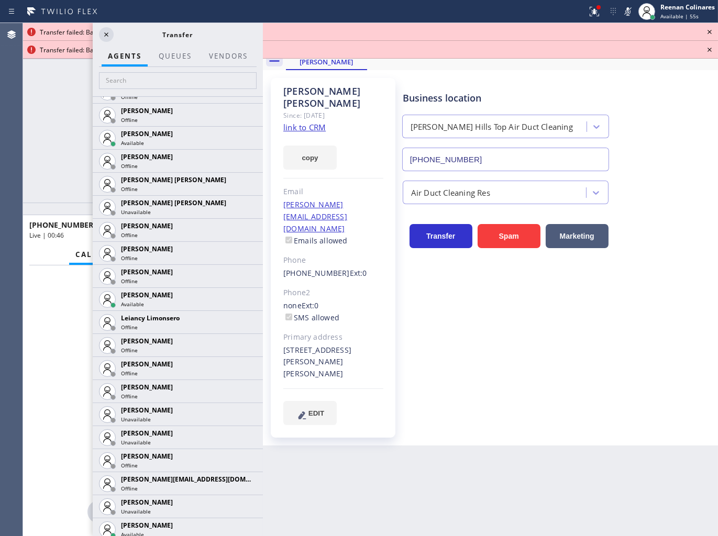
scroll to position [1441, 0]
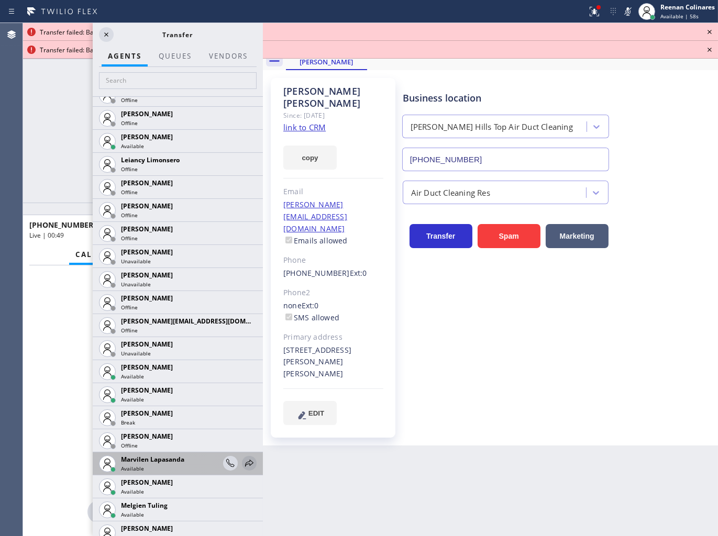
click at [245, 463] on icon at bounding box center [249, 463] width 8 height 7
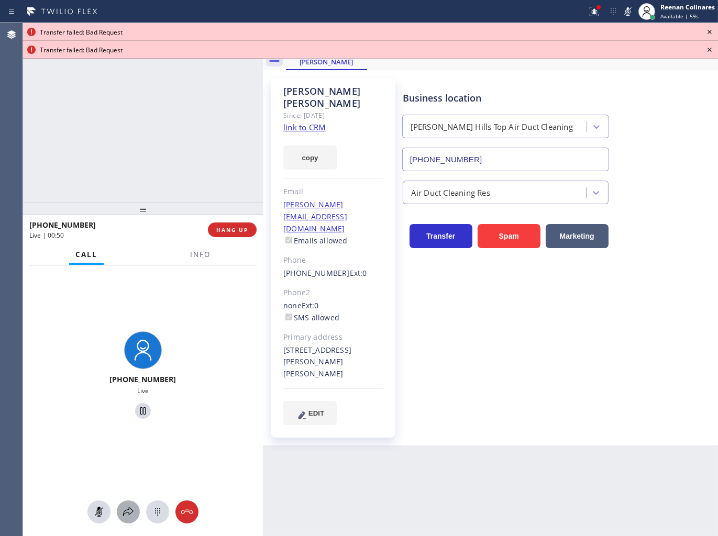
click at [125, 511] on icon at bounding box center [128, 511] width 10 height 9
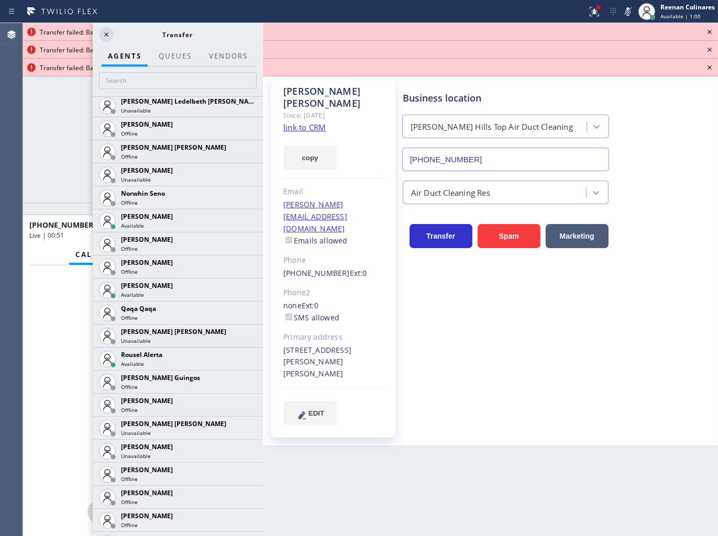
scroll to position [1978, 0]
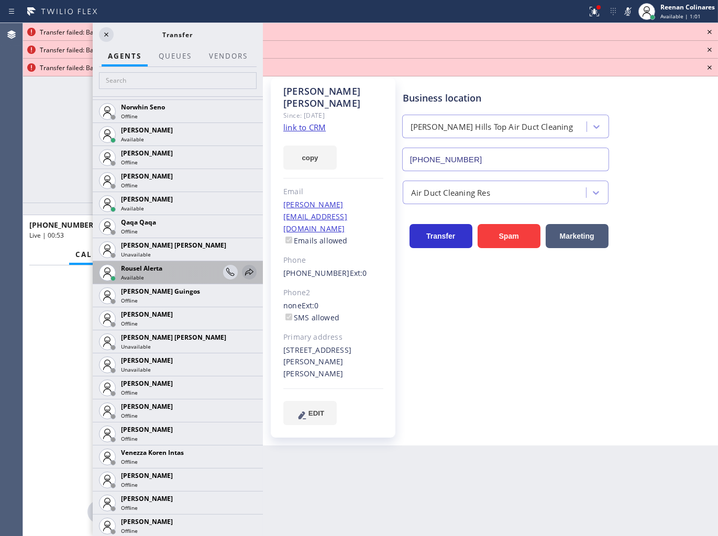
click at [243, 270] on icon at bounding box center [249, 272] width 13 height 13
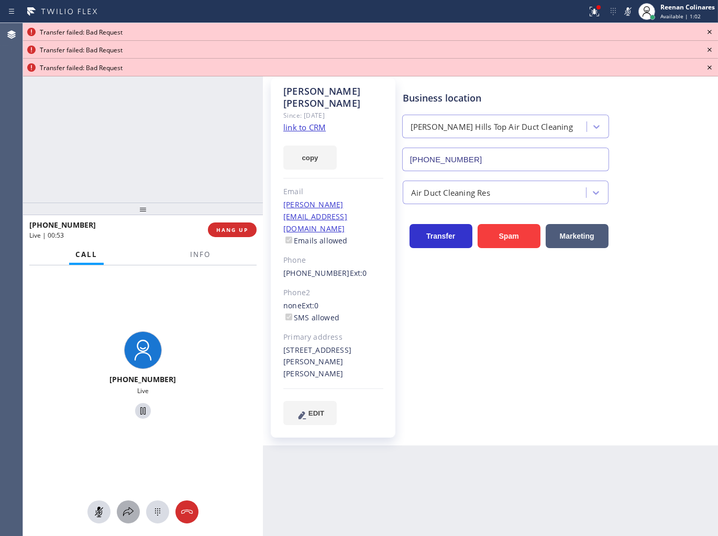
click at [127, 508] on icon at bounding box center [128, 512] width 13 height 13
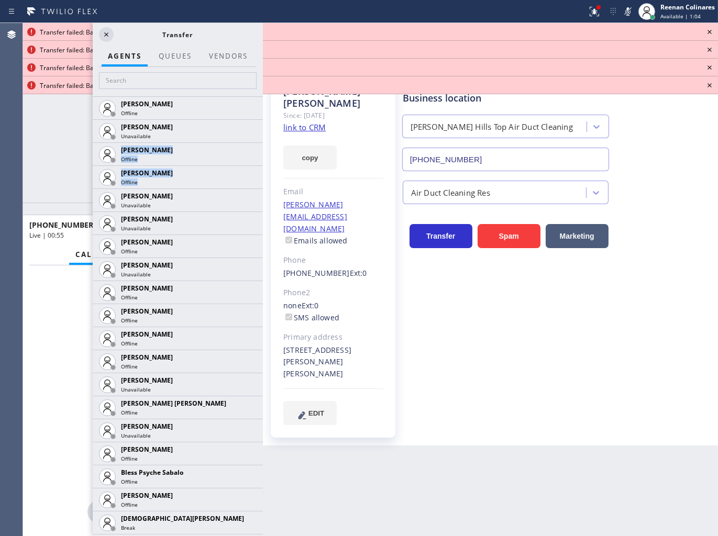
drag, startPoint x: 252, startPoint y: 132, endPoint x: 257, endPoint y: 182, distance: 49.4
click at [257, 182] on div "[PERSON_NAME] Offline [PERSON_NAME] Unavailable [PERSON_NAME] Offline [PERSON_N…" at bounding box center [178, 316] width 170 height 440
click at [271, 176] on div "[PERSON_NAME] Since: [DATE] link to CRM copy Email [PERSON_NAME][EMAIL_ADDRESS]…" at bounding box center [333, 258] width 125 height 360
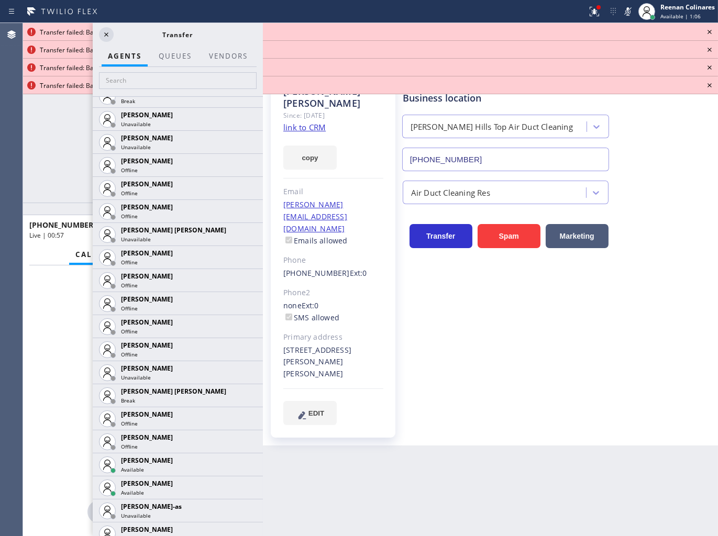
scroll to position [702, 0]
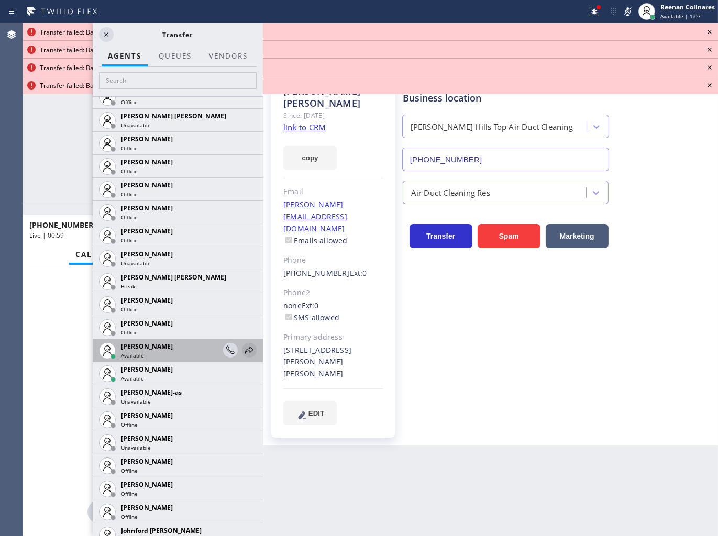
click at [243, 351] on icon at bounding box center [249, 350] width 13 height 13
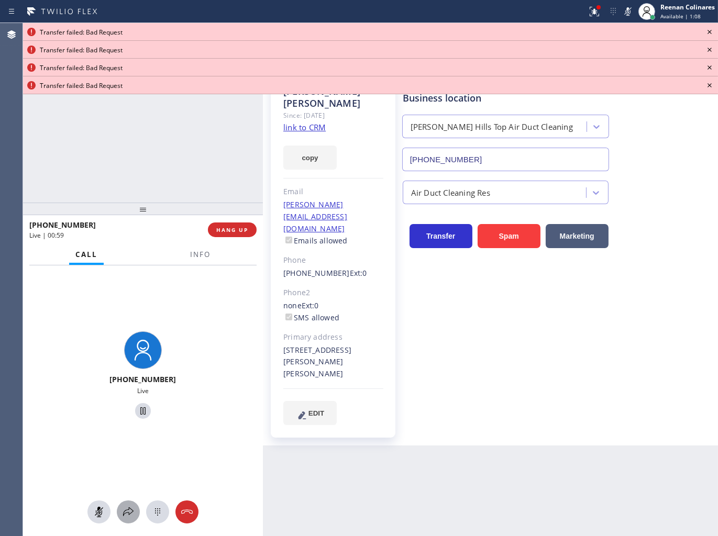
click at [127, 511] on icon at bounding box center [128, 512] width 13 height 13
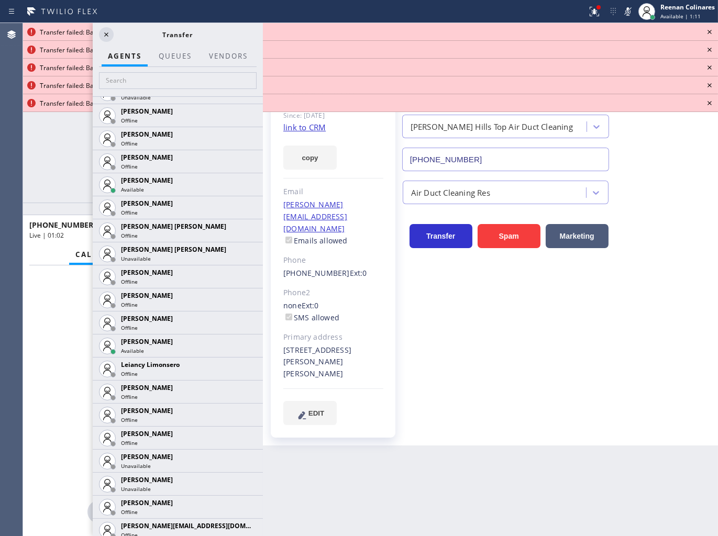
scroll to position [1243, 0]
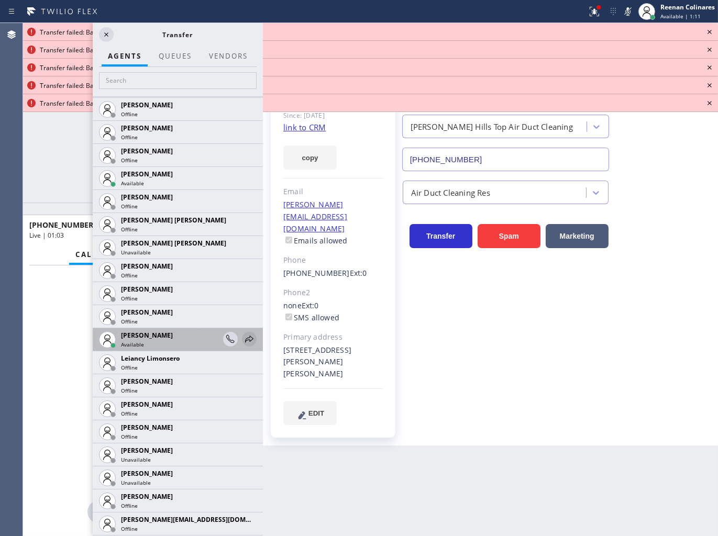
click at [244, 337] on icon at bounding box center [249, 339] width 13 height 13
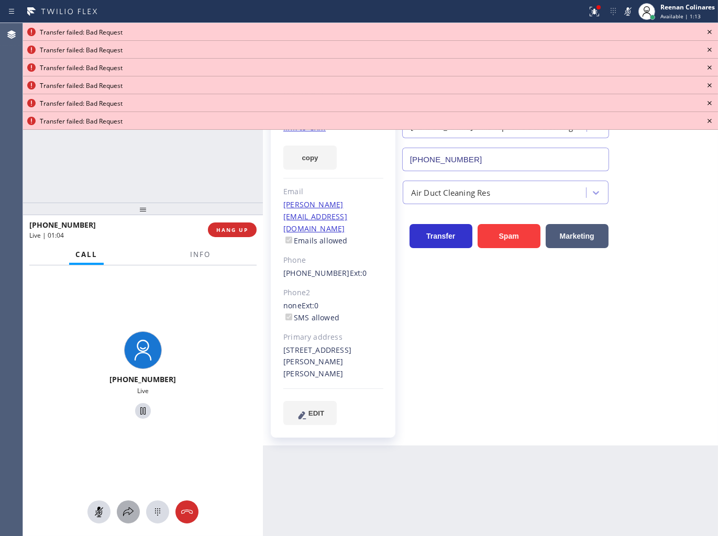
click at [129, 515] on icon at bounding box center [128, 512] width 13 height 13
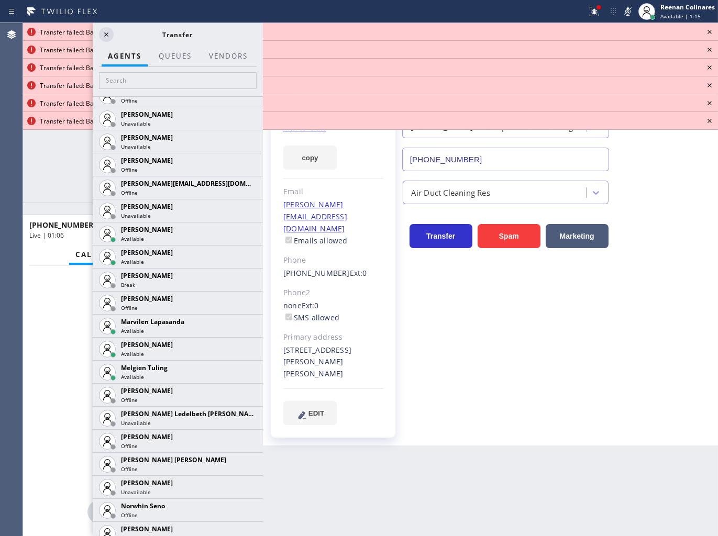
scroll to position [1582, 0]
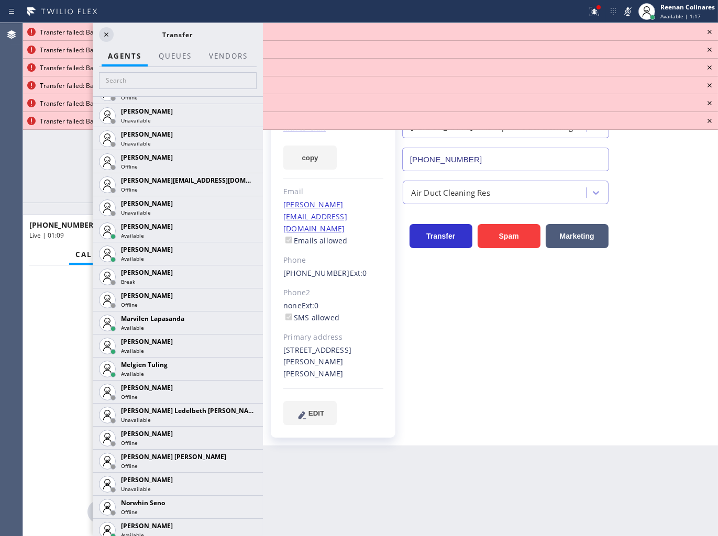
click at [0, 0] on icon at bounding box center [0, 0] width 0 height 0
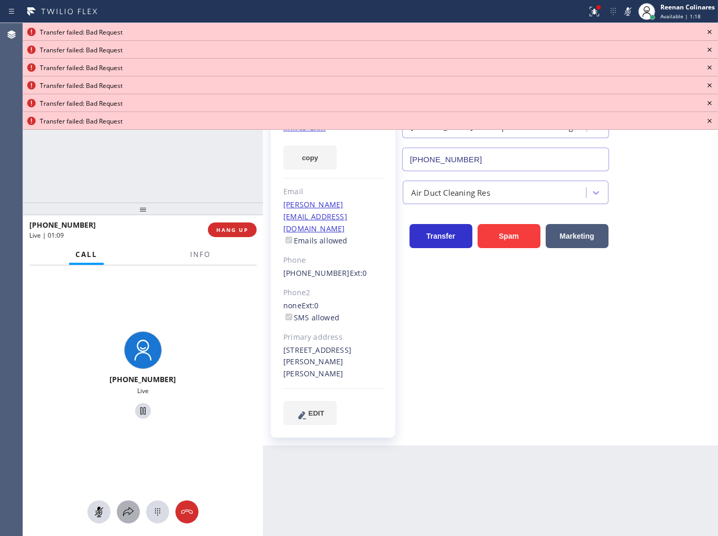
click at [127, 516] on icon at bounding box center [128, 512] width 13 height 13
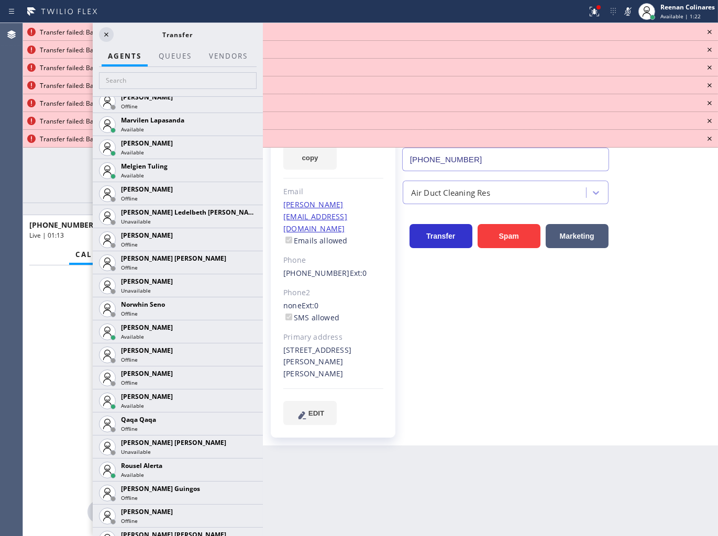
scroll to position [1793, 0]
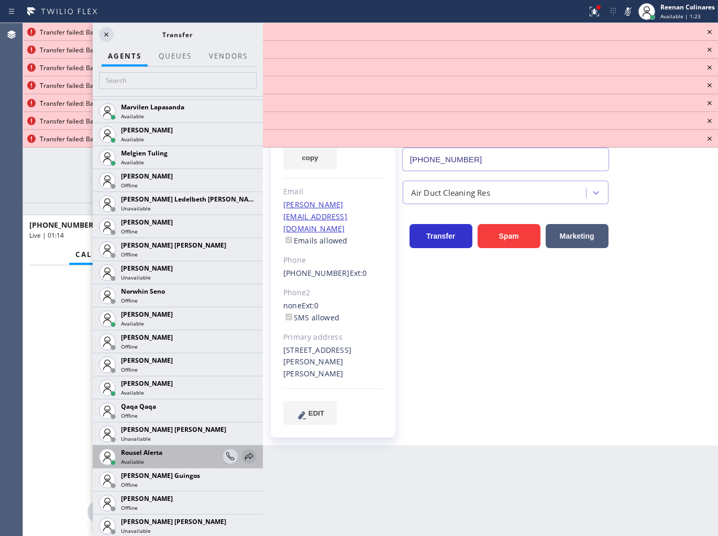
click at [243, 458] on icon at bounding box center [249, 456] width 13 height 13
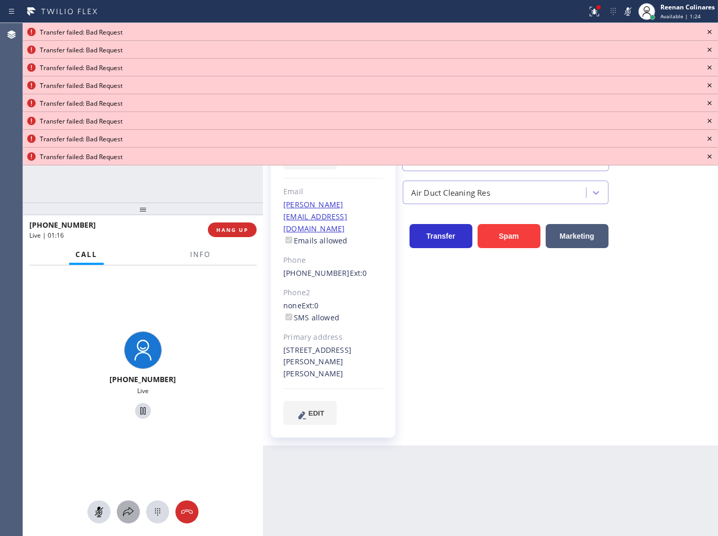
click at [123, 508] on icon at bounding box center [128, 512] width 13 height 13
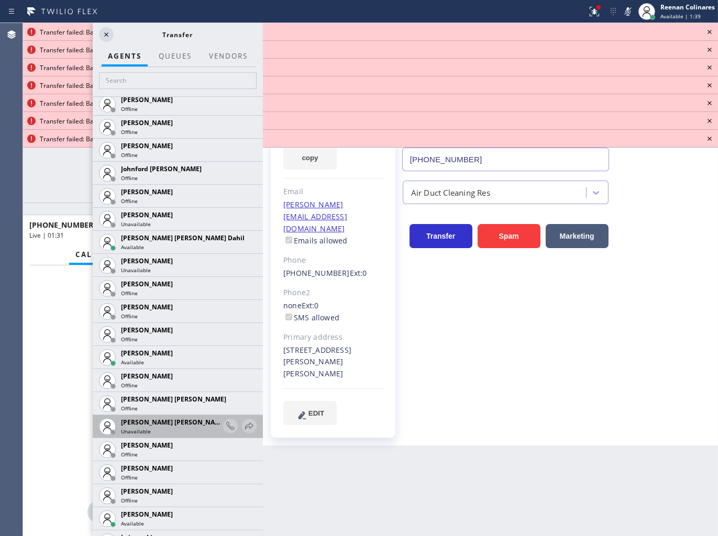
scroll to position [1047, 0]
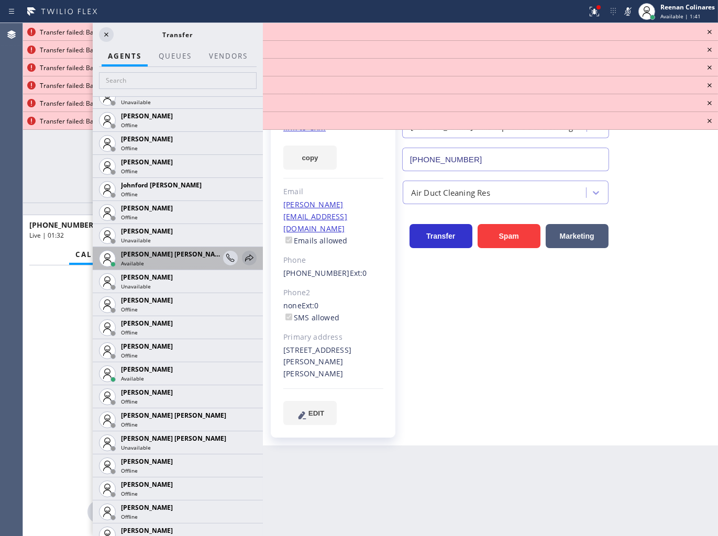
click at [243, 254] on icon at bounding box center [249, 258] width 13 height 13
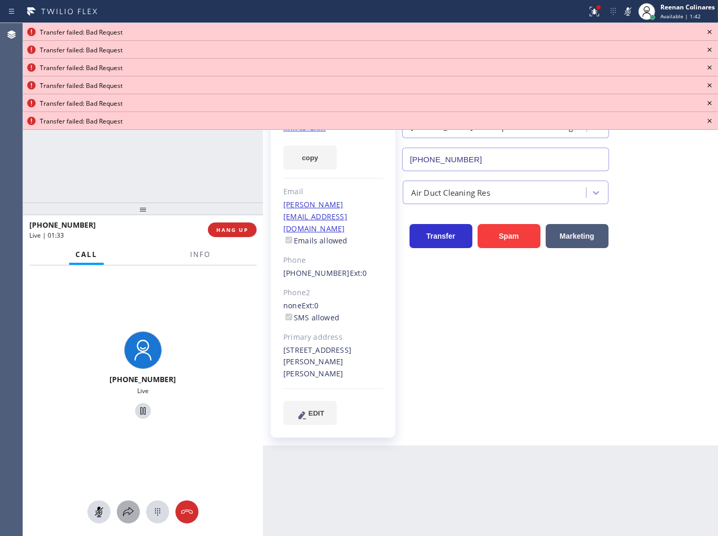
click at [131, 514] on icon at bounding box center [128, 512] width 13 height 13
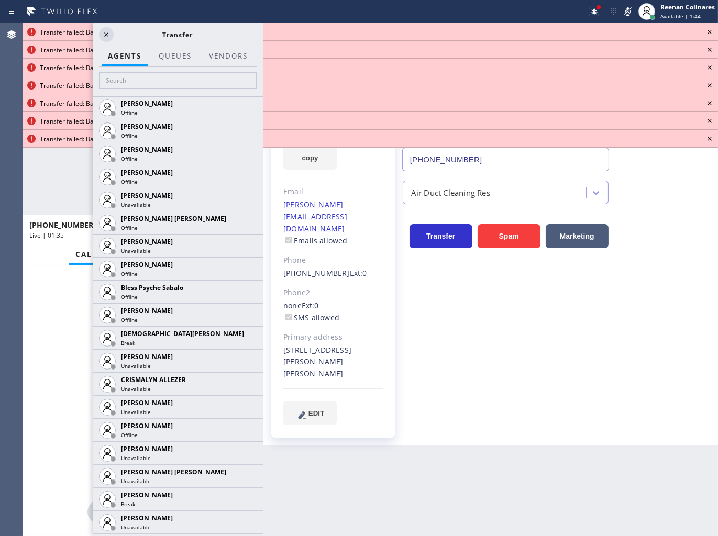
scroll to position [228, 0]
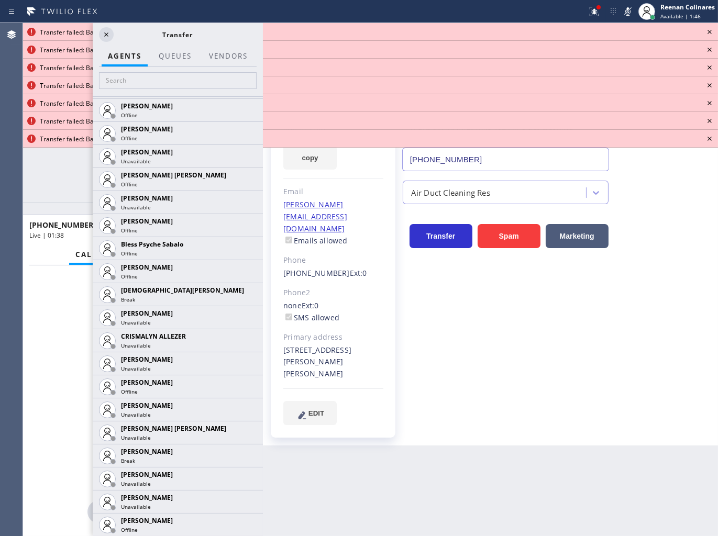
click at [708, 30] on icon at bounding box center [709, 32] width 4 height 4
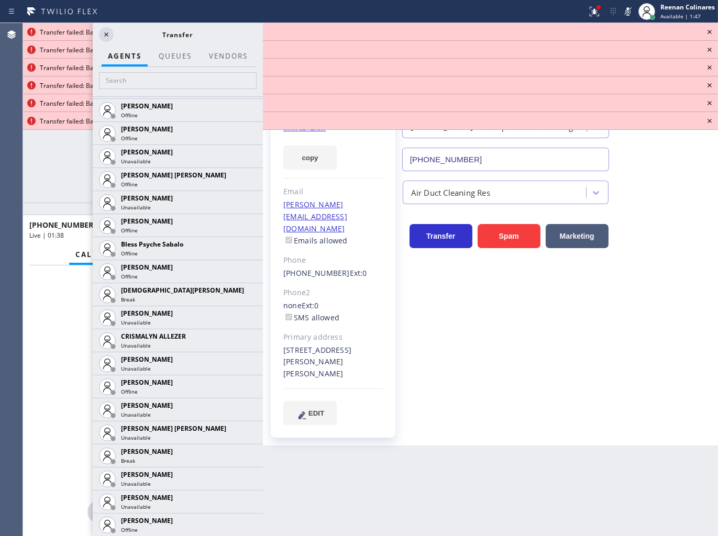
click at [708, 30] on icon at bounding box center [709, 32] width 4 height 4
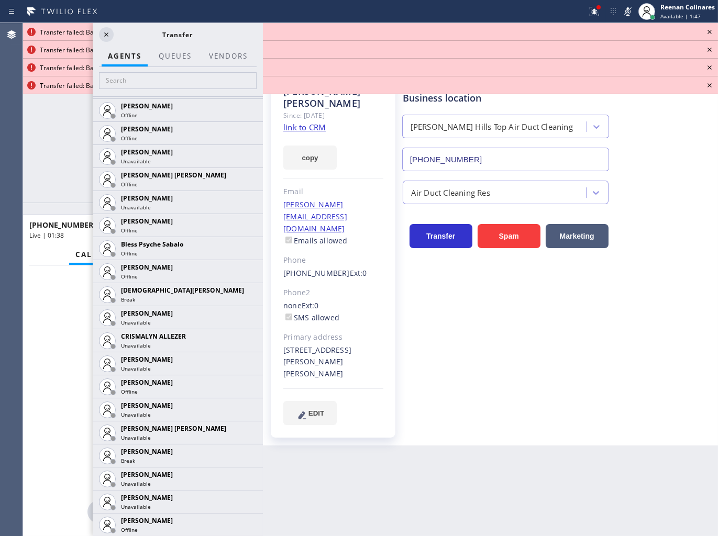
click at [708, 30] on icon at bounding box center [709, 32] width 4 height 4
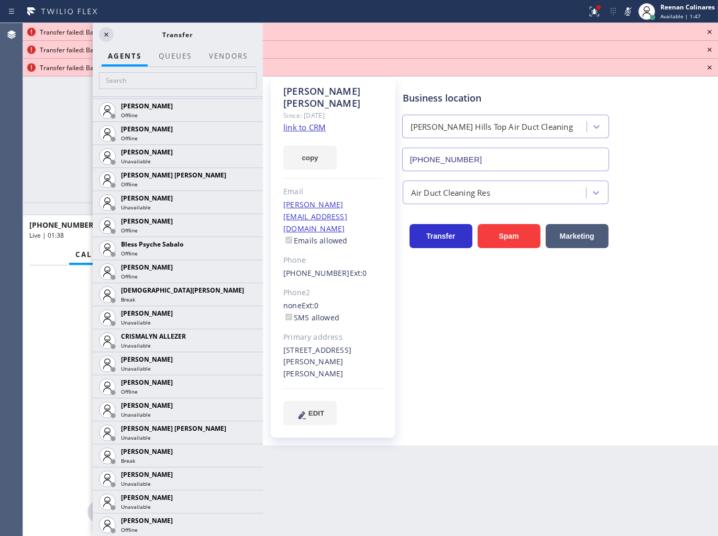
click at [708, 30] on icon at bounding box center [709, 32] width 4 height 4
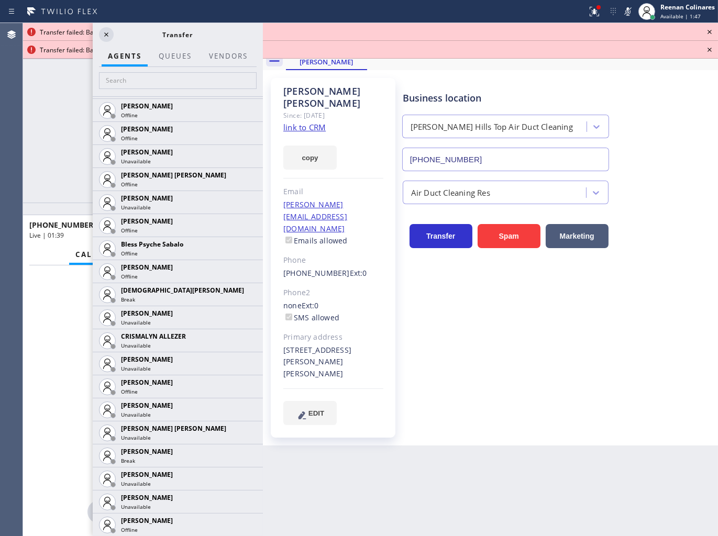
click at [708, 30] on icon at bounding box center [709, 32] width 4 height 4
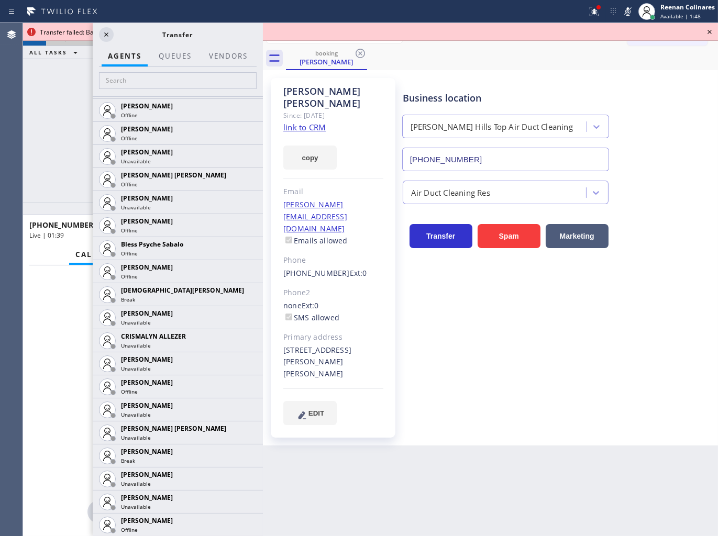
click at [708, 30] on icon at bounding box center [709, 32] width 4 height 4
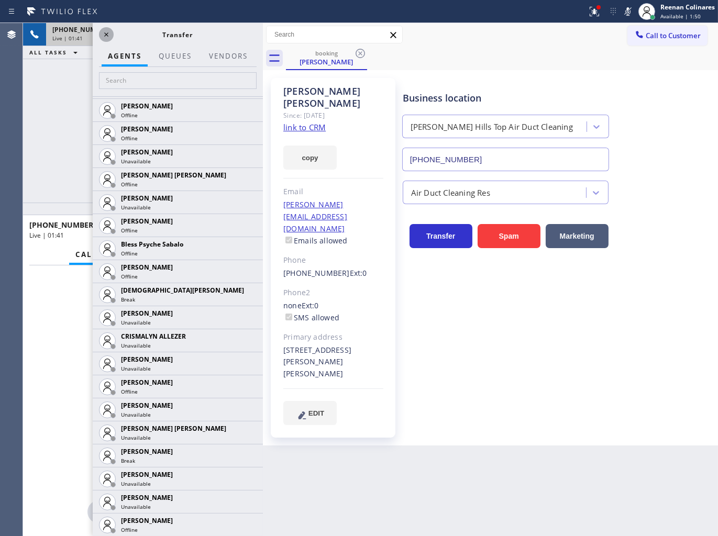
click at [102, 32] on icon at bounding box center [106, 34] width 13 height 13
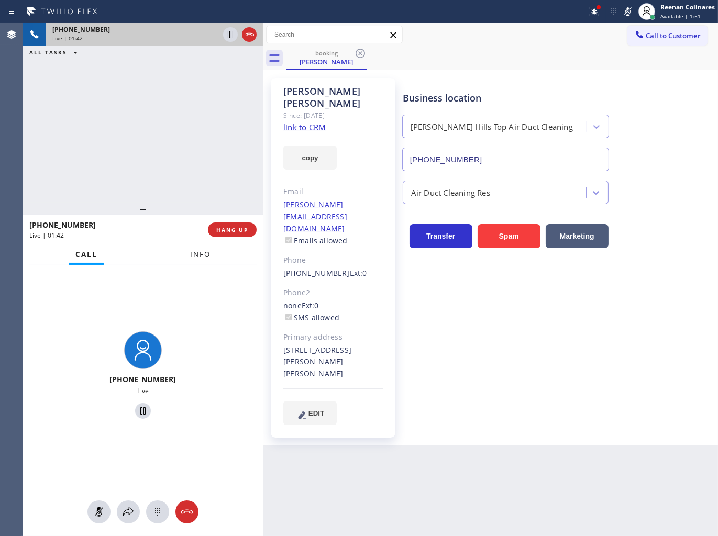
click at [187, 252] on button "Info" at bounding box center [200, 254] width 33 height 20
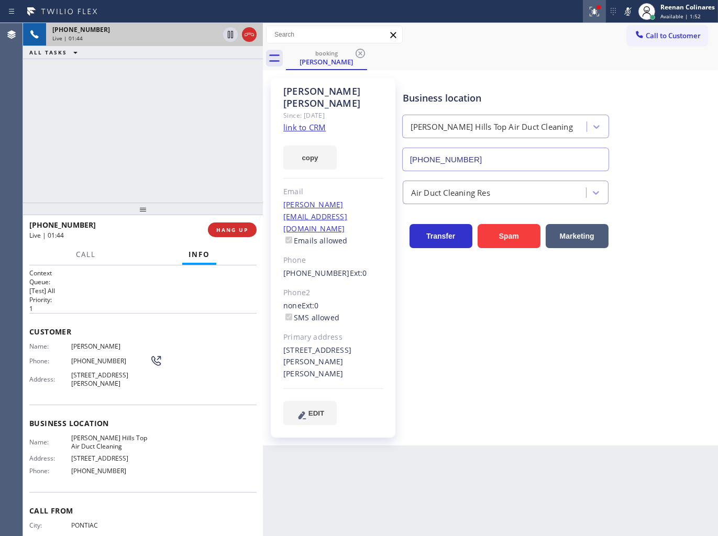
click at [592, 12] on icon at bounding box center [594, 10] width 6 height 4
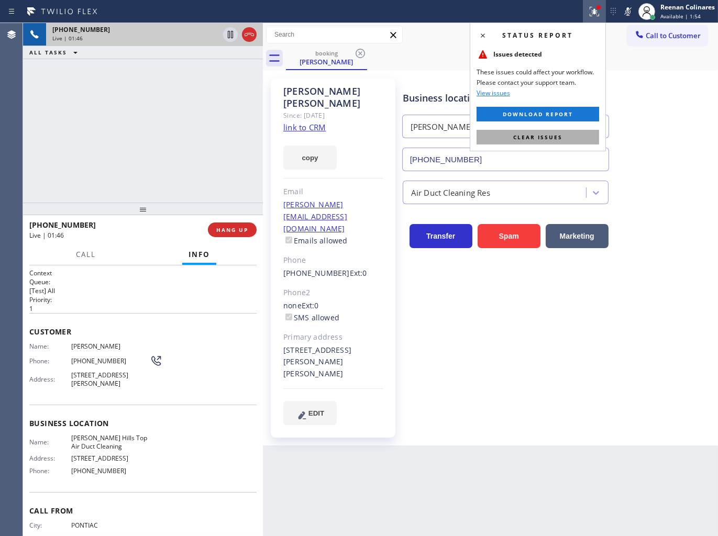
click at [545, 139] on span "Clear issues" at bounding box center [537, 136] width 49 height 7
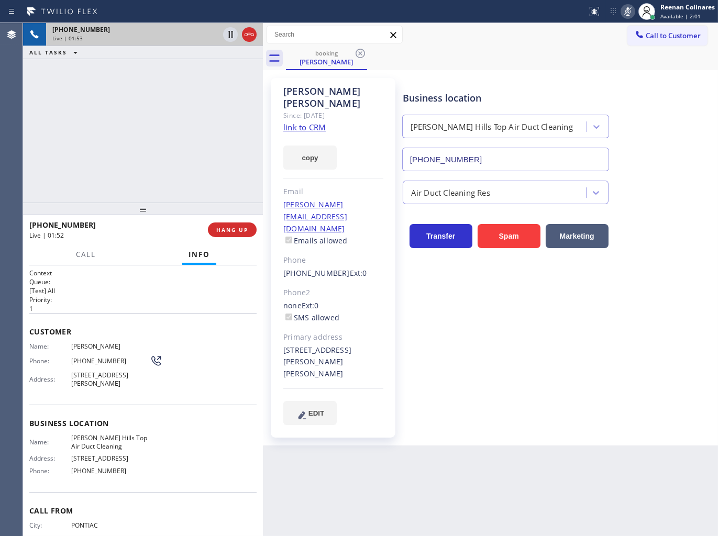
click at [627, 12] on rect at bounding box center [627, 10] width 7 height 7
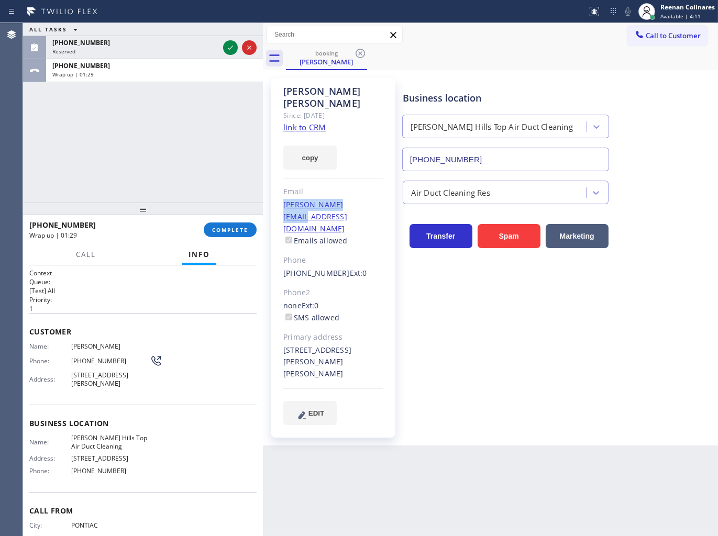
drag, startPoint x: 363, startPoint y: 196, endPoint x: 283, endPoint y: 196, distance: 80.6
click at [283, 199] on div "[PERSON_NAME][EMAIL_ADDRESS][DOMAIN_NAME] Emails allowed" at bounding box center [333, 223] width 100 height 48
copy link "[PERSON_NAME][EMAIL_ADDRESS][DOMAIN_NAME]"
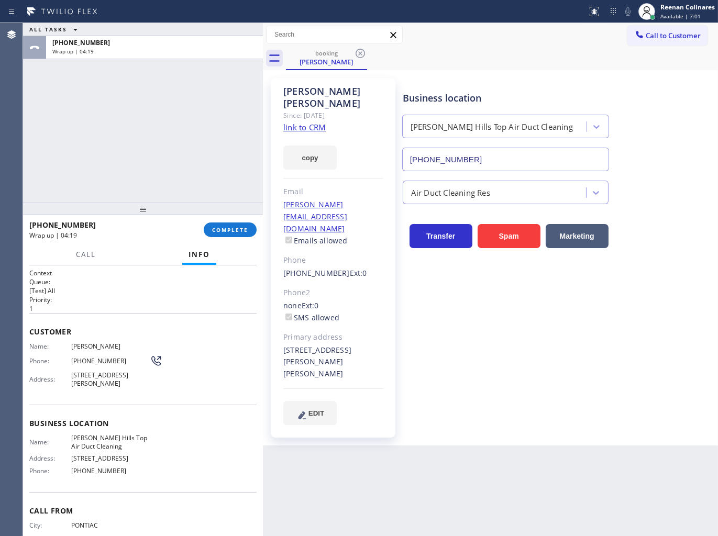
drag, startPoint x: 503, startPoint y: 34, endPoint x: 431, endPoint y: 55, distance: 74.4
click at [503, 35] on div "Call to Customer Outbound call Location Search location Your caller id phone nu…" at bounding box center [490, 35] width 455 height 18
click at [234, 231] on span "COMPLETE" at bounding box center [230, 229] width 36 height 7
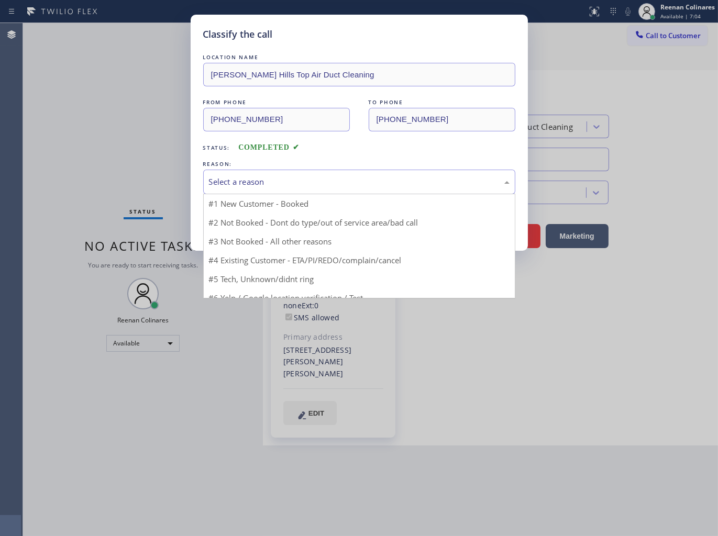
click at [254, 192] on div "Select a reason" at bounding box center [359, 182] width 312 height 25
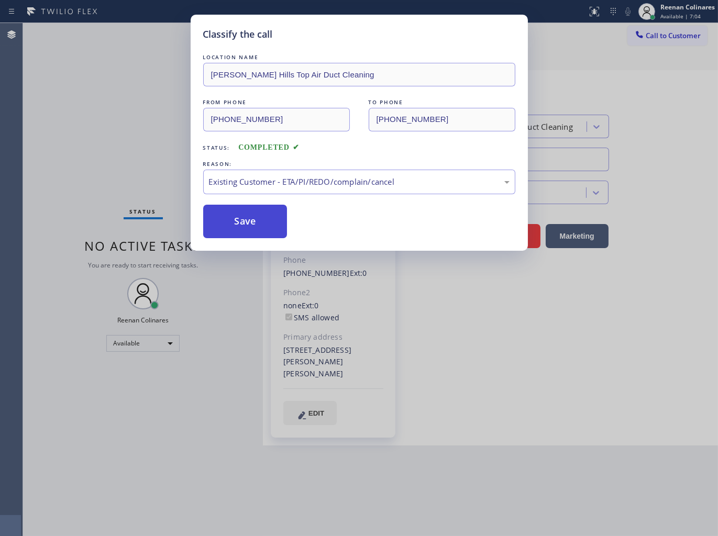
drag, startPoint x: 236, startPoint y: 216, endPoint x: 485, endPoint y: 254, distance: 252.2
click at [238, 216] on button "Save" at bounding box center [245, 222] width 84 height 34
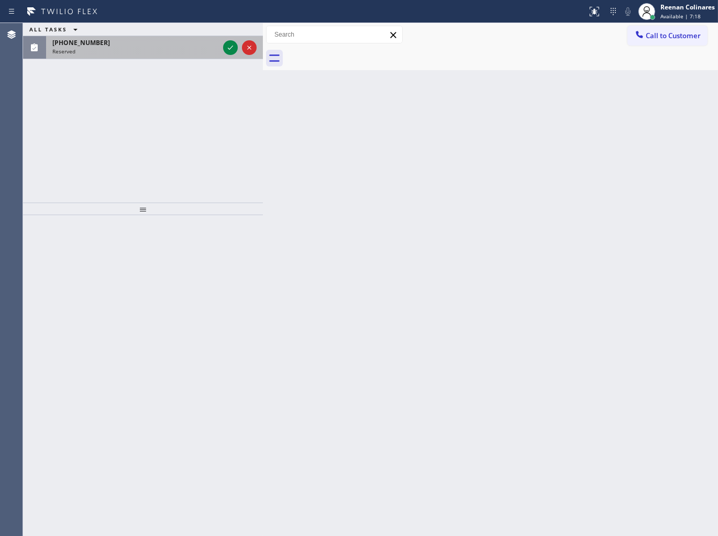
click at [187, 53] on div "Reserved" at bounding box center [135, 51] width 166 height 7
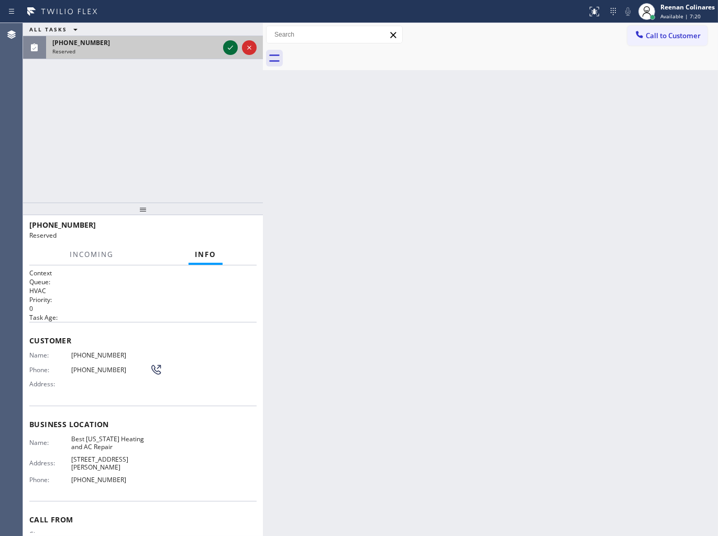
click at [226, 45] on icon at bounding box center [230, 47] width 13 height 13
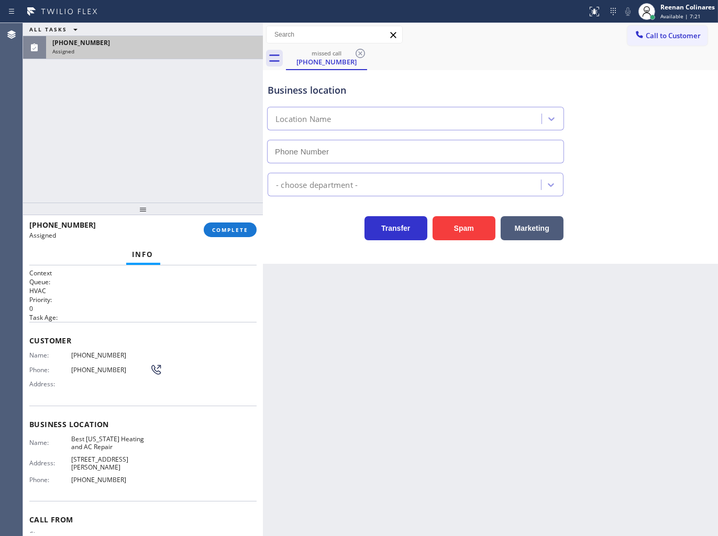
type input "[PHONE_NUMBER]"
click at [229, 235] on button "COMPLETE" at bounding box center [230, 229] width 53 height 15
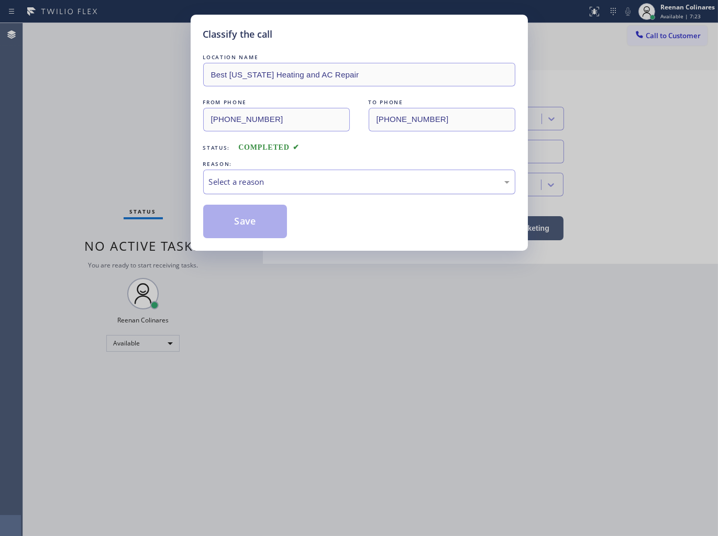
click at [264, 176] on div "Select a reason" at bounding box center [359, 182] width 300 height 12
click at [232, 223] on button "Save" at bounding box center [245, 222] width 84 height 34
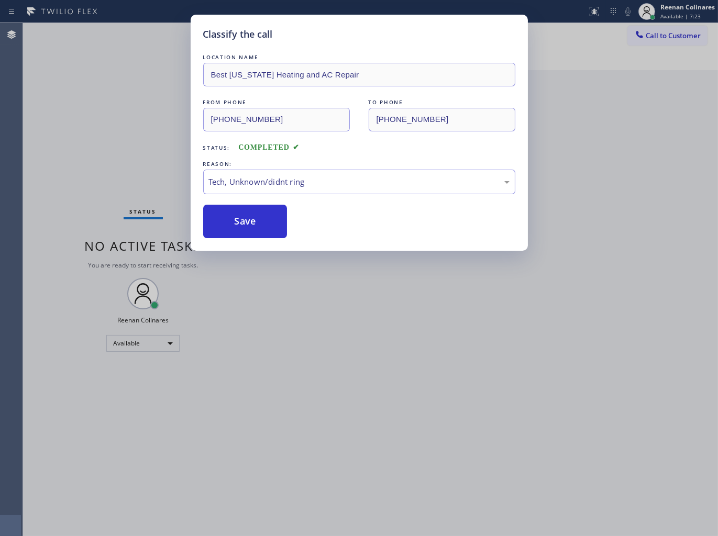
click at [81, 170] on div "Classify the call LOCATION NAME Best [US_STATE] Heating and AC Repair FROM PHON…" at bounding box center [359, 268] width 718 height 536
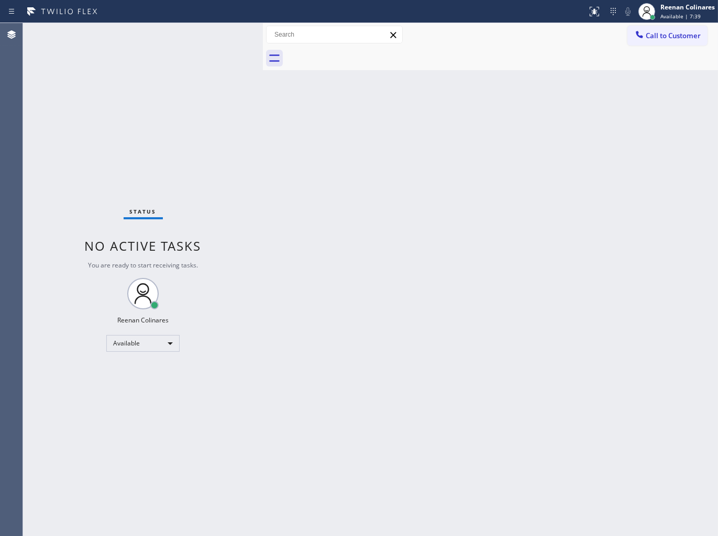
click at [510, 100] on div "Back to Dashboard Change Sender ID Customers Technicians Select a contact Outbo…" at bounding box center [490, 279] width 455 height 513
click at [156, 342] on div "Available" at bounding box center [142, 343] width 73 height 17
click at [220, 484] on div at bounding box center [359, 268] width 718 height 536
click at [133, 341] on div "Available" at bounding box center [142, 343] width 73 height 17
click at [127, 394] on li "Break" at bounding box center [142, 397] width 71 height 13
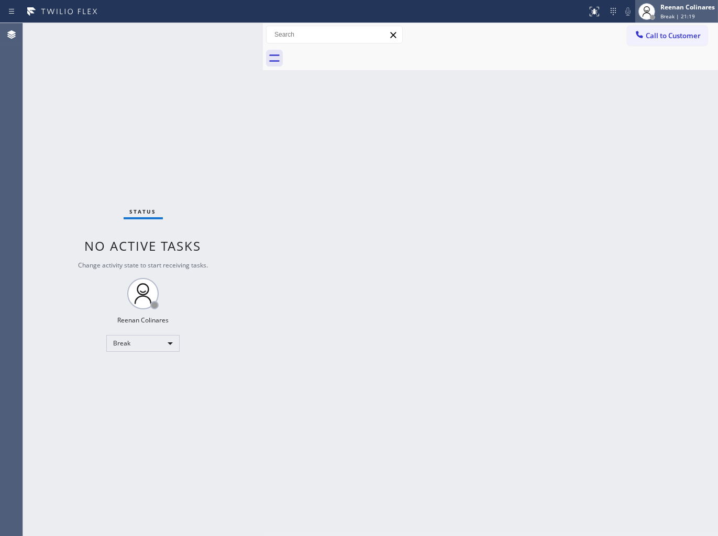
click at [663, 17] on span "Break | 21:19" at bounding box center [677, 16] width 35 height 7
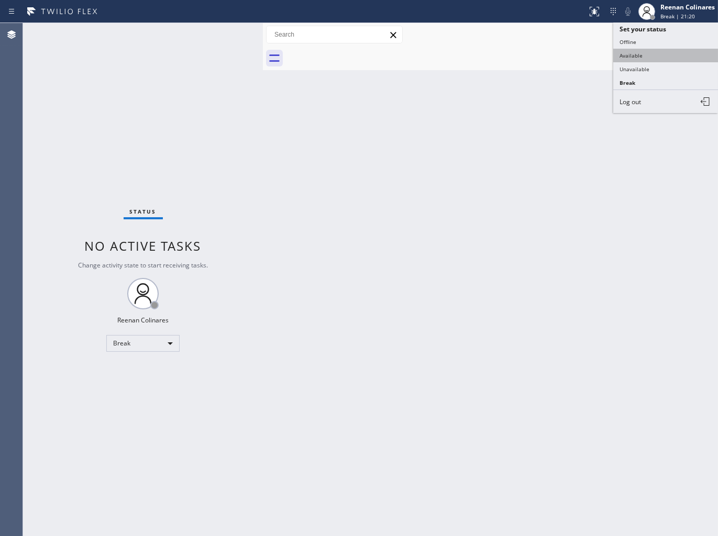
click at [640, 53] on button "Available" at bounding box center [665, 56] width 105 height 14
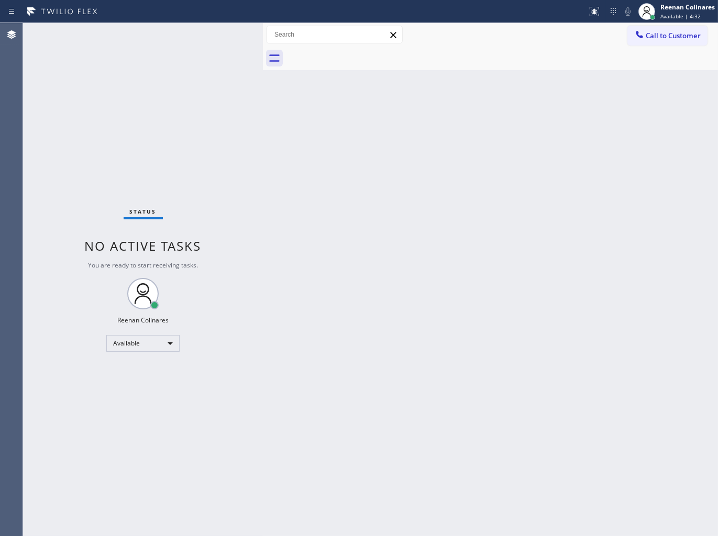
click at [422, 151] on div "Back to Dashboard Change Sender ID Customers Technicians Select a contact Outbo…" at bounding box center [490, 279] width 455 height 513
click at [359, 149] on div "Back to Dashboard Change Sender ID Customers Technicians Select a contact Outbo…" at bounding box center [490, 279] width 455 height 513
drag, startPoint x: 375, startPoint y: 223, endPoint x: 369, endPoint y: 214, distance: 11.6
click at [369, 214] on div "Back to Dashboard Change Sender ID Customers Technicians Select a contact Outbo…" at bounding box center [490, 279] width 455 height 513
click at [400, 63] on div at bounding box center [502, 59] width 432 height 24
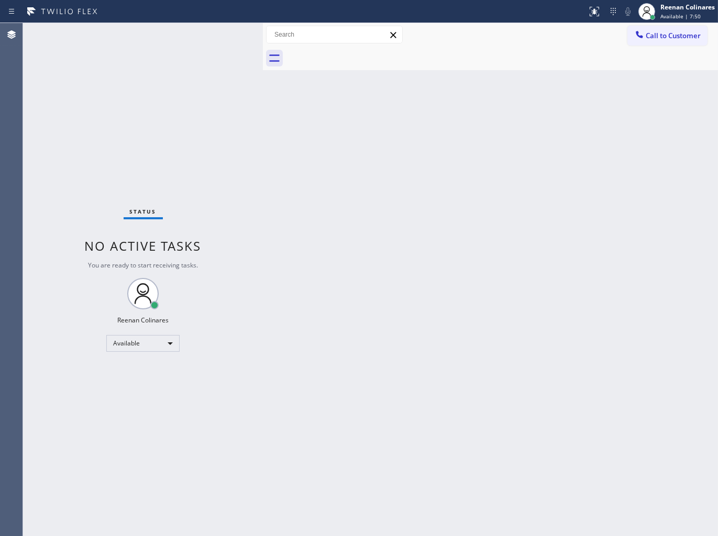
click at [414, 163] on div "Back to Dashboard Change Sender ID Customers Technicians Select a contact Outbo…" at bounding box center [490, 279] width 455 height 513
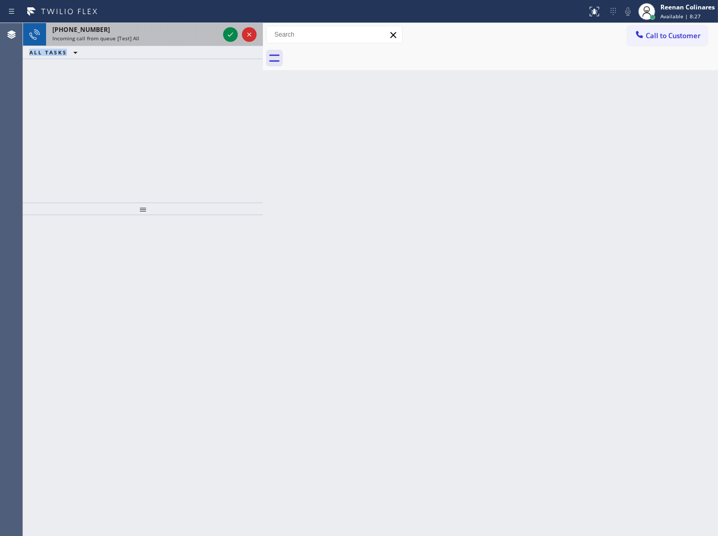
click at [166, 43] on div "[PHONE_NUMBER] Incoming call from queue [Test] All ALL TASKS ALL TASKS ACTIVE T…" at bounding box center [143, 41] width 240 height 36
click at [166, 43] on div "[PHONE_NUMBER] Incoming call from queue [Test] All" at bounding box center [133, 34] width 175 height 23
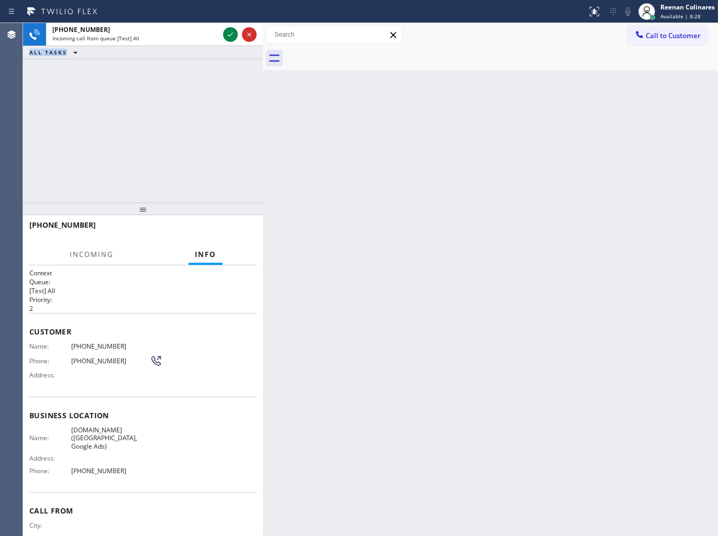
click at [170, 94] on div "[PHONE_NUMBER] Incoming call from queue [Test] All ALL TASKS ALL TASKS ACTIVE T…" at bounding box center [143, 113] width 240 height 180
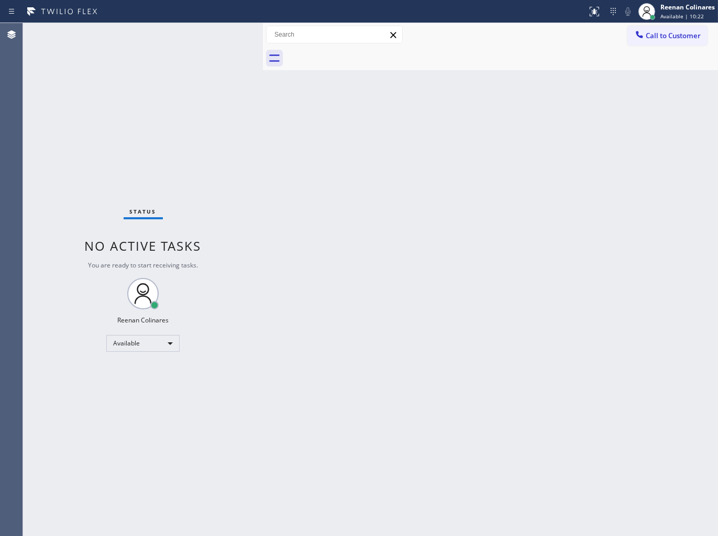
click at [347, 229] on div "Back to Dashboard Change Sender ID Customers Technicians Select a contact Outbo…" at bounding box center [490, 279] width 455 height 513
click at [422, 154] on div "Back to Dashboard Change Sender ID Customers Technicians Select a contact Outbo…" at bounding box center [490, 279] width 455 height 513
click at [154, 39] on div "Status No active tasks You are ready to start receiving tasks. Reenan Colinares…" at bounding box center [143, 279] width 240 height 513
click at [153, 39] on div "Status No active tasks You are ready to start receiving tasks. Reenan Colinares…" at bounding box center [143, 279] width 240 height 513
click at [136, 96] on div "Status No active tasks You are ready to start receiving tasks. Reenan Colinares…" at bounding box center [143, 279] width 240 height 513
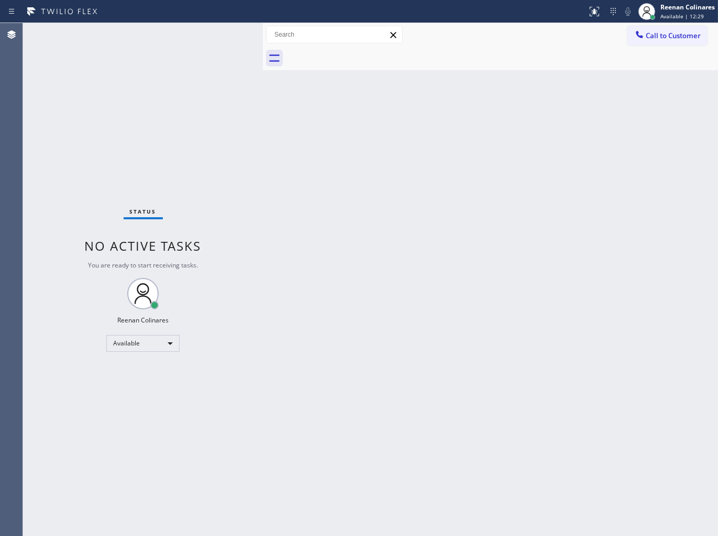
click at [393, 284] on div "Back to Dashboard Change Sender ID Customers Technicians Select a contact Outbo…" at bounding box center [490, 279] width 455 height 513
click at [478, 337] on div "Back to Dashboard Change Sender ID Customers Technicians Select a contact Outbo…" at bounding box center [490, 279] width 455 height 513
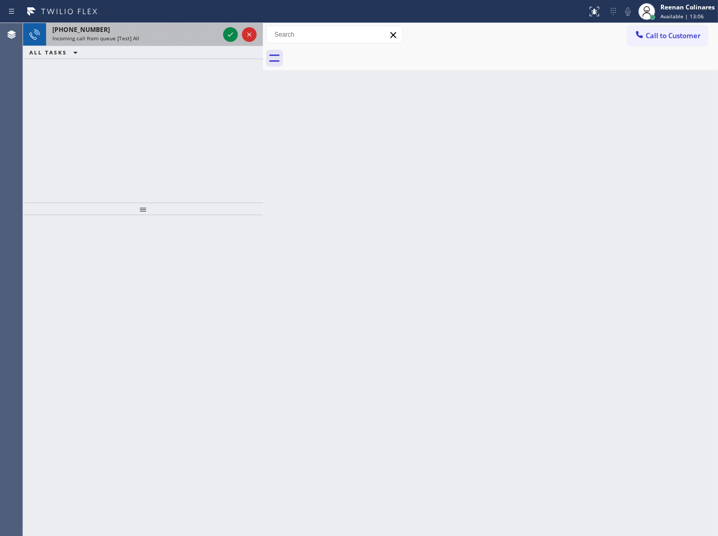
click at [172, 46] on div "ALL TASKS ALL TASKS ACTIVE TASKS TASKS IN WRAP UP" at bounding box center [143, 52] width 240 height 13
click at [179, 39] on div "Incoming call from queue [Test] All" at bounding box center [135, 38] width 166 height 7
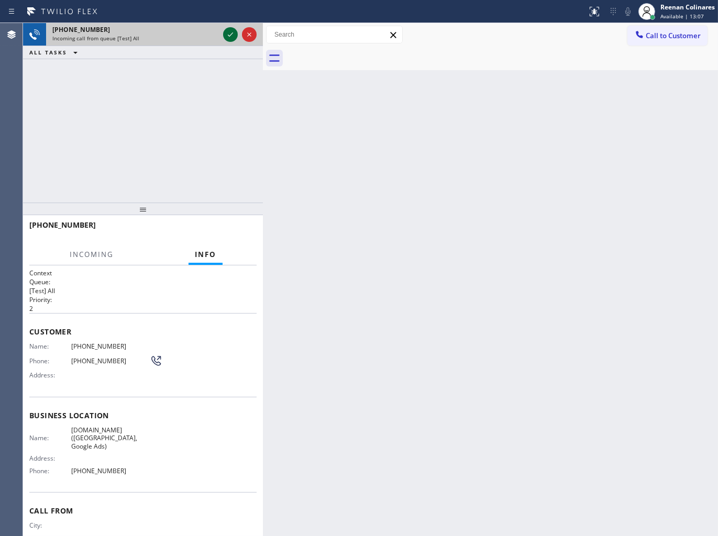
click at [226, 34] on icon at bounding box center [230, 34] width 13 height 13
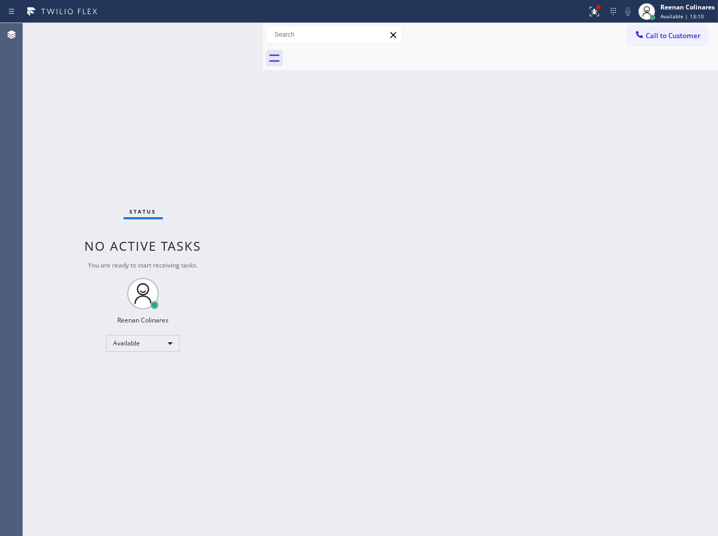
click at [324, 113] on div "Back to Dashboard Change Sender ID Customers Technicians Select a contact Outbo…" at bounding box center [490, 279] width 455 height 513
drag, startPoint x: 334, startPoint y: 111, endPoint x: 579, endPoint y: 64, distance: 250.0
click at [477, 92] on div "Back to Dashboard Change Sender ID Customers Technicians Select a contact Outbo…" at bounding box center [490, 279] width 455 height 513
click at [592, 14] on icon at bounding box center [594, 11] width 13 height 13
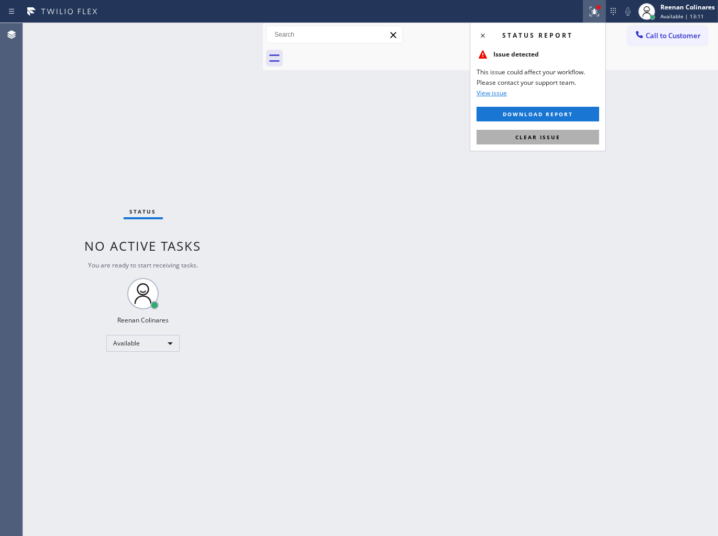
click at [531, 138] on span "Clear issue" at bounding box center [537, 136] width 45 height 7
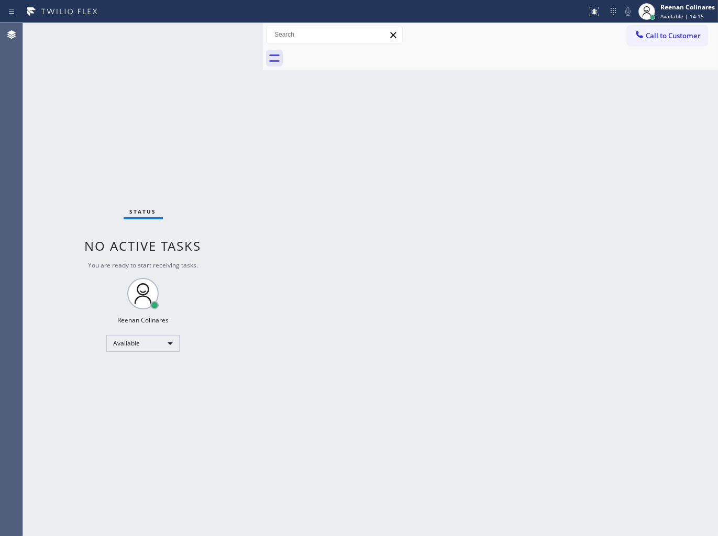
click at [169, 33] on div "Status No active tasks You are ready to start receiving tasks. Reenan Colinares…" at bounding box center [143, 279] width 240 height 513
click at [169, 34] on div "Status No active tasks You are ready to start receiving tasks. Reenan Colinares…" at bounding box center [143, 279] width 240 height 513
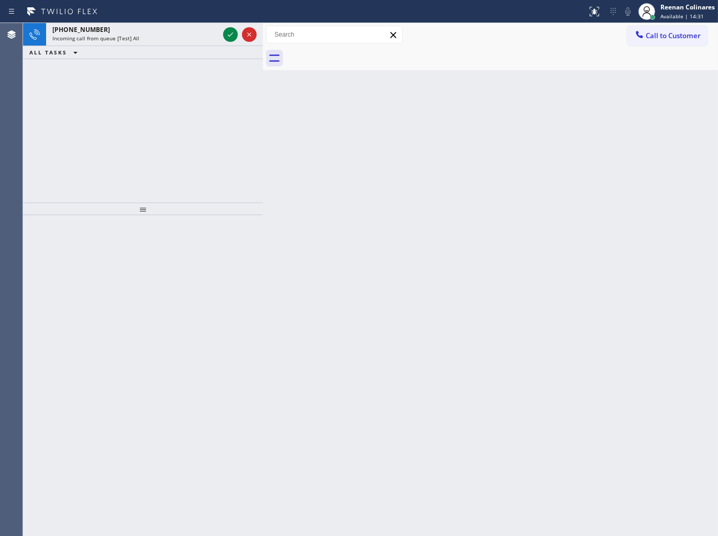
click at [168, 38] on div "Incoming call from queue [Test] All" at bounding box center [135, 38] width 166 height 7
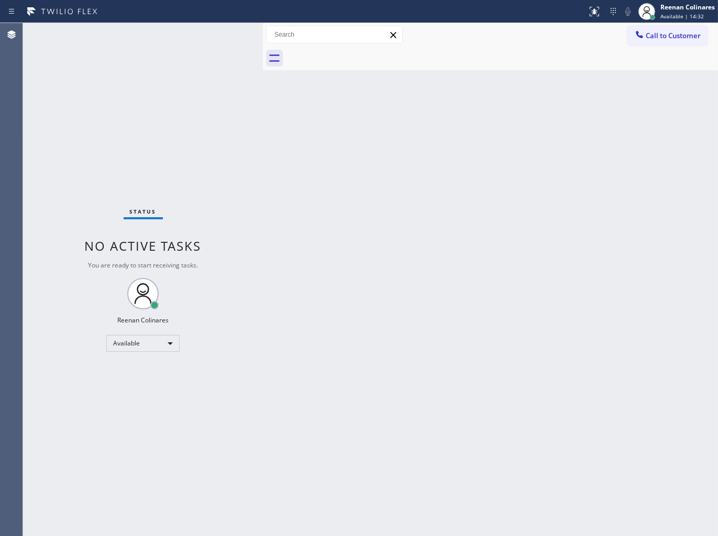
click at [172, 39] on div "Status No active tasks You are ready to start receiving tasks. Reenan Colinares…" at bounding box center [143, 279] width 240 height 513
click at [541, 51] on div at bounding box center [502, 59] width 432 height 24
click at [174, 37] on div "Status No active tasks You are ready to start receiving tasks. Reenan Colinares…" at bounding box center [143, 279] width 240 height 513
click at [487, 132] on div "Back to Dashboard Change Sender ID Customers Technicians Select a contact Outbo…" at bounding box center [490, 279] width 455 height 513
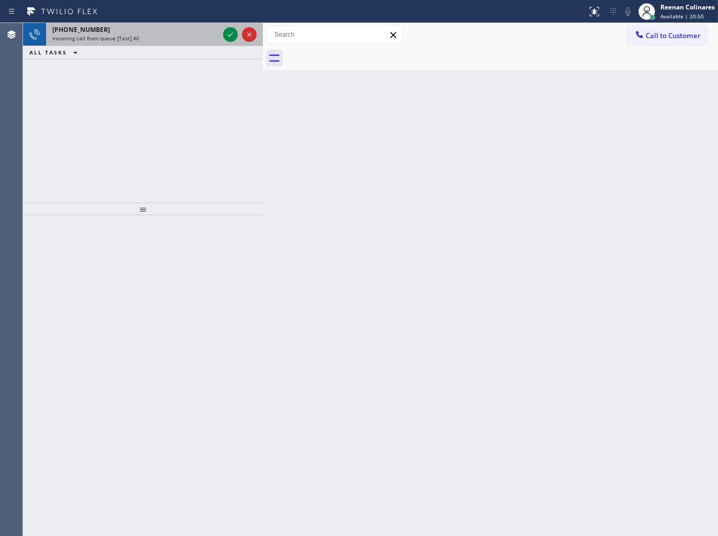
click at [122, 28] on div "[PHONE_NUMBER]" at bounding box center [135, 29] width 166 height 9
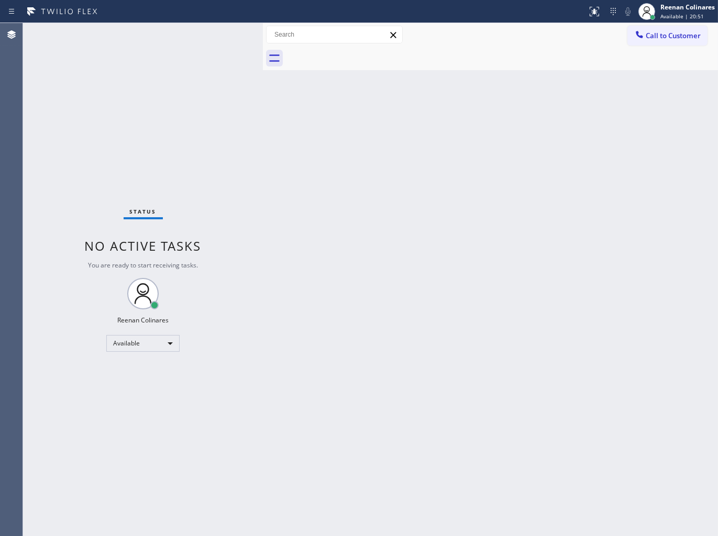
click at [121, 49] on div "Status No active tasks You are ready to start receiving tasks. Reenan Colinares…" at bounding box center [143, 279] width 240 height 513
click at [462, 202] on div "Back to Dashboard Change Sender ID Customers Technicians Select a contact Outbo…" at bounding box center [490, 279] width 455 height 513
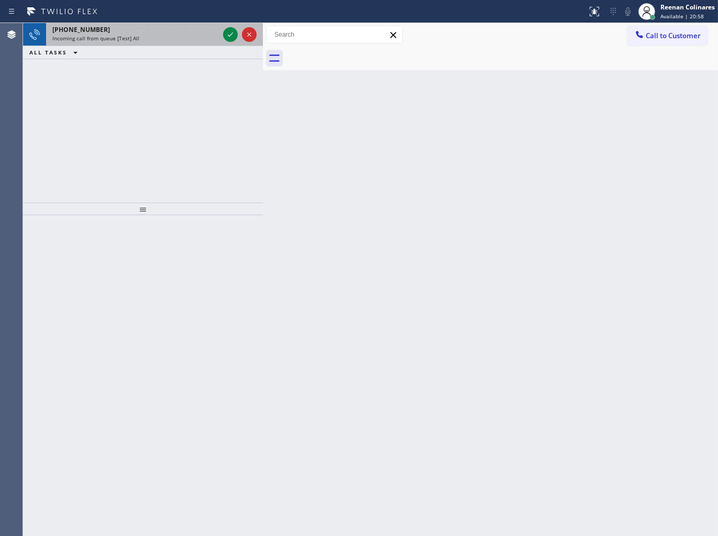
click at [120, 28] on div "[PHONE_NUMBER]" at bounding box center [135, 29] width 166 height 9
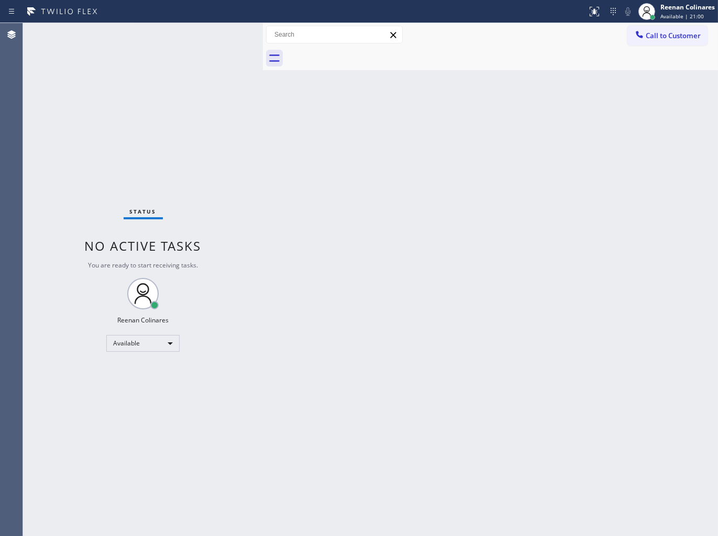
click at [179, 46] on div "Status No active tasks You are ready to start receiving tasks. Reenan Colinares…" at bounding box center [143, 279] width 240 height 513
click at [505, 363] on div "Back to Dashboard Change Sender ID Customers Technicians Select a contact Outbo…" at bounding box center [490, 279] width 455 height 513
click at [606, 180] on div "Back to Dashboard Change Sender ID Customers Technicians Select a contact Outbo…" at bounding box center [490, 279] width 455 height 513
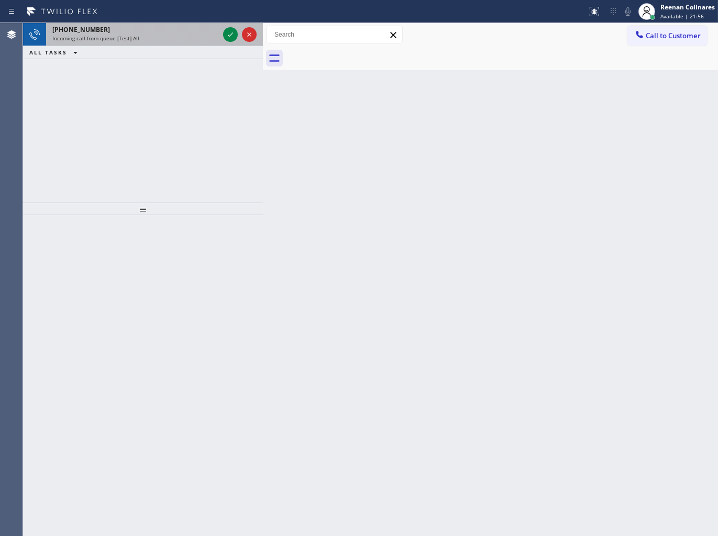
click at [183, 39] on div "Incoming call from queue [Test] All" at bounding box center [135, 38] width 166 height 7
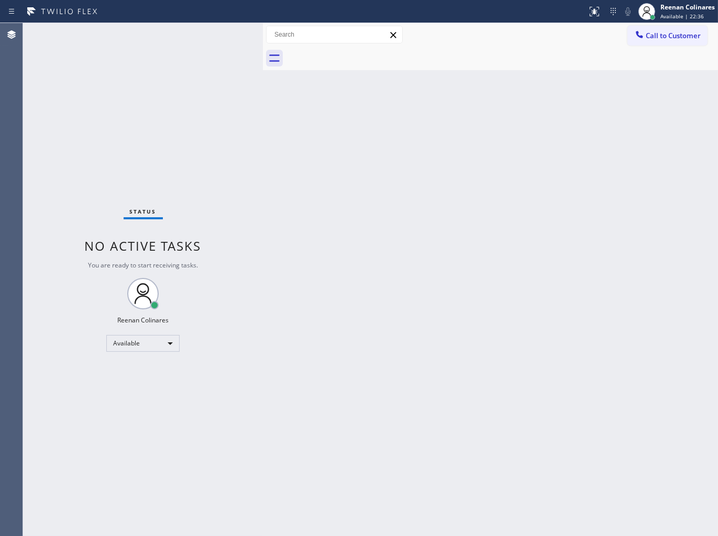
click at [330, 284] on div "Back to Dashboard Change Sender ID Customers Technicians Select a contact Outbo…" at bounding box center [490, 279] width 455 height 513
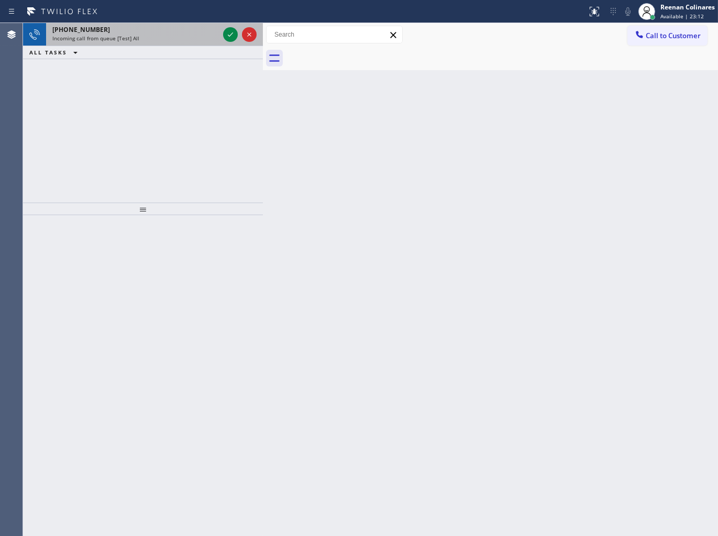
click at [172, 30] on div "[PHONE_NUMBER]" at bounding box center [135, 29] width 166 height 9
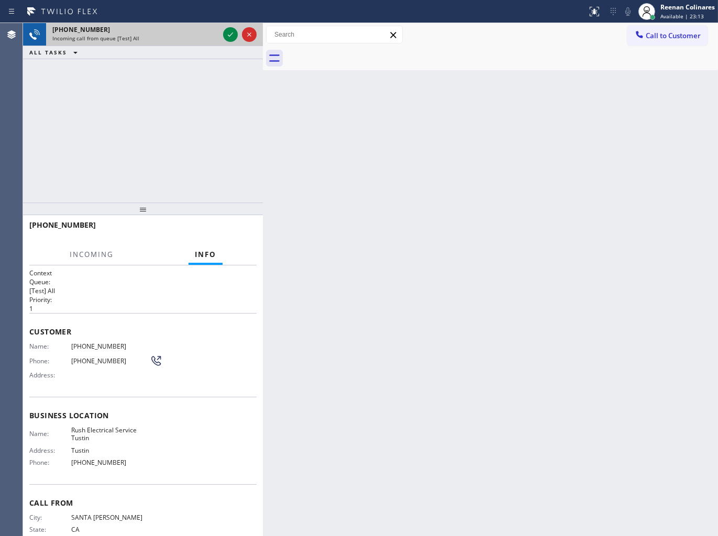
click at [209, 35] on div "Incoming call from queue [Test] All" at bounding box center [135, 38] width 166 height 7
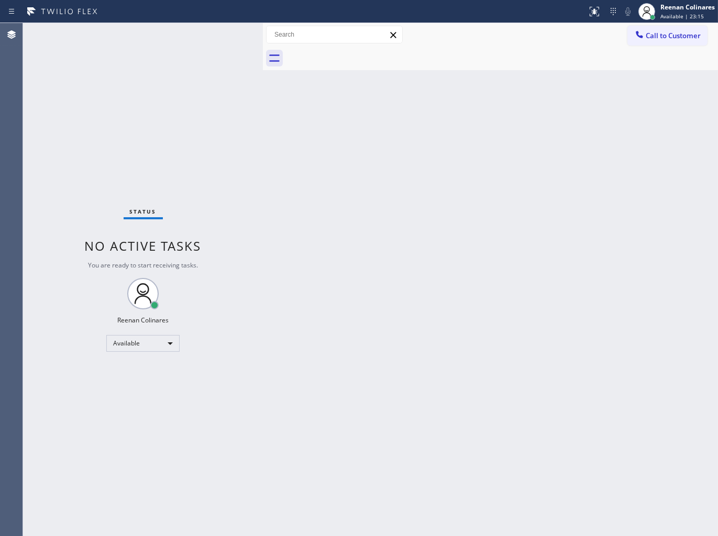
click at [199, 36] on div "Status No active tasks You are ready to start receiving tasks. Reenan Colinares…" at bounding box center [143, 279] width 240 height 513
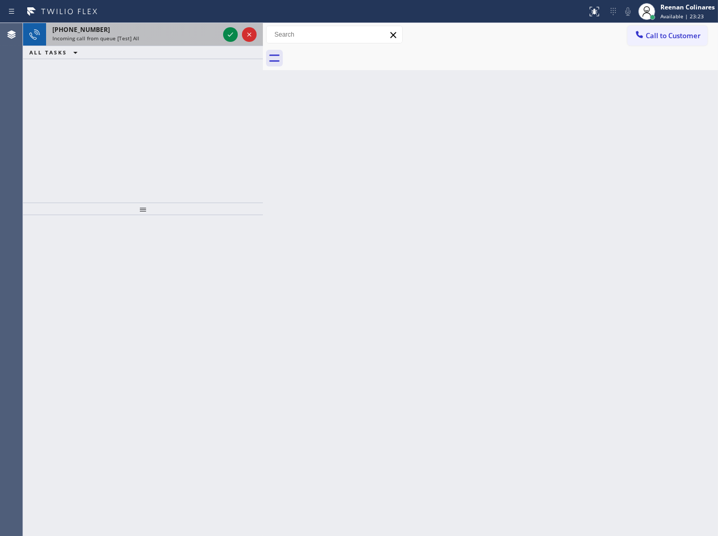
click at [140, 42] on div "Incoming call from queue [Test] All" at bounding box center [135, 38] width 166 height 7
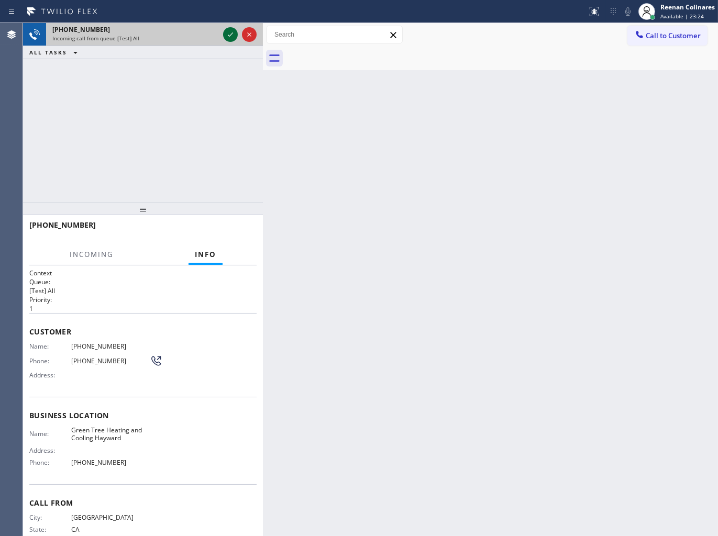
click at [232, 33] on icon at bounding box center [230, 34] width 13 height 13
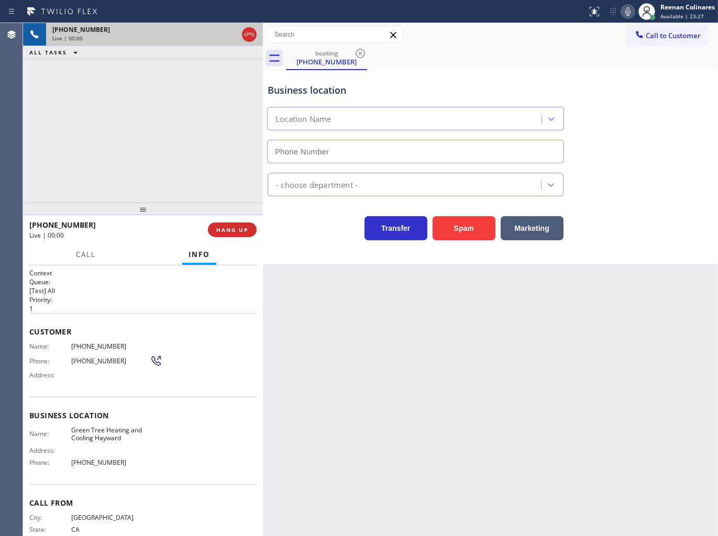
type input "[PHONE_NUMBER]"
click at [471, 236] on button "Spam" at bounding box center [463, 228] width 63 height 24
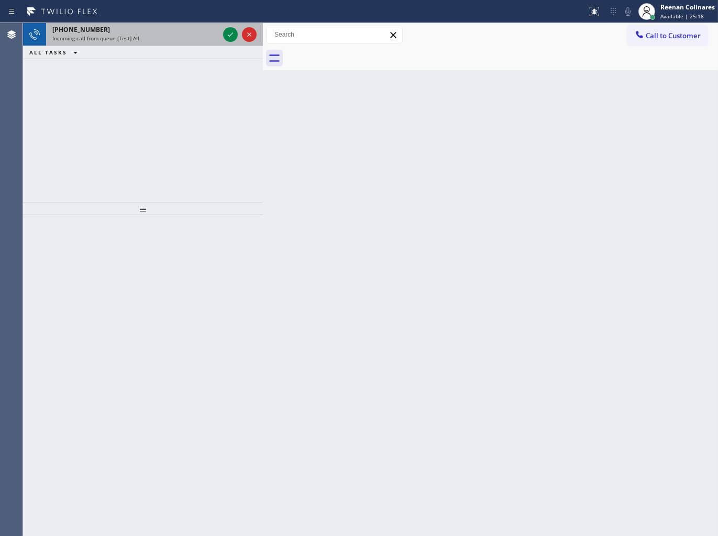
click at [161, 38] on div "Incoming call from queue [Test] All" at bounding box center [135, 38] width 166 height 7
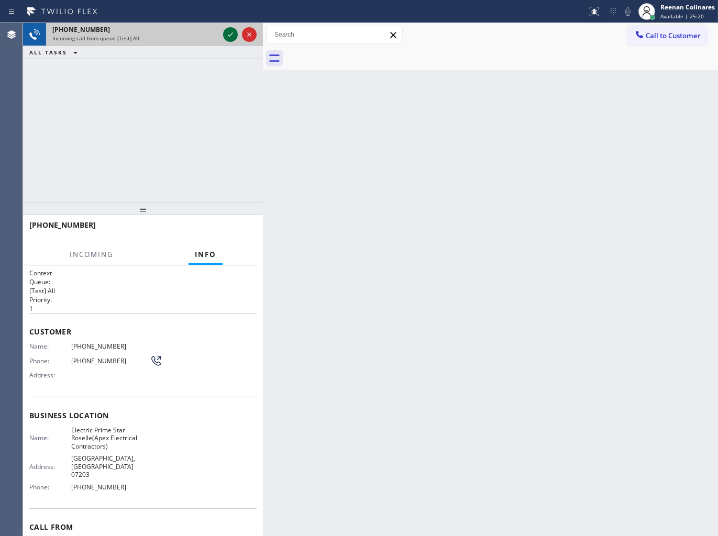
click at [228, 35] on icon at bounding box center [230, 34] width 13 height 13
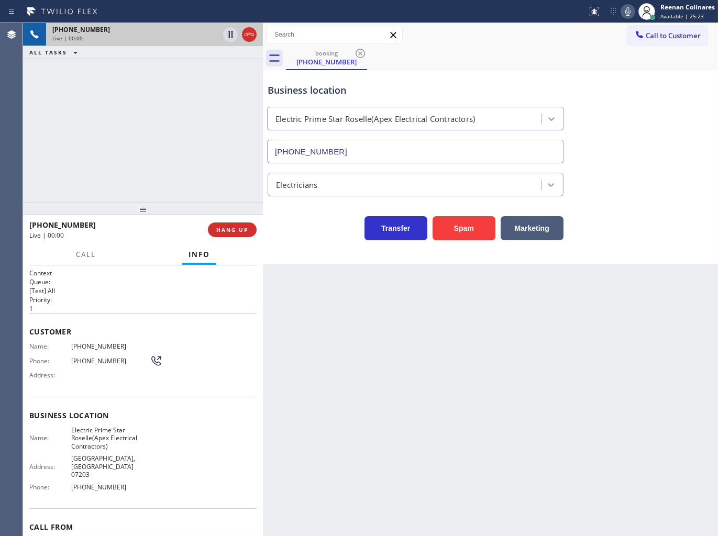
type input "[PHONE_NUMBER]"
click at [626, 5] on icon at bounding box center [627, 11] width 13 height 13
click at [626, 10] on icon at bounding box center [627, 11] width 13 height 13
click at [627, 9] on icon at bounding box center [627, 11] width 13 height 13
click at [627, 11] on rect at bounding box center [627, 10] width 7 height 7
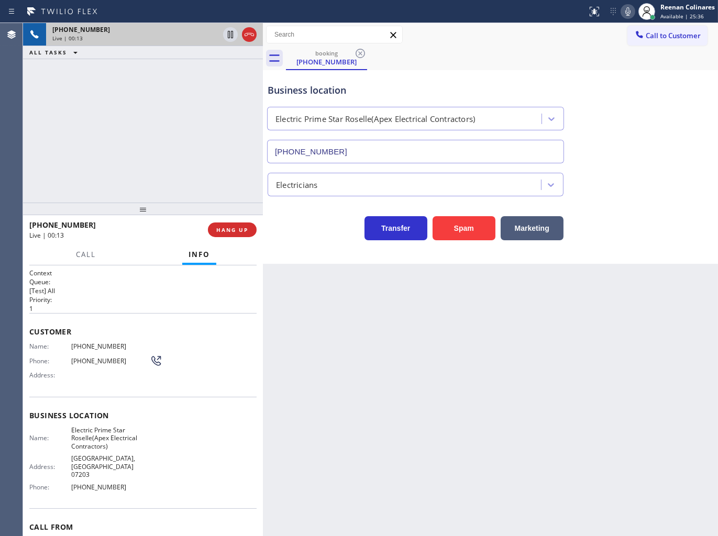
click at [625, 10] on icon at bounding box center [627, 11] width 13 height 13
click at [625, 11] on icon at bounding box center [627, 11] width 5 height 8
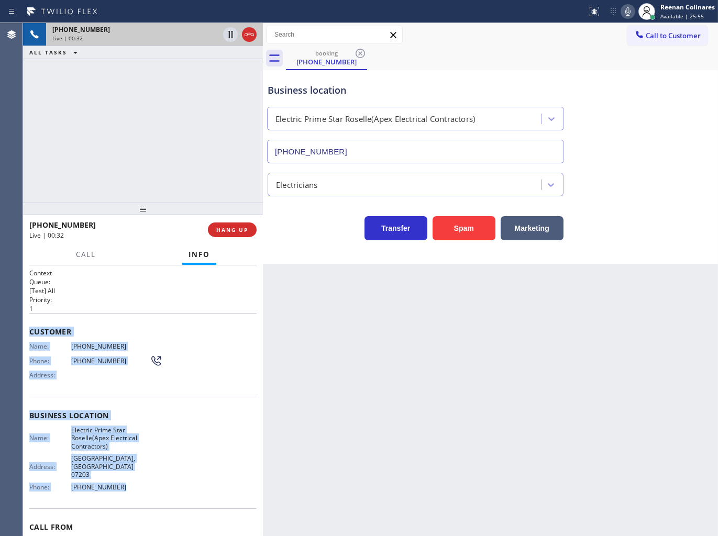
drag, startPoint x: 27, startPoint y: 328, endPoint x: 155, endPoint y: 470, distance: 190.9
click at [155, 470] on div "Context Queue: [Test] All Priority: 1 Customer Name: [PHONE_NUMBER] Phone: [PHO…" at bounding box center [143, 400] width 240 height 271
copy div "Customer Name: [PHONE_NUMBER] Phone: [PHONE_NUMBER] Address: Business location …"
click at [626, 15] on icon at bounding box center [627, 11] width 5 height 8
click at [79, 260] on button "Call" at bounding box center [86, 254] width 32 height 20
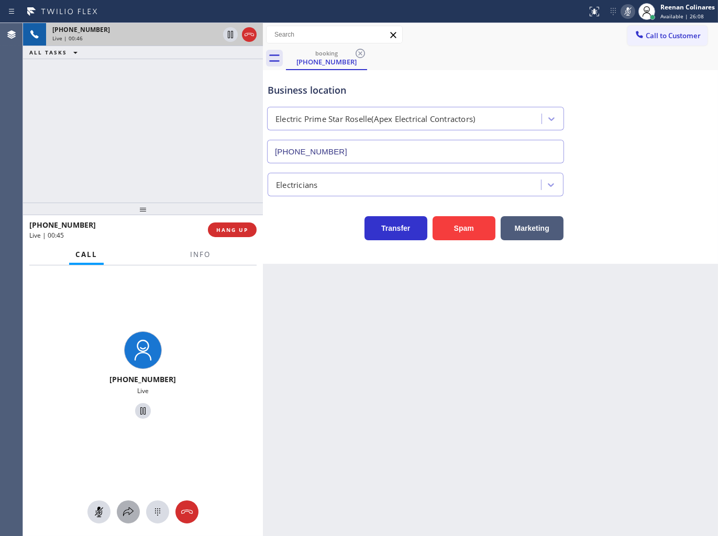
click at [124, 512] on icon at bounding box center [128, 512] width 13 height 13
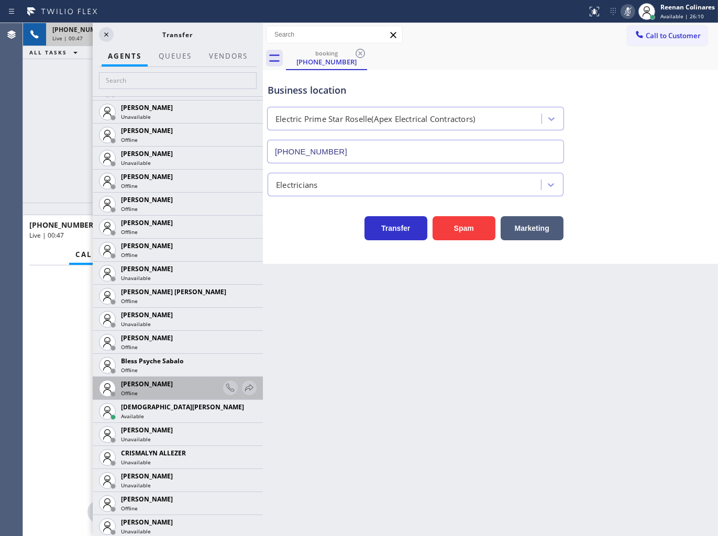
scroll to position [116, 0]
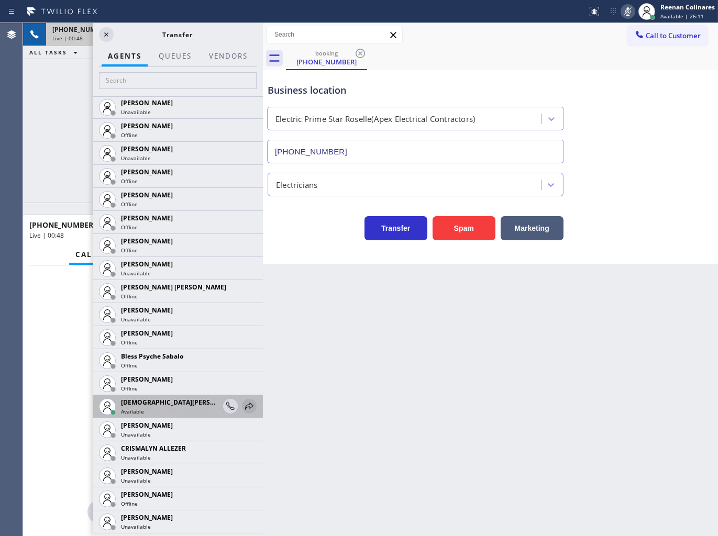
click at [243, 402] on icon at bounding box center [249, 406] width 13 height 13
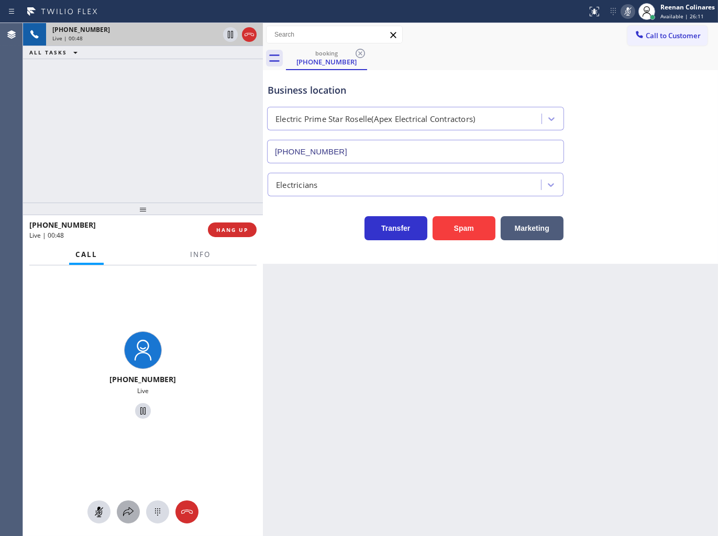
click at [126, 508] on icon at bounding box center [128, 512] width 13 height 13
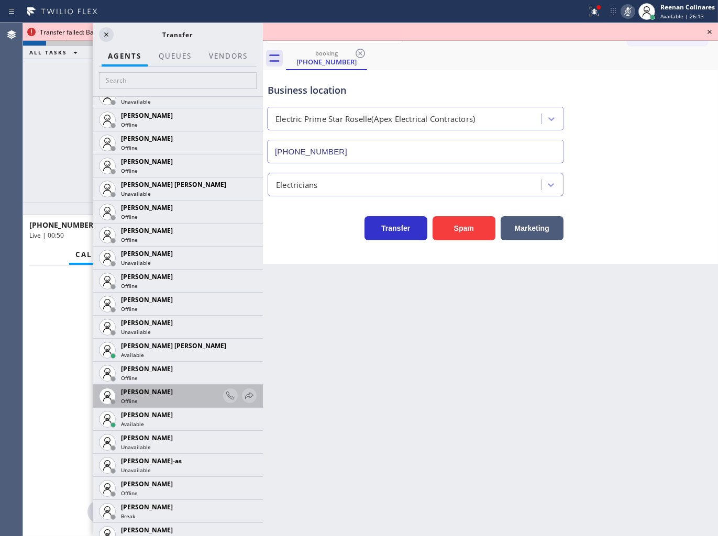
scroll to position [640, 0]
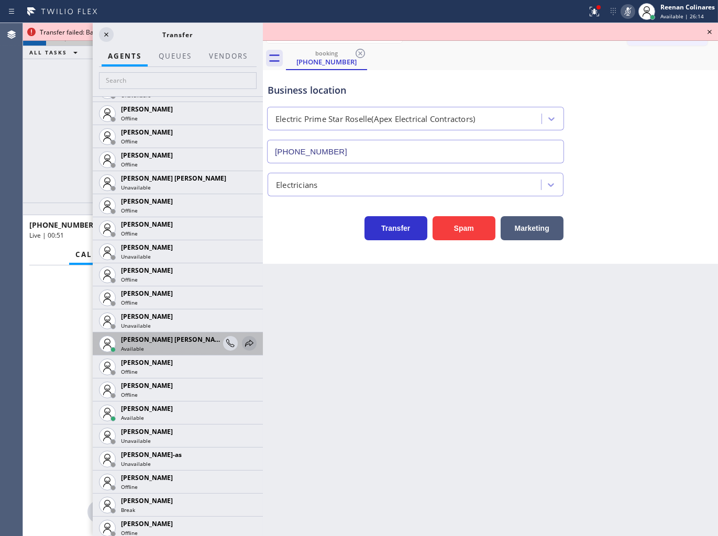
click at [243, 341] on icon at bounding box center [249, 343] width 13 height 13
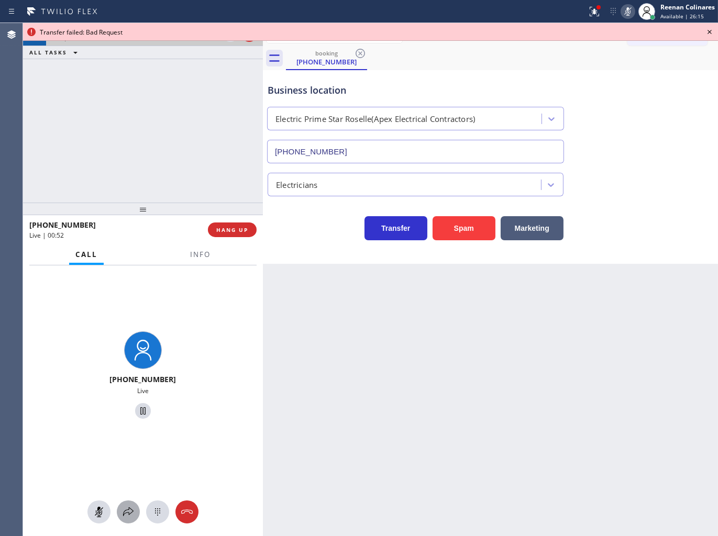
click at [122, 519] on button at bounding box center [128, 511] width 23 height 23
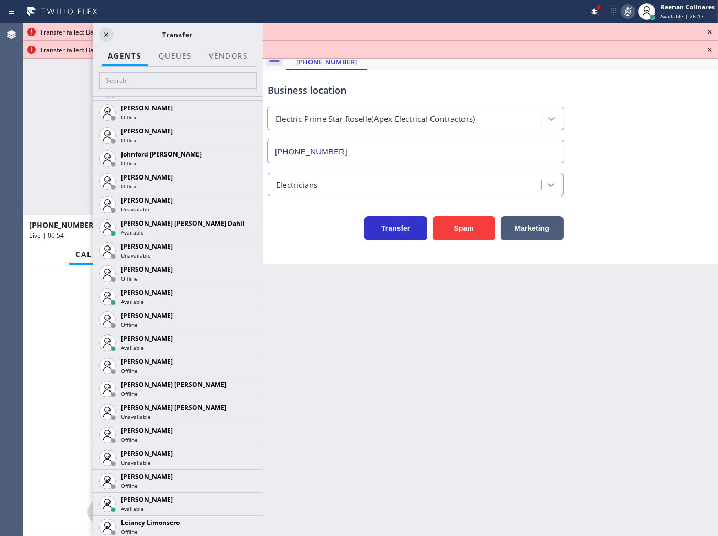
scroll to position [1202, 0]
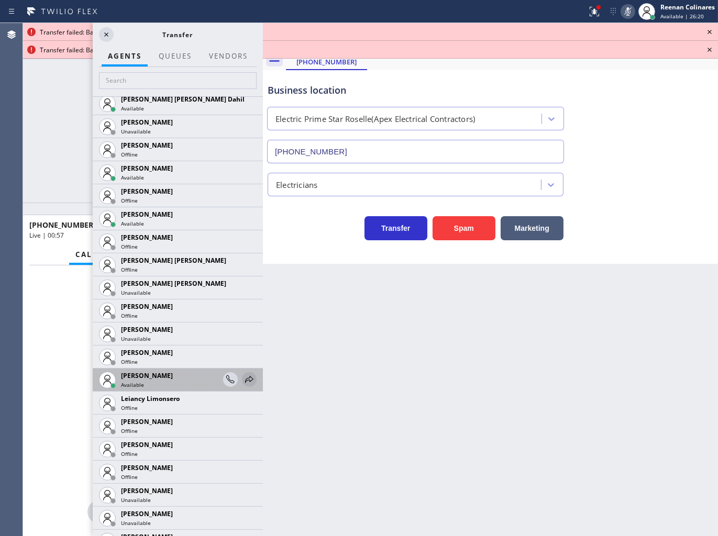
click at [243, 375] on icon at bounding box center [249, 379] width 13 height 13
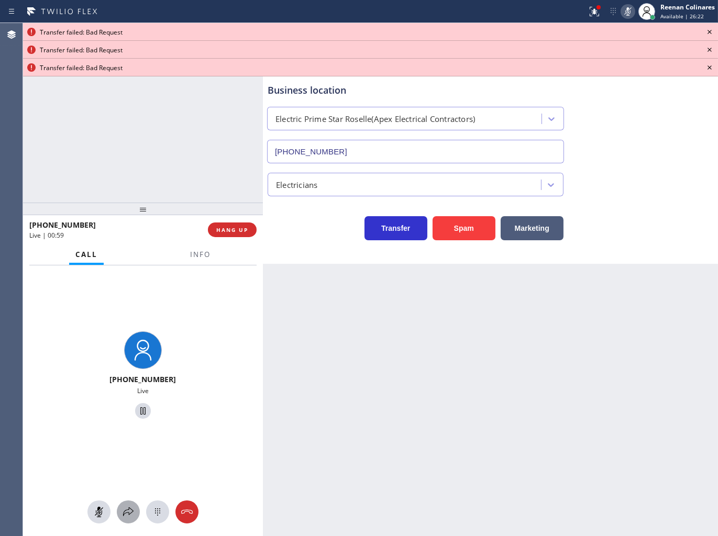
click at [122, 508] on icon at bounding box center [128, 512] width 13 height 13
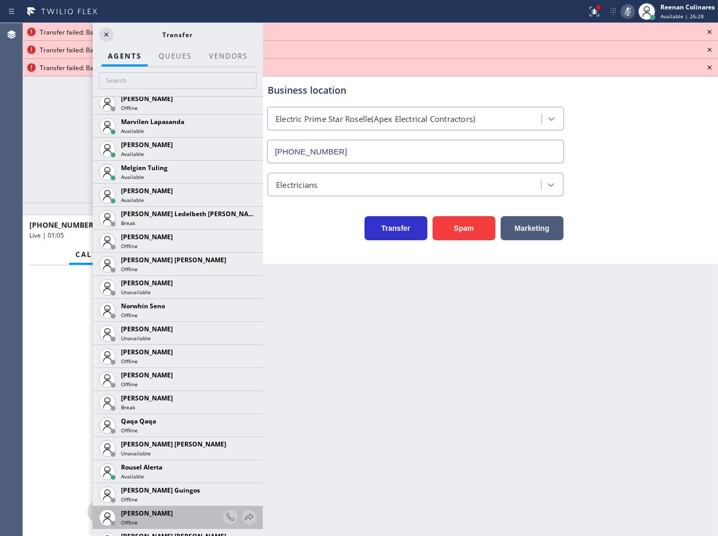
scroll to position [1836, 0]
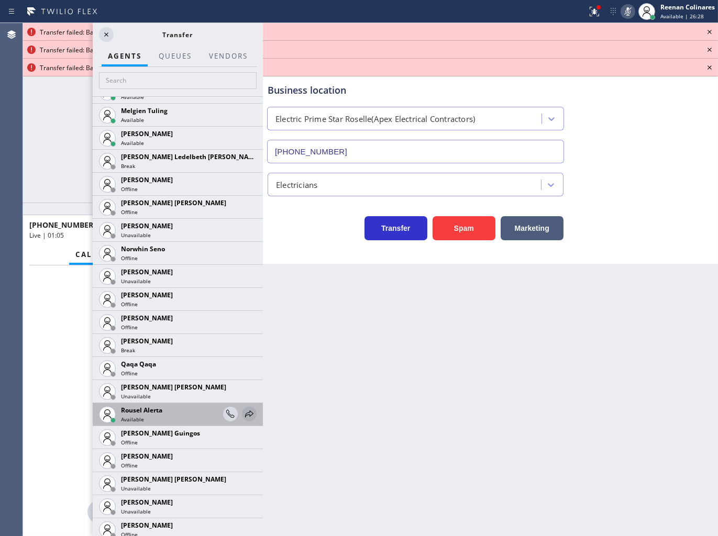
click at [243, 411] on icon at bounding box center [249, 414] width 13 height 13
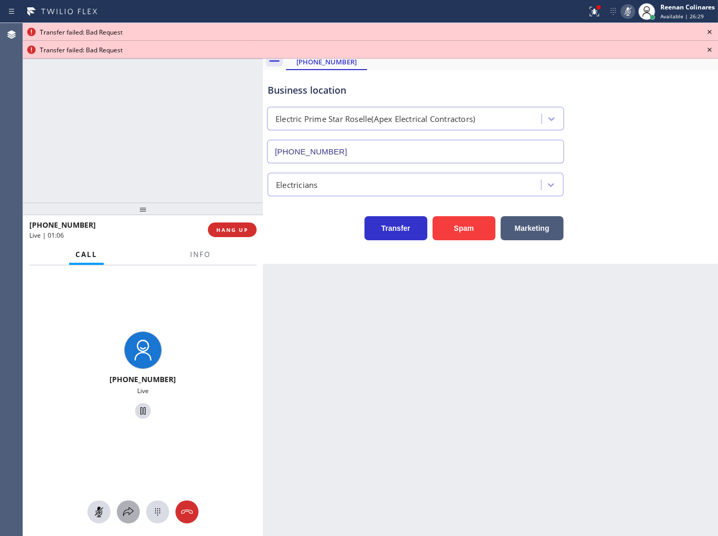
click at [129, 508] on icon at bounding box center [128, 511] width 10 height 9
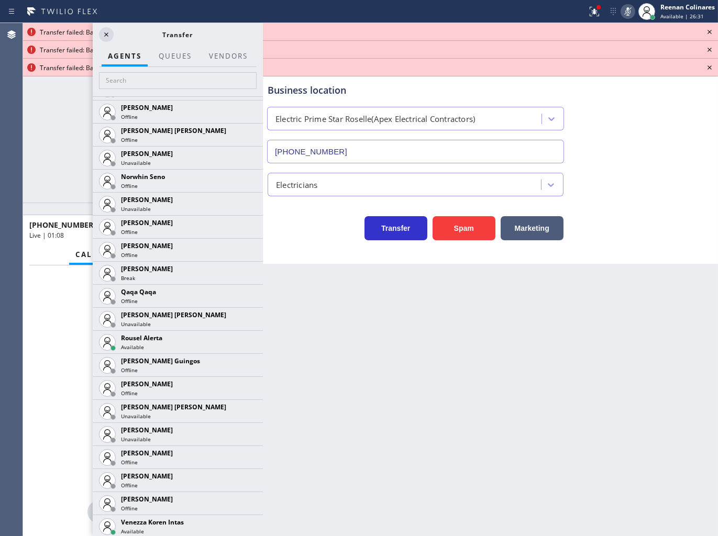
scroll to position [1978, 0]
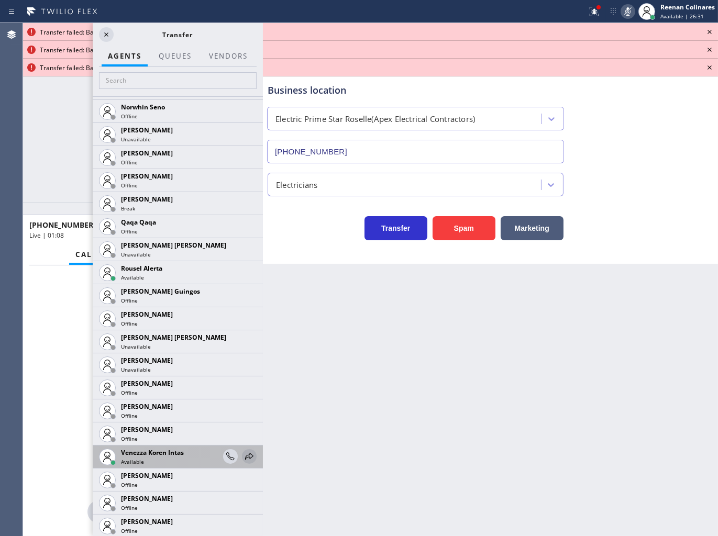
click at [243, 454] on icon at bounding box center [249, 456] width 13 height 13
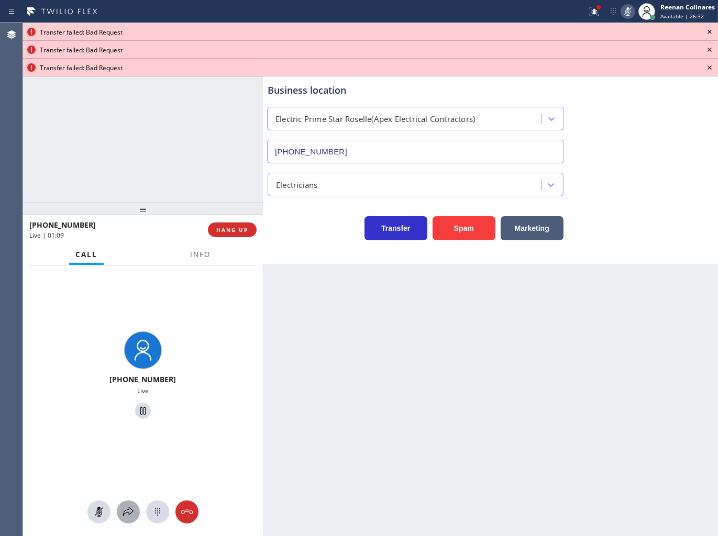
click at [127, 514] on icon at bounding box center [128, 512] width 13 height 13
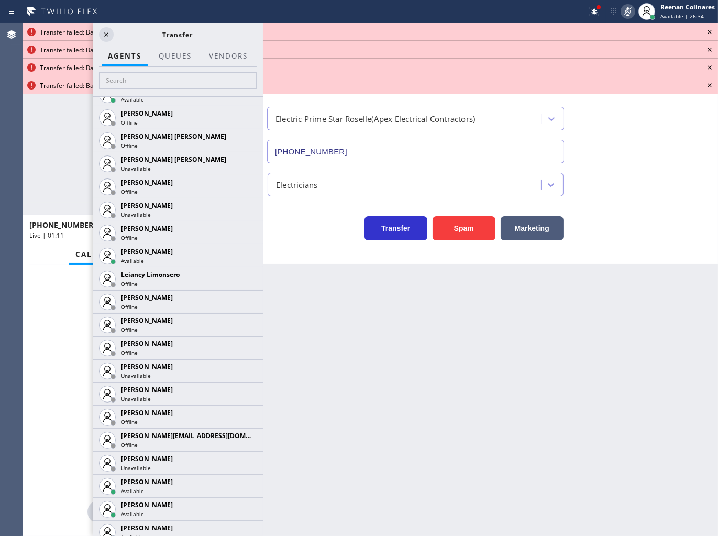
scroll to position [1521, 0]
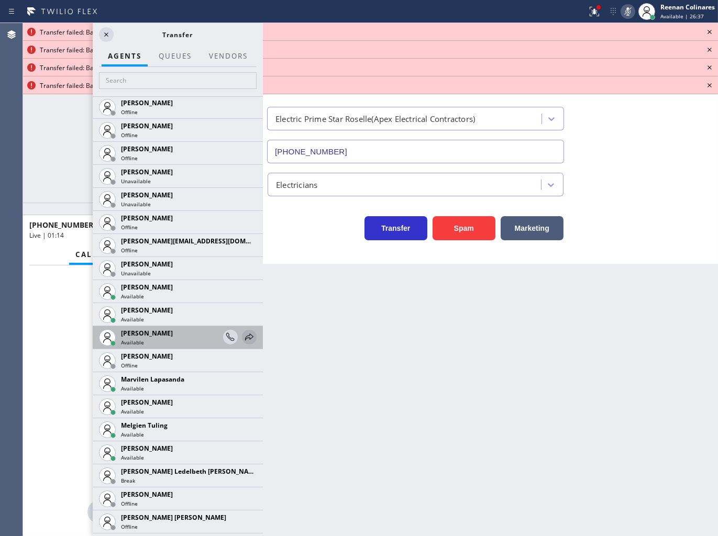
click at [245, 337] on icon at bounding box center [249, 336] width 8 height 7
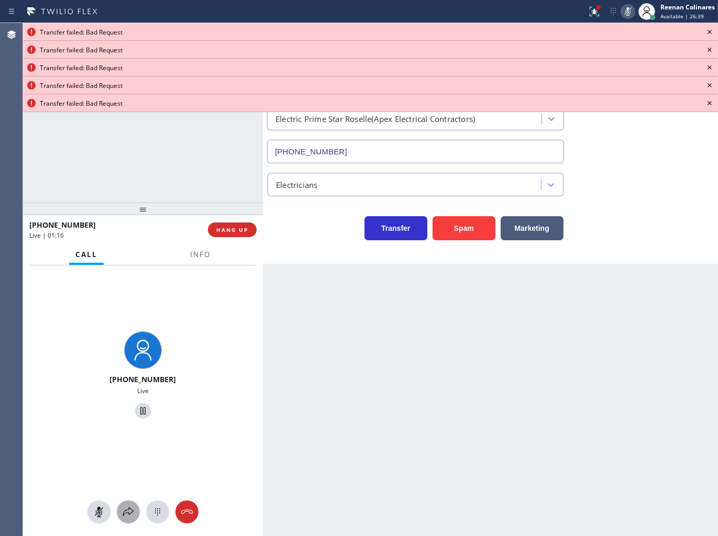
click at [129, 506] on icon at bounding box center [128, 512] width 13 height 13
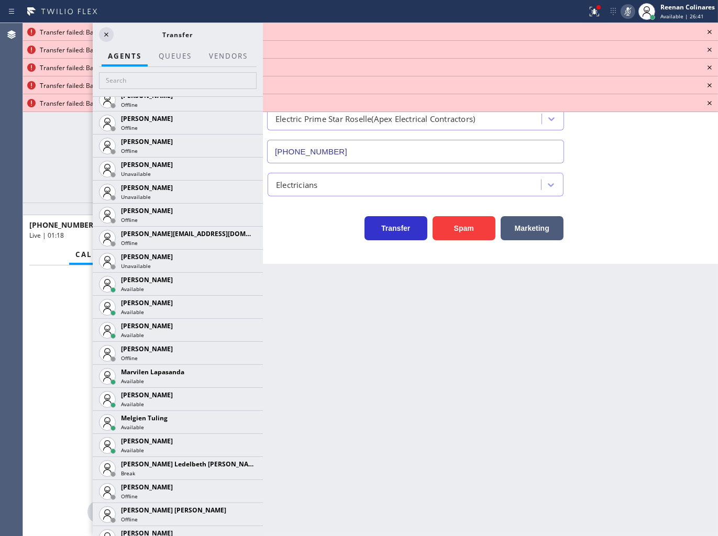
scroll to position [1535, 0]
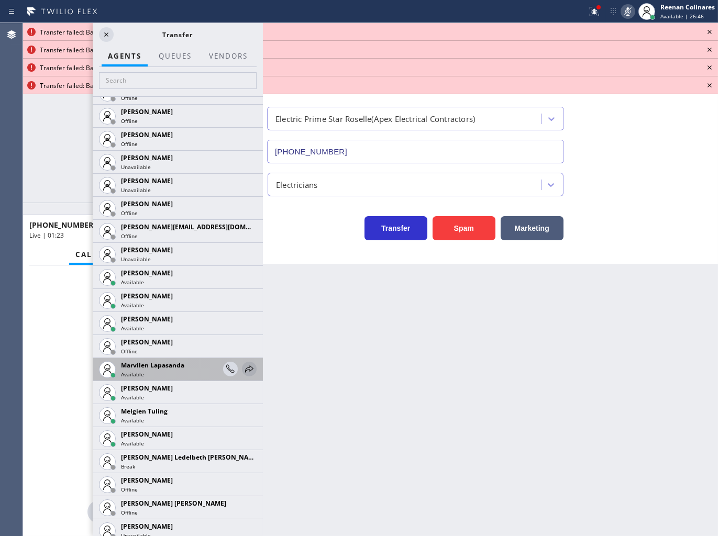
click at [243, 368] on icon at bounding box center [249, 369] width 13 height 13
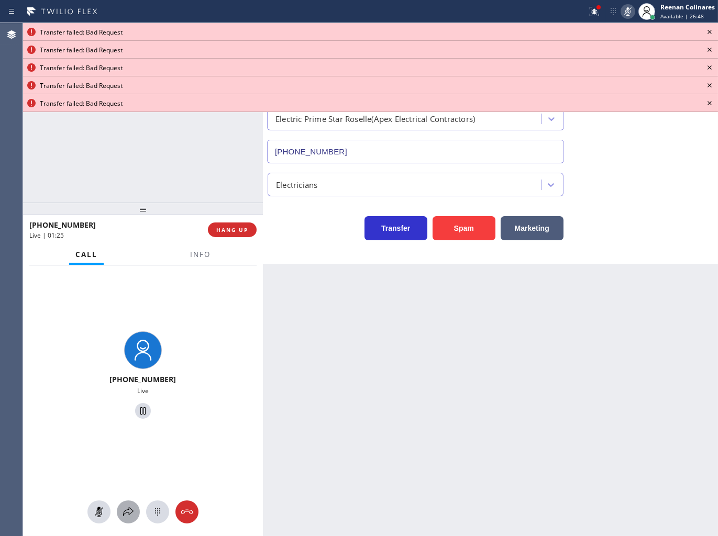
click at [129, 512] on icon at bounding box center [128, 512] width 13 height 13
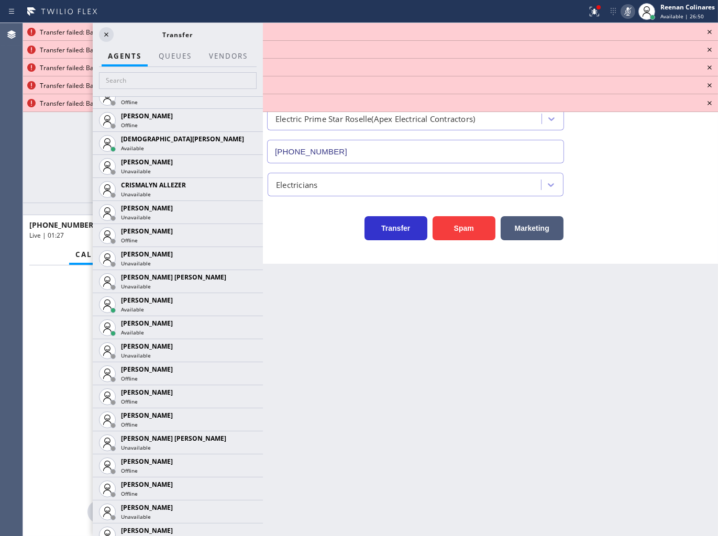
scroll to position [416, 0]
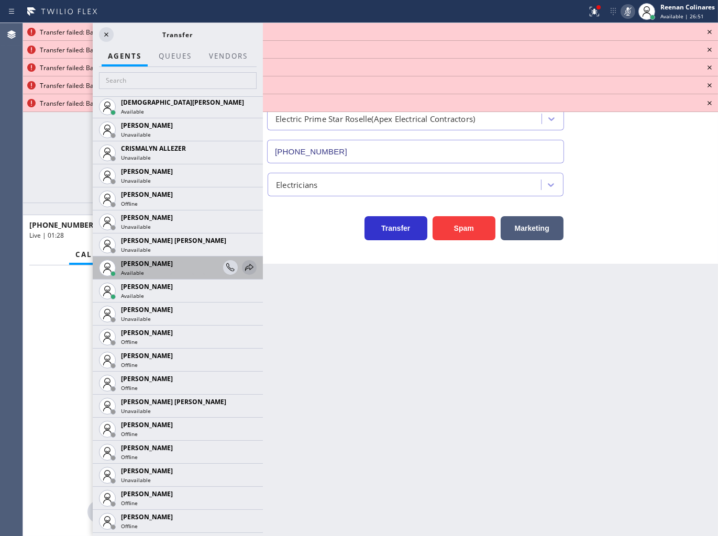
click at [244, 265] on icon at bounding box center [249, 267] width 13 height 13
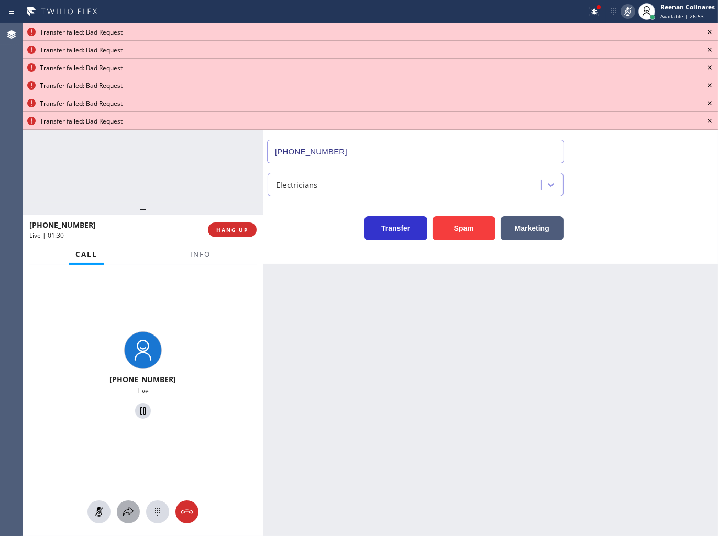
click at [126, 509] on icon at bounding box center [128, 512] width 13 height 13
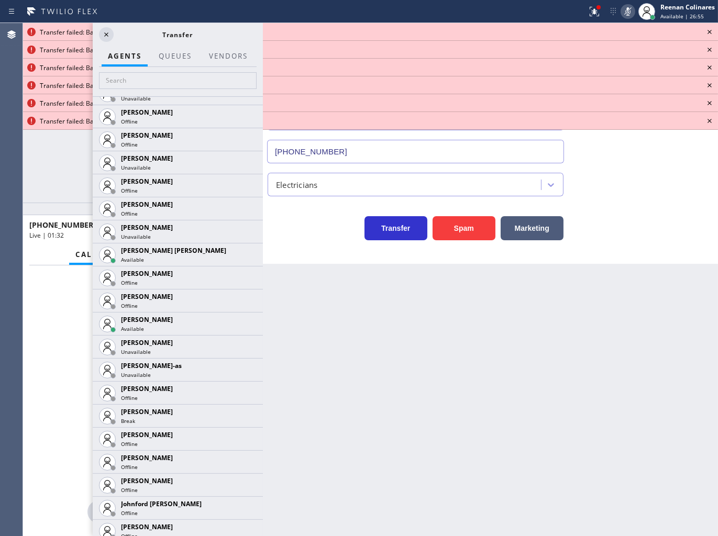
scroll to position [745, 0]
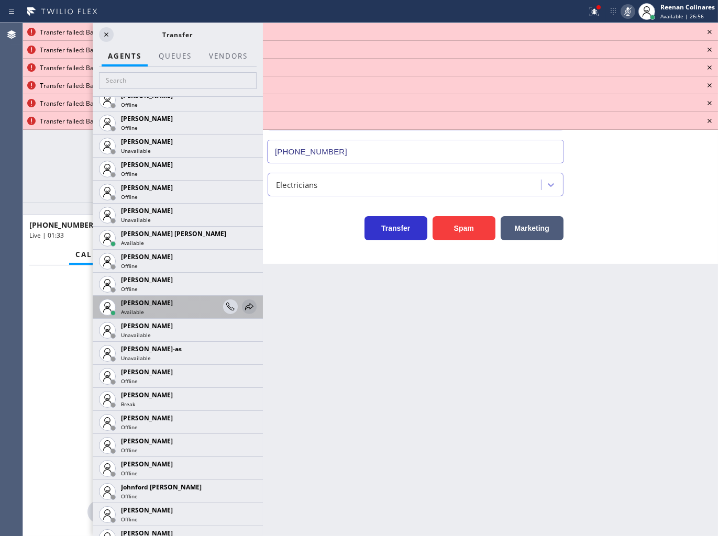
click at [242, 299] on button at bounding box center [249, 306] width 15 height 15
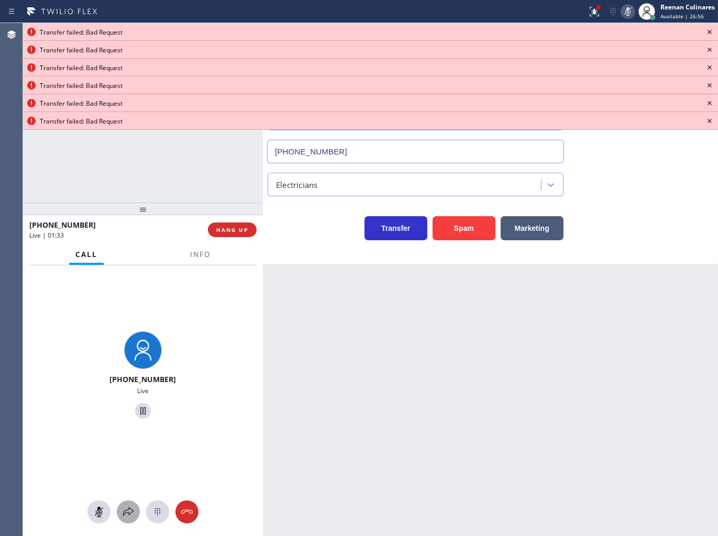
click at [127, 510] on icon at bounding box center [128, 512] width 13 height 13
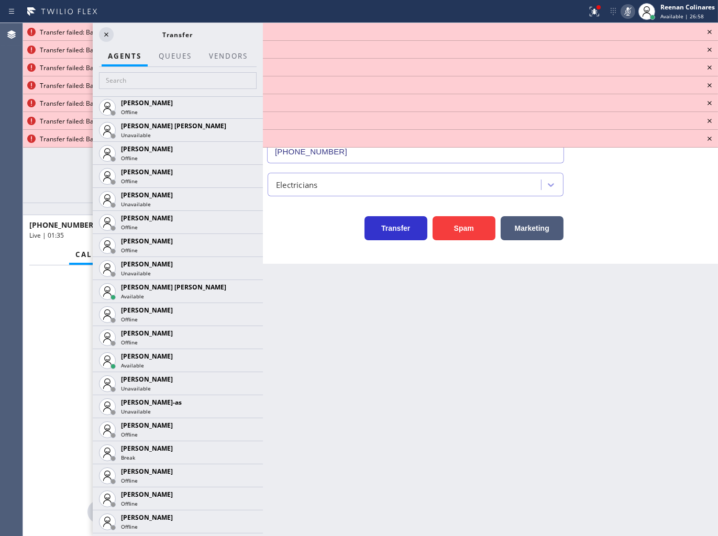
scroll to position [799, 0]
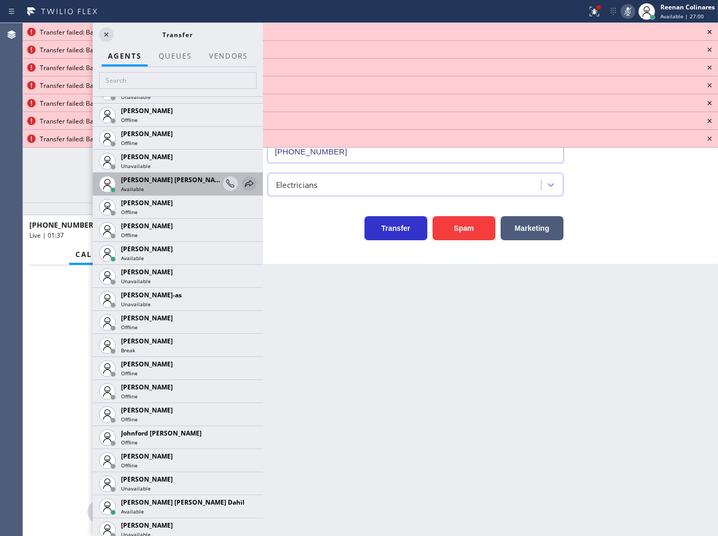
click at [245, 181] on icon at bounding box center [249, 183] width 8 height 7
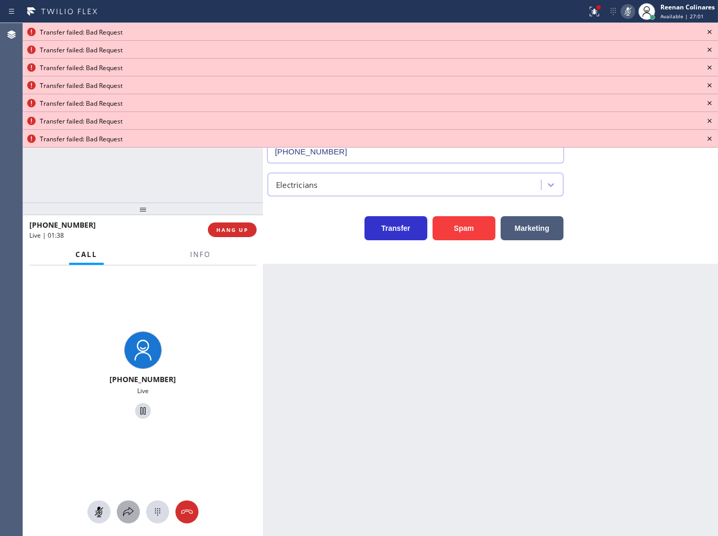
click at [126, 507] on icon at bounding box center [128, 512] width 13 height 13
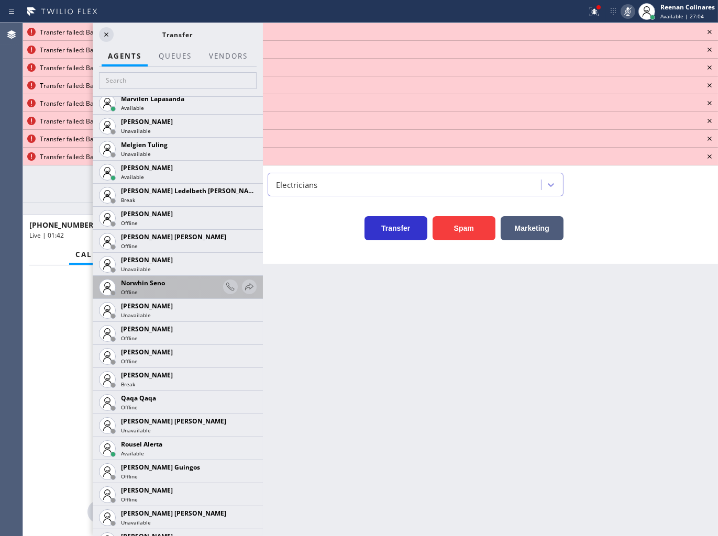
scroll to position [1845, 0]
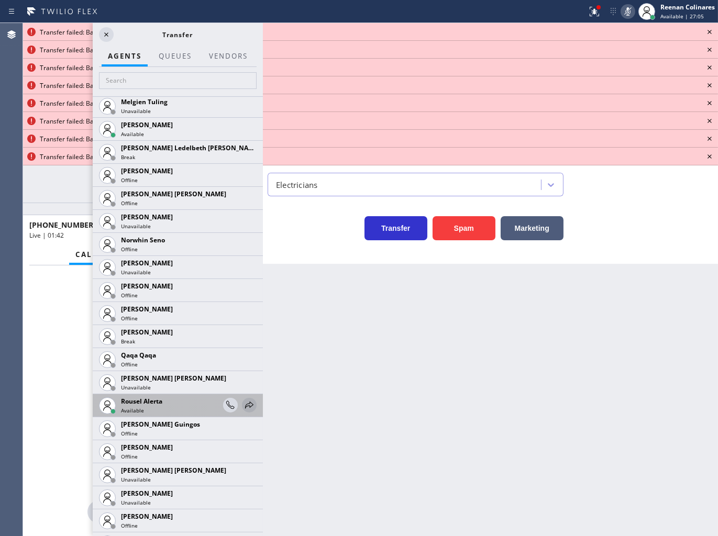
click at [245, 402] on icon at bounding box center [249, 405] width 8 height 7
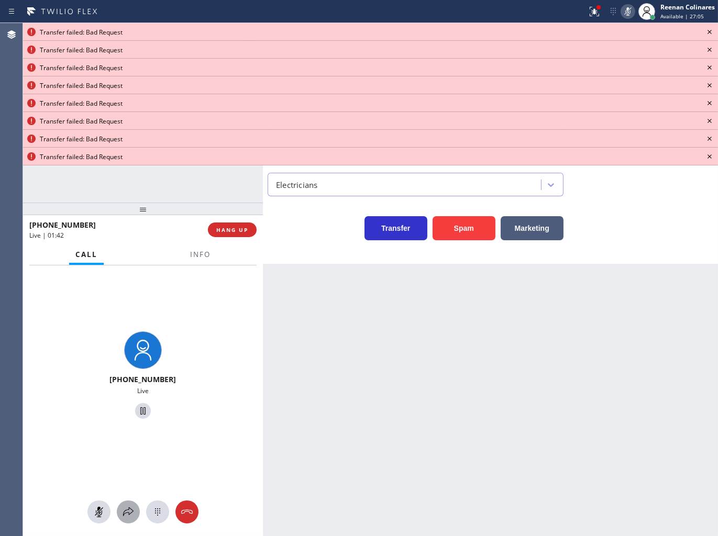
click at [125, 510] on icon at bounding box center [128, 512] width 13 height 13
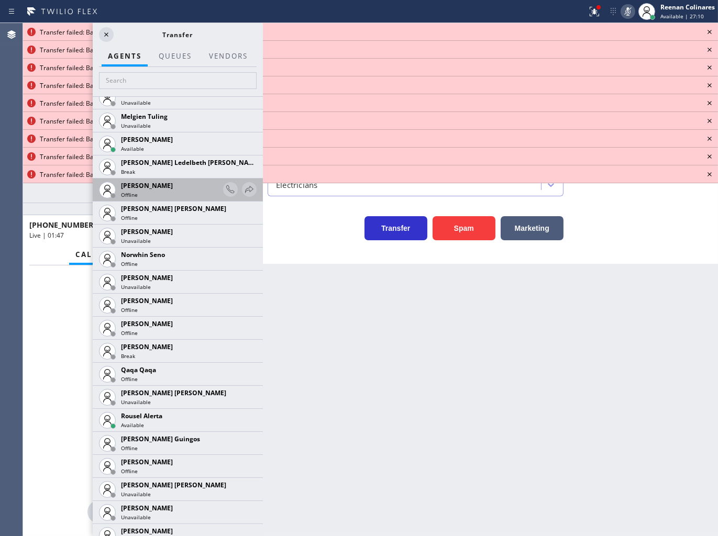
scroll to position [1745, 0]
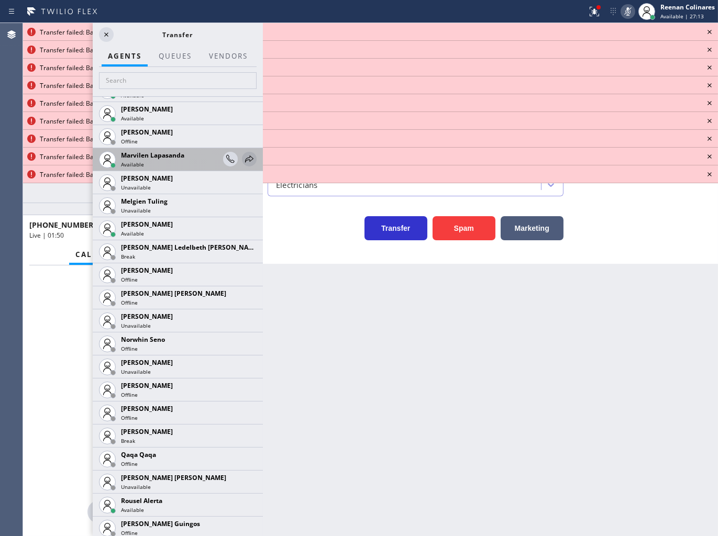
click at [243, 156] on icon at bounding box center [249, 159] width 13 height 13
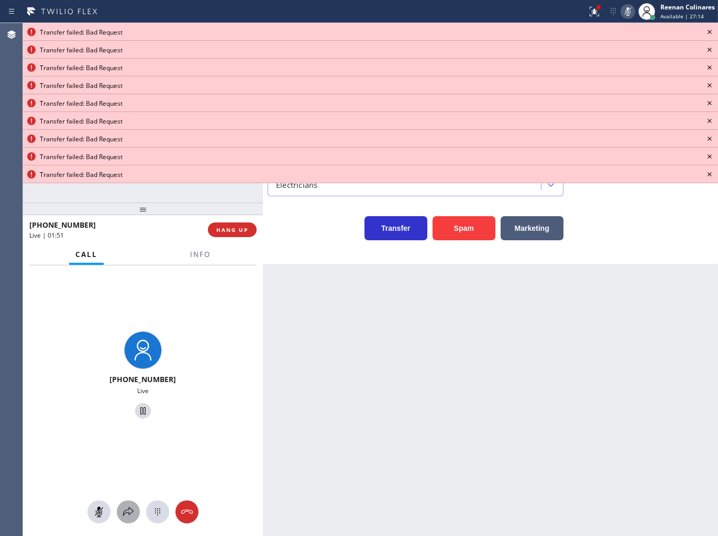
click at [125, 515] on icon at bounding box center [128, 512] width 13 height 13
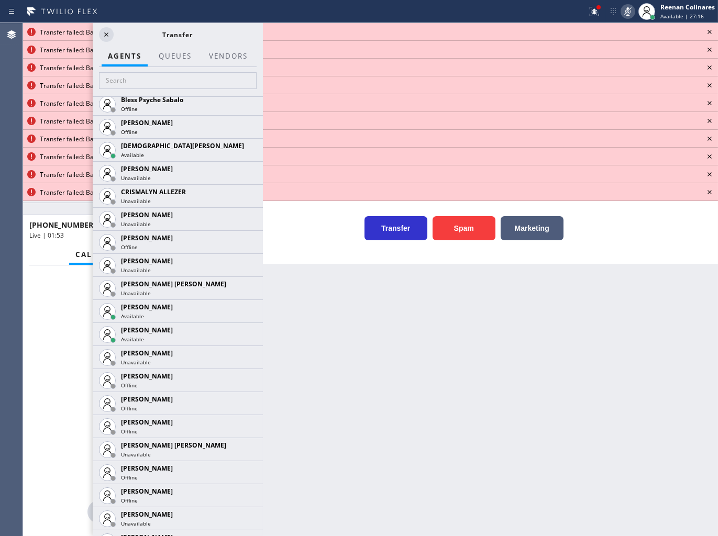
scroll to position [376, 0]
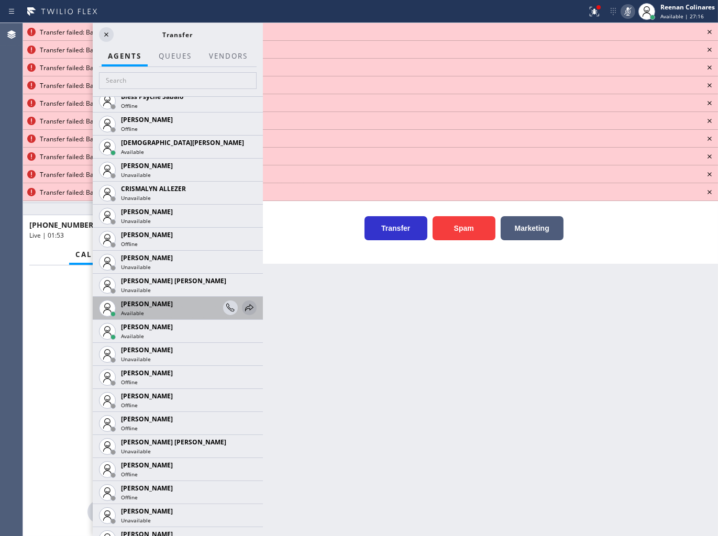
click at [247, 307] on icon at bounding box center [249, 308] width 13 height 13
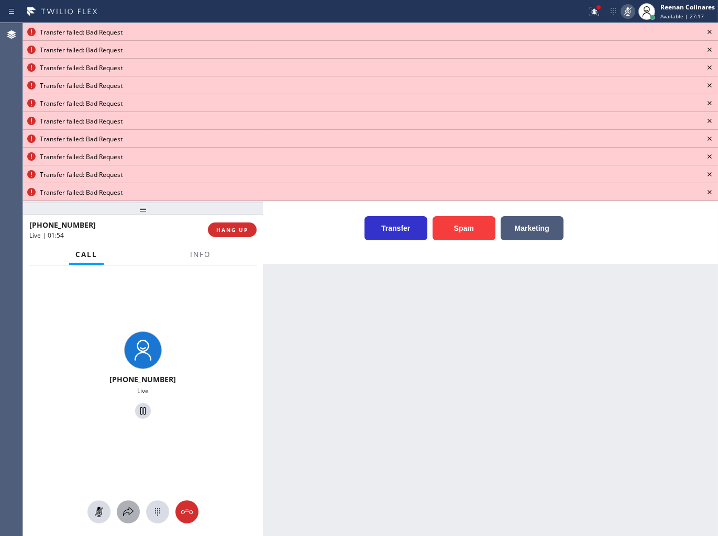
click at [128, 511] on icon at bounding box center [128, 512] width 13 height 13
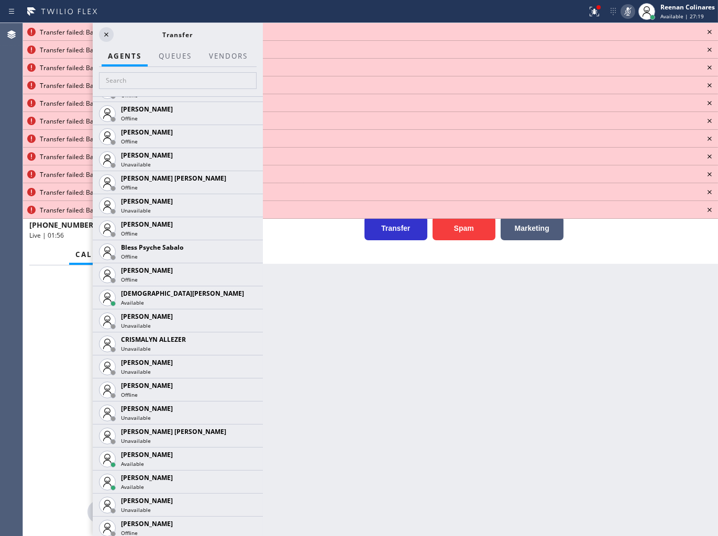
scroll to position [228, 0]
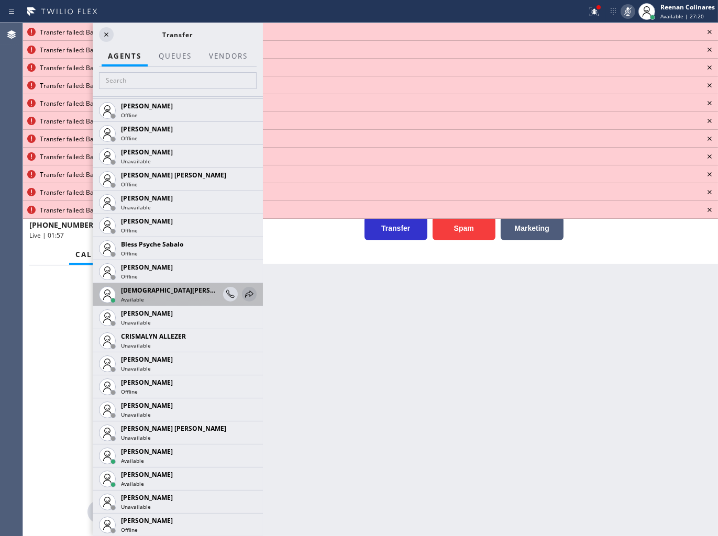
click at [244, 294] on icon at bounding box center [249, 294] width 13 height 13
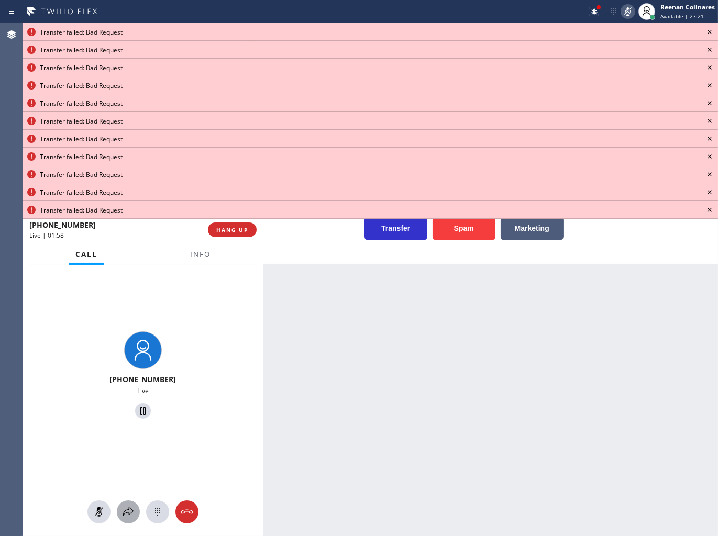
click at [126, 508] on icon at bounding box center [128, 512] width 13 height 13
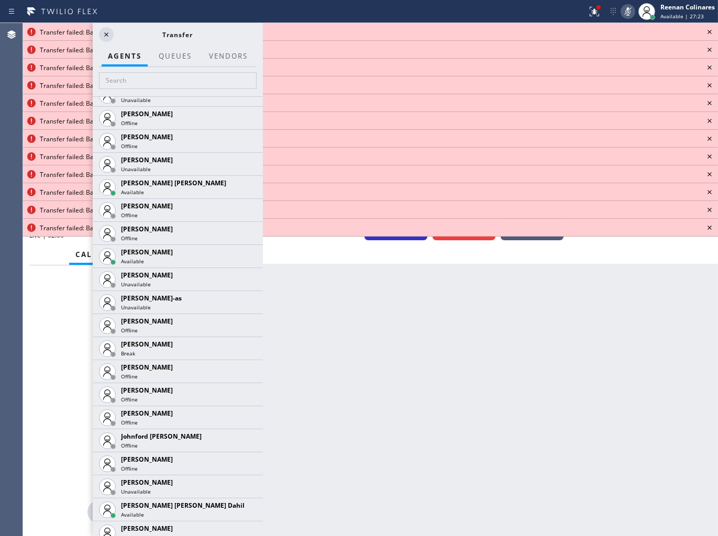
scroll to position [806, 0]
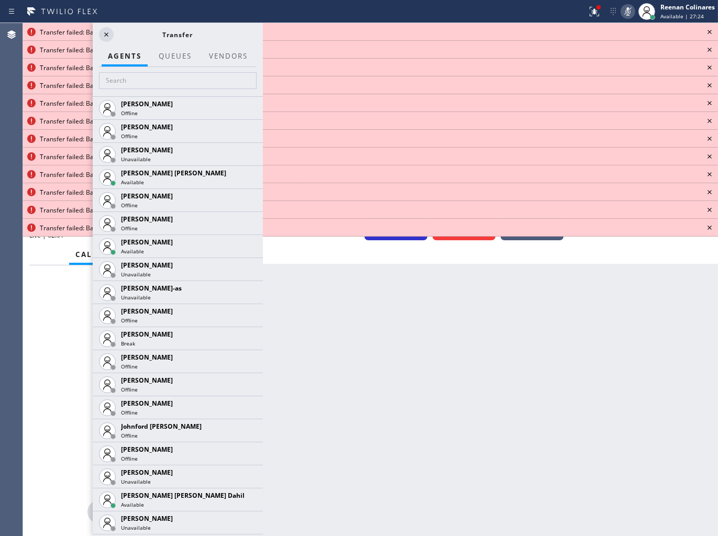
click at [0, 0] on icon at bounding box center [0, 0] width 0 height 0
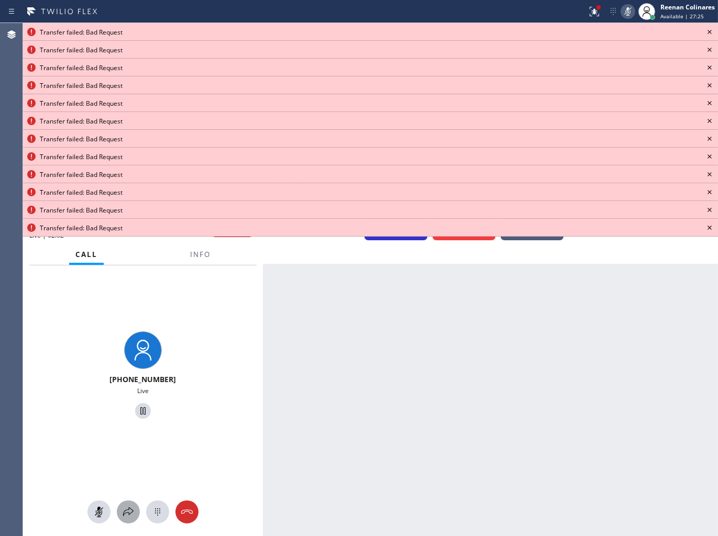
click at [122, 514] on icon at bounding box center [128, 512] width 13 height 13
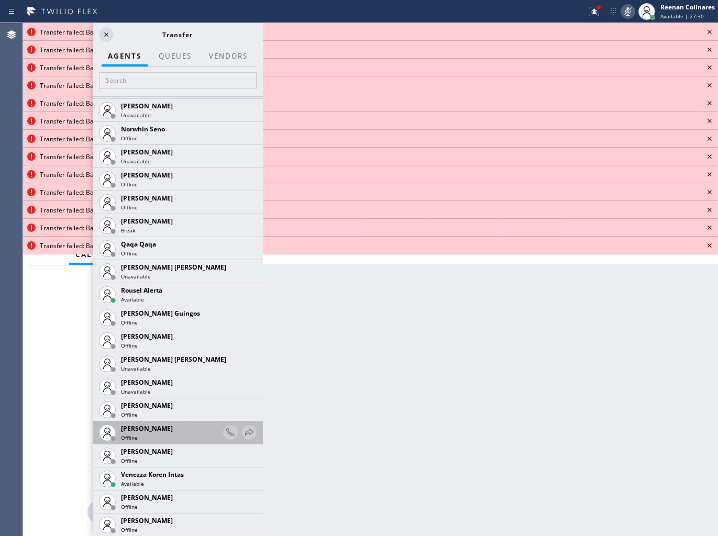
scroll to position [1978, 0]
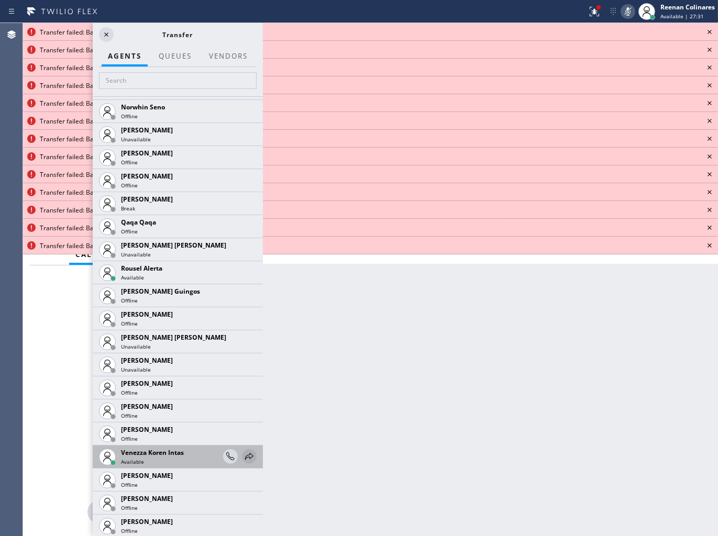
click at [243, 454] on icon at bounding box center [249, 456] width 13 height 13
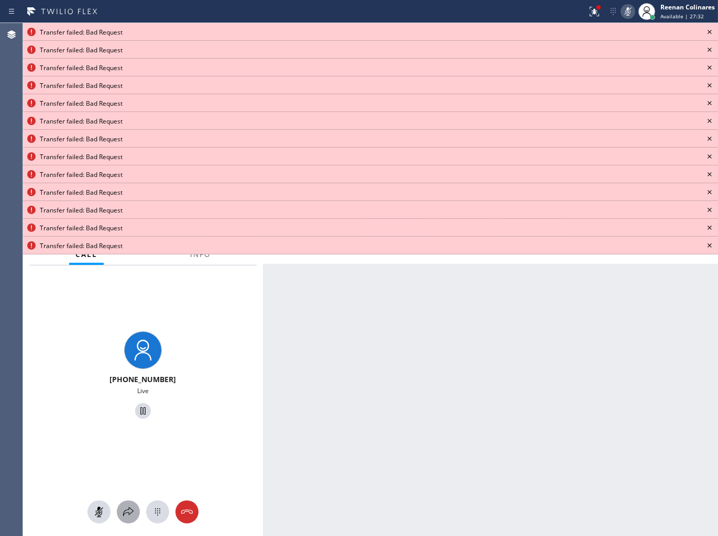
click at [132, 511] on icon at bounding box center [128, 512] width 13 height 13
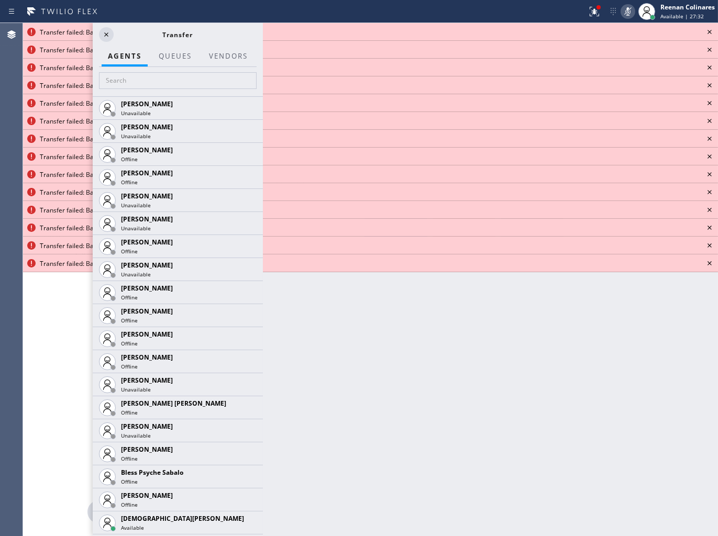
click at [707, 35] on icon at bounding box center [709, 32] width 13 height 13
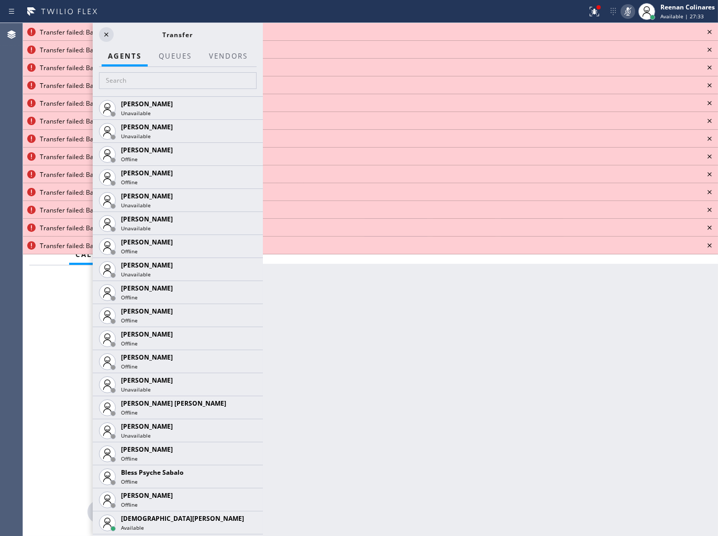
click at [707, 35] on icon at bounding box center [709, 32] width 13 height 13
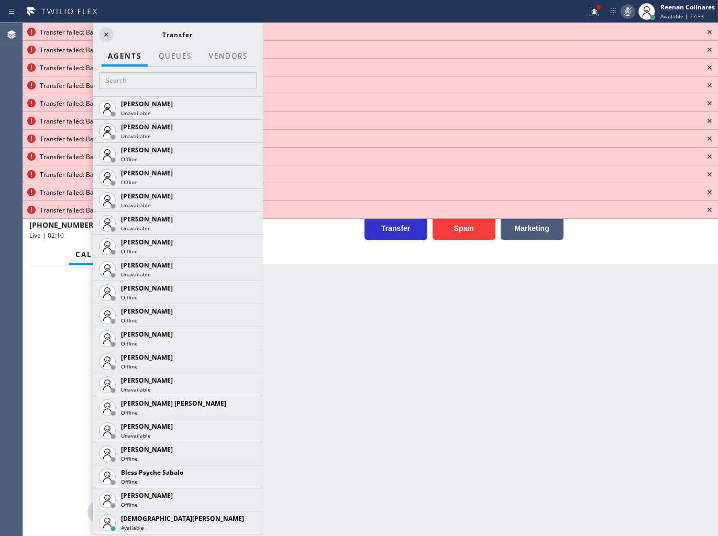
click at [707, 35] on icon at bounding box center [709, 32] width 13 height 13
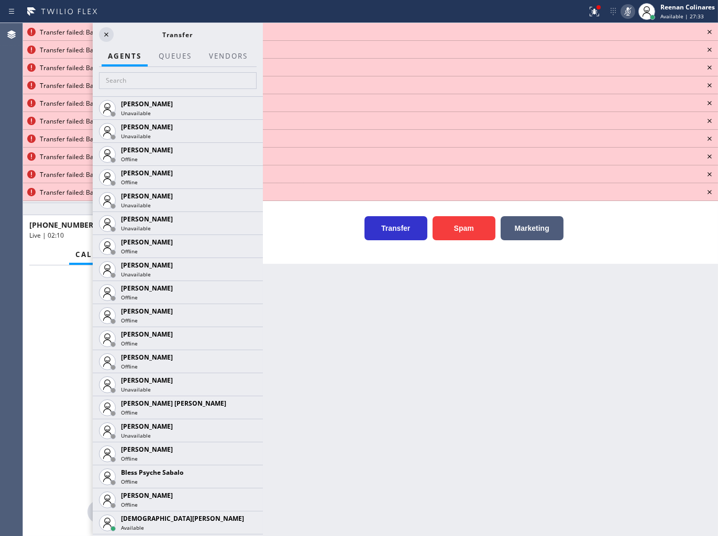
click at [707, 35] on icon at bounding box center [709, 32] width 13 height 13
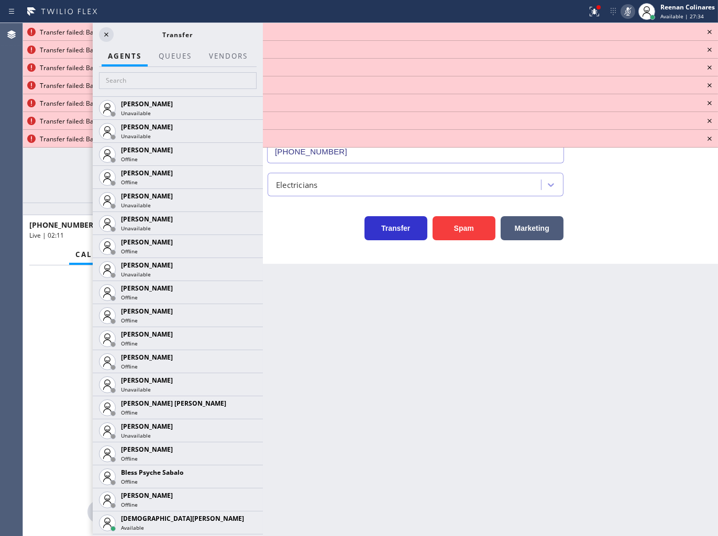
click at [707, 33] on icon at bounding box center [709, 32] width 13 height 13
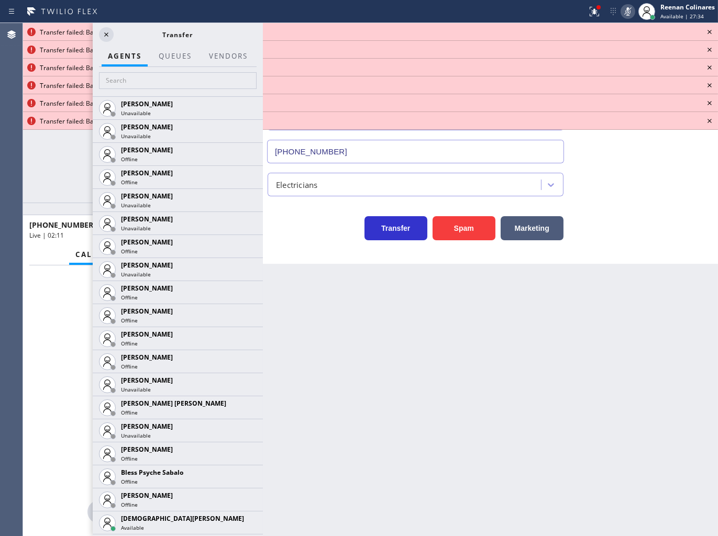
click at [707, 33] on icon at bounding box center [709, 32] width 13 height 13
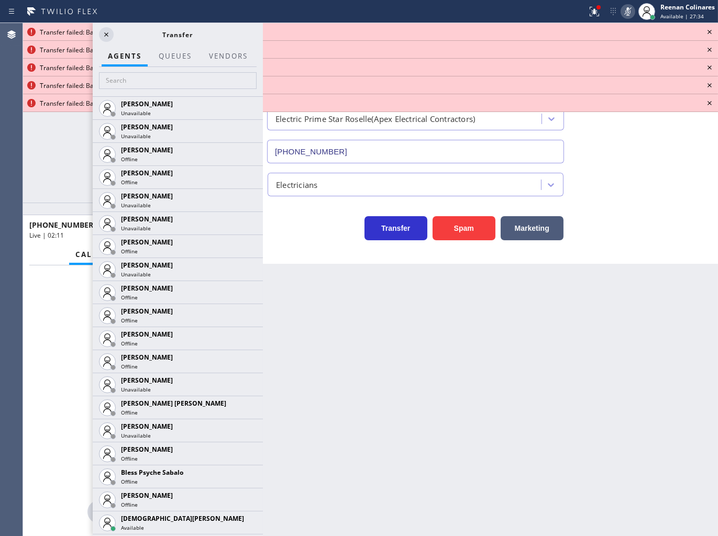
click at [707, 33] on icon at bounding box center [709, 32] width 13 height 13
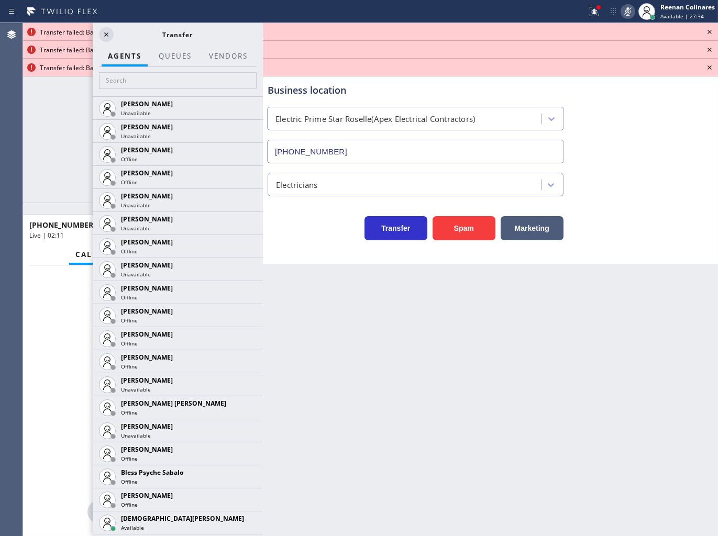
click at [707, 33] on icon at bounding box center [709, 32] width 13 height 13
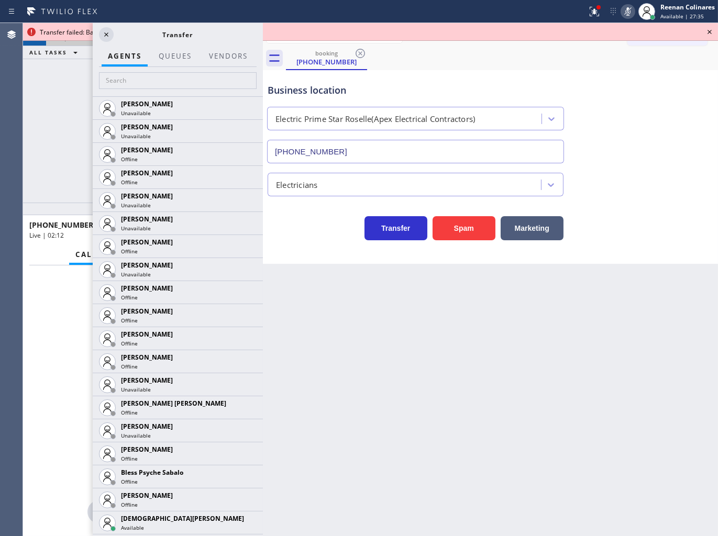
click at [707, 33] on icon at bounding box center [709, 32] width 13 height 13
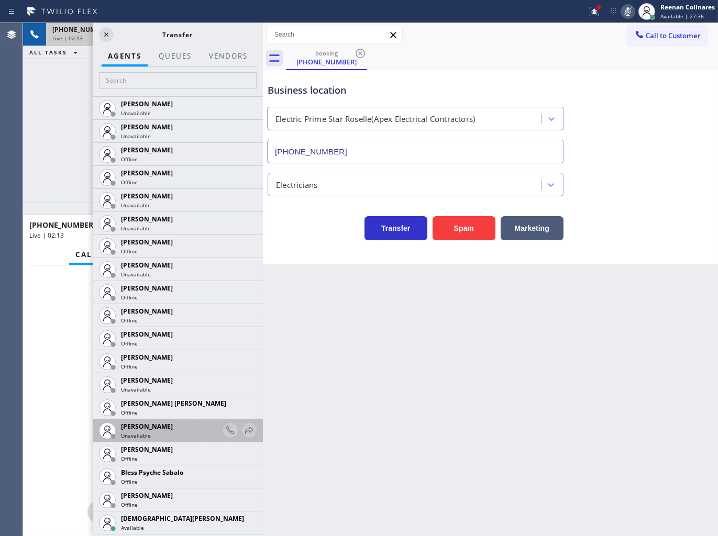
scroll to position [291, 0]
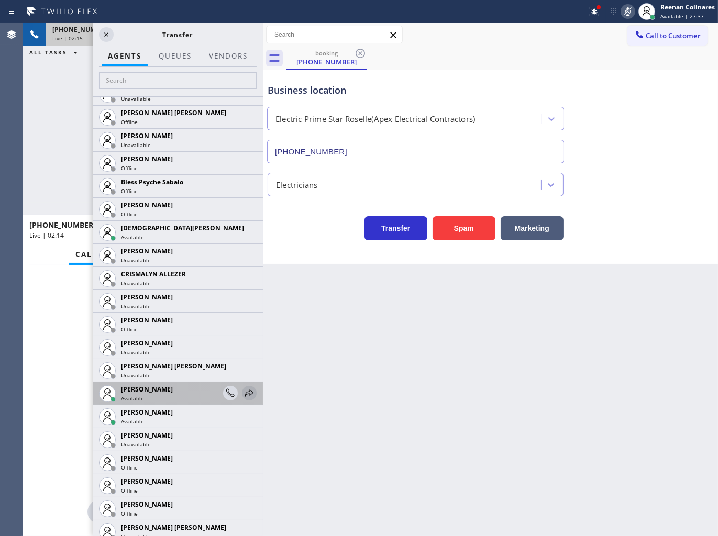
click at [243, 389] on icon at bounding box center [249, 393] width 13 height 13
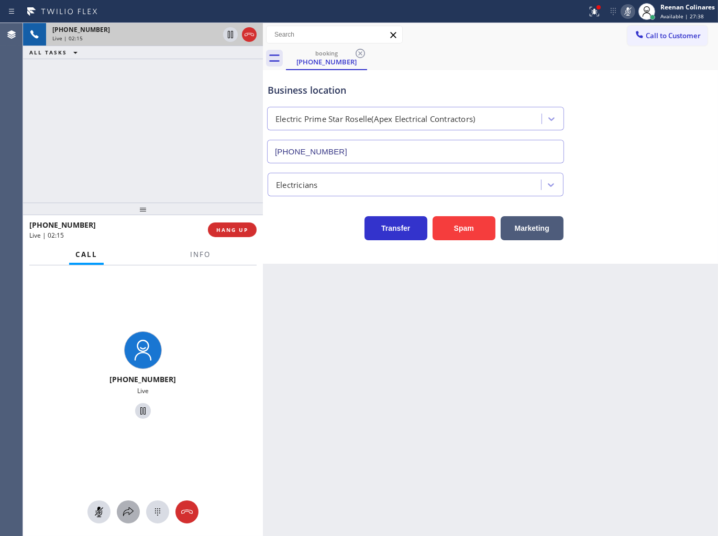
click at [127, 510] on icon at bounding box center [128, 512] width 13 height 13
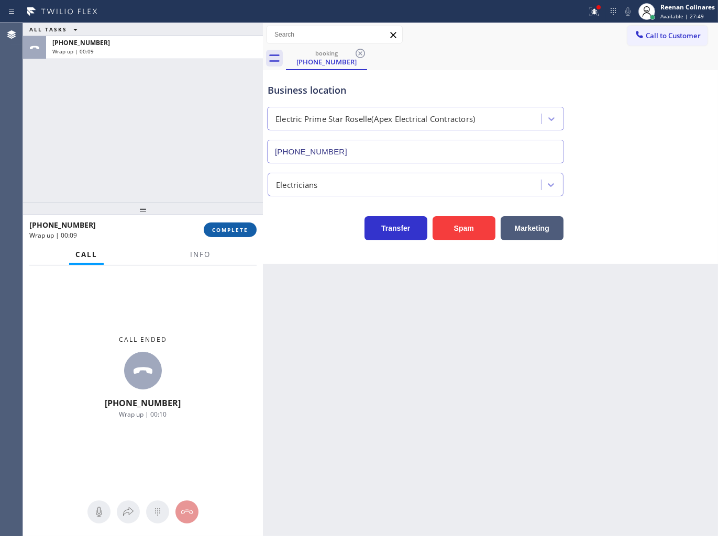
click at [237, 230] on span "COMPLETE" at bounding box center [230, 229] width 36 height 7
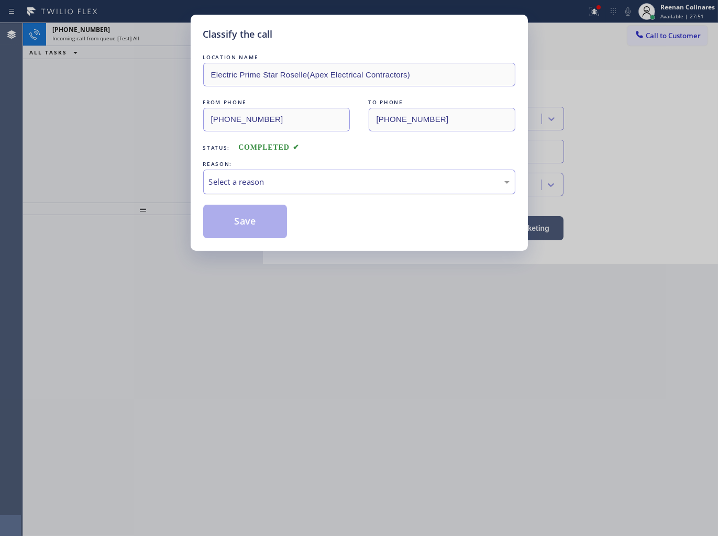
click at [277, 182] on div "Select a reason" at bounding box center [359, 182] width 300 height 12
drag, startPoint x: 228, startPoint y: 230, endPoint x: 632, endPoint y: 0, distance: 465.2
click at [229, 230] on button "Save" at bounding box center [245, 222] width 84 height 34
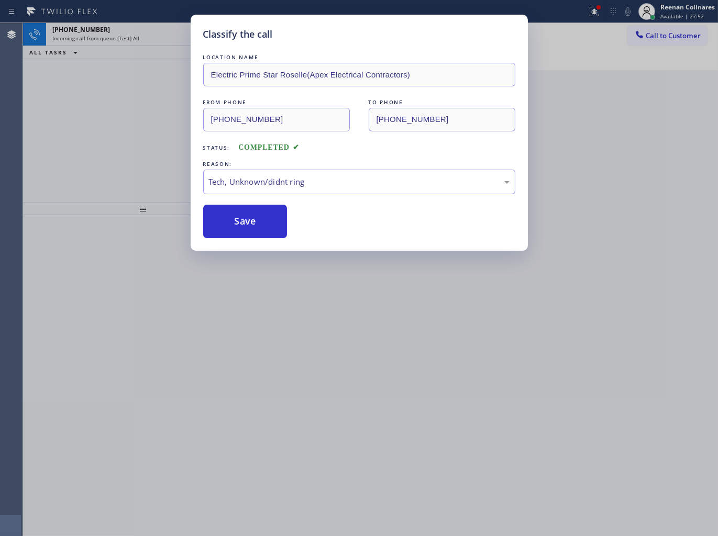
click at [596, 16] on div "Classify the call LOCATION NAME Electric Prime Star Roselle(Apex Electrical Con…" at bounding box center [359, 268] width 718 height 536
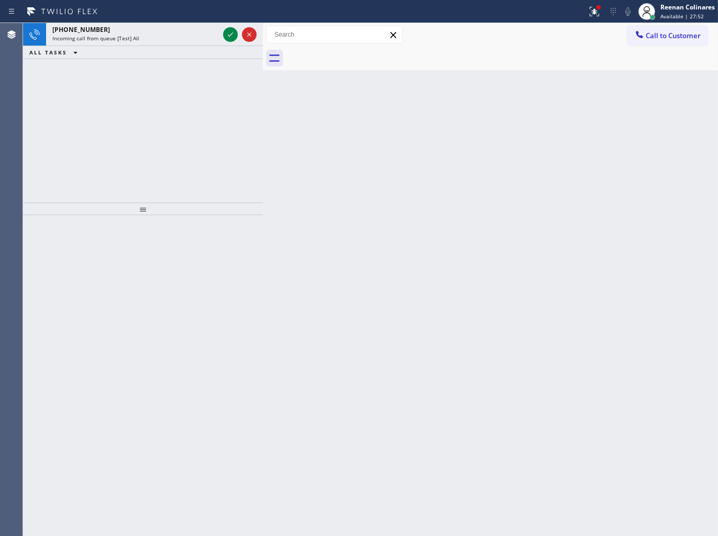
click at [596, 16] on icon at bounding box center [594, 11] width 13 height 13
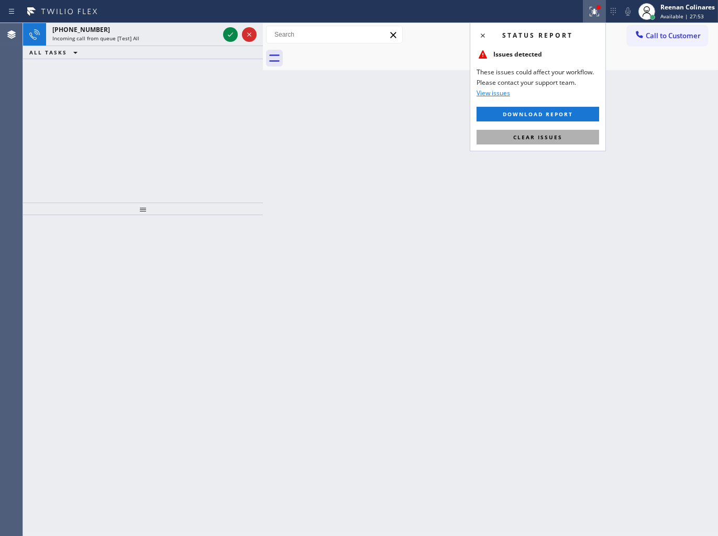
click at [525, 135] on span "Clear issues" at bounding box center [537, 136] width 49 height 7
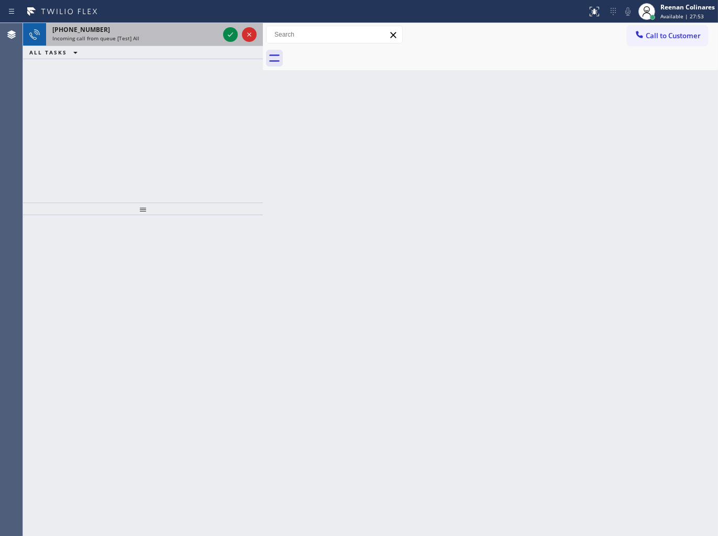
drag, startPoint x: 280, startPoint y: 122, endPoint x: 168, endPoint y: 37, distance: 140.4
click at [255, 113] on div "[PHONE_NUMBER] Incoming call from queue [Test] All ALL TASKS ALL TASKS ACTIVE T…" at bounding box center [370, 279] width 695 height 513
click at [149, 24] on div "[PHONE_NUMBER] Incoming call from queue [Test] All" at bounding box center [133, 34] width 175 height 23
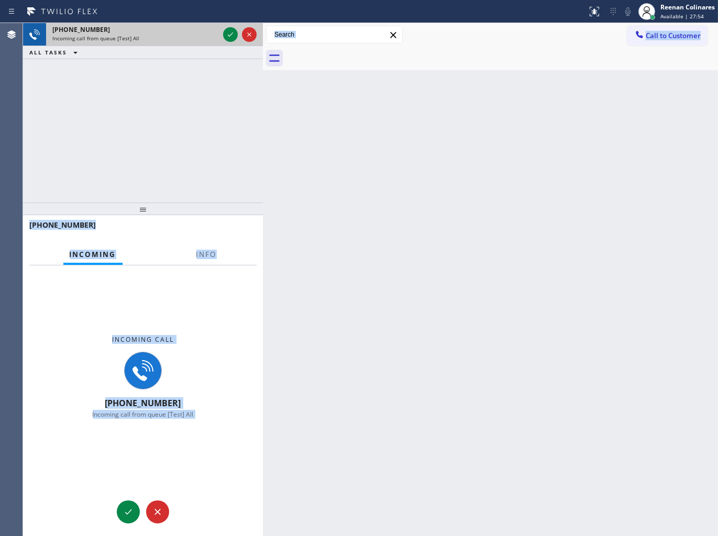
click at [147, 29] on div "[PHONE_NUMBER]" at bounding box center [135, 29] width 166 height 9
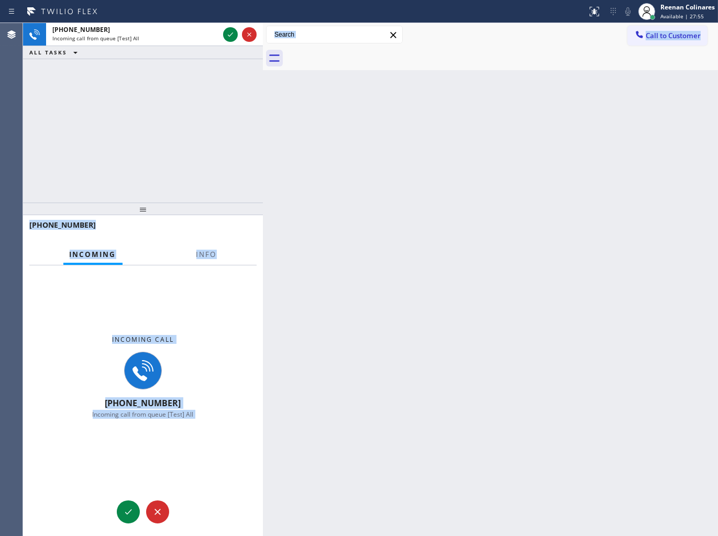
click at [180, 239] on div at bounding box center [139, 235] width 220 height 9
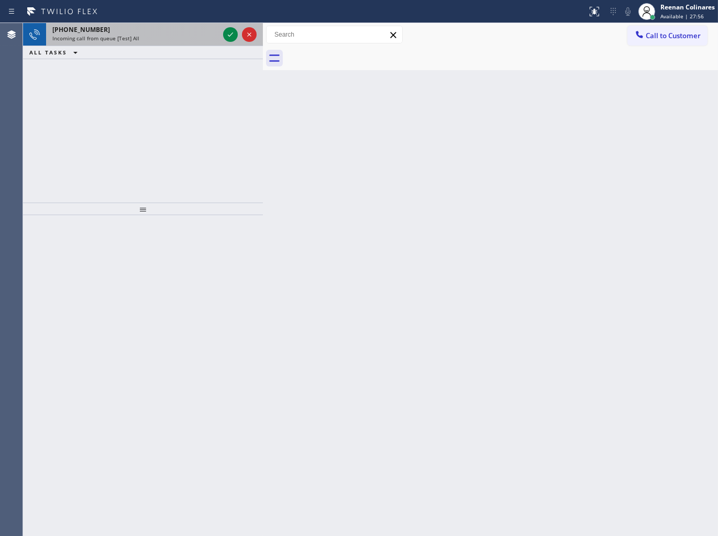
click at [168, 30] on div "[PHONE_NUMBER]" at bounding box center [135, 29] width 166 height 9
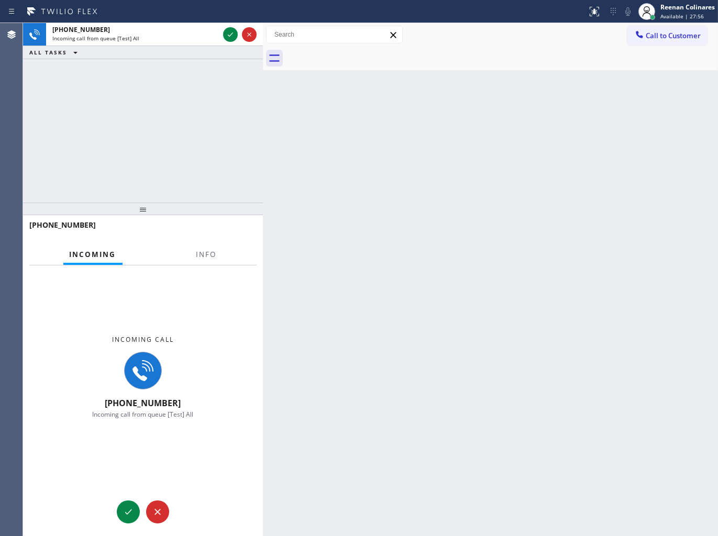
click at [203, 263] on div at bounding box center [206, 264] width 33 height 2
click at [204, 260] on button "Info" at bounding box center [206, 254] width 33 height 20
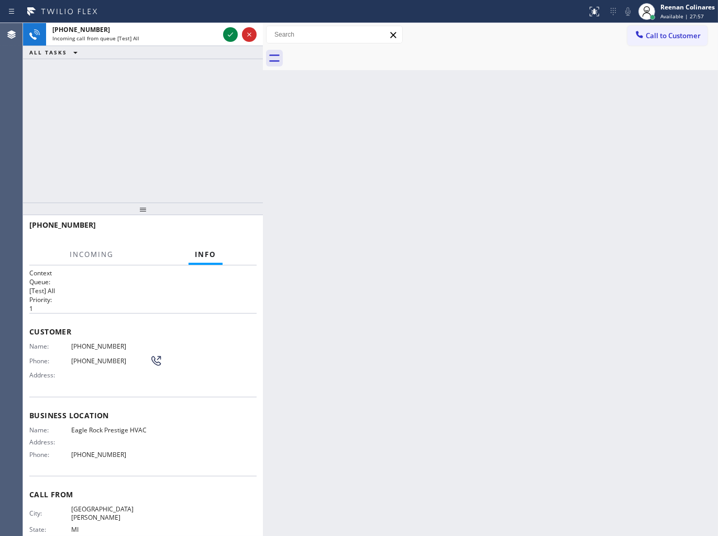
click at [206, 257] on span "Info" at bounding box center [205, 254] width 21 height 9
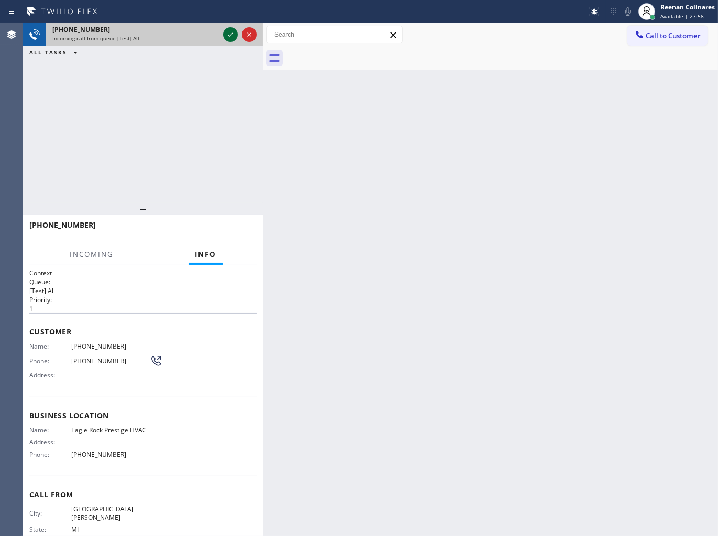
click at [227, 37] on icon at bounding box center [230, 34] width 13 height 13
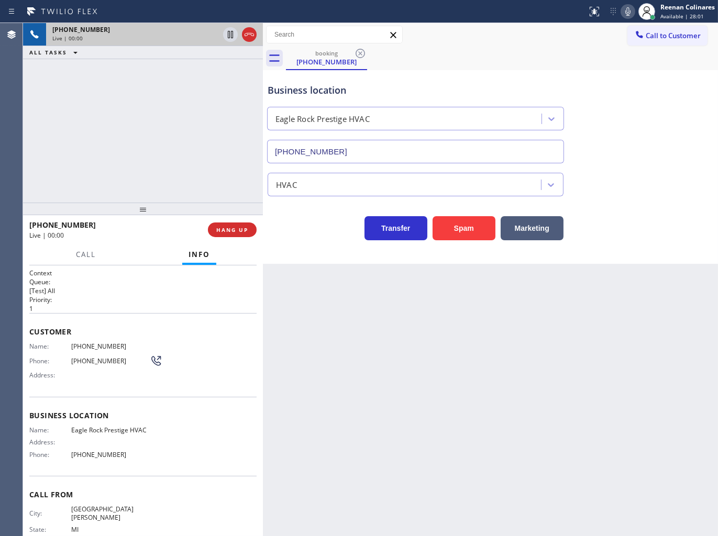
type input "[PHONE_NUMBER]"
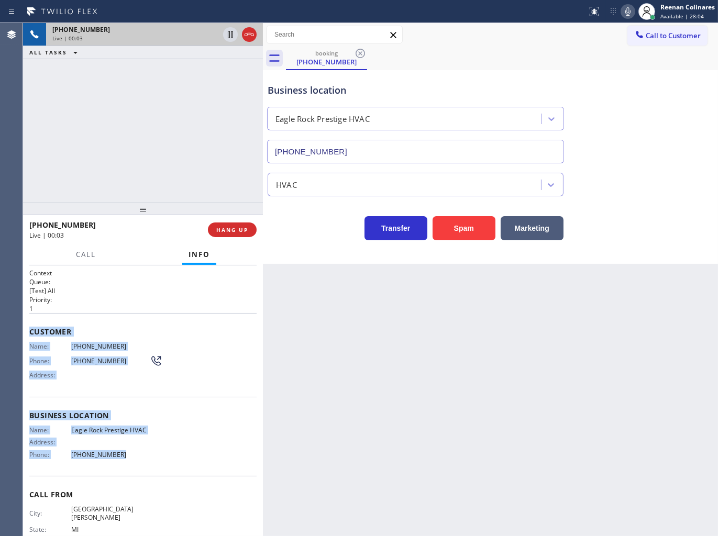
drag, startPoint x: 26, startPoint y: 328, endPoint x: 494, endPoint y: 509, distance: 502.0
click at [161, 462] on div "Context Queue: [Test] All Priority: 1 Customer Name: [PHONE_NUMBER] Phone: [PHO…" at bounding box center [143, 400] width 240 height 271
copy div "Customer Name: [PHONE_NUMBER] Phone: [PHONE_NUMBER] Address: Business location …"
click at [625, 7] on icon at bounding box center [627, 11] width 13 height 13
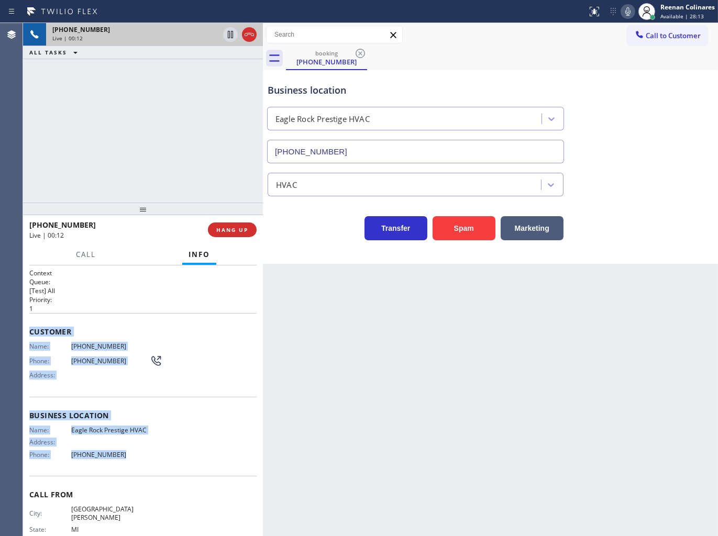
click at [627, 12] on icon at bounding box center [627, 11] width 5 height 8
click at [627, 12] on icon at bounding box center [627, 11] width 13 height 13
click at [627, 7] on icon at bounding box center [627, 11] width 13 height 13
click at [90, 253] on span "Call" at bounding box center [86, 254] width 20 height 9
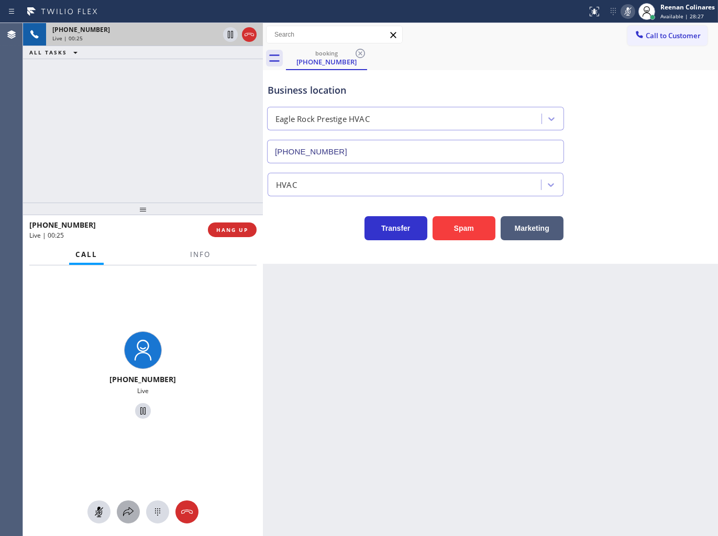
click at [121, 511] on div at bounding box center [128, 512] width 23 height 13
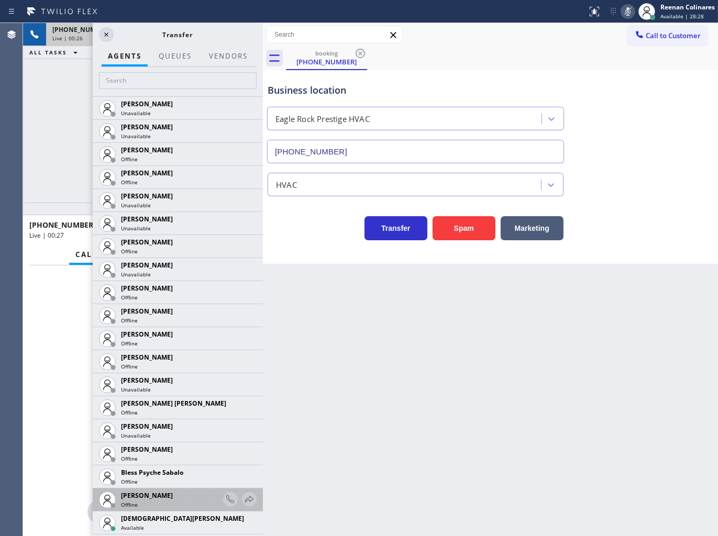
scroll to position [58, 0]
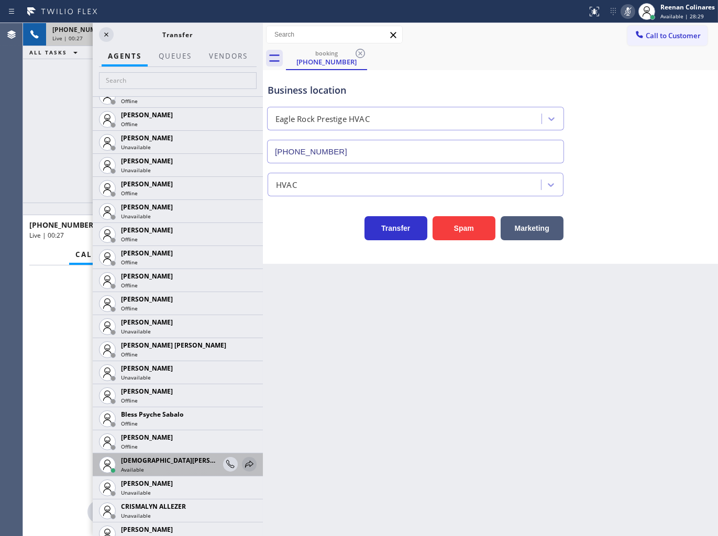
click at [245, 465] on icon at bounding box center [249, 464] width 8 height 7
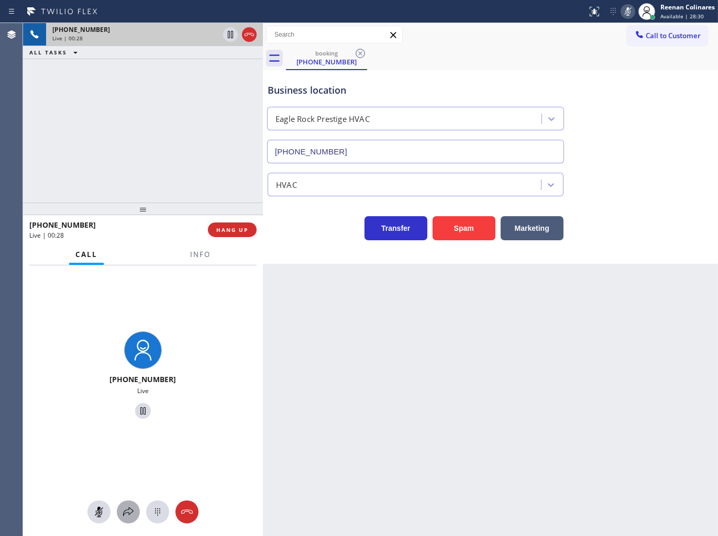
click at [126, 516] on icon at bounding box center [128, 512] width 13 height 13
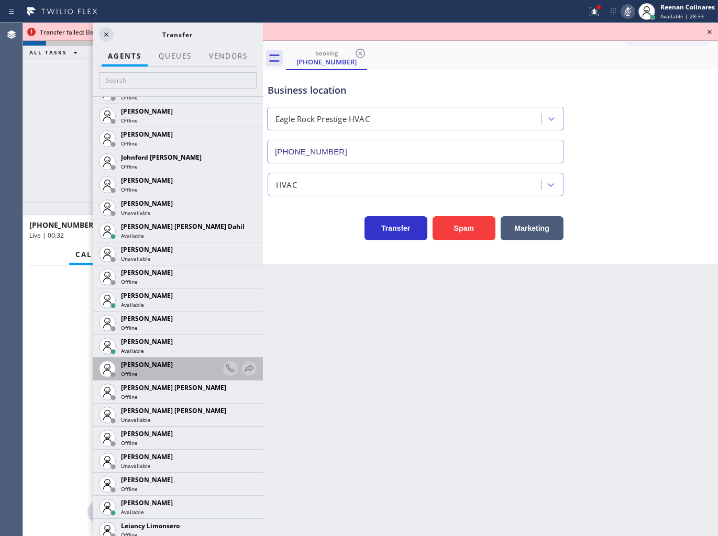
scroll to position [1155, 0]
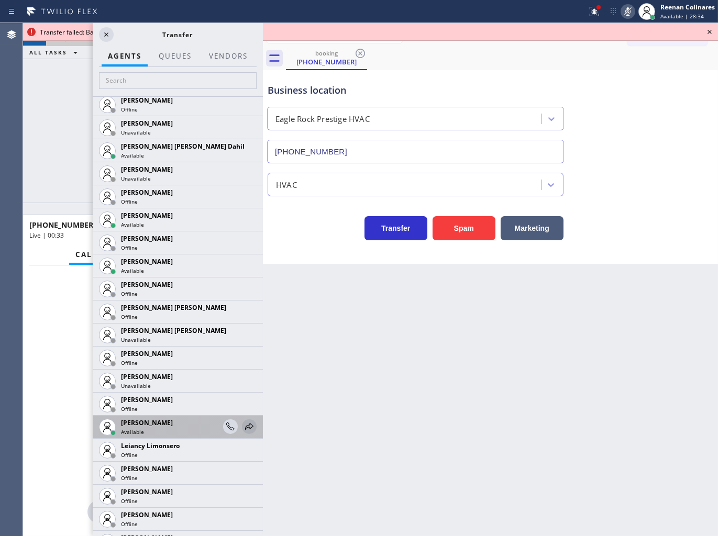
click at [243, 422] on icon at bounding box center [249, 426] width 13 height 13
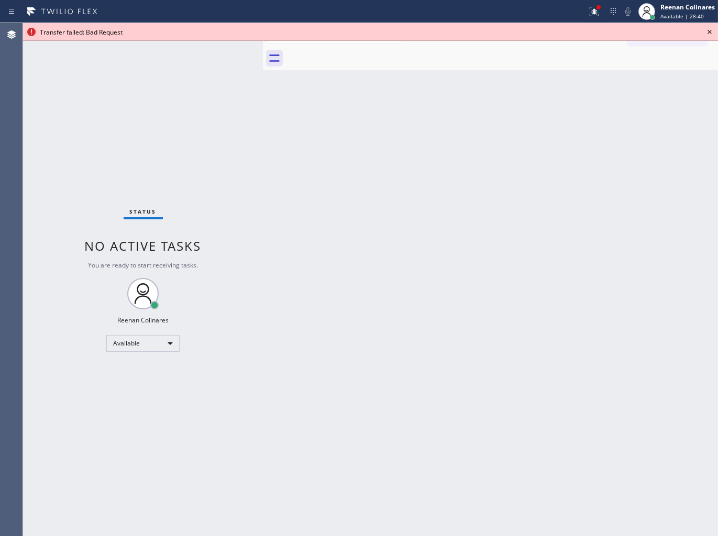
click at [545, 338] on div "Back to Dashboard Change Sender ID Customers Technicians Select a contact Outbo…" at bounding box center [490, 279] width 455 height 513
click at [707, 33] on icon at bounding box center [709, 32] width 13 height 13
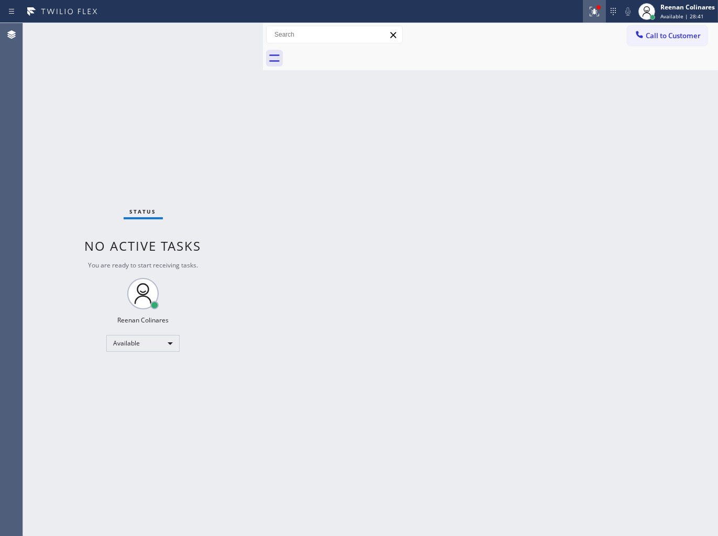
click at [597, 17] on icon at bounding box center [594, 11] width 13 height 13
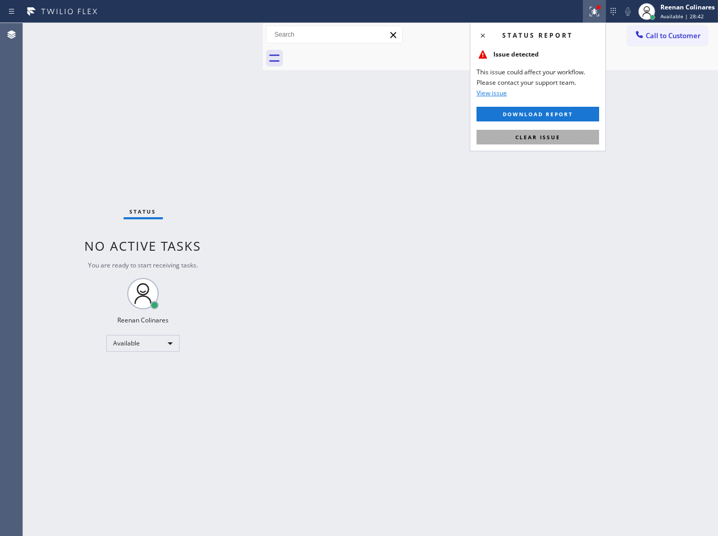
click at [544, 140] on span "Clear issue" at bounding box center [537, 136] width 45 height 7
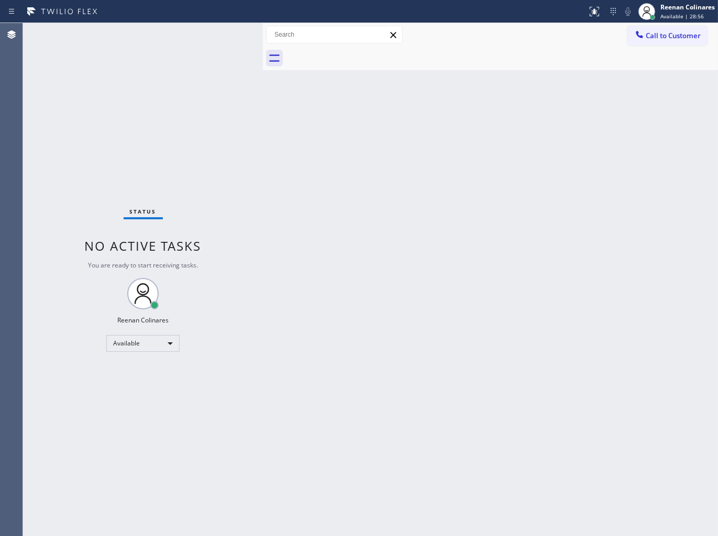
click at [411, 105] on div "Back to Dashboard Change Sender ID Customers Technicians Select a contact Outbo…" at bounding box center [490, 279] width 455 height 513
click at [542, 85] on div "Back to Dashboard Change Sender ID Customers Technicians Select a contact Outbo…" at bounding box center [490, 279] width 455 height 513
drag, startPoint x: 148, startPoint y: 52, endPoint x: 153, endPoint y: 48, distance: 6.7
click at [150, 49] on div "Status No active tasks You are ready to start receiving tasks. Reenan Colinares…" at bounding box center [143, 279] width 240 height 513
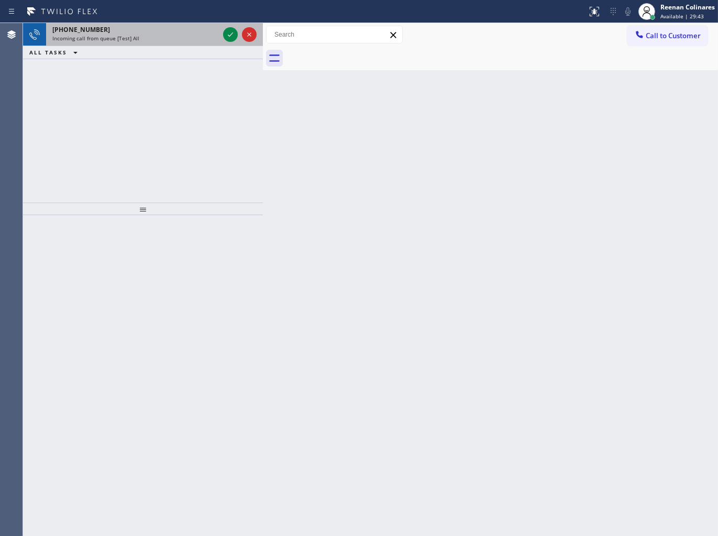
click at [185, 39] on div "Incoming call from queue [Test] All" at bounding box center [135, 38] width 166 height 7
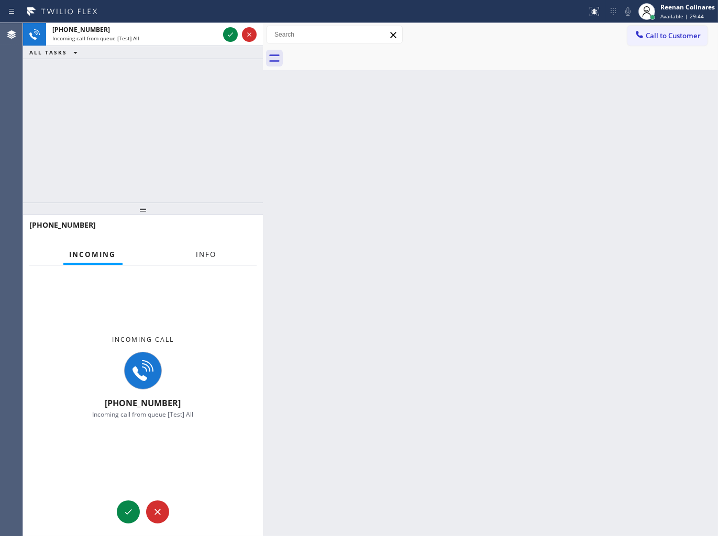
click at [203, 250] on span "Info" at bounding box center [206, 254] width 20 height 9
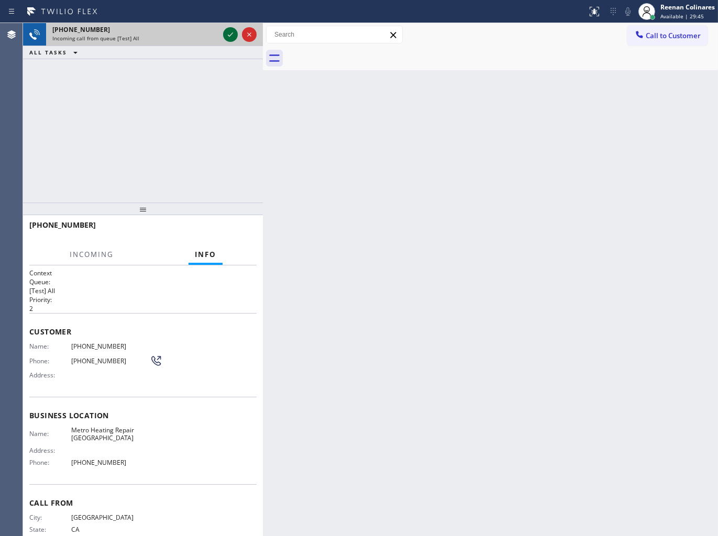
click at [229, 30] on icon at bounding box center [230, 34] width 13 height 13
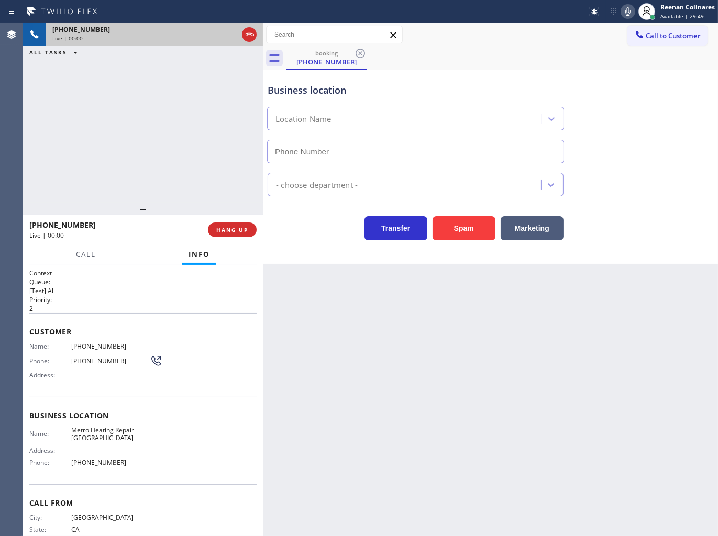
type input "[PHONE_NUMBER]"
click at [477, 227] on button "Spam" at bounding box center [463, 228] width 63 height 24
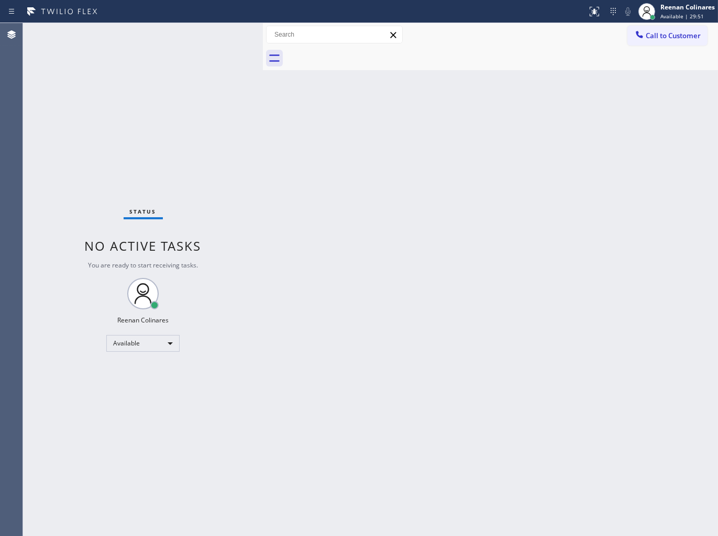
click at [276, 284] on div "Back to Dashboard Change Sender ID Customers Technicians Select a contact Outbo…" at bounding box center [490, 279] width 455 height 513
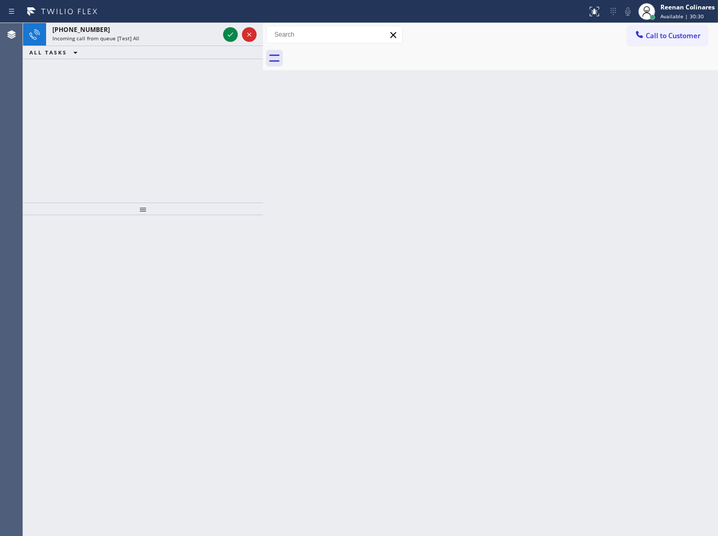
click at [173, 48] on div "ALL TASKS ALL TASKS ACTIVE TASKS TASKS IN WRAP UP" at bounding box center [143, 52] width 240 height 13
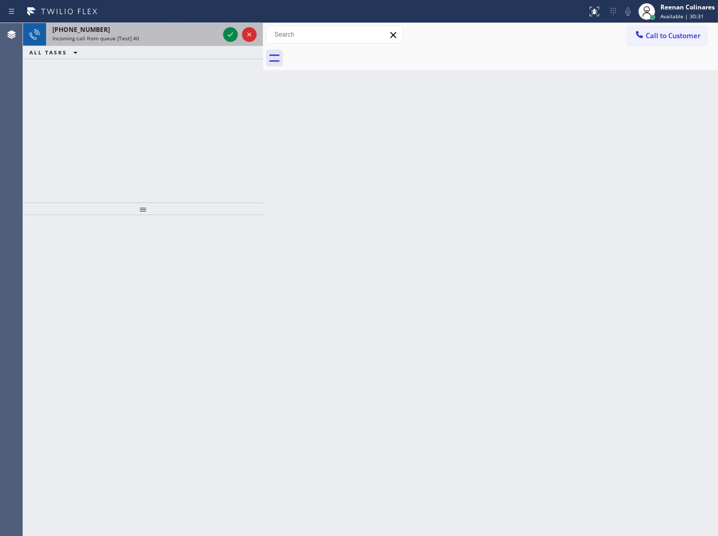
click at [178, 43] on div "[PHONE_NUMBER] Incoming call from queue [Test] All" at bounding box center [133, 34] width 175 height 23
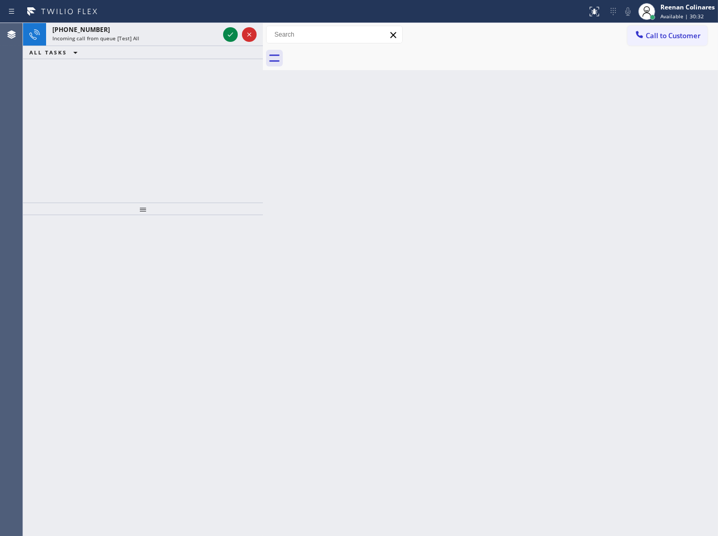
click at [183, 54] on div "ALL TASKS ALL TASKS ACTIVE TASKS TASKS IN WRAP UP" at bounding box center [143, 52] width 240 height 13
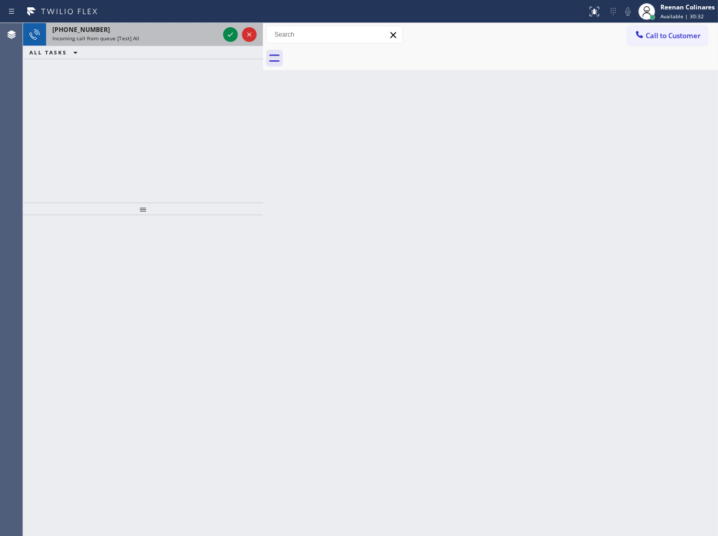
click at [186, 35] on div "Incoming call from queue [Test] All" at bounding box center [135, 38] width 166 height 7
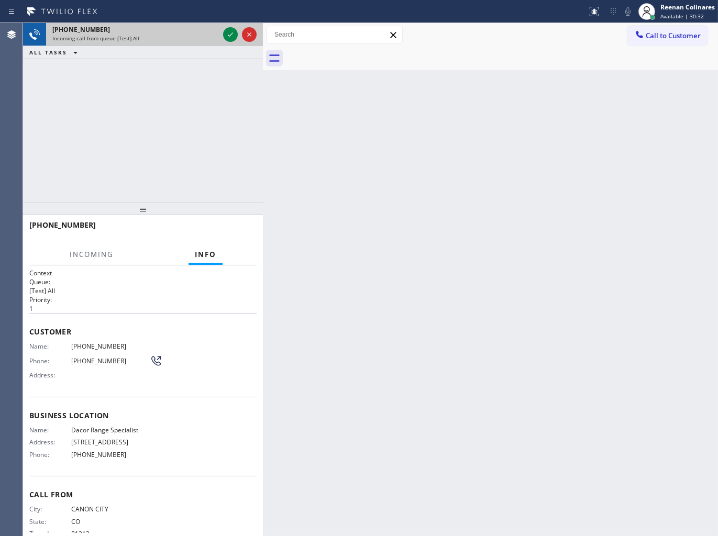
click at [186, 35] on div "Incoming call from queue [Test] All" at bounding box center [135, 38] width 166 height 7
click at [226, 35] on icon at bounding box center [230, 34] width 13 height 13
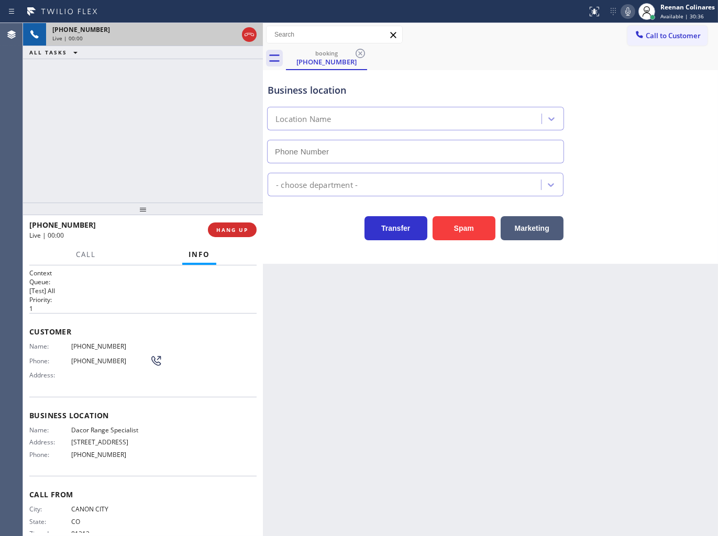
type input "[PHONE_NUMBER]"
click at [623, 17] on icon at bounding box center [627, 11] width 13 height 13
click at [626, 13] on icon at bounding box center [627, 11] width 13 height 13
click at [630, 14] on icon at bounding box center [627, 11] width 13 height 13
click at [626, 11] on icon at bounding box center [627, 11] width 13 height 13
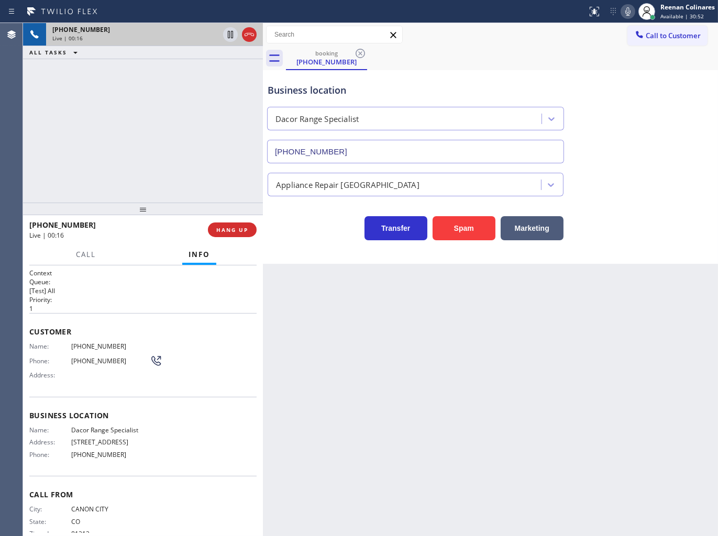
click at [627, 14] on icon at bounding box center [627, 11] width 5 height 8
click at [627, 12] on icon at bounding box center [627, 11] width 13 height 13
click at [625, 13] on icon at bounding box center [627, 11] width 13 height 13
click at [537, 227] on button "Marketing" at bounding box center [531, 228] width 63 height 24
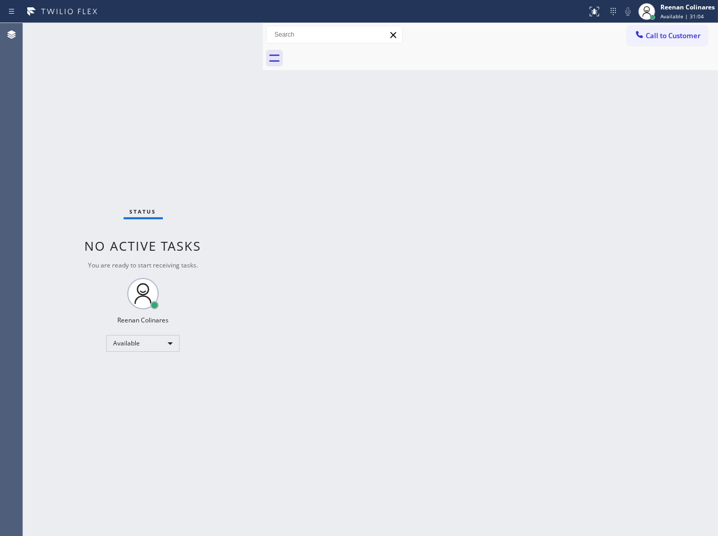
drag, startPoint x: 495, startPoint y: 351, endPoint x: 400, endPoint y: 324, distance: 98.1
click at [484, 347] on div "Back to Dashboard Change Sender ID Customers Technicians Select a contact Outbo…" at bounding box center [490, 279] width 455 height 513
click at [110, 42] on div "Status No active tasks You are ready to start receiving tasks. Reenan Colinares…" at bounding box center [143, 279] width 240 height 513
click at [437, 153] on div "Back to Dashboard Change Sender ID Customers Technicians Select a contact Outbo…" at bounding box center [490, 279] width 455 height 513
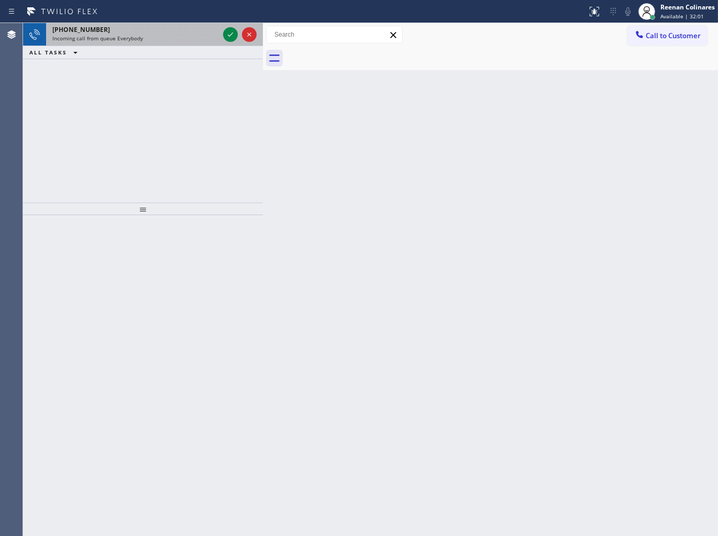
click at [148, 45] on div "[PHONE_NUMBER] Incoming call from queue Everybody" at bounding box center [133, 34] width 175 height 23
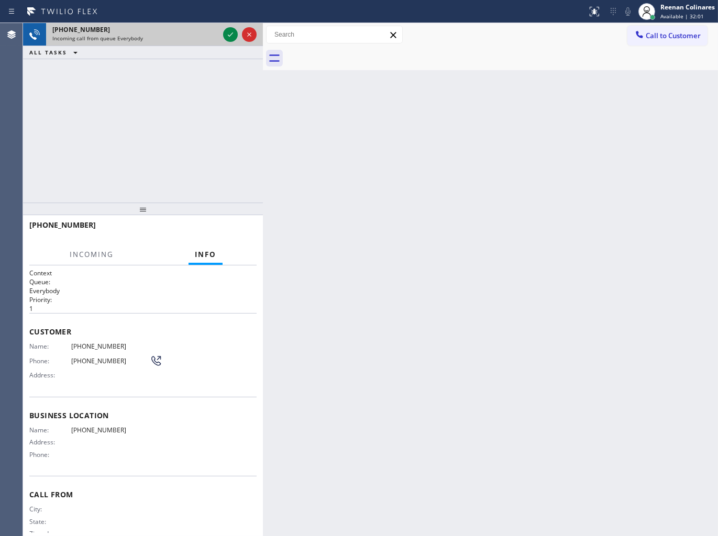
click at [155, 39] on div "Incoming call from queue Everybody" at bounding box center [135, 38] width 166 height 7
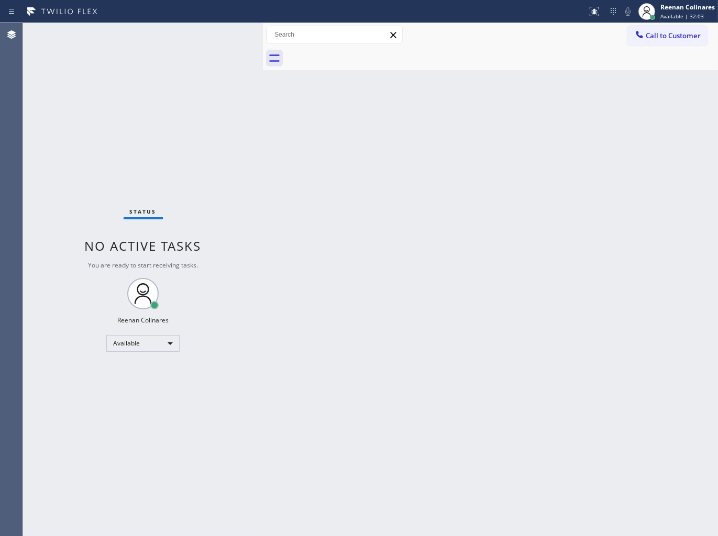
click at [226, 32] on div "Status No active tasks You are ready to start receiving tasks. Reenan Colinares…" at bounding box center [143, 279] width 240 height 513
click at [224, 32] on div "Status No active tasks You are ready to start receiving tasks. Reenan Colinares…" at bounding box center [143, 279] width 240 height 513
click at [224, 34] on div "Status No active tasks You are ready to start receiving tasks. Reenan Colinares…" at bounding box center [143, 279] width 240 height 513
click at [222, 35] on div "Status No active tasks You are ready to start receiving tasks. Reenan Colinares…" at bounding box center [143, 279] width 240 height 513
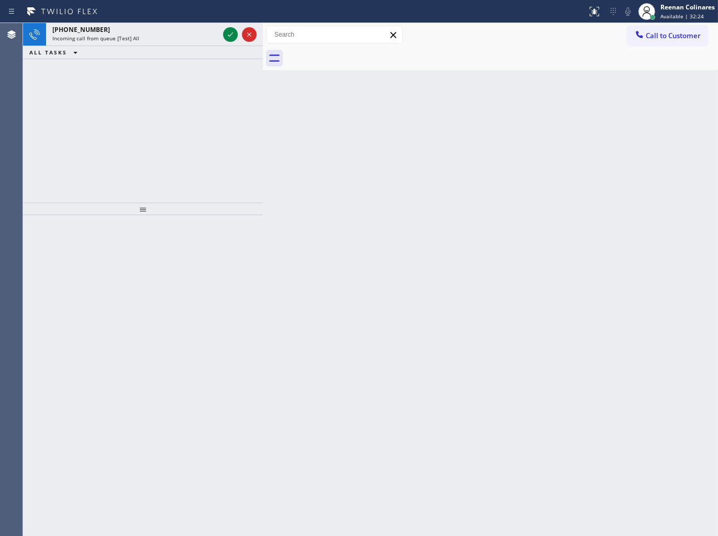
click at [158, 20] on div "Status report No issues detected If you experience an issue, please download th…" at bounding box center [359, 11] width 718 height 23
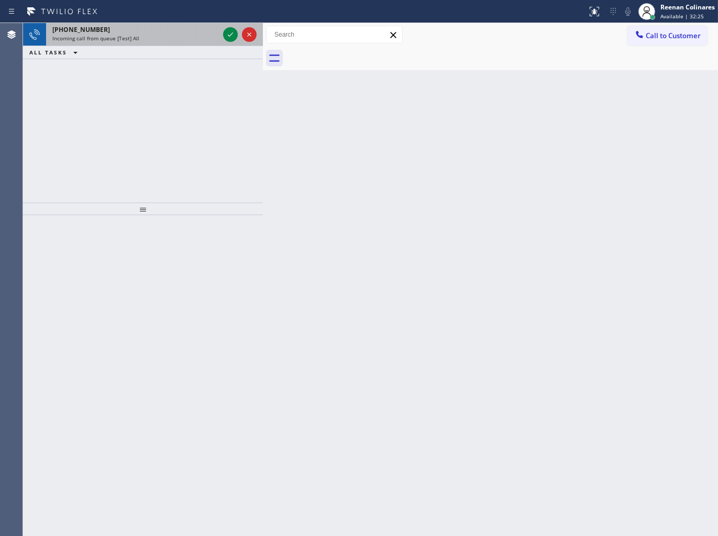
click at [159, 39] on div "Incoming call from queue [Test] All" at bounding box center [135, 38] width 166 height 7
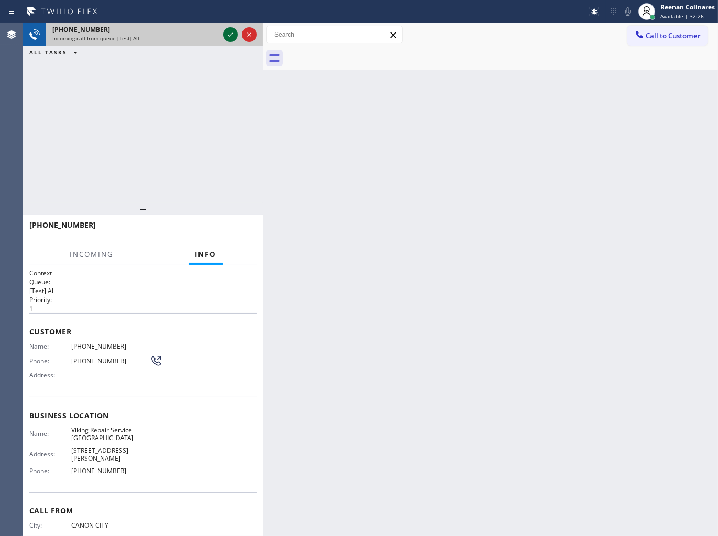
click at [229, 35] on icon at bounding box center [230, 34] width 13 height 13
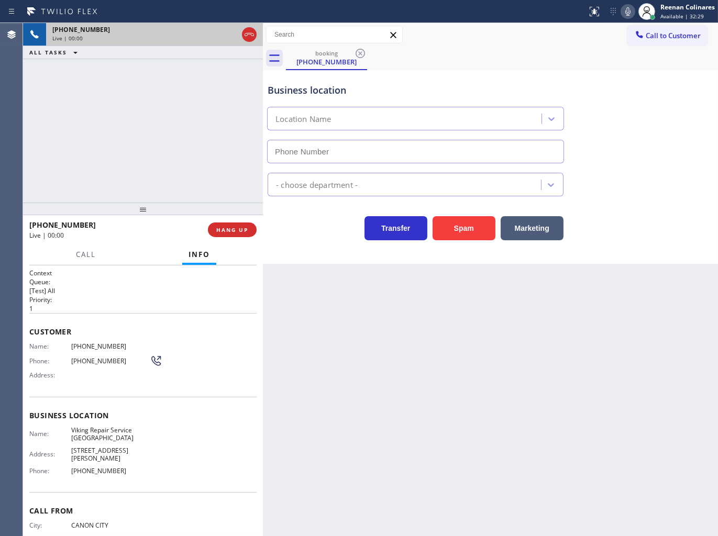
type input "[PHONE_NUMBER]"
click at [627, 7] on icon at bounding box center [627, 11] width 13 height 13
click at [541, 228] on button "Marketing" at bounding box center [531, 228] width 63 height 24
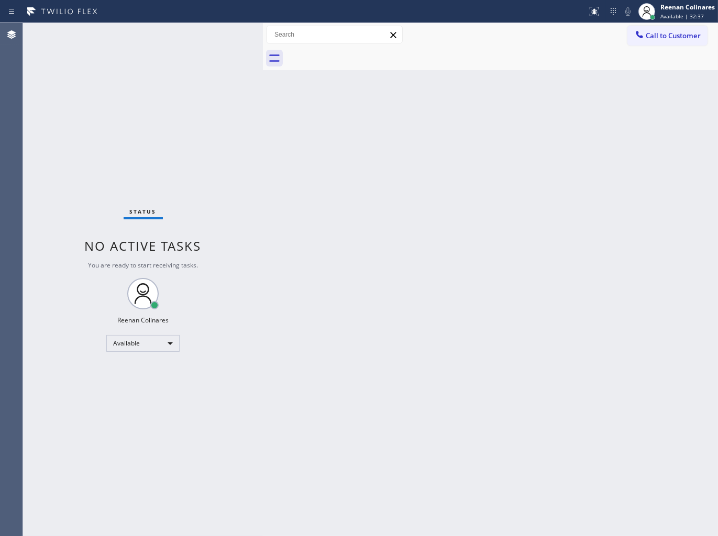
click at [545, 252] on div "Back to Dashboard Change Sender ID Customers Technicians Select a contact Outbo…" at bounding box center [490, 279] width 455 height 513
click at [491, 99] on div "Back to Dashboard Change Sender ID Customers Technicians Select a contact Outbo…" at bounding box center [490, 279] width 455 height 513
click at [430, 107] on div "Back to Dashboard Change Sender ID Customers Technicians Select a contact Outbo…" at bounding box center [490, 279] width 455 height 513
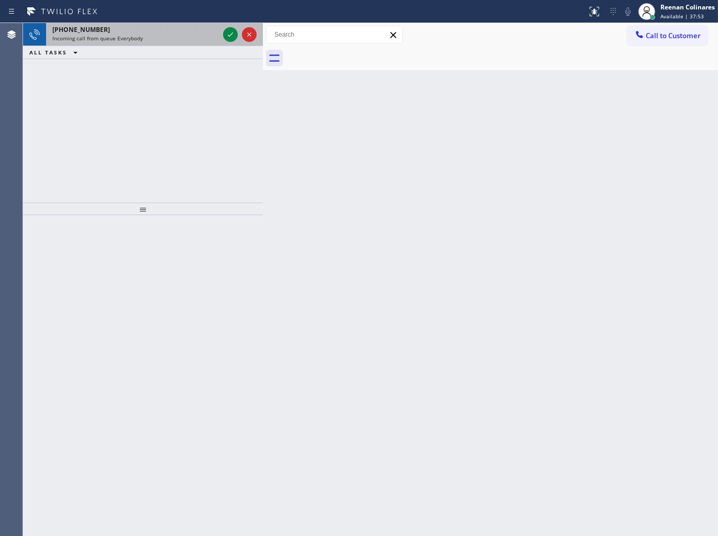
click at [176, 29] on div "[PHONE_NUMBER]" at bounding box center [135, 29] width 166 height 9
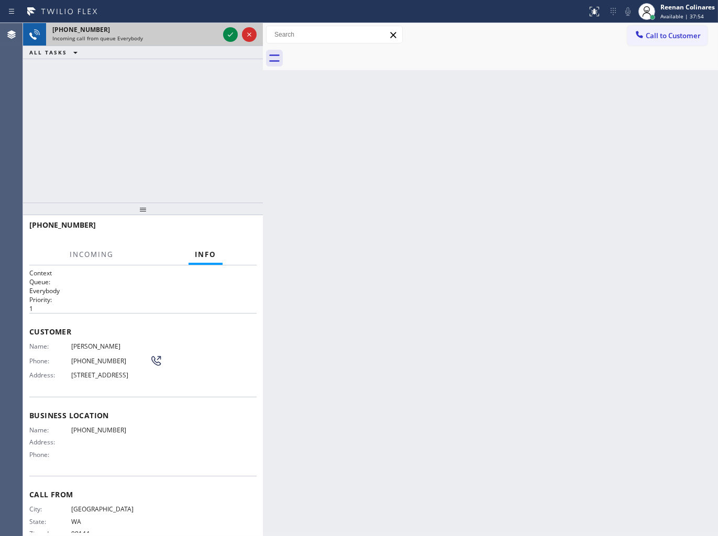
click at [194, 35] on div "Incoming call from queue Everybody" at bounding box center [135, 38] width 166 height 7
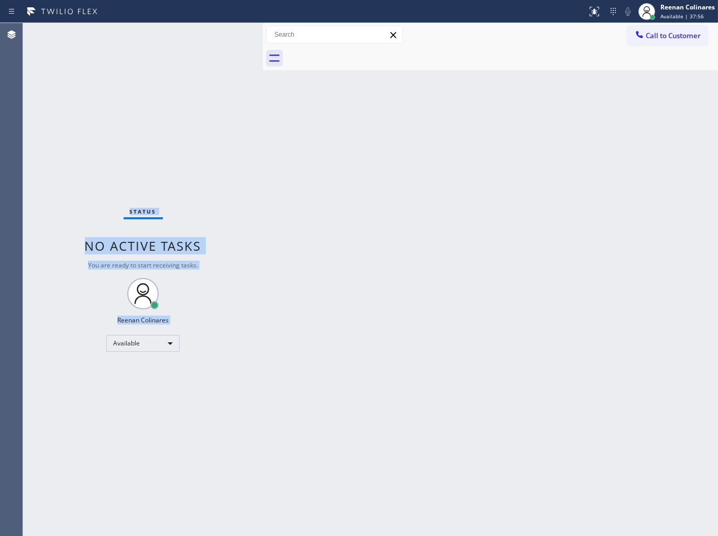
drag, startPoint x: 194, startPoint y: 35, endPoint x: 202, endPoint y: 38, distance: 8.0
click at [202, 38] on div "Status No active tasks You are ready to start receiving tasks. Reenan Colinares…" at bounding box center [143, 279] width 240 height 513
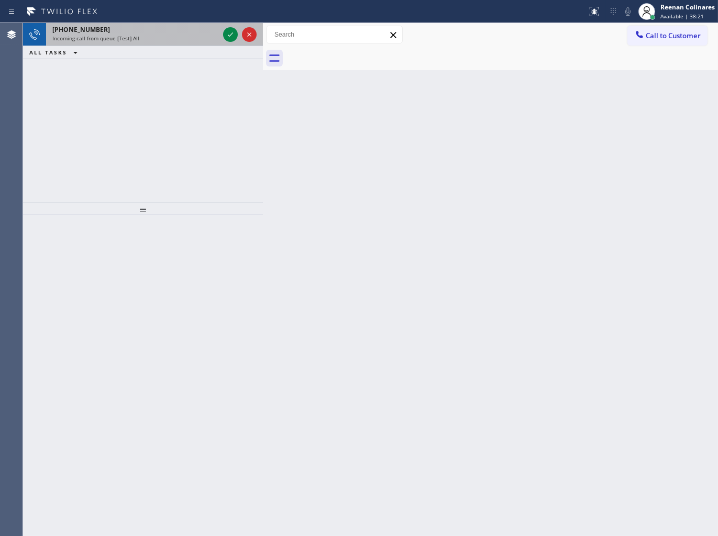
click at [189, 34] on div "[PHONE_NUMBER]" at bounding box center [135, 29] width 166 height 9
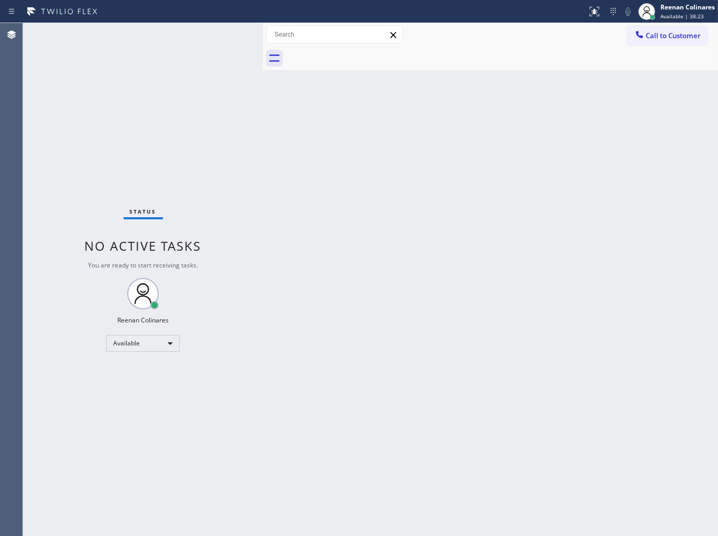
click at [226, 30] on div "Status No active tasks You are ready to start receiving tasks. Reenan Colinares…" at bounding box center [143, 279] width 240 height 513
click at [183, 37] on div "Status No active tasks You are ready to start receiving tasks. Reenan Colinares…" at bounding box center [143, 279] width 240 height 513
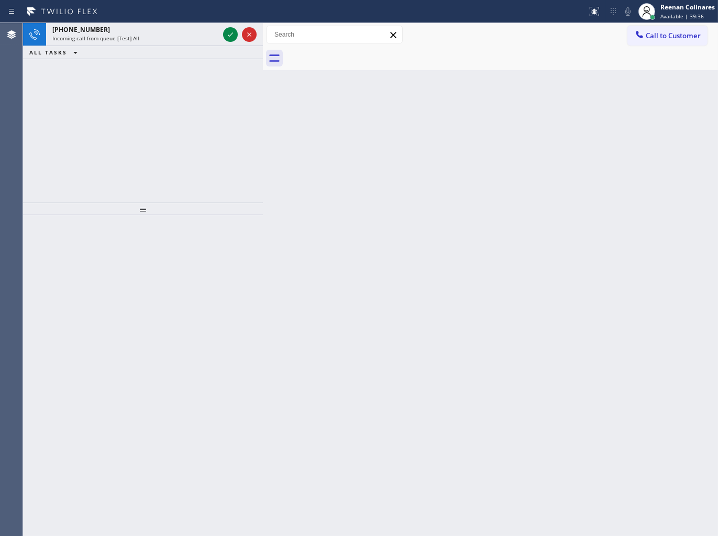
drag, startPoint x: 282, startPoint y: 505, endPoint x: 276, endPoint y: 506, distance: 5.3
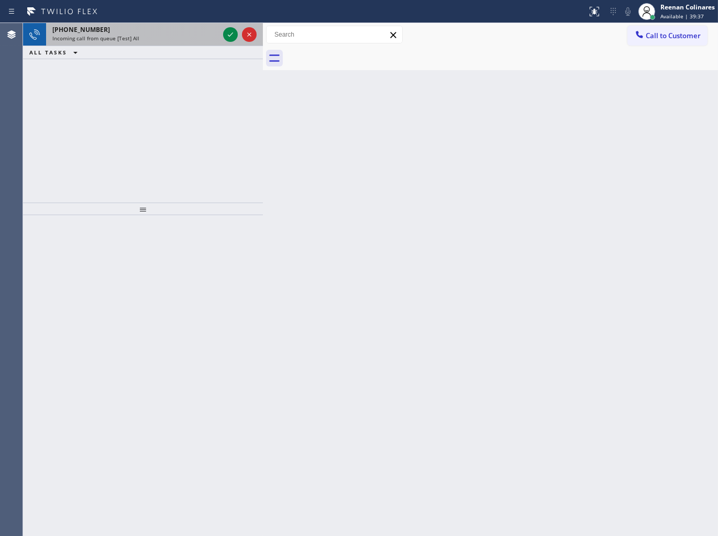
drag, startPoint x: 276, startPoint y: 506, endPoint x: 166, endPoint y: 42, distance: 476.1
click at [168, 43] on div "[PHONE_NUMBER] Incoming call from queue [Test] All" at bounding box center [133, 34] width 175 height 23
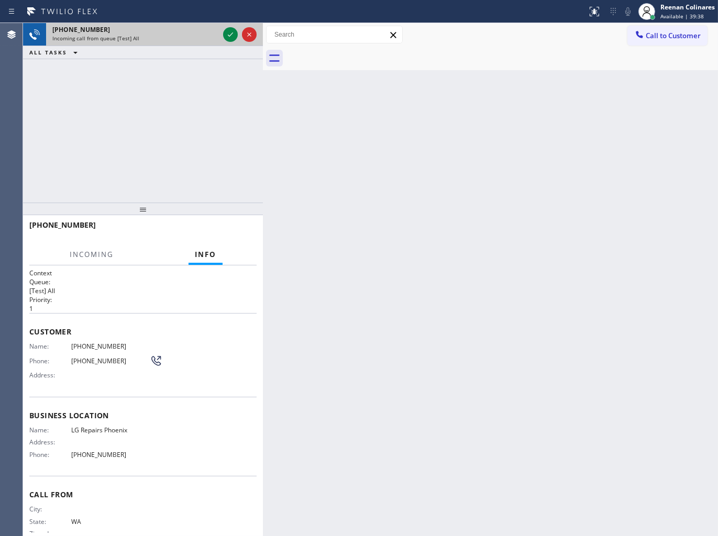
click at [166, 42] on div "[PHONE_NUMBER] Incoming call from queue [Test] All" at bounding box center [133, 34] width 175 height 23
click at [231, 30] on icon at bounding box center [230, 34] width 13 height 13
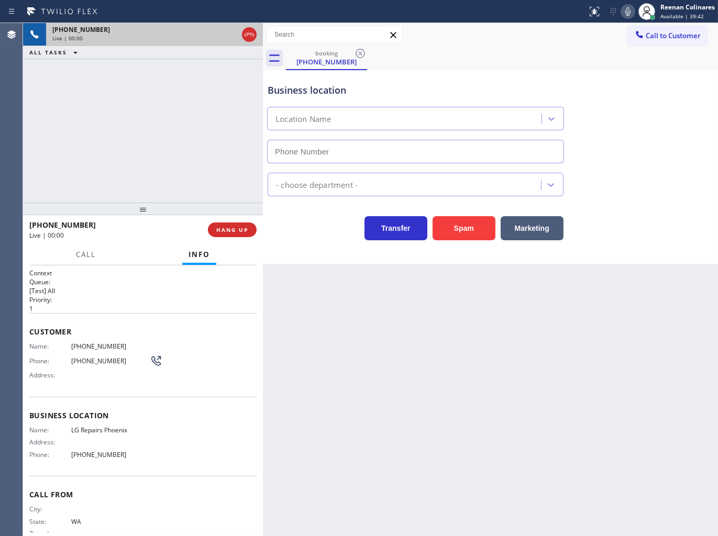
type input "[PHONE_NUMBER]"
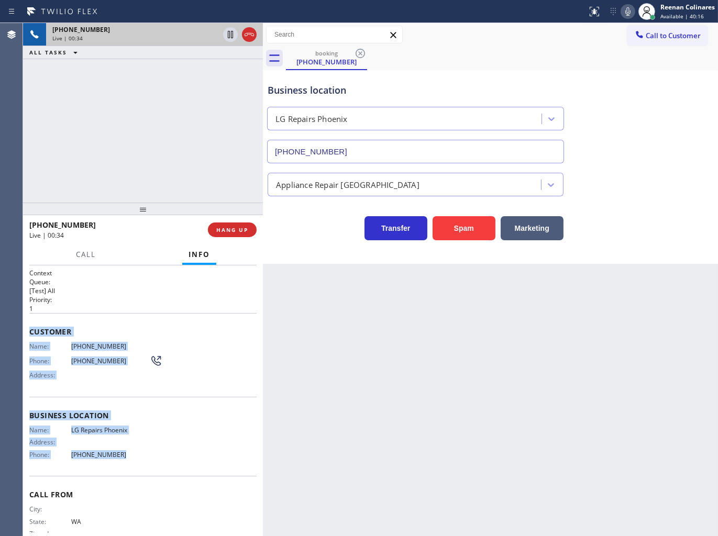
drag, startPoint x: 29, startPoint y: 328, endPoint x: 300, endPoint y: 464, distance: 303.9
click at [172, 456] on div "Context Queue: [Test] All Priority: 1 Customer Name: [PHONE_NUMBER] Phone: [PHO…" at bounding box center [142, 412] width 227 height 287
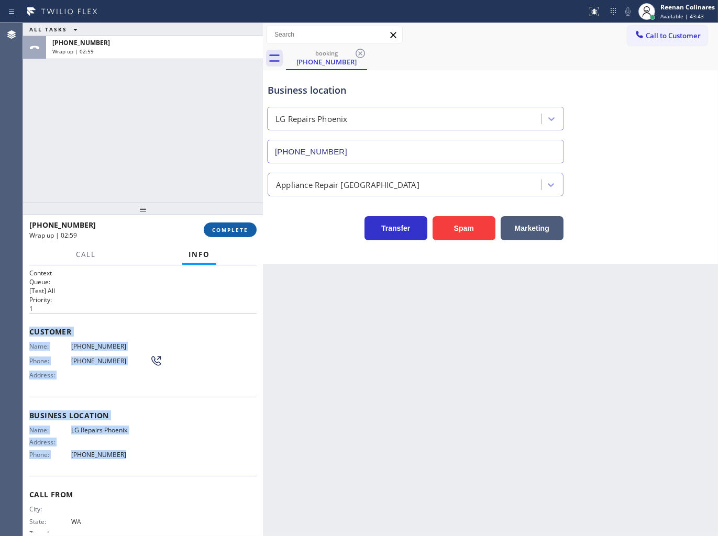
click at [248, 227] on span "COMPLETE" at bounding box center [230, 229] width 36 height 7
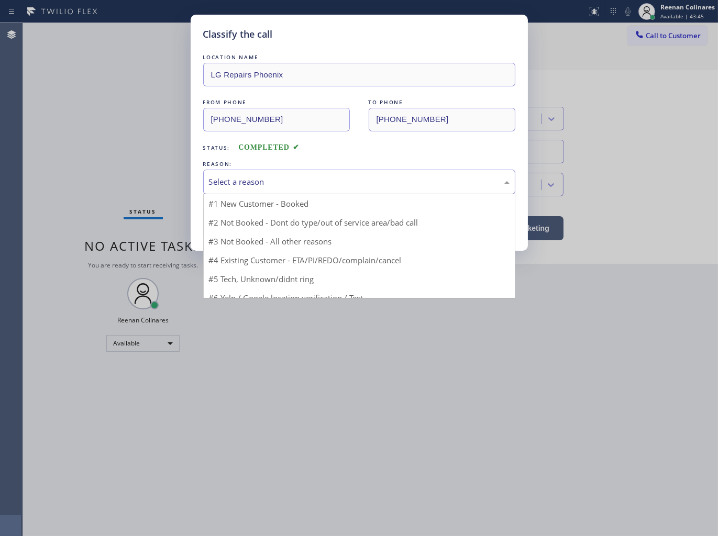
click at [261, 181] on div "Select a reason" at bounding box center [359, 182] width 300 height 12
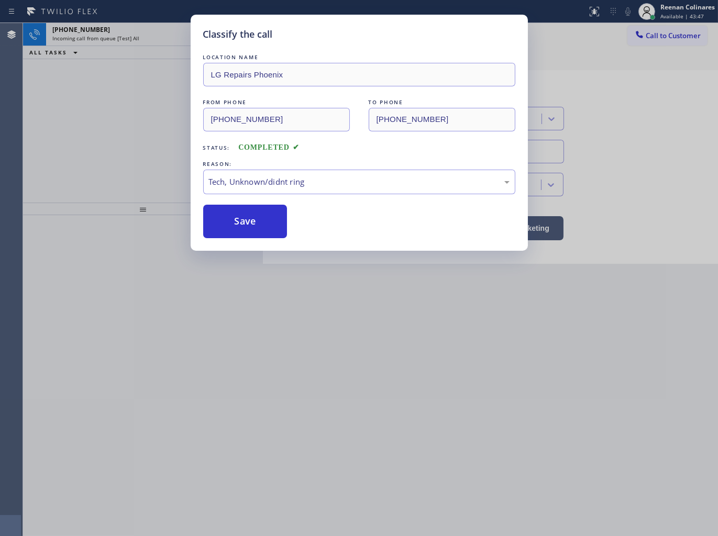
click at [239, 221] on button "Save" at bounding box center [245, 222] width 84 height 34
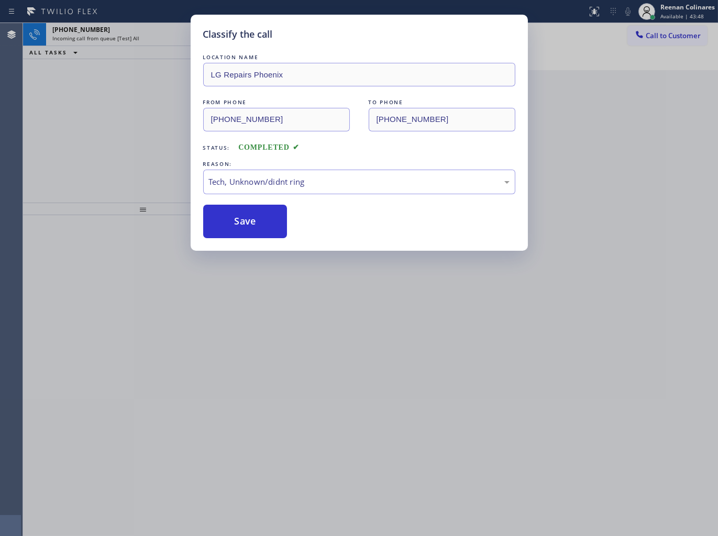
click at [39, 150] on div "Classify the call LOCATION NAME LG Repairs Phoenix FROM PHONE [PHONE_NUMBER] TO…" at bounding box center [359, 268] width 718 height 536
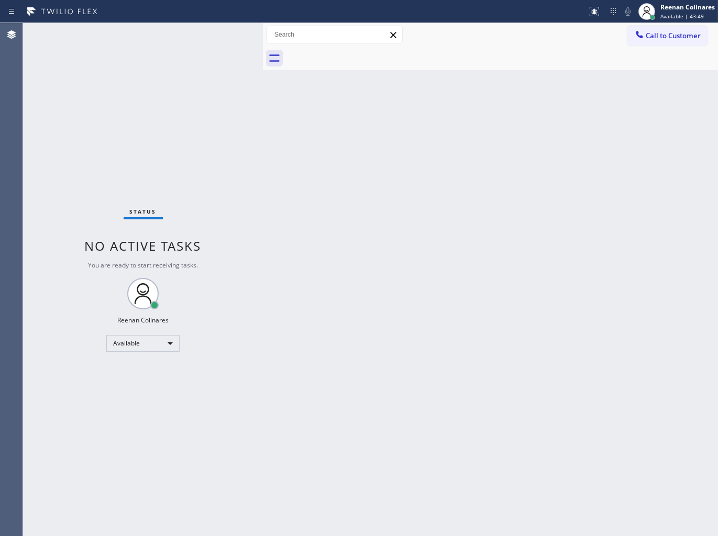
click at [466, 318] on div "Back to Dashboard Change Sender ID Customers Technicians Select a contact Outbo…" at bounding box center [490, 279] width 455 height 513
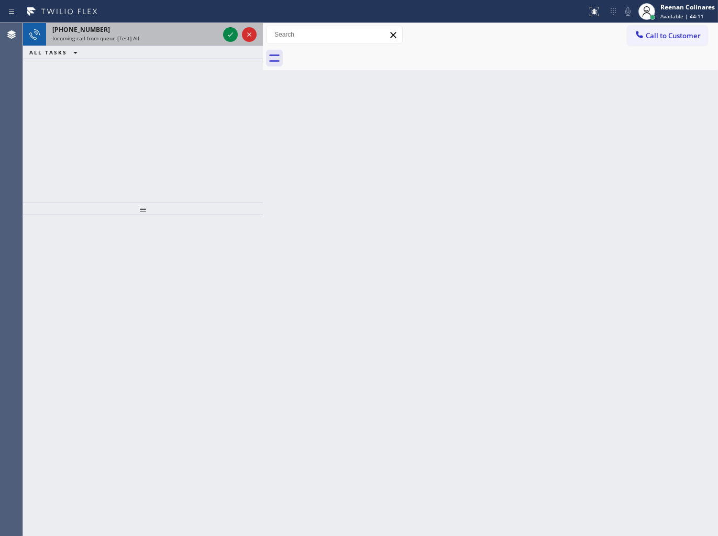
click at [154, 35] on div "Incoming call from queue [Test] All" at bounding box center [135, 38] width 166 height 7
click at [144, 32] on div "[PHONE_NUMBER]" at bounding box center [135, 29] width 166 height 9
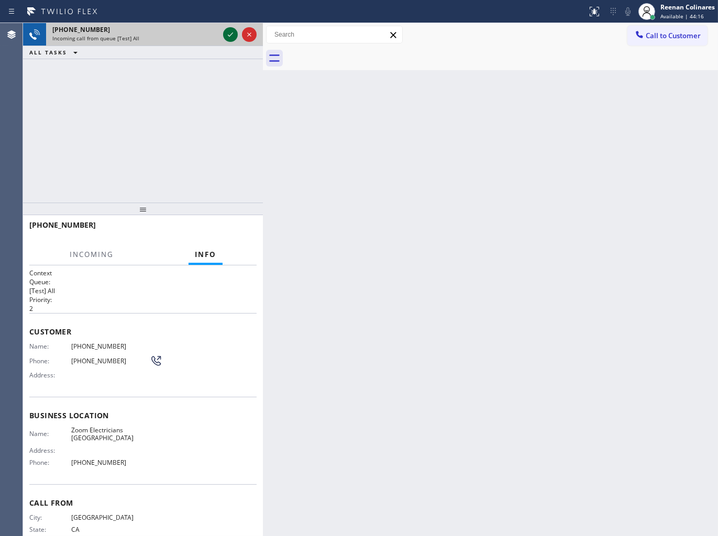
click at [227, 34] on icon at bounding box center [230, 34] width 13 height 13
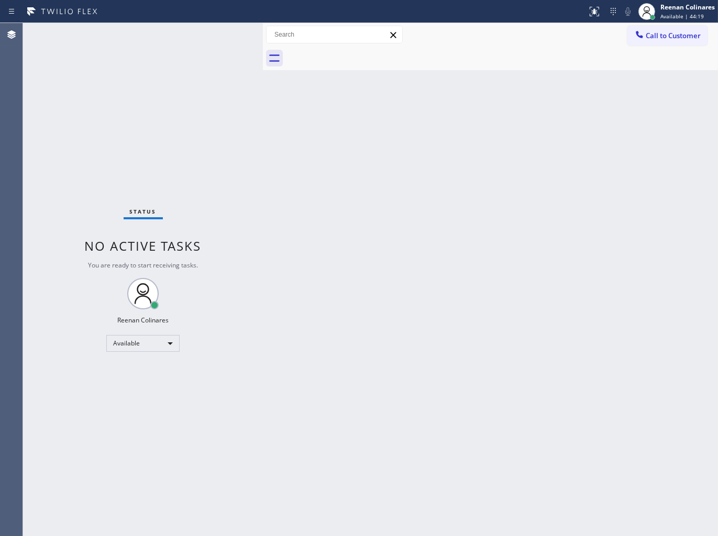
click at [406, 244] on div "Back to Dashboard Change Sender ID Customers Technicians Select a contact Outbo…" at bounding box center [490, 279] width 455 height 513
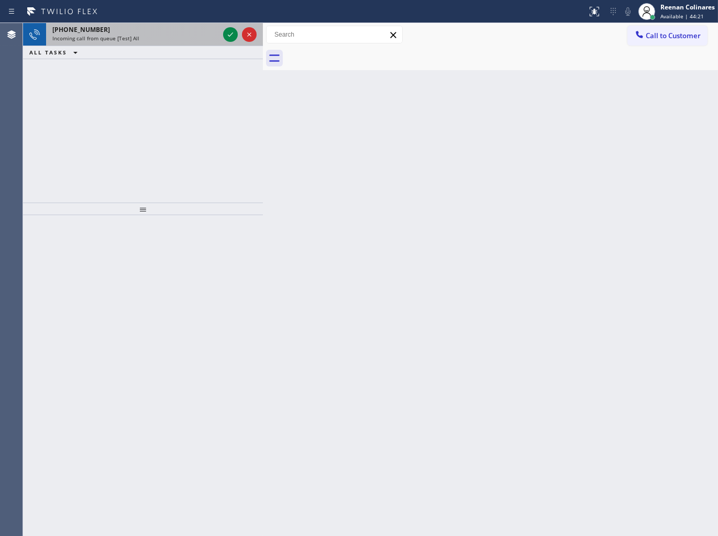
click at [162, 34] on div "[PHONE_NUMBER]" at bounding box center [135, 29] width 166 height 9
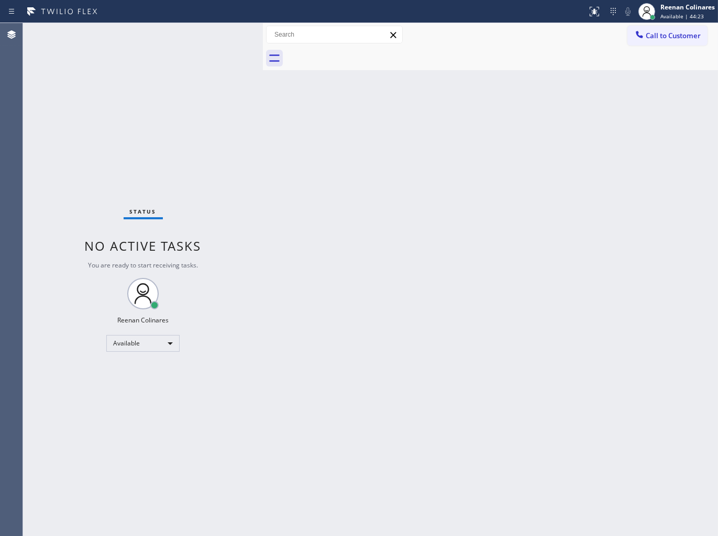
click at [182, 55] on div "Status No active tasks You are ready to start receiving tasks. Reenan Colinares…" at bounding box center [143, 279] width 240 height 513
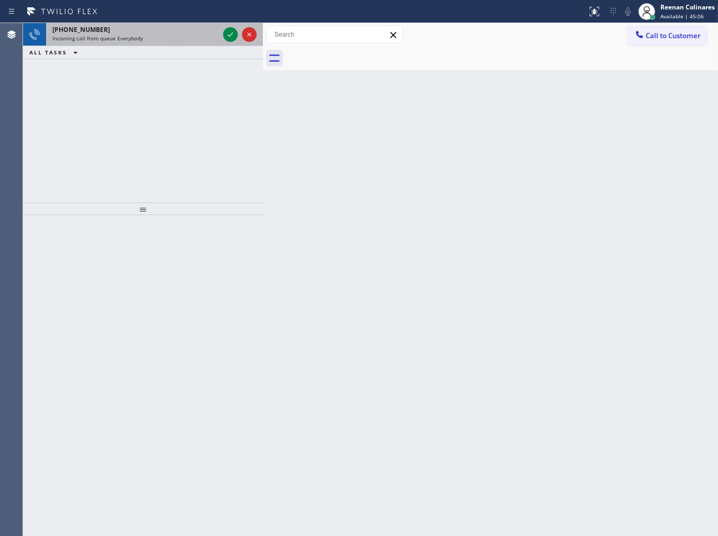
click at [145, 37] on div "Incoming call from queue Everybody" at bounding box center [135, 38] width 166 height 7
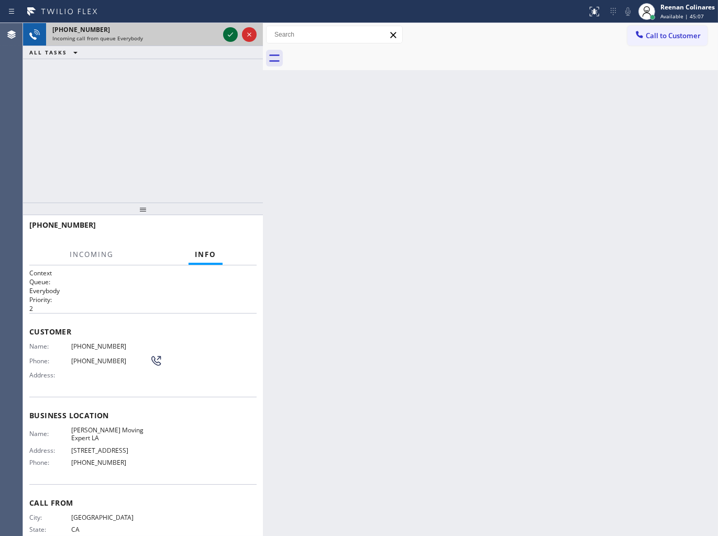
click at [230, 34] on icon at bounding box center [230, 34] width 13 height 13
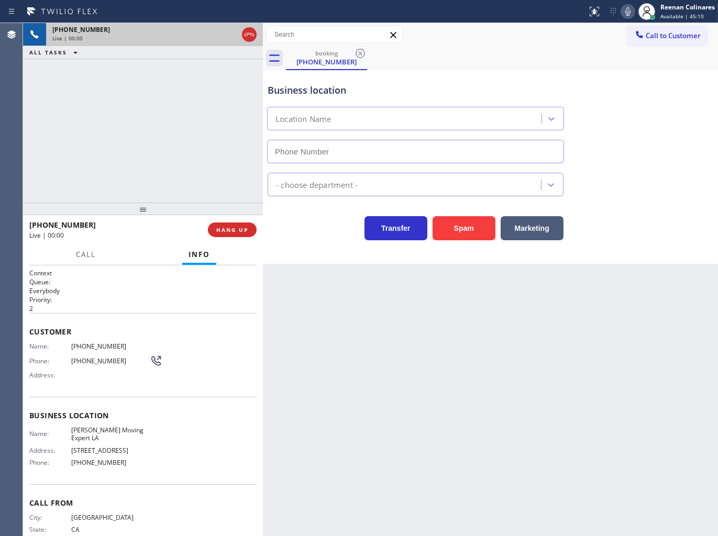
type input "[PHONE_NUMBER]"
click at [626, 9] on icon at bounding box center [627, 11] width 13 height 13
click at [624, 12] on icon at bounding box center [627, 11] width 13 height 13
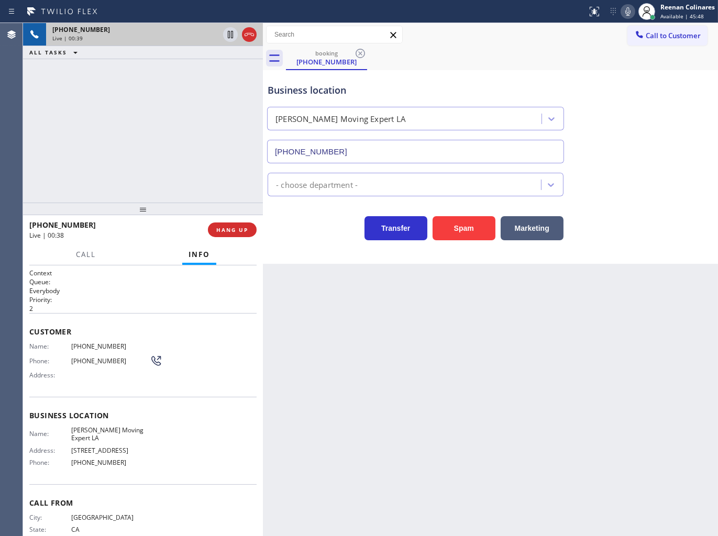
click at [630, 13] on icon at bounding box center [627, 11] width 13 height 13
click at [227, 232] on span "HANG UP" at bounding box center [232, 229] width 32 height 7
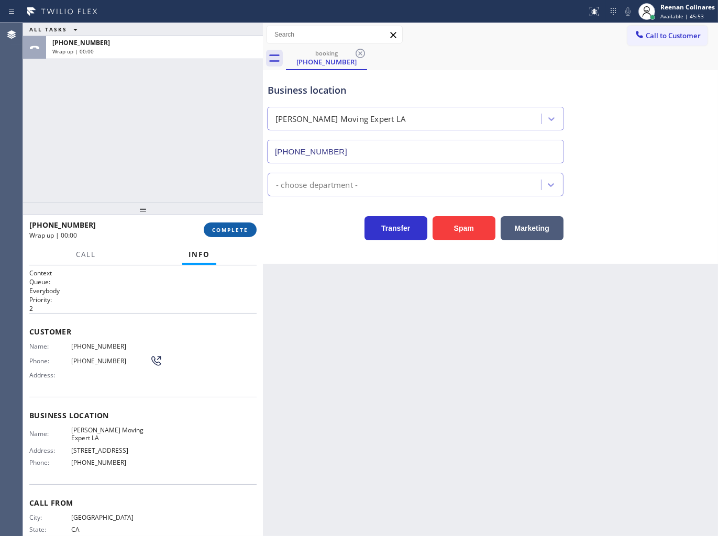
click at [238, 232] on span "COMPLETE" at bounding box center [230, 229] width 36 height 7
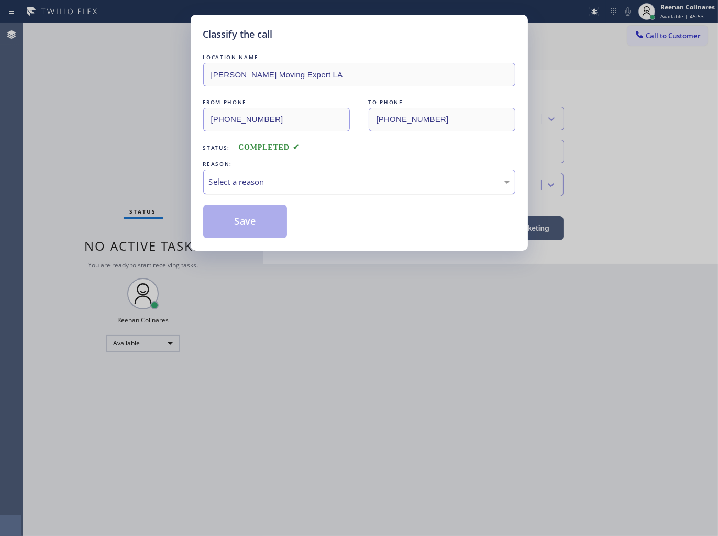
click at [289, 190] on div "Select a reason" at bounding box center [359, 182] width 312 height 25
click at [228, 230] on button "Save" at bounding box center [245, 222] width 84 height 34
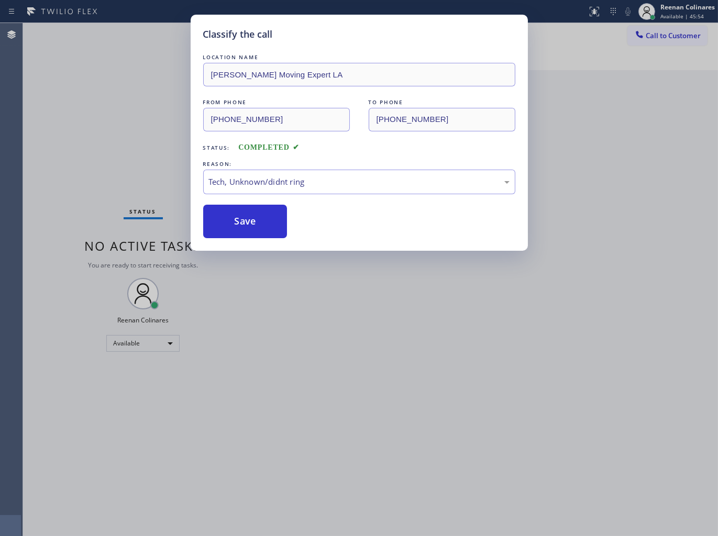
click at [132, 149] on div "Classify the call LOCATION NAME [PERSON_NAME] Moving Expert LA FROM PHONE [PHON…" at bounding box center [359, 268] width 718 height 536
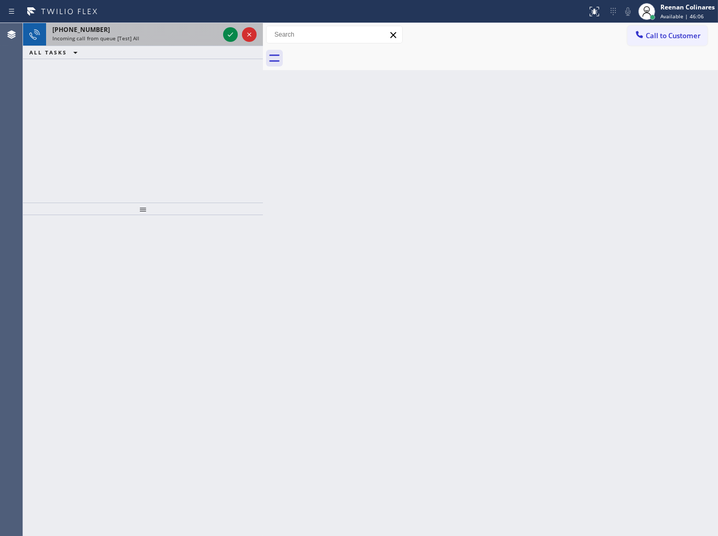
click at [192, 32] on div "[PHONE_NUMBER]" at bounding box center [135, 29] width 166 height 9
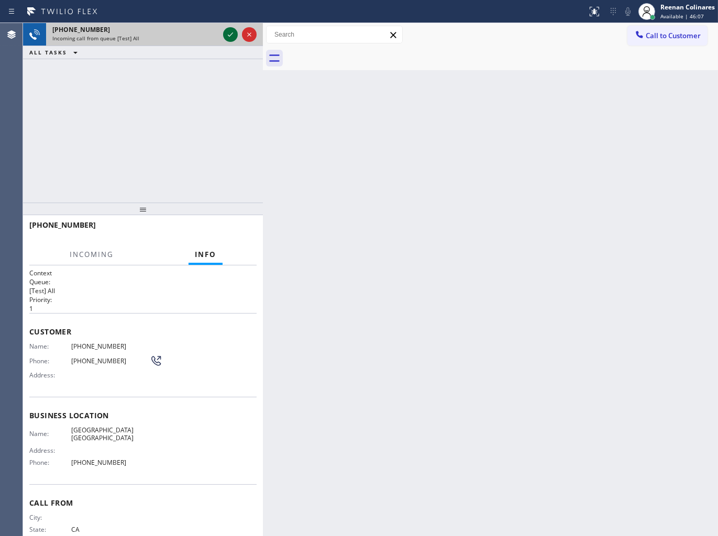
click at [227, 34] on icon at bounding box center [230, 34] width 13 height 13
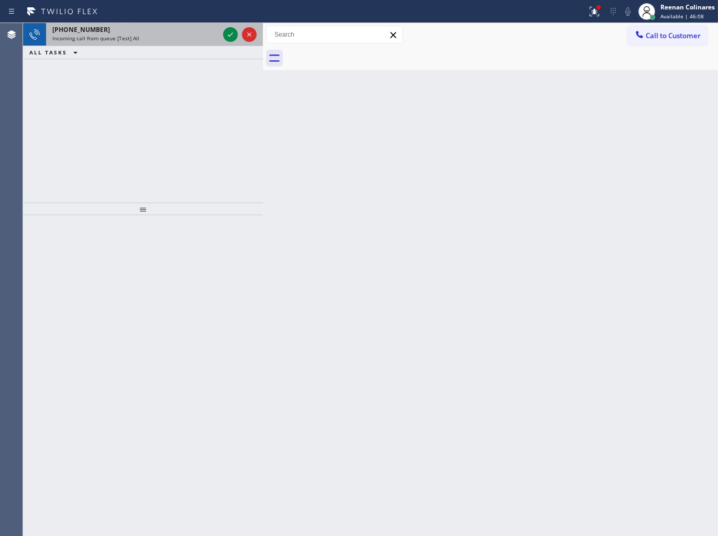
click at [166, 34] on div "[PHONE_NUMBER]" at bounding box center [135, 29] width 166 height 9
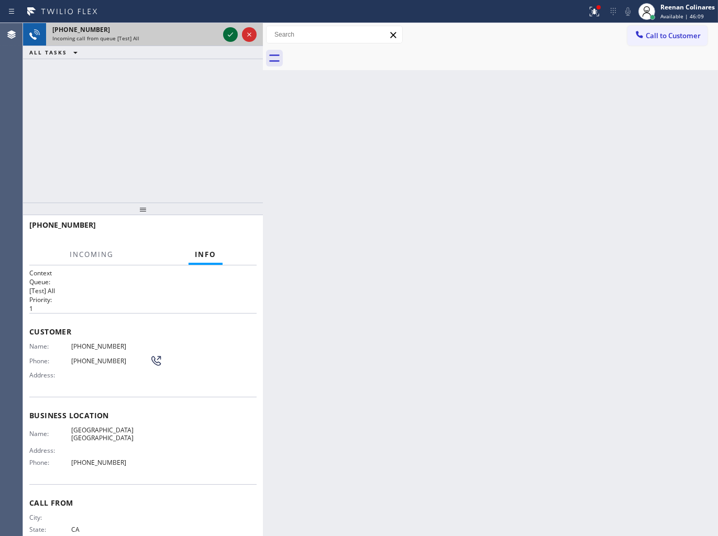
click at [229, 33] on icon at bounding box center [230, 34] width 13 height 13
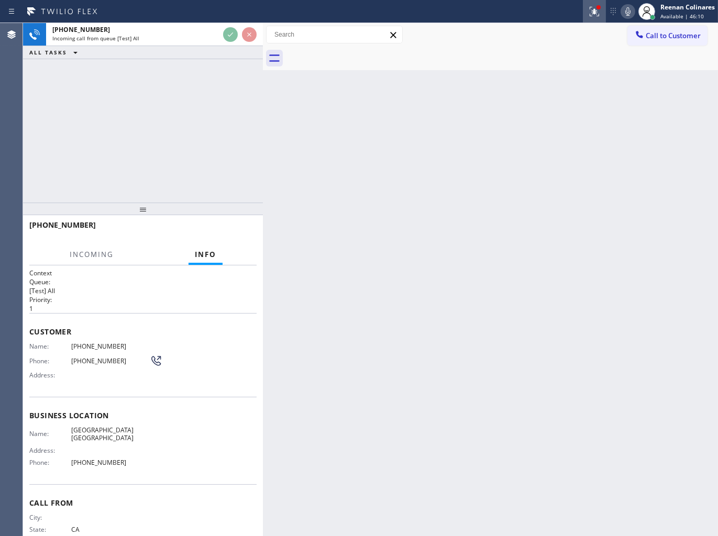
drag, startPoint x: 594, startPoint y: 12, endPoint x: 550, endPoint y: 150, distance: 144.5
click at [594, 13] on icon at bounding box center [592, 10] width 6 height 7
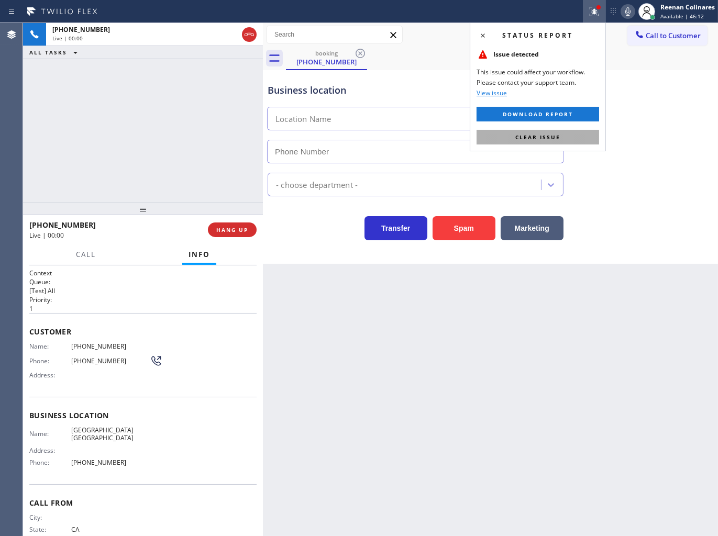
click at [550, 139] on span "Clear issue" at bounding box center [537, 136] width 45 height 7
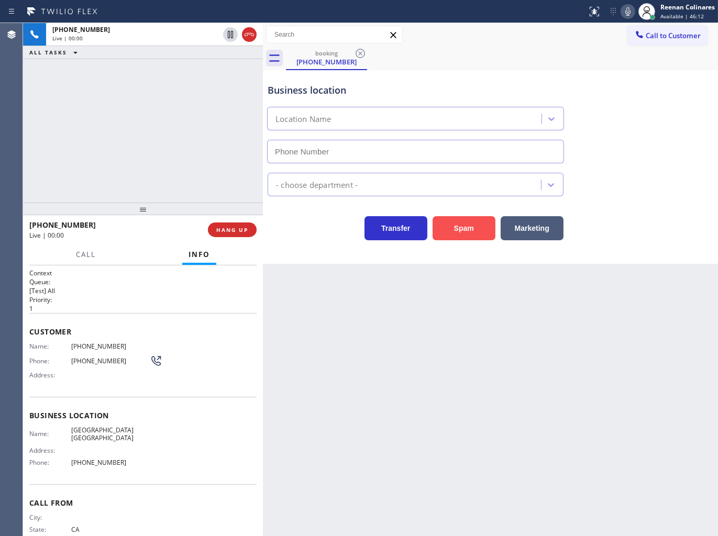
type input "[PHONE_NUMBER]"
click at [447, 235] on button "Spam" at bounding box center [463, 228] width 63 height 24
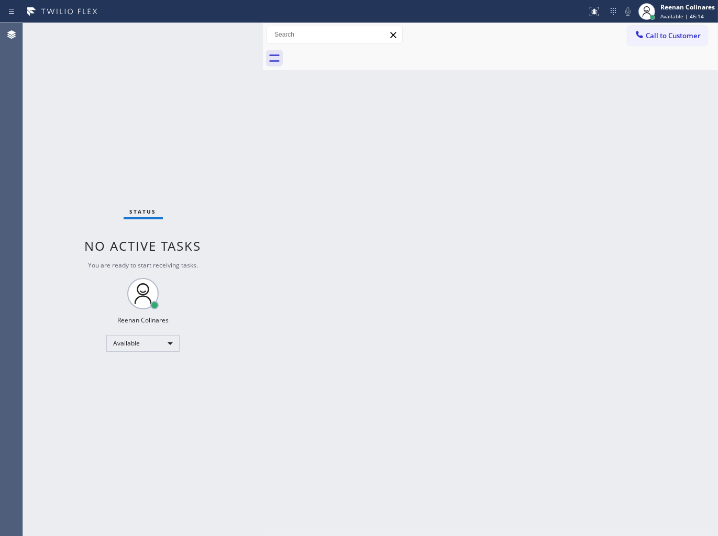
click at [468, 242] on div "Back to Dashboard Change Sender ID Customers Technicians Select a contact Outbo…" at bounding box center [490, 279] width 455 height 513
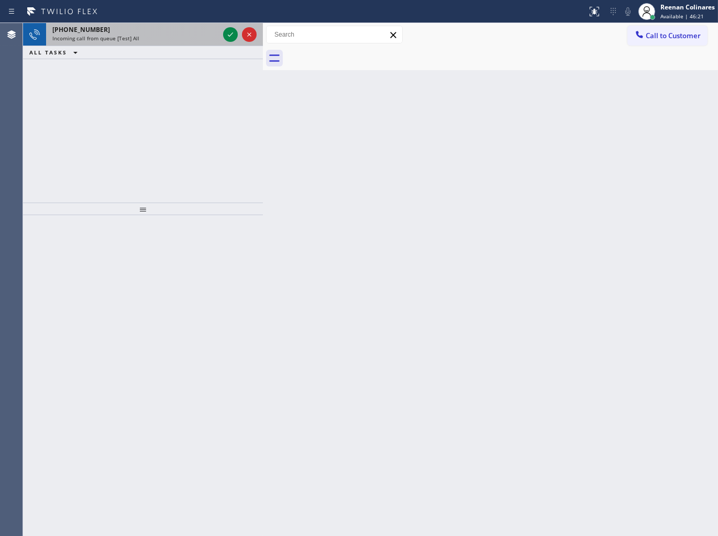
click at [159, 39] on div "Incoming call from queue [Test] All" at bounding box center [135, 38] width 166 height 7
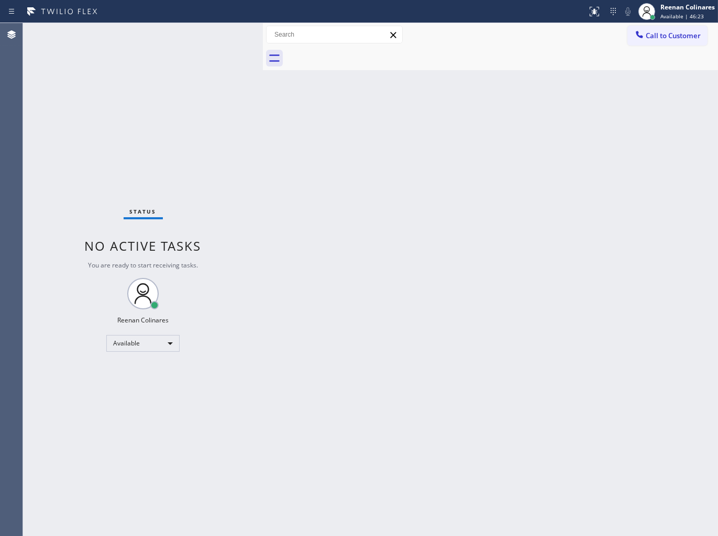
click at [193, 33] on div "Status No active tasks You are ready to start receiving tasks. Reenan Colinares…" at bounding box center [143, 279] width 240 height 513
click at [200, 33] on div "Status No active tasks You are ready to start receiving tasks. Reenan Colinares…" at bounding box center [143, 279] width 240 height 513
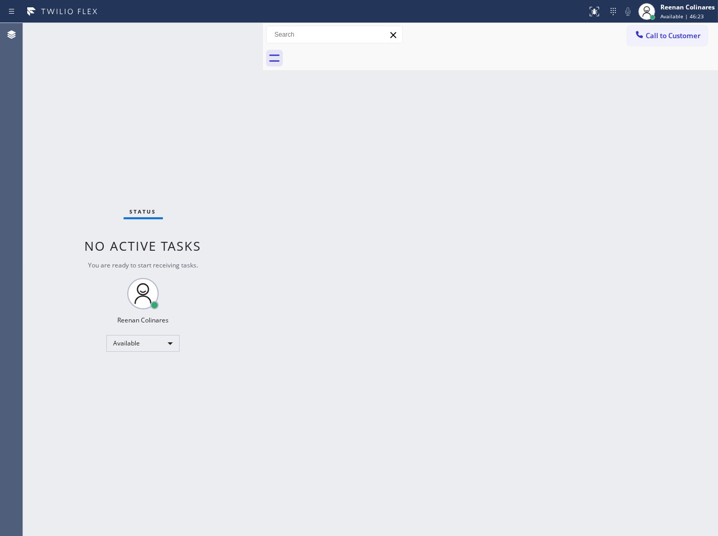
click at [240, 187] on div "Status No active tasks You are ready to start receiving tasks. Reenan Colinares…" at bounding box center [143, 279] width 240 height 513
click at [238, 71] on div "Status No active tasks You are ready to start receiving tasks. Reenan Colinares…" at bounding box center [143, 279] width 240 height 513
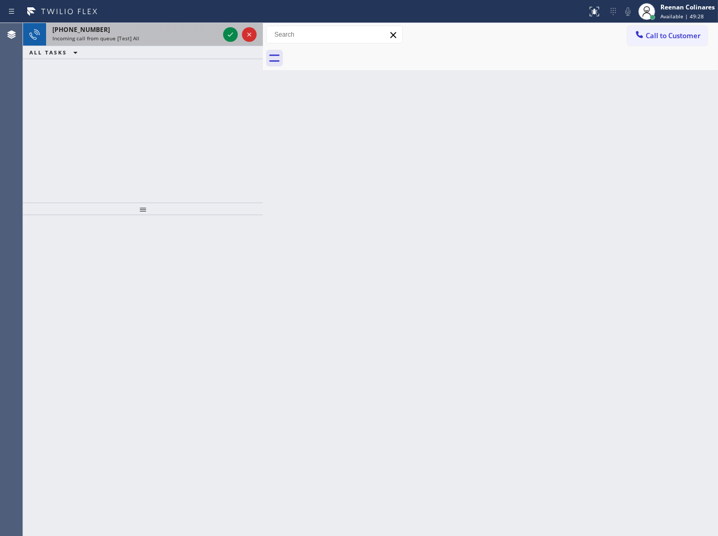
click at [121, 33] on div "[PHONE_NUMBER]" at bounding box center [135, 29] width 166 height 9
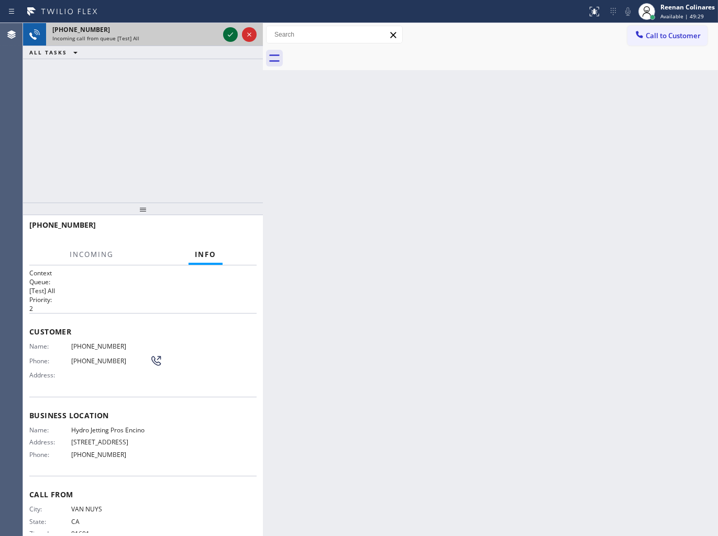
click at [229, 35] on icon at bounding box center [230, 34] width 13 height 13
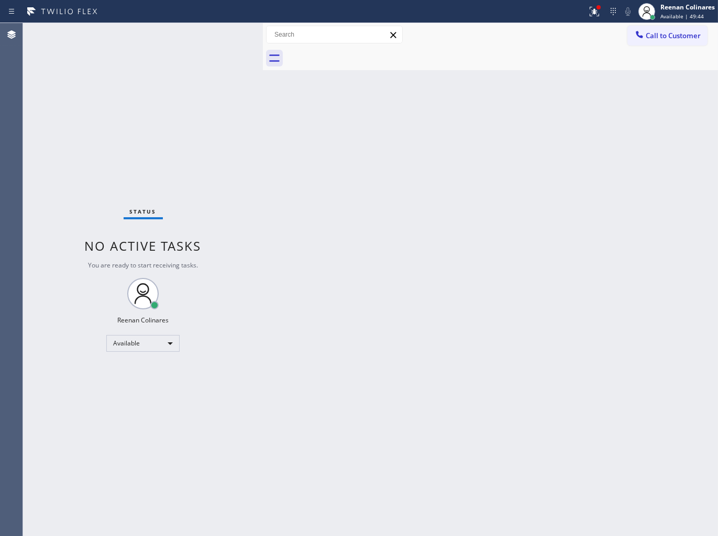
click at [139, 35] on div "Status No active tasks You are ready to start receiving tasks. Reenan Colinares…" at bounding box center [143, 279] width 240 height 513
click at [156, 48] on div "Status No active tasks You are ready to start receiving tasks. Reenan Colinares…" at bounding box center [143, 279] width 240 height 513
click at [590, 14] on icon at bounding box center [594, 11] width 13 height 13
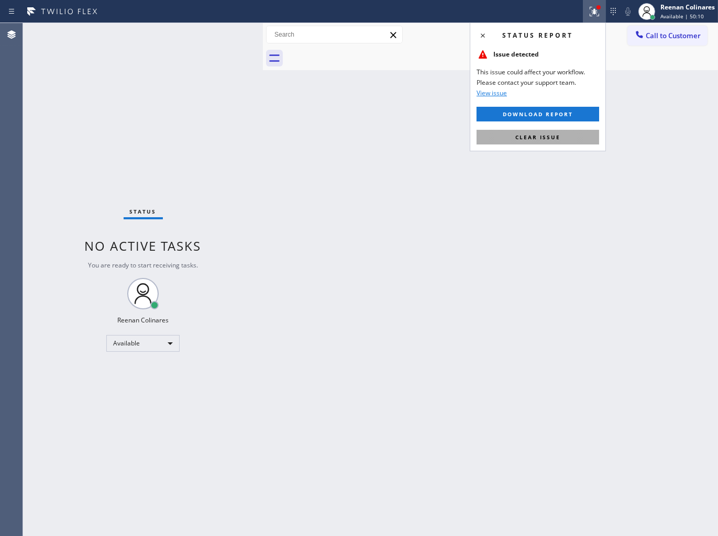
click at [531, 133] on span "Clear issue" at bounding box center [537, 136] width 45 height 7
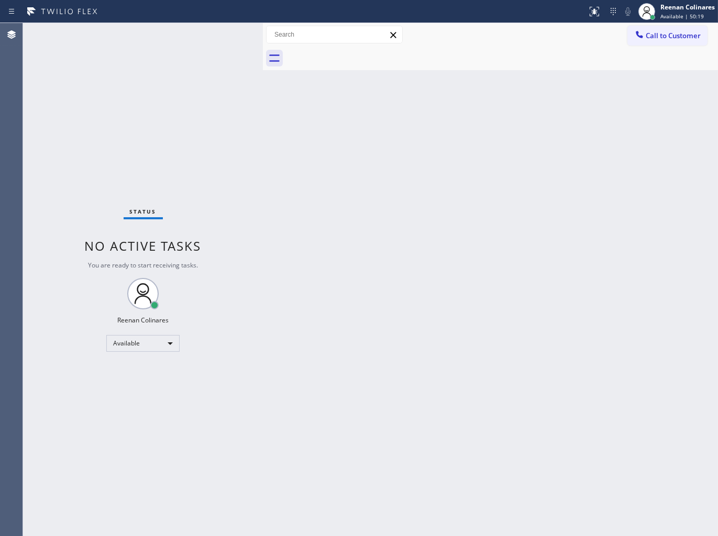
click at [381, 126] on div "Back to Dashboard Change Sender ID Customers Technicians Select a contact Outbo…" at bounding box center [490, 279] width 455 height 513
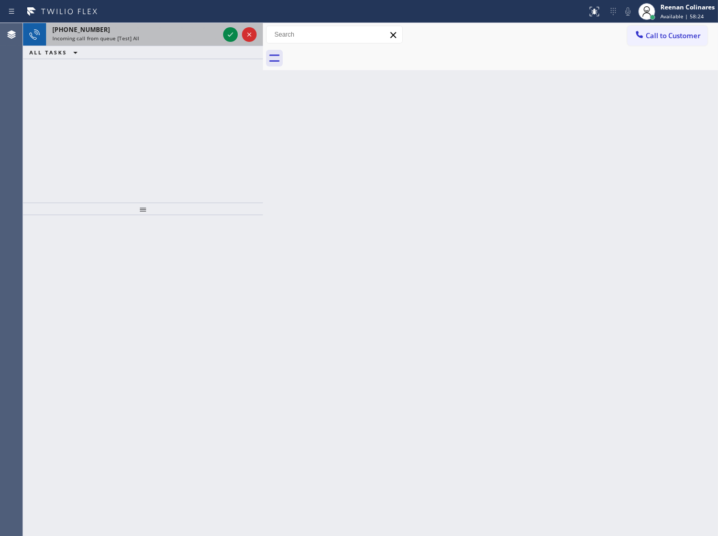
click at [127, 41] on span "Incoming call from queue [Test] All" at bounding box center [95, 38] width 87 height 7
click at [124, 30] on div "[PHONE_NUMBER]" at bounding box center [135, 29] width 166 height 9
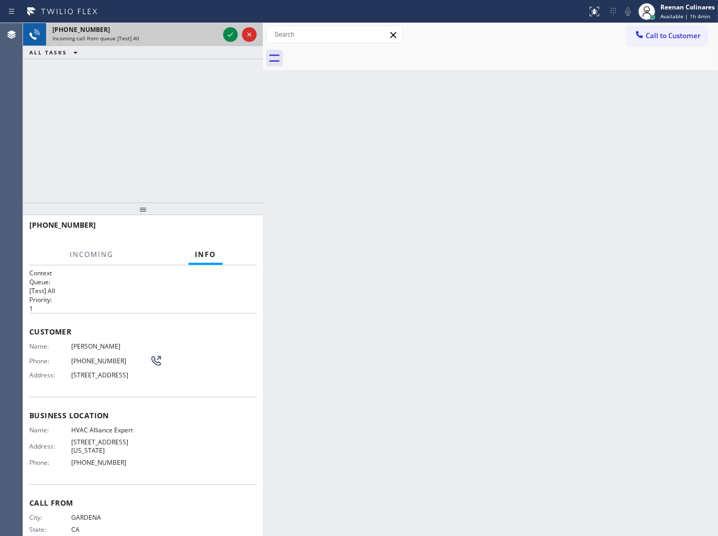
click at [205, 39] on div "Incoming call from queue [Test] All" at bounding box center [135, 38] width 166 height 7
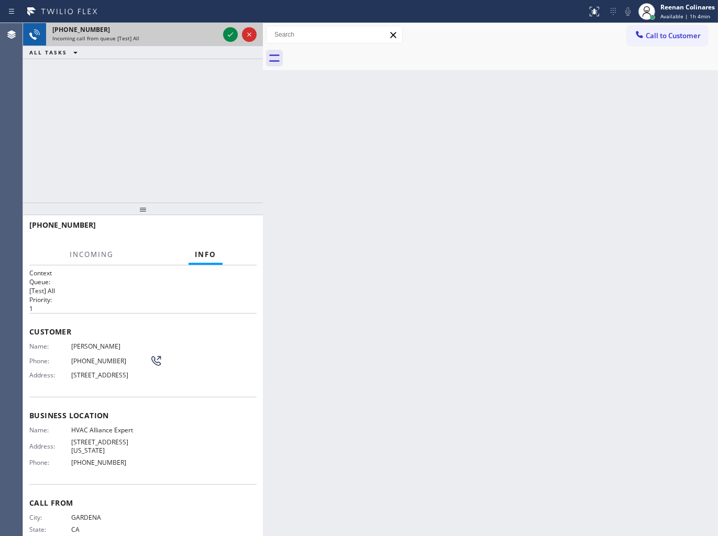
click at [205, 39] on div "Incoming call from queue [Test] All" at bounding box center [135, 38] width 166 height 7
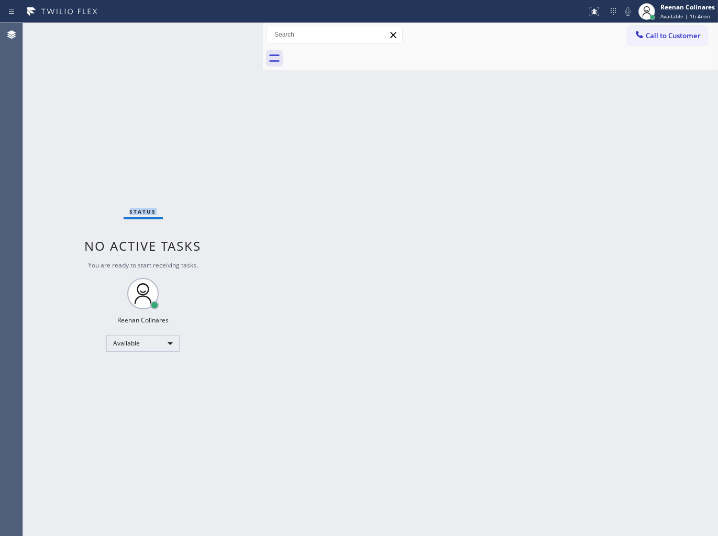
click at [205, 39] on div "Status No active tasks You are ready to start receiving tasks. Reenan Colinares…" at bounding box center [143, 279] width 240 height 513
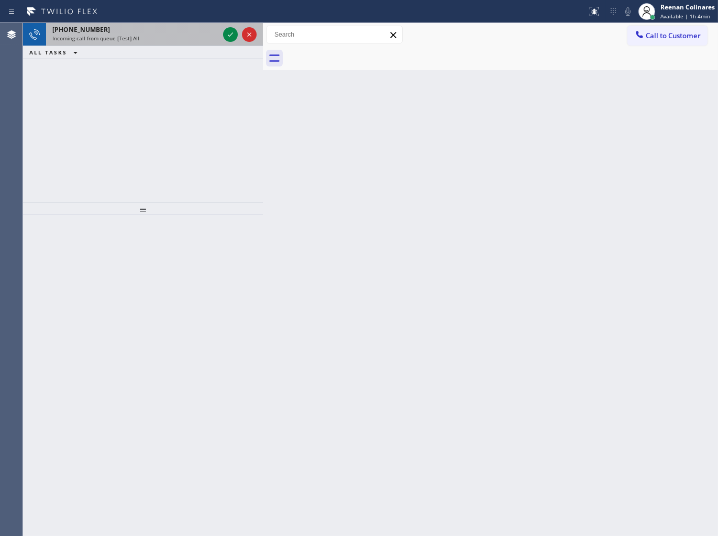
click at [165, 38] on div "Incoming call from queue [Test] All" at bounding box center [135, 38] width 166 height 7
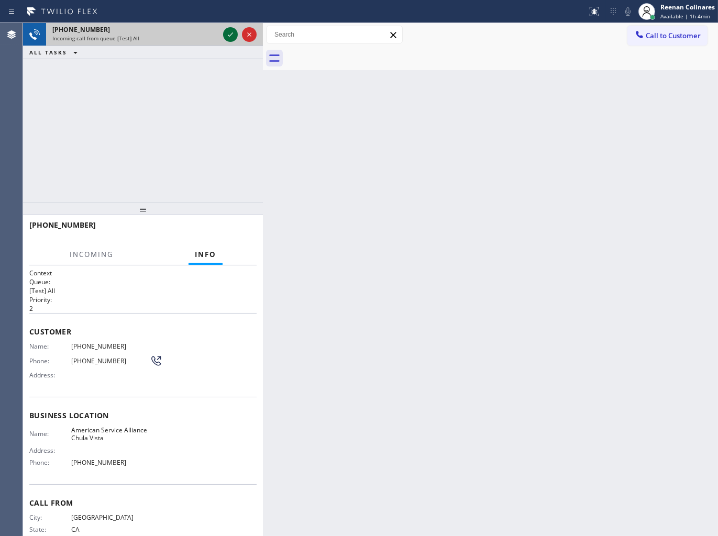
click at [227, 38] on icon at bounding box center [230, 34] width 13 height 13
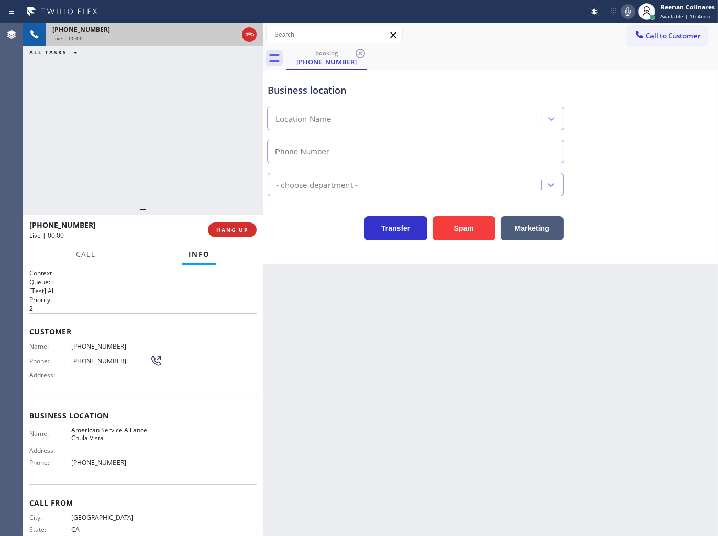
type input "[PHONE_NUMBER]"
click at [454, 226] on button "Spam" at bounding box center [463, 228] width 63 height 24
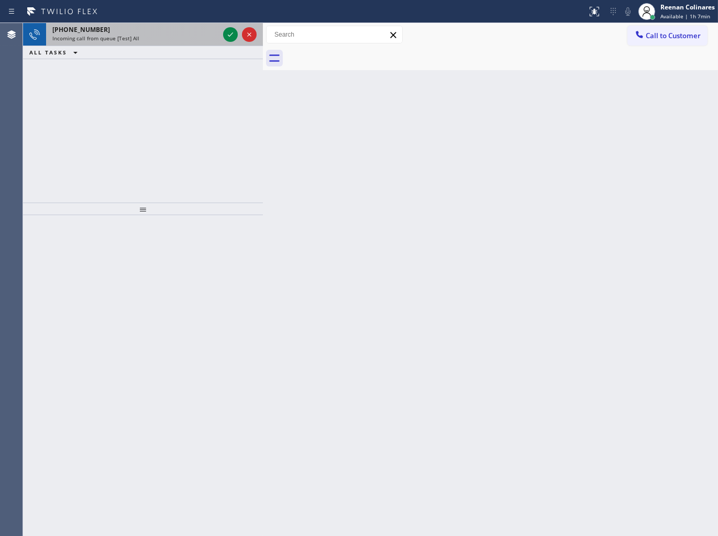
click at [120, 29] on div "[PHONE_NUMBER]" at bounding box center [135, 29] width 166 height 9
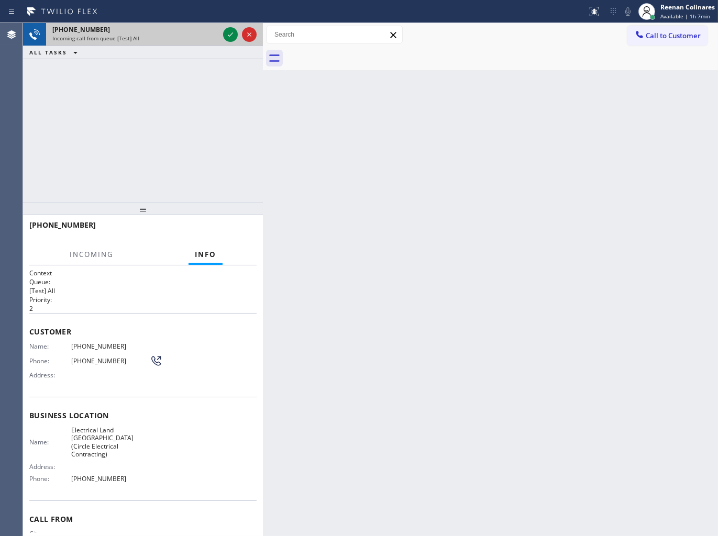
click at [121, 32] on div "[PHONE_NUMBER]" at bounding box center [135, 29] width 166 height 9
click at [227, 35] on icon at bounding box center [230, 34] width 13 height 13
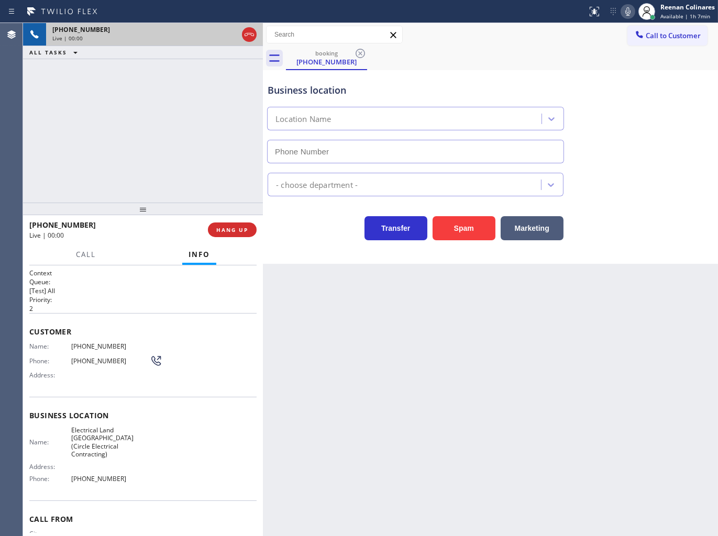
type input "[PHONE_NUMBER]"
drag, startPoint x: 466, startPoint y: 229, endPoint x: 477, endPoint y: 253, distance: 26.7
click at [477, 253] on div "Business location Electrical Land [GEOGRAPHIC_DATA](Circle Electrical Contracti…" at bounding box center [490, 167] width 455 height 194
click at [627, 13] on icon at bounding box center [627, 11] width 13 height 13
click at [92, 253] on span "Call" at bounding box center [86, 254] width 20 height 9
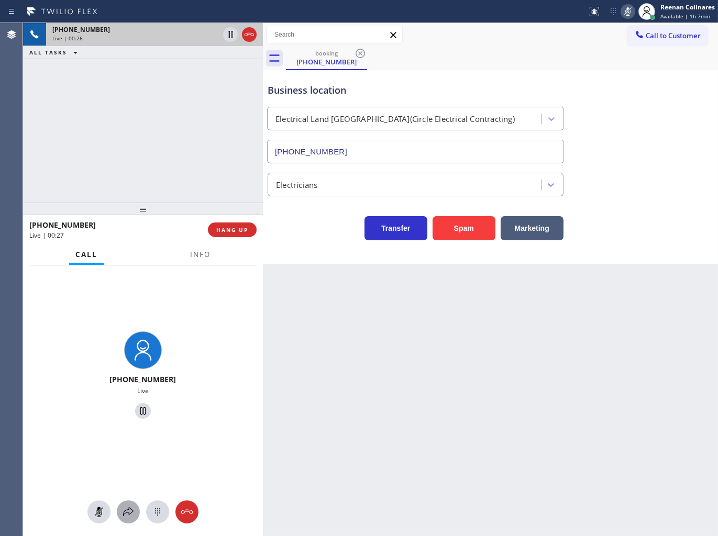
click at [125, 514] on icon at bounding box center [128, 512] width 13 height 13
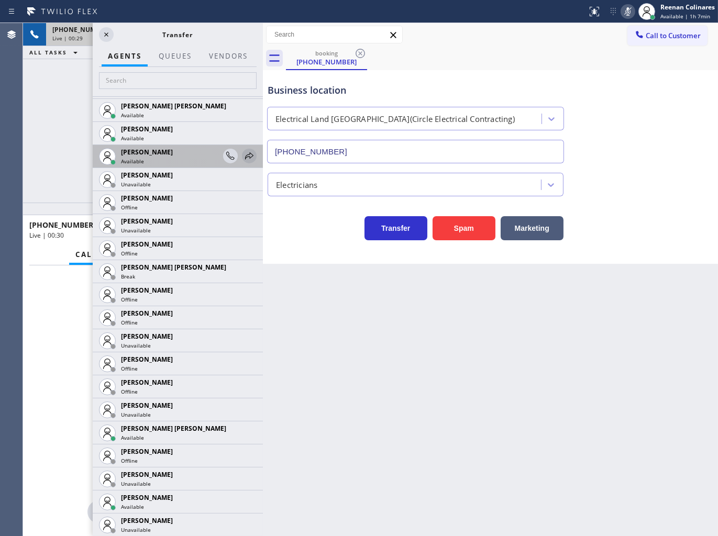
scroll to position [527, 0]
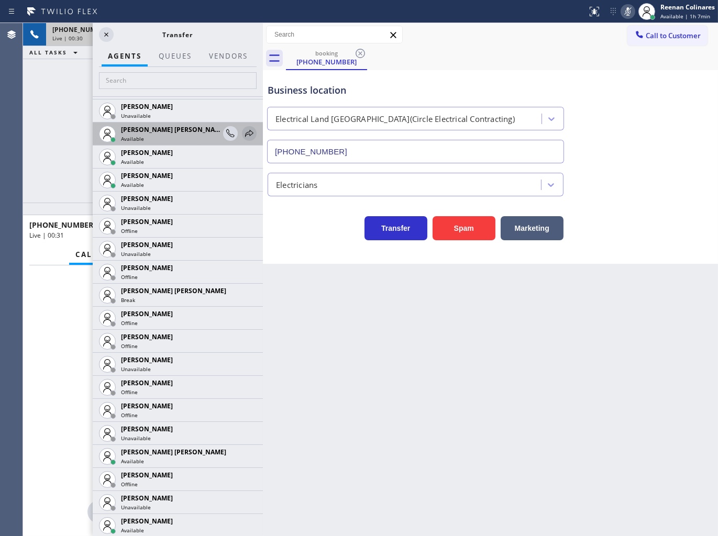
click at [245, 134] on icon at bounding box center [249, 133] width 8 height 7
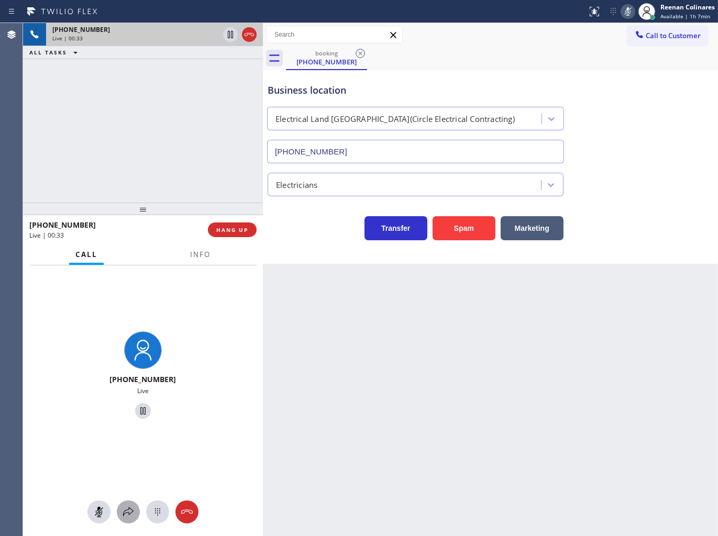
click at [125, 509] on icon at bounding box center [128, 512] width 13 height 13
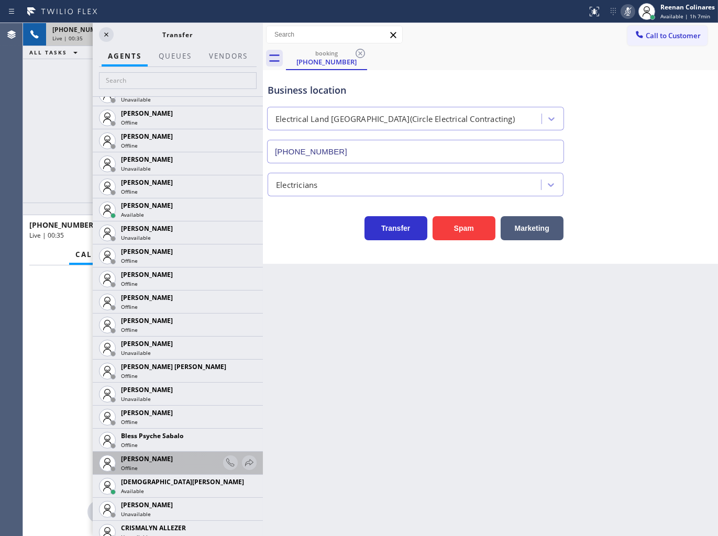
scroll to position [116, 0]
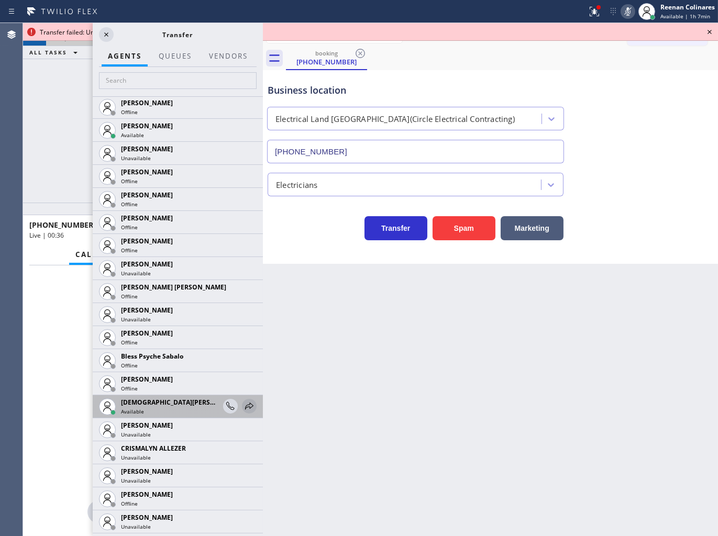
click at [243, 408] on icon at bounding box center [249, 406] width 13 height 13
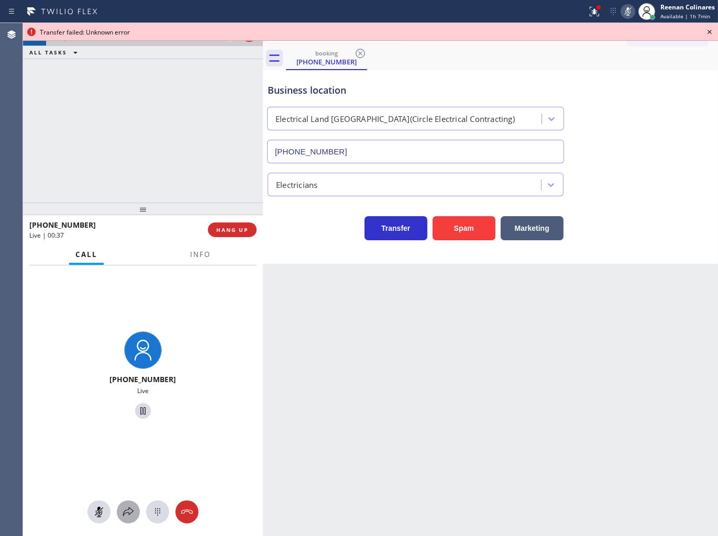
click at [135, 511] on div at bounding box center [128, 512] width 23 height 13
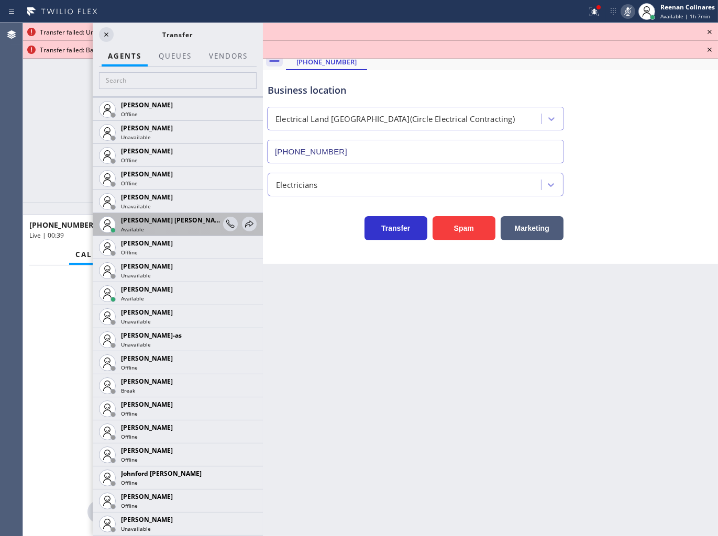
scroll to position [752, 0]
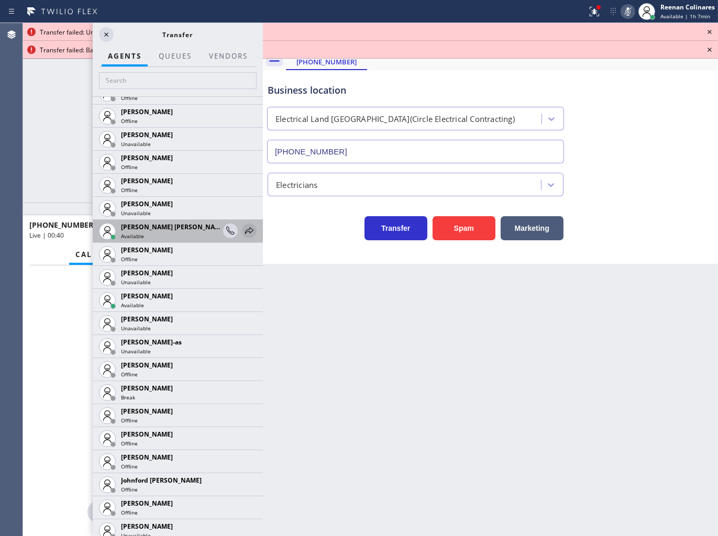
click at [243, 233] on icon at bounding box center [249, 231] width 13 height 13
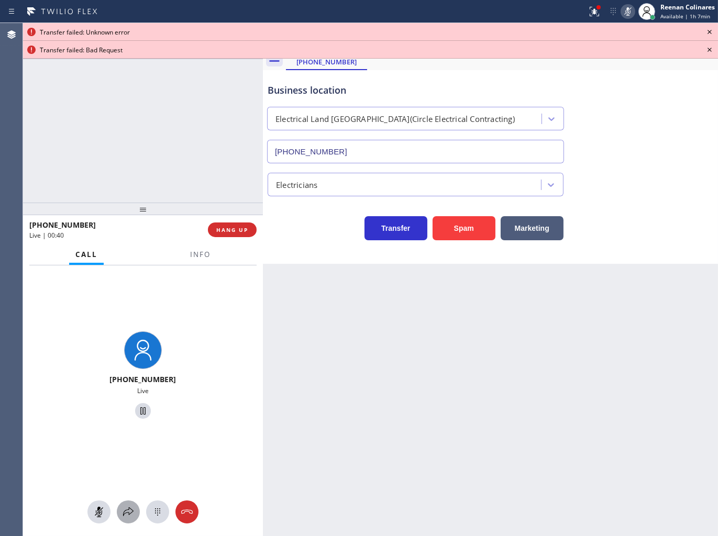
click at [124, 508] on icon at bounding box center [128, 512] width 13 height 13
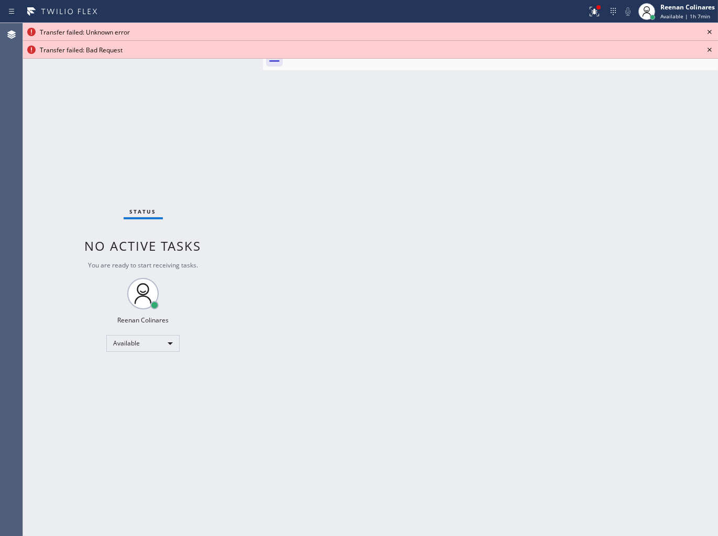
click at [708, 30] on icon at bounding box center [709, 32] width 4 height 4
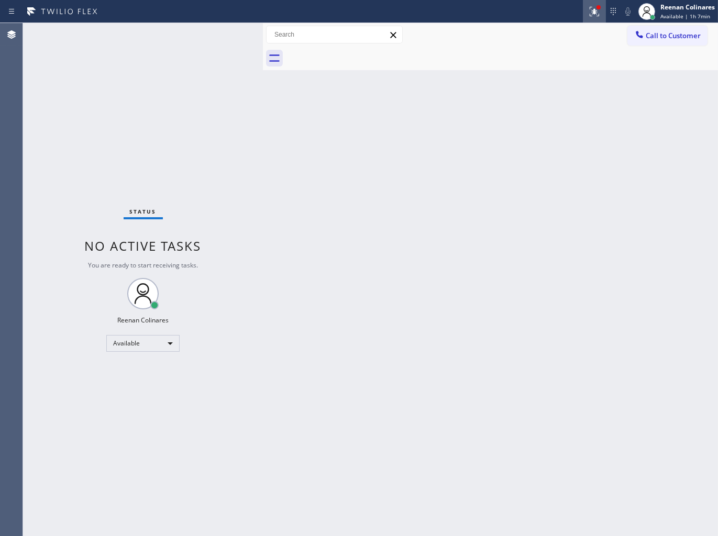
click at [594, 9] on icon at bounding box center [594, 10] width 6 height 4
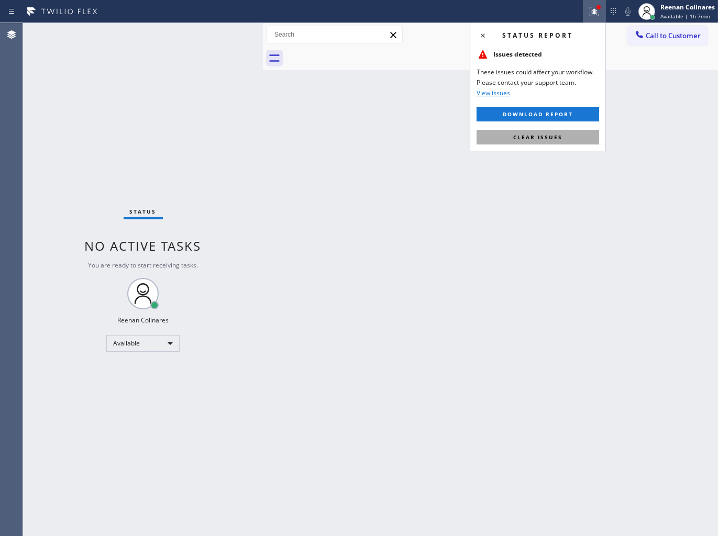
click at [545, 132] on button "Clear issues" at bounding box center [537, 137] width 122 height 15
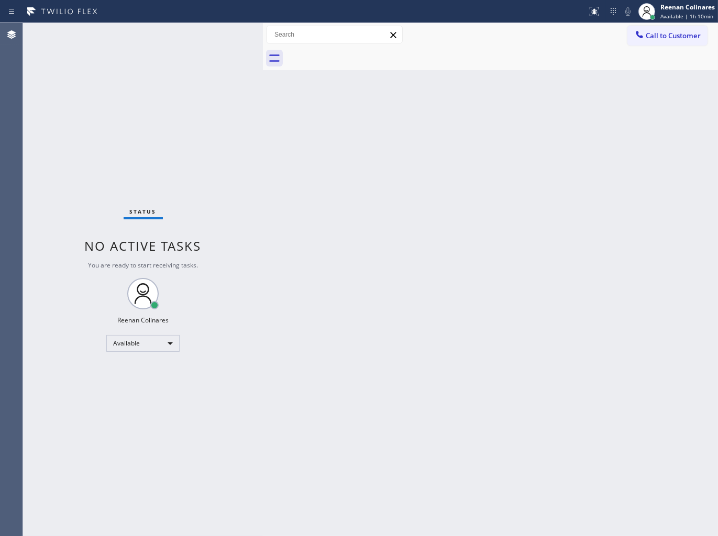
click at [498, 60] on div at bounding box center [502, 59] width 432 height 24
click at [429, 156] on div "Back to Dashboard Change Sender ID Customers Technicians Select a contact Outbo…" at bounding box center [490, 279] width 455 height 513
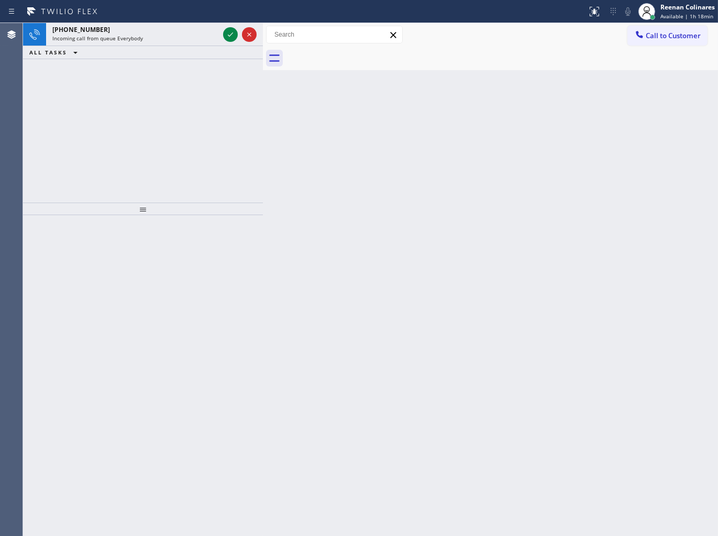
click at [171, 48] on div "ALL TASKS ALL TASKS ACTIVE TASKS TASKS IN WRAP UP" at bounding box center [143, 52] width 240 height 13
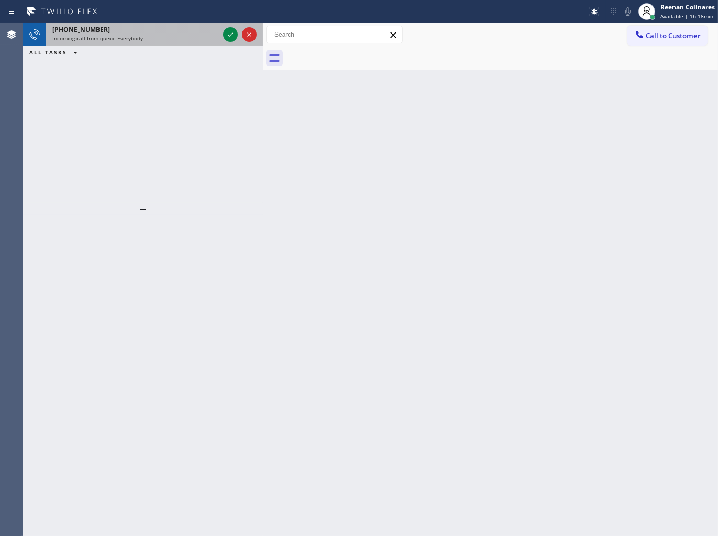
drag, startPoint x: 172, startPoint y: 48, endPoint x: 182, endPoint y: 37, distance: 15.2
click at [175, 44] on div "[PHONE_NUMBER] Incoming call from queue Everybody ALL TASKS ALL TASKS ACTIVE TA…" at bounding box center [143, 41] width 240 height 36
click at [182, 37] on div "Incoming call from queue Everybody" at bounding box center [135, 38] width 166 height 7
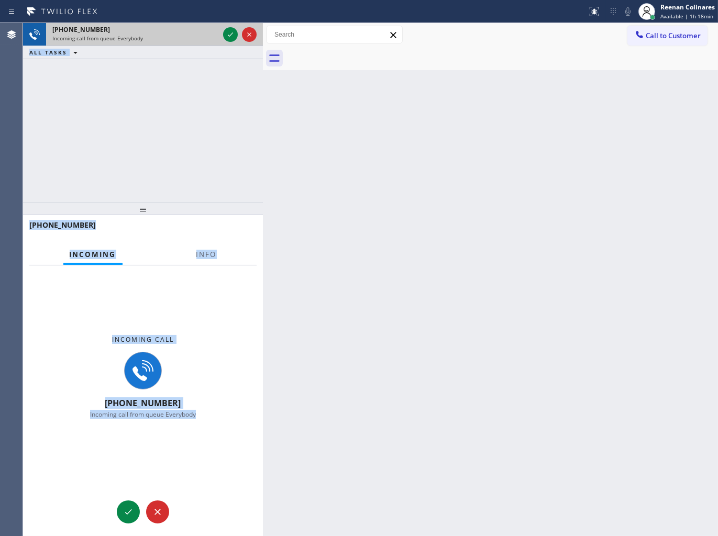
click at [182, 37] on div "Incoming call from queue Everybody" at bounding box center [135, 38] width 166 height 7
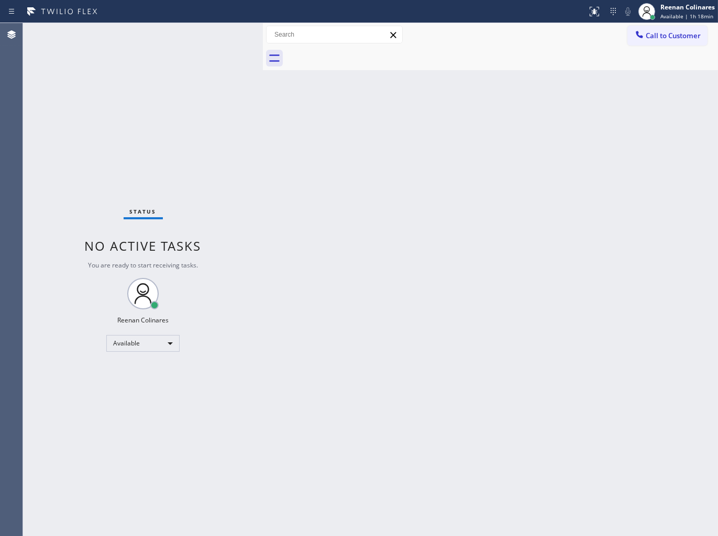
click at [270, 156] on div "Back to Dashboard Change Sender ID Customers Technicians Select a contact Outbo…" at bounding box center [490, 279] width 455 height 513
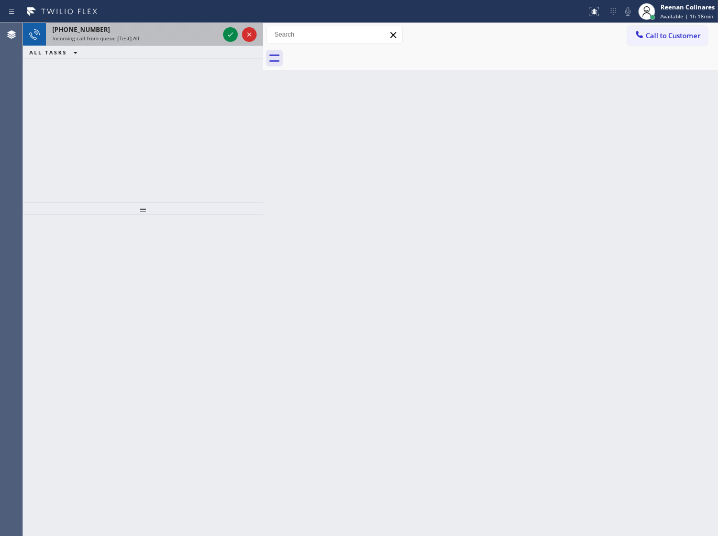
click at [180, 29] on div "[PHONE_NUMBER]" at bounding box center [135, 29] width 166 height 9
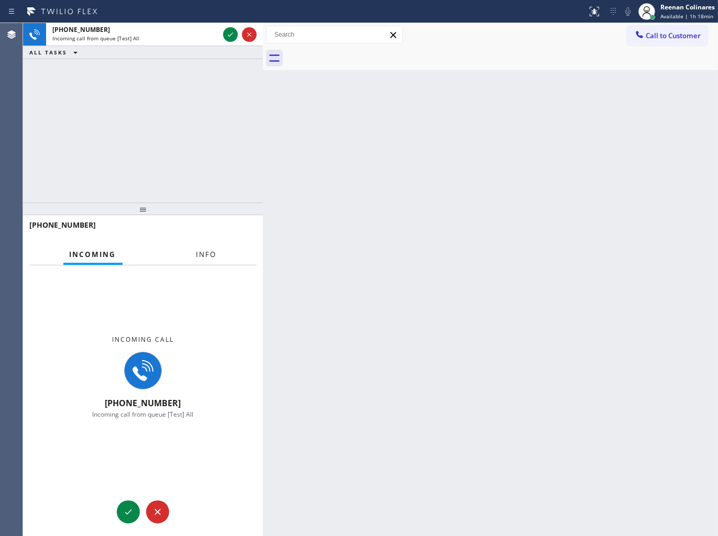
click at [212, 252] on span "Info" at bounding box center [206, 254] width 20 height 9
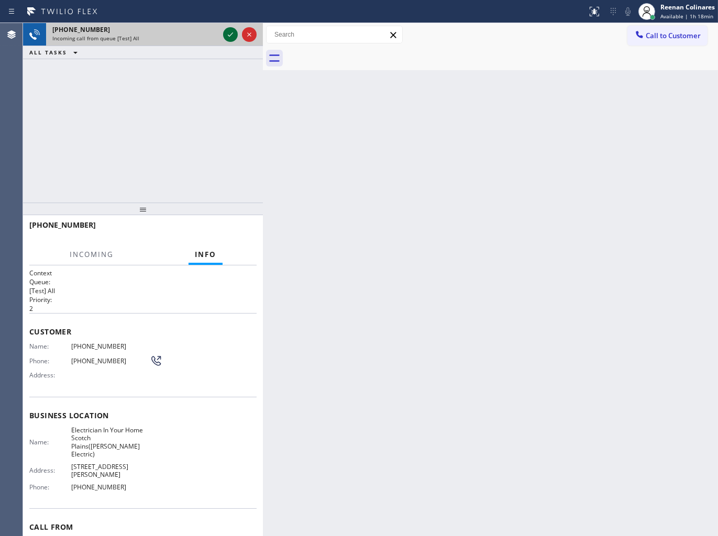
click at [224, 39] on icon at bounding box center [230, 34] width 13 height 13
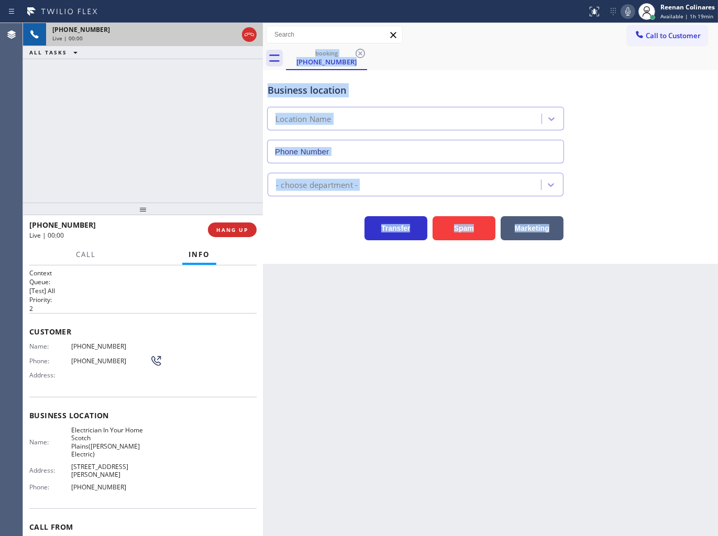
type input "[PHONE_NUMBER]"
click at [447, 67] on div "booking [PHONE_NUMBER]" at bounding box center [502, 59] width 432 height 24
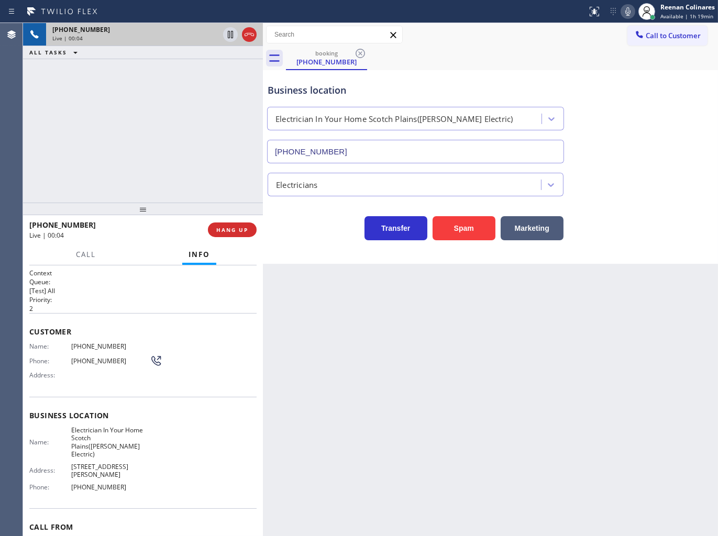
click at [627, 9] on icon at bounding box center [627, 11] width 13 height 13
click at [627, 8] on icon at bounding box center [627, 11] width 5 height 8
click at [629, 14] on icon at bounding box center [627, 11] width 5 height 8
click at [627, 12] on icon at bounding box center [627, 11] width 5 height 8
click at [628, 13] on icon at bounding box center [627, 11] width 13 height 13
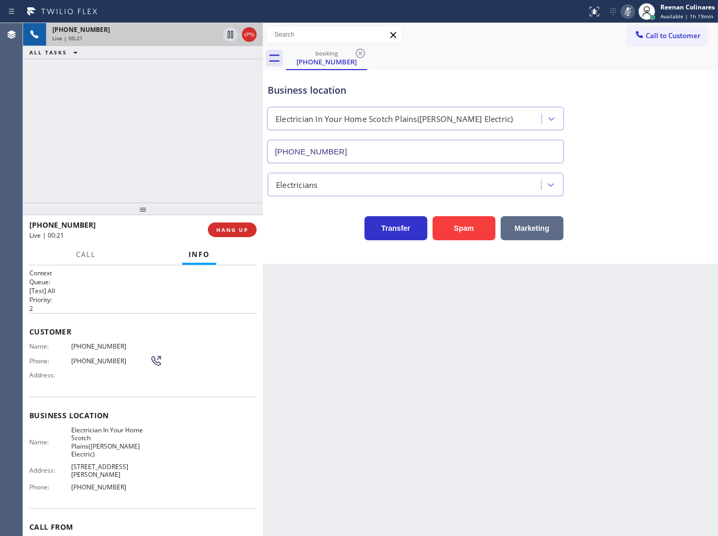
click at [529, 224] on button "Marketing" at bounding box center [531, 228] width 63 height 24
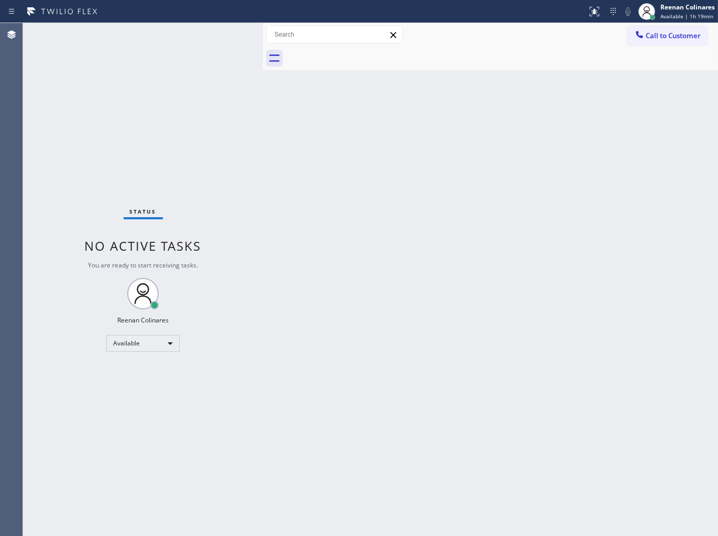
click at [531, 132] on div "Back to Dashboard Change Sender ID Customers Technicians Select a contact Outbo…" at bounding box center [490, 279] width 455 height 513
click at [463, 144] on div "Back to Dashboard Change Sender ID Customers Technicians Select a contact Outbo…" at bounding box center [490, 279] width 455 height 513
click at [594, 57] on div at bounding box center [502, 59] width 432 height 24
click at [667, 8] on div "Reenan Colinares" at bounding box center [687, 7] width 54 height 9
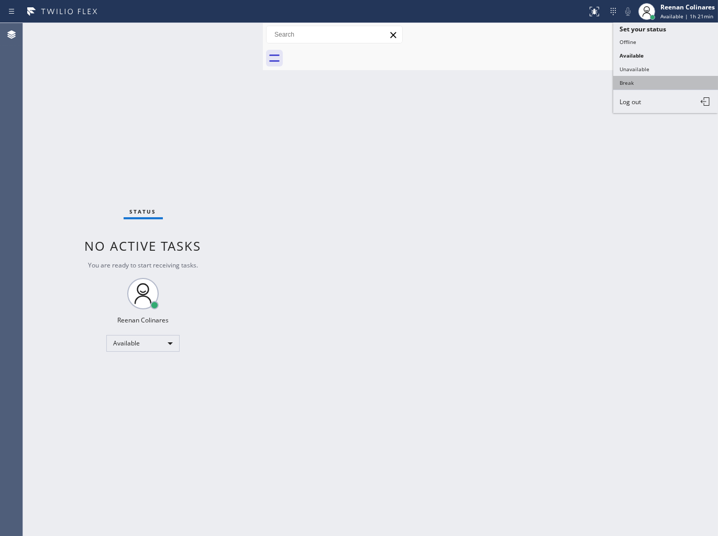
click at [618, 85] on button "Break" at bounding box center [665, 83] width 105 height 14
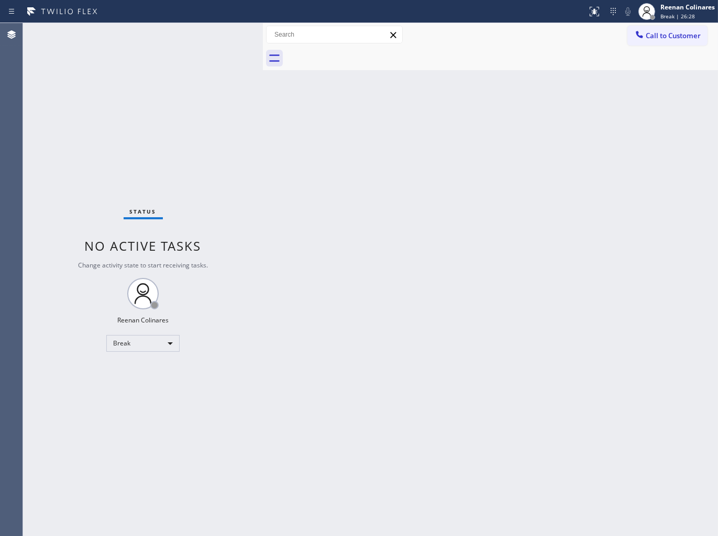
click at [581, 75] on div "Back to Dashboard Change Sender ID Customers Technicians Select a contact Outbo…" at bounding box center [490, 279] width 455 height 513
